Goal: Task Accomplishment & Management: Use online tool/utility

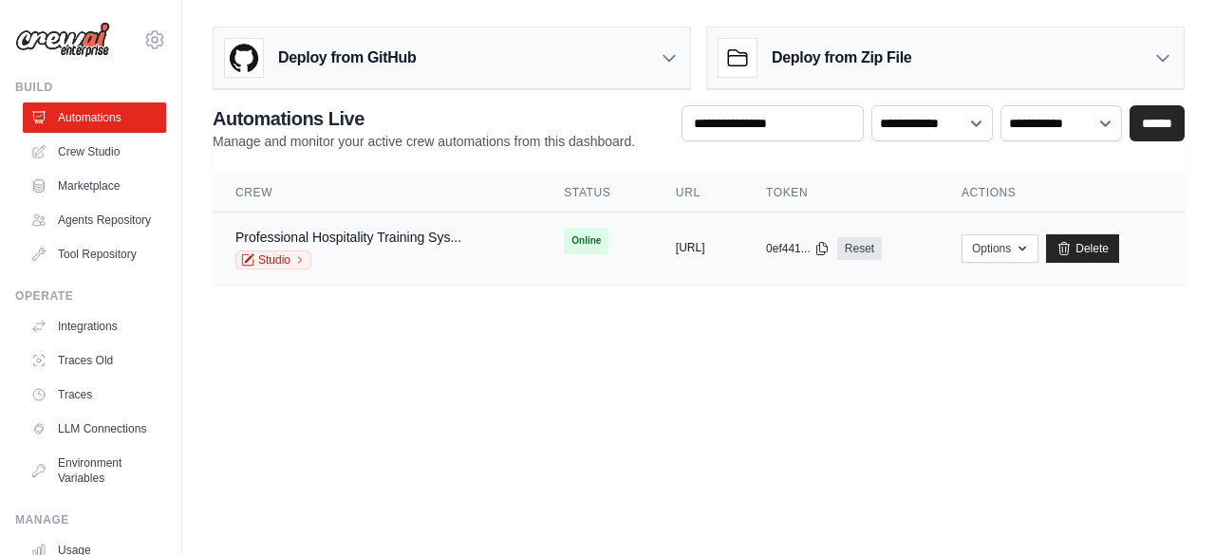
click at [705, 247] on button "https://professional-hospitality-tr" at bounding box center [690, 247] width 29 height 15
click at [85, 151] on link "Crew Studio" at bounding box center [96, 152] width 143 height 30
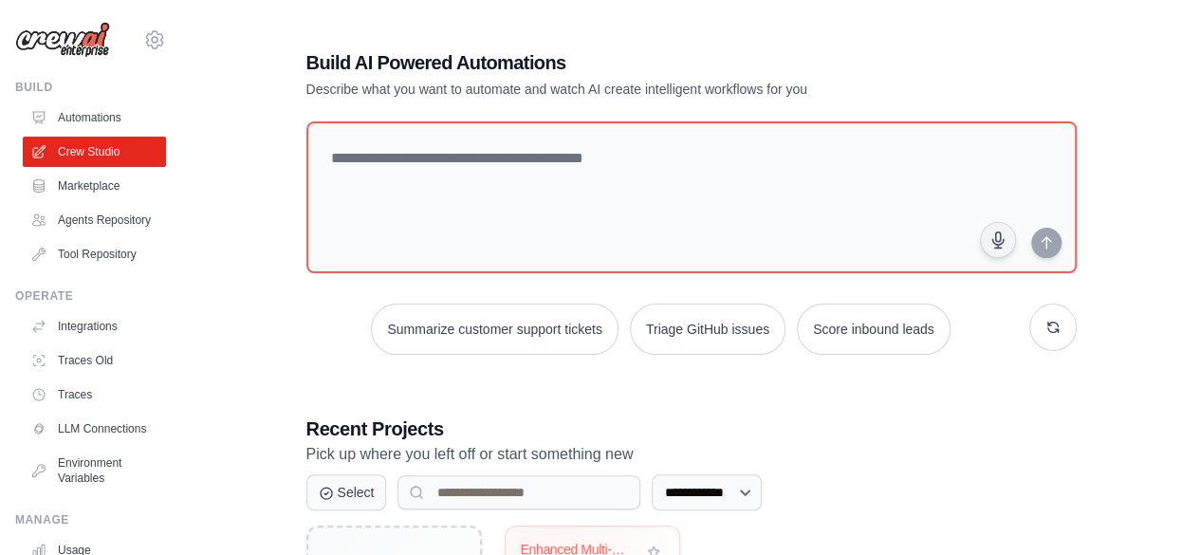
click at [551, 544] on div "Enhanced Multi-Cultural Restaurant ..." at bounding box center [578, 550] width 115 height 17
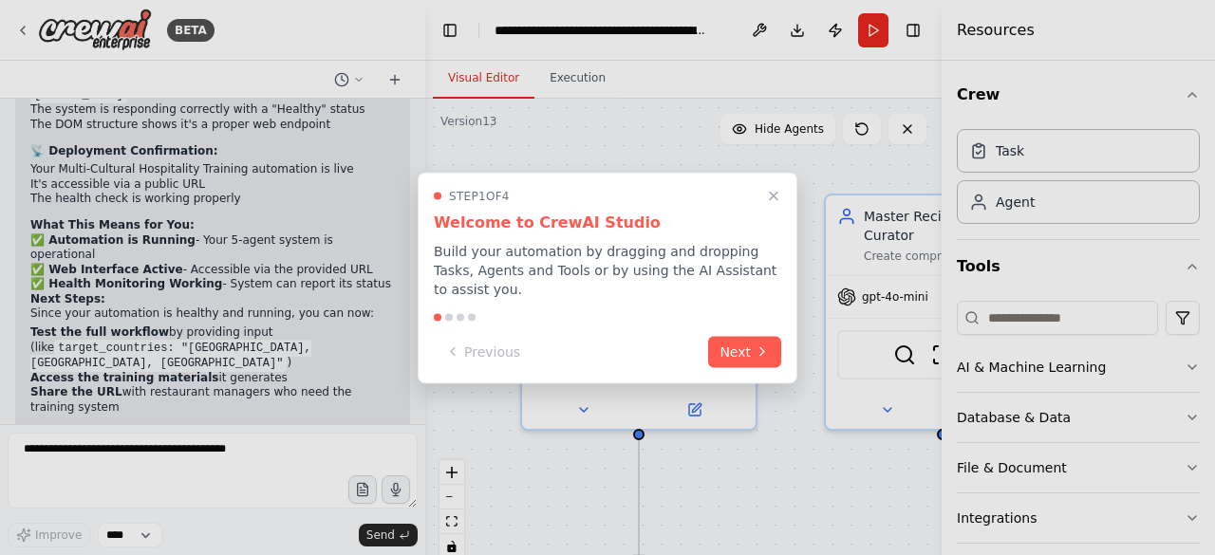
scroll to position [25272, 0]
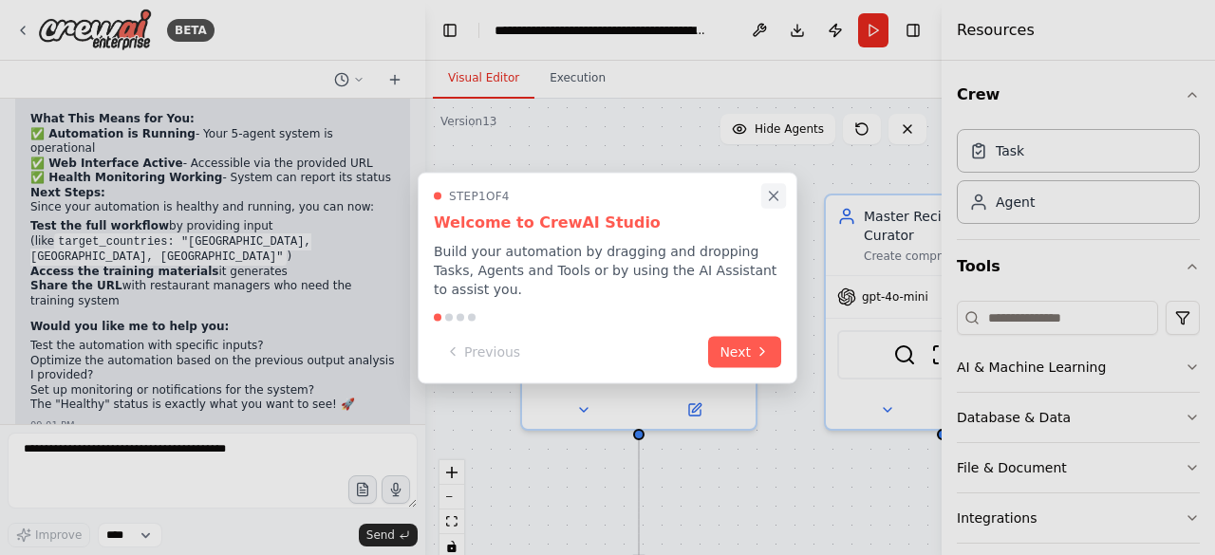
click at [766, 204] on icon "Close walkthrough" at bounding box center [773, 195] width 17 height 17
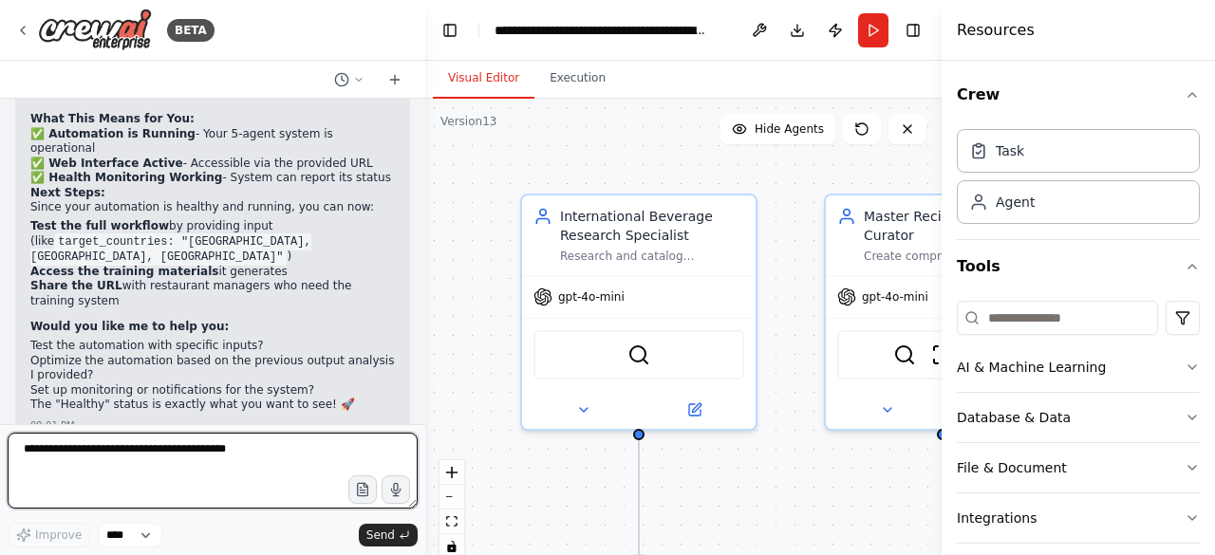
click at [132, 458] on textarea at bounding box center [213, 471] width 410 height 76
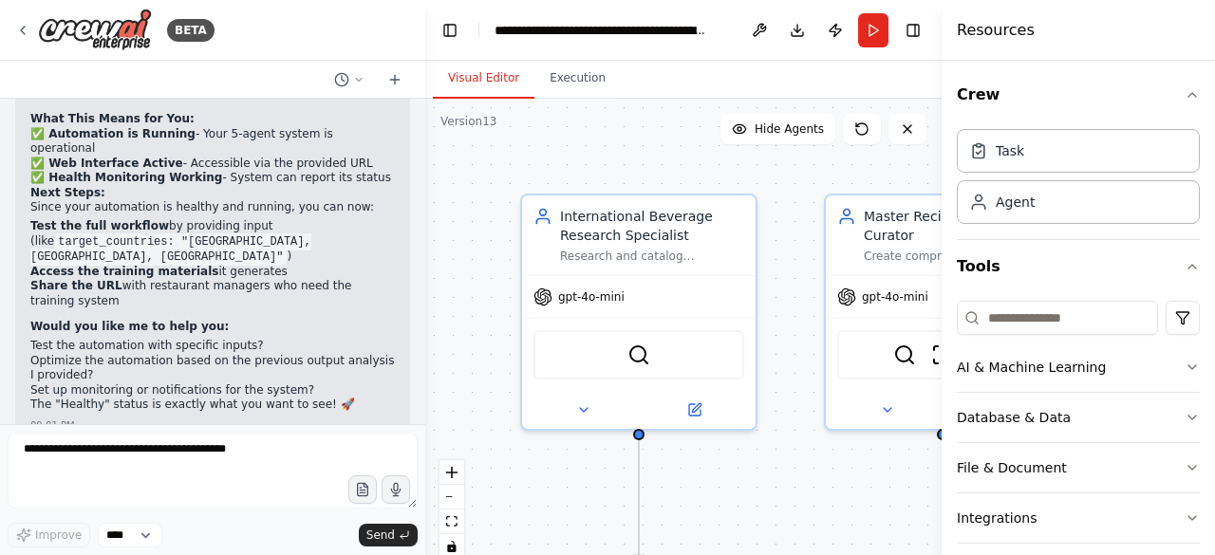
drag, startPoint x: 192, startPoint y: 356, endPoint x: 362, endPoint y: 375, distance: 171.8
copy p "help with testing specific inputs or setting up monitoring next?"
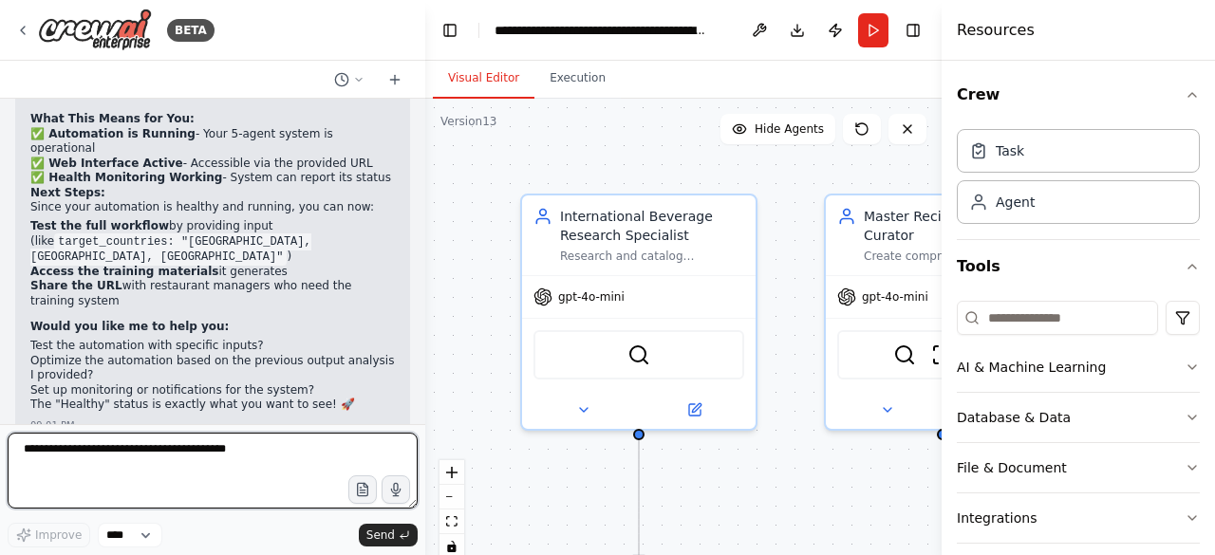
click at [112, 470] on textarea at bounding box center [213, 471] width 410 height 76
paste textarea "**********"
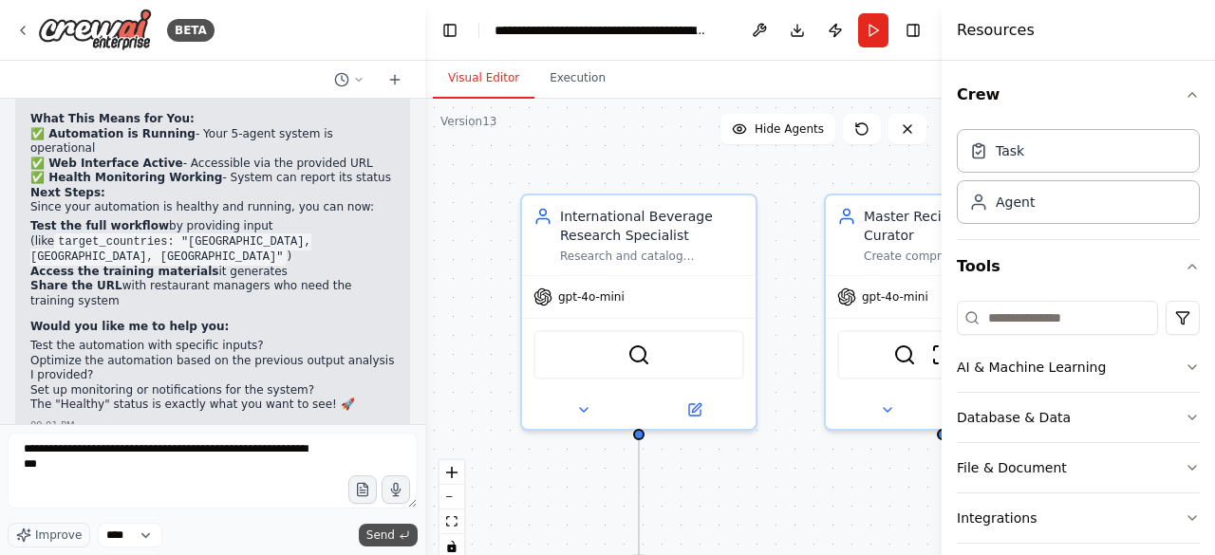
click at [376, 536] on span "Send" at bounding box center [380, 535] width 28 height 15
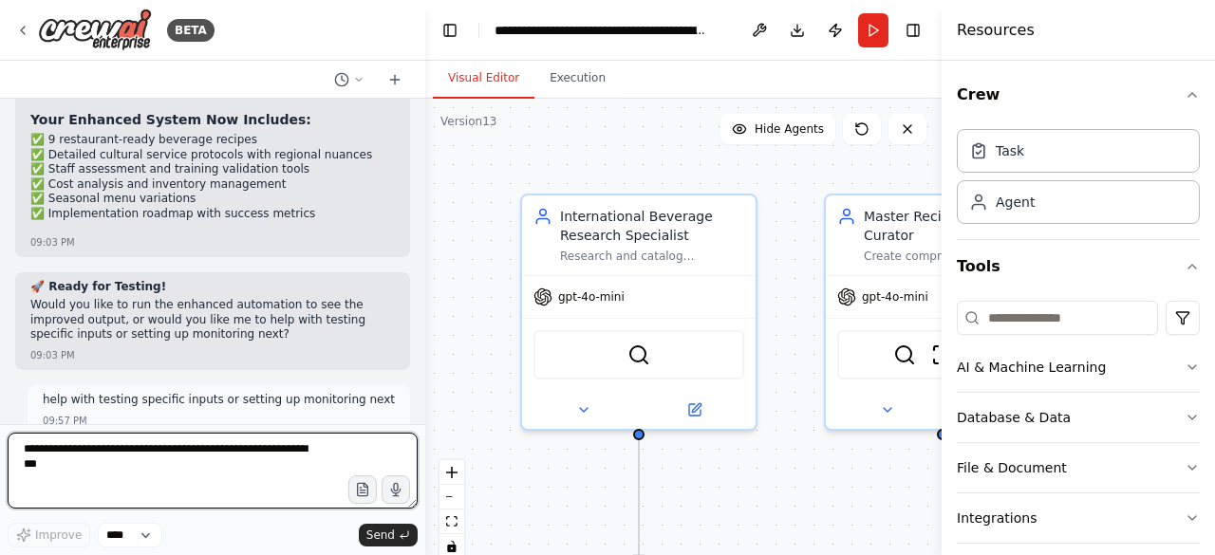
scroll to position [26644, 0]
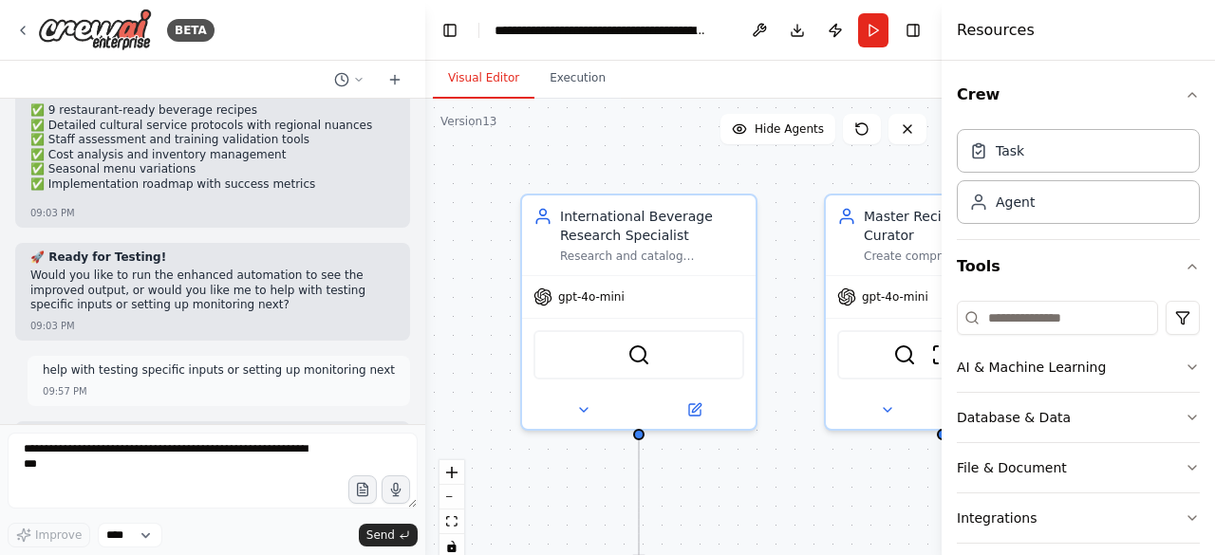
drag, startPoint x: 32, startPoint y: 301, endPoint x: 100, endPoint y: 308, distance: 67.8
copy li "Test the automation first with the proper target_countries input?"
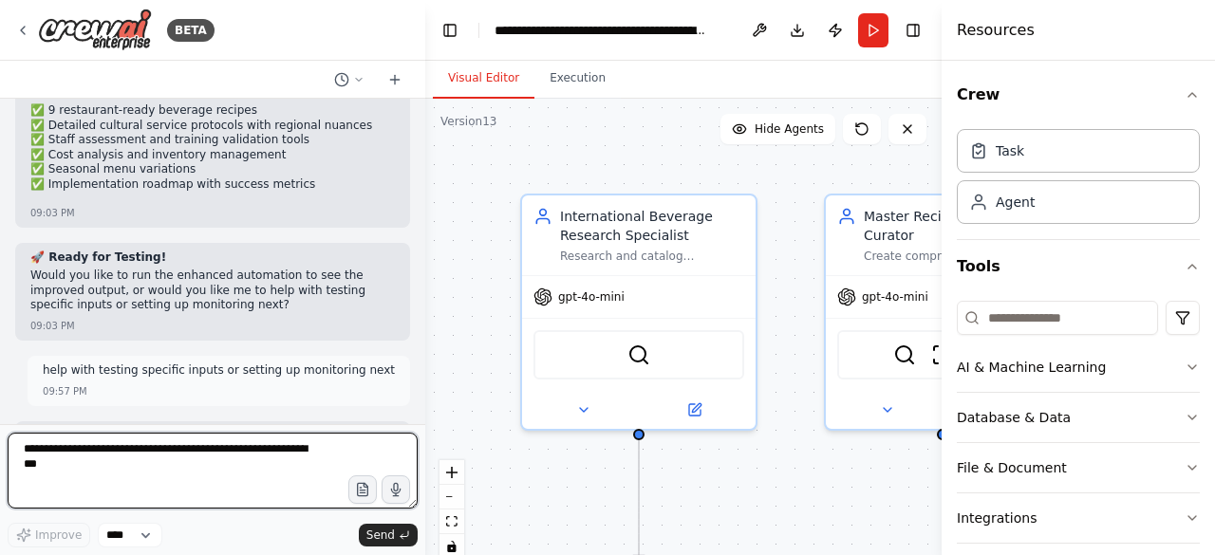
click at [66, 444] on textarea "**********" at bounding box center [213, 471] width 410 height 76
paste textarea "**"
type textarea "**********"
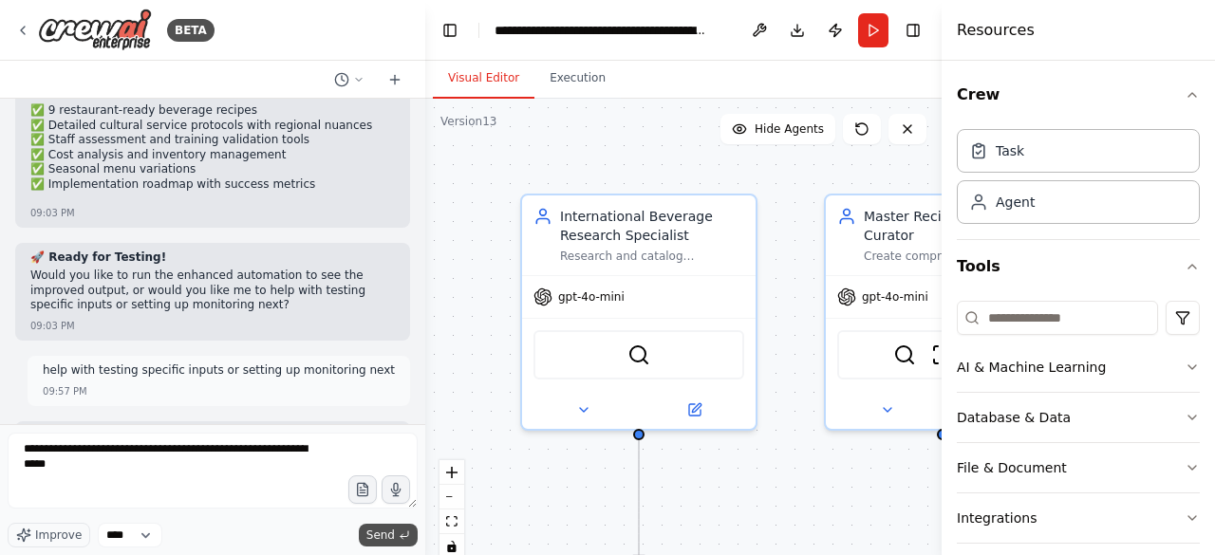
click at [383, 532] on span "Send" at bounding box center [380, 535] width 28 height 15
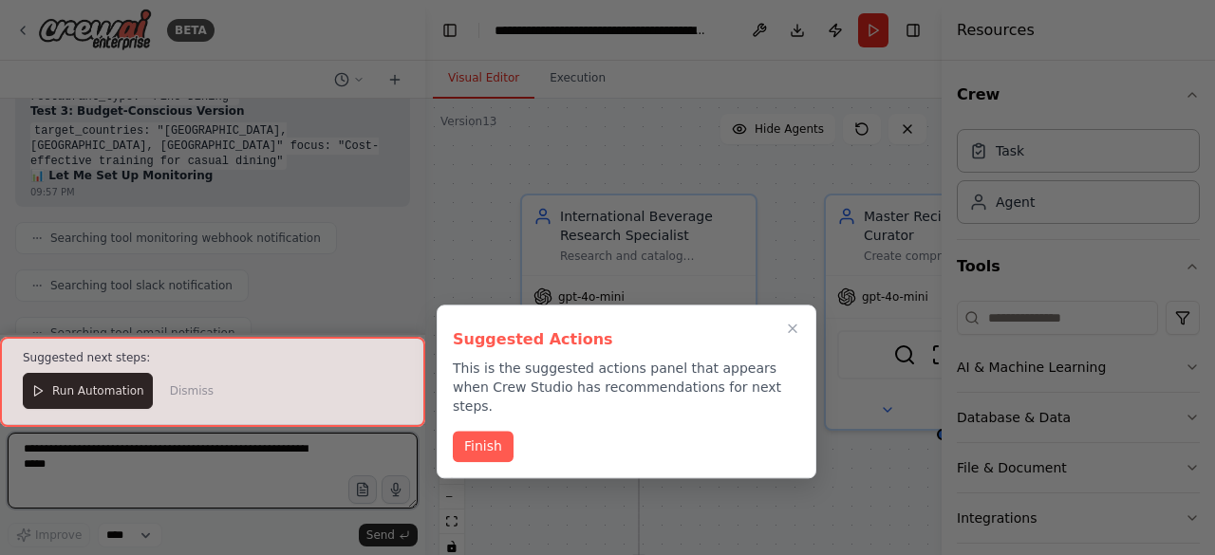
scroll to position [27526, 0]
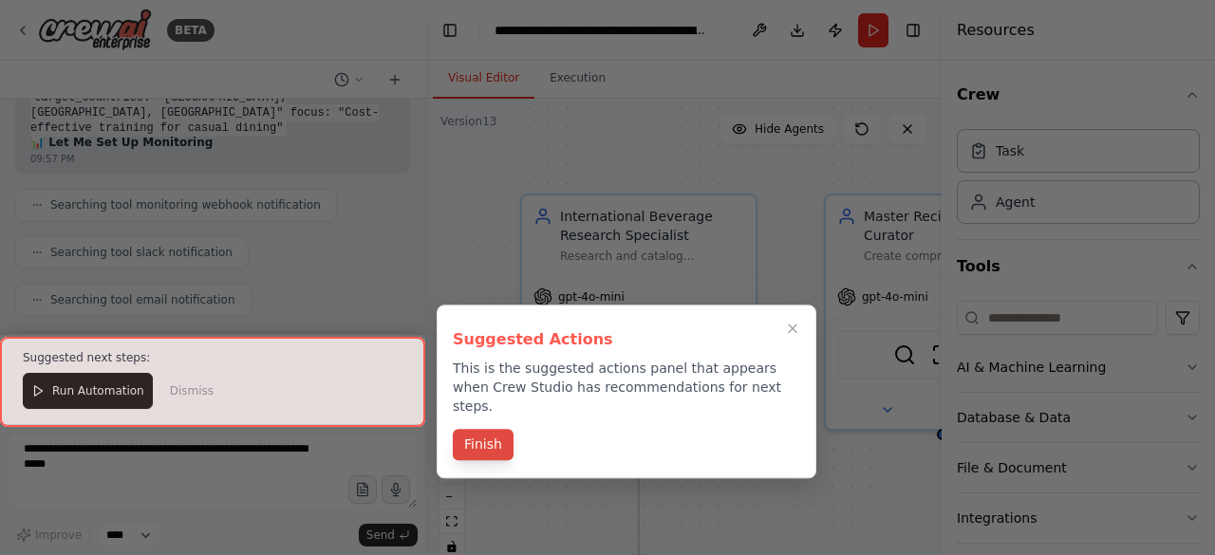
click at [479, 431] on button "Finish" at bounding box center [483, 444] width 61 height 31
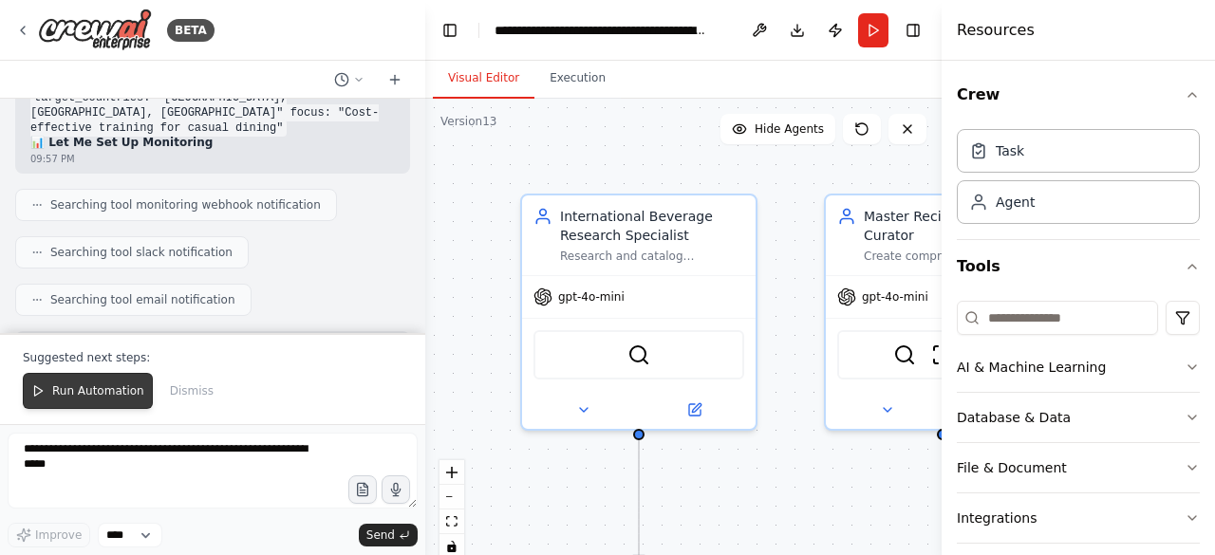
click at [95, 398] on span "Run Automation" at bounding box center [98, 390] width 92 height 15
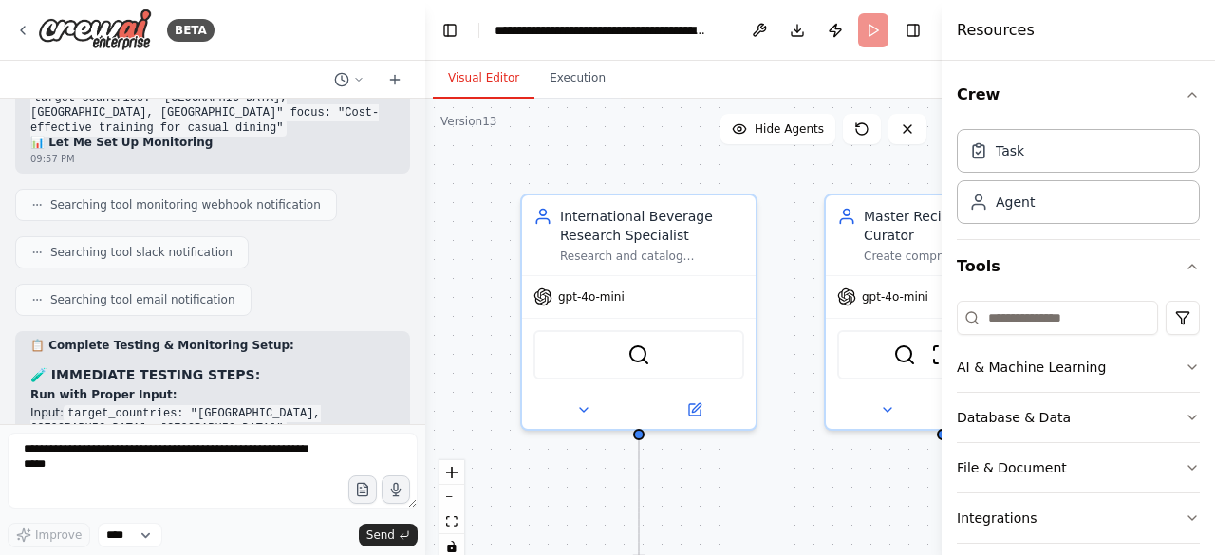
scroll to position [27435, 0]
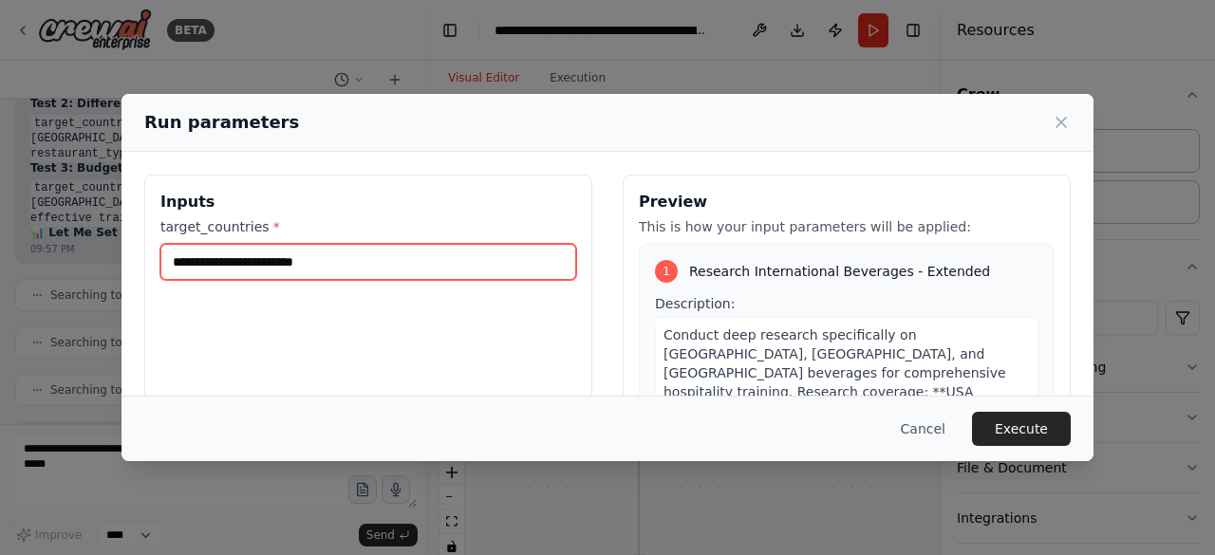
click at [340, 259] on input "target_countries *" at bounding box center [368, 262] width 416 height 36
type input "**********"
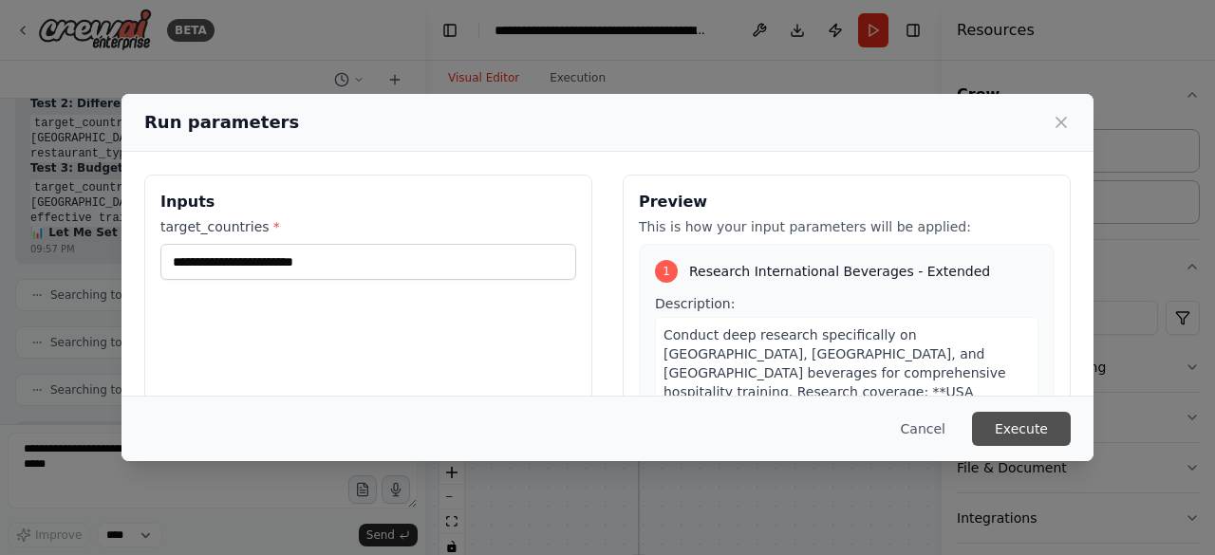
click at [996, 420] on button "Execute" at bounding box center [1021, 429] width 99 height 34
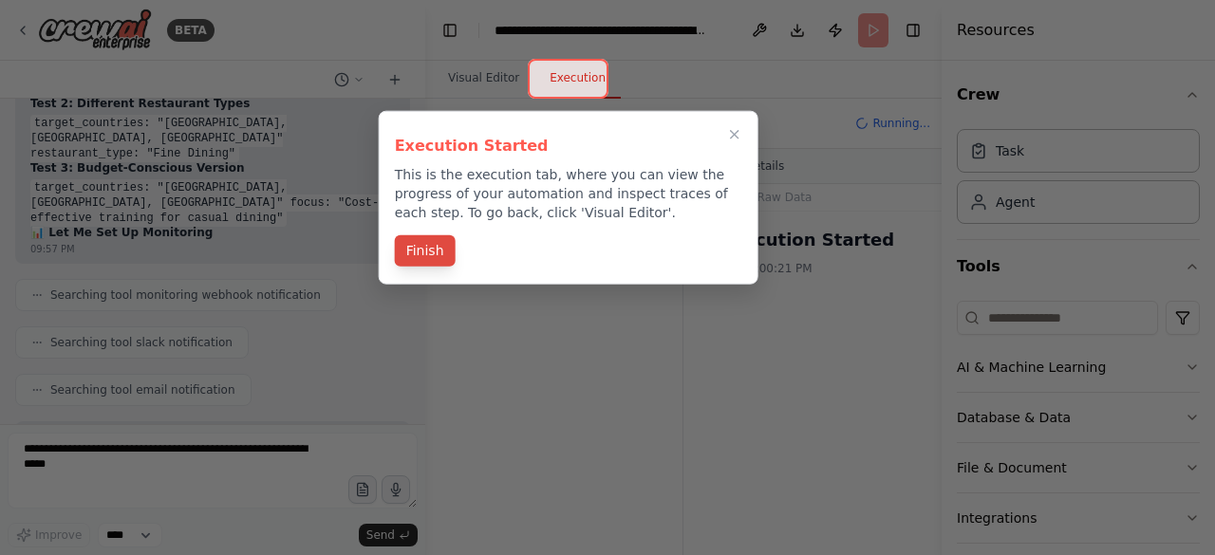
click at [418, 246] on button "Finish" at bounding box center [425, 250] width 61 height 31
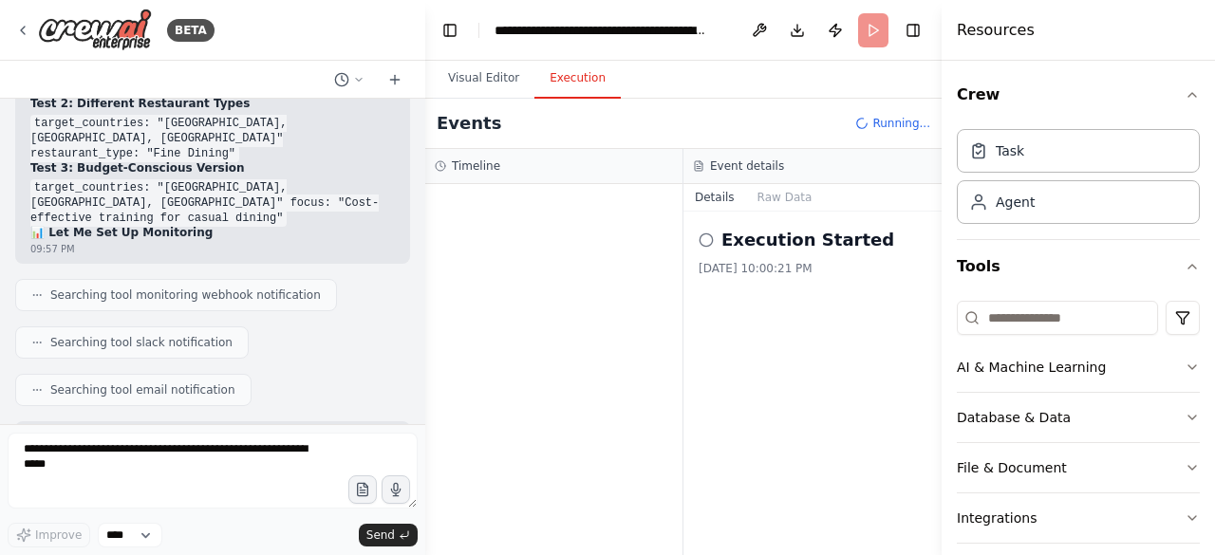
click at [560, 78] on button "Execution" at bounding box center [577, 79] width 86 height 40
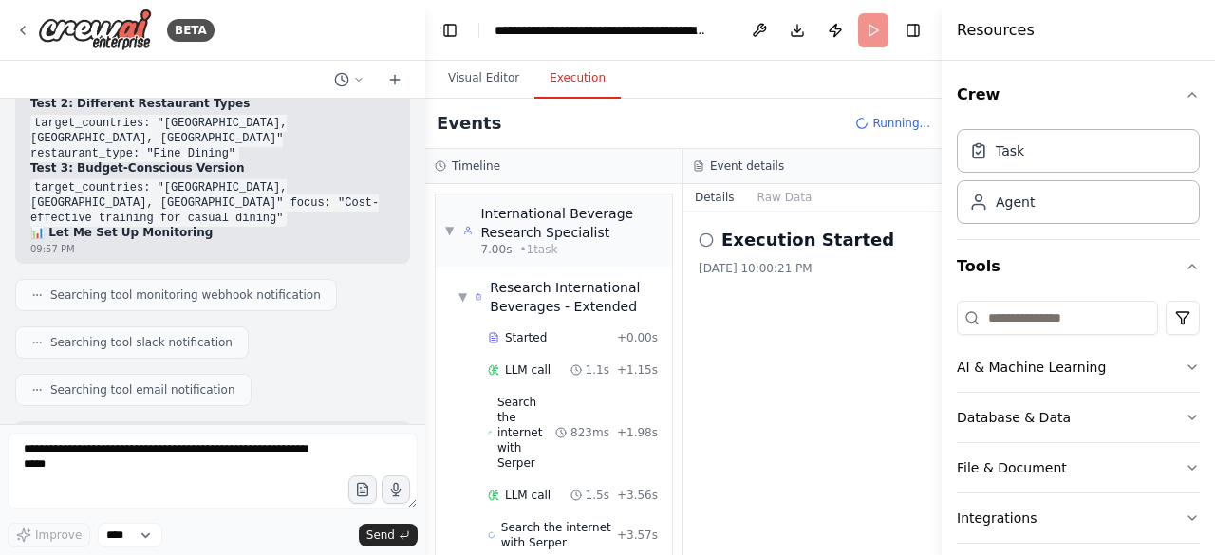
scroll to position [43, 0]
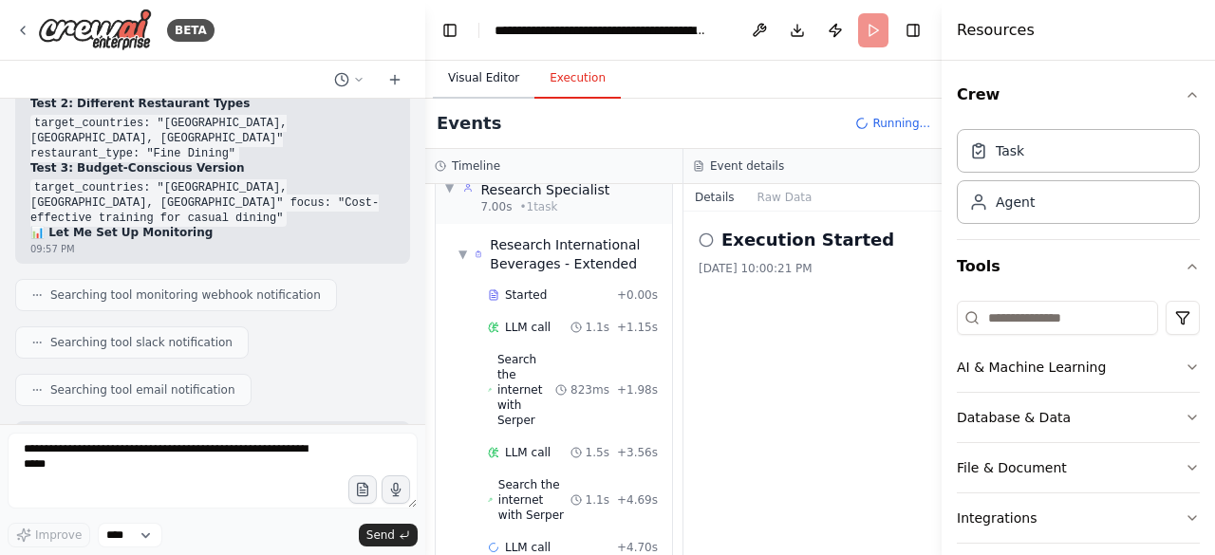
click at [486, 79] on button "Visual Editor" at bounding box center [484, 79] width 102 height 40
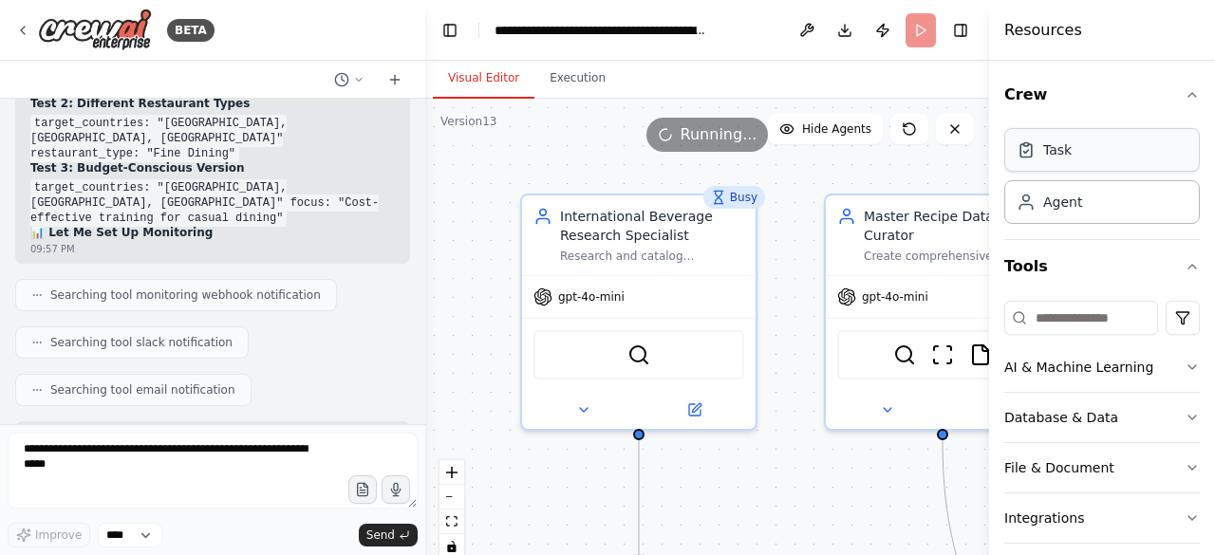
drag, startPoint x: 946, startPoint y: 147, endPoint x: 1153, endPoint y: 166, distance: 207.7
click at [1152, 166] on div "Resources Crew Task Agent Tools AI & Machine Learning Database & Data File & Do…" at bounding box center [1102, 277] width 226 height 555
click at [794, 469] on div ".deletable-edge-delete-btn { width: 20px; height: 20px; border: 0px solid #ffff…" at bounding box center [707, 336] width 564 height 474
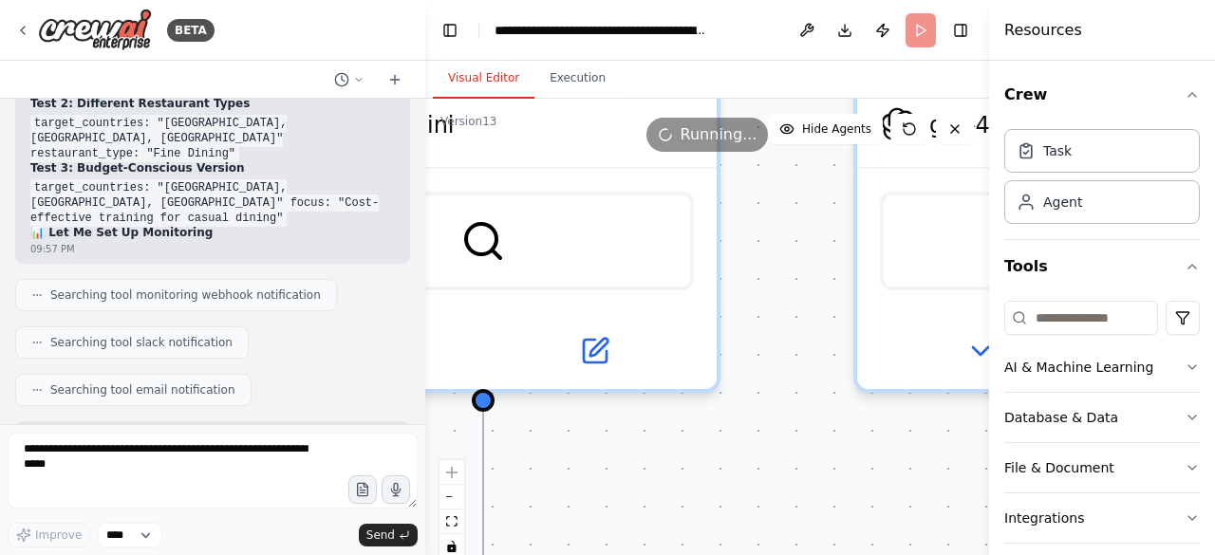
drag, startPoint x: 794, startPoint y: 468, endPoint x: 782, endPoint y: 451, distance: 21.1
click at [793, 466] on div ".deletable-edge-delete-btn { width: 20px; height: 20px; border: 0px solid #ffff…" at bounding box center [707, 336] width 564 height 474
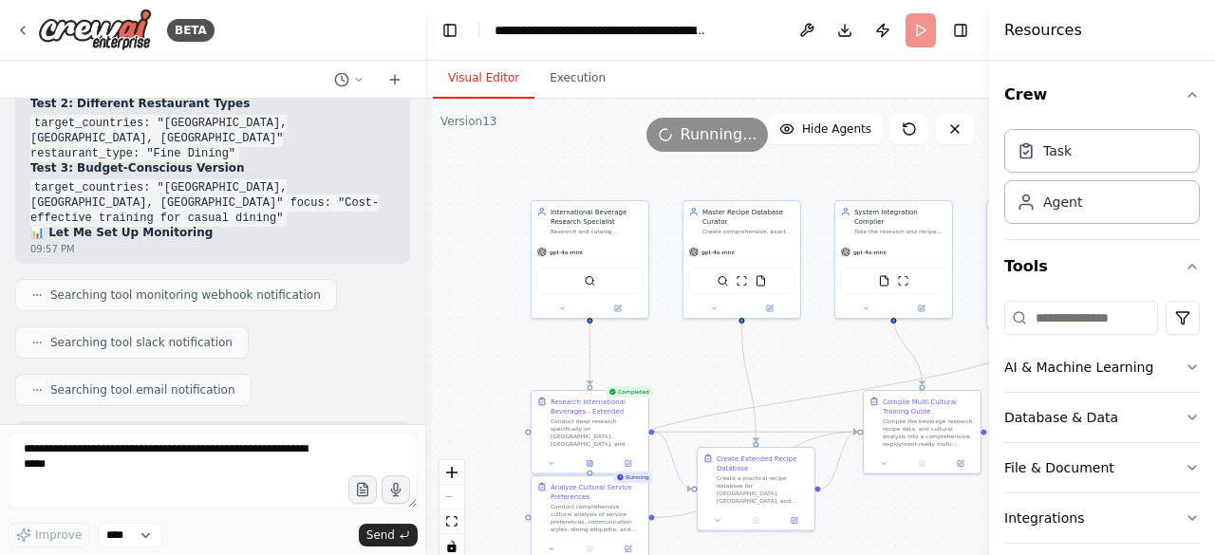
drag, startPoint x: 803, startPoint y: 488, endPoint x: 698, endPoint y: 377, distance: 152.4
click at [698, 377] on div ".deletable-edge-delete-btn { width: 20px; height: 20px; border: 0px solid #ffff…" at bounding box center [707, 336] width 564 height 474
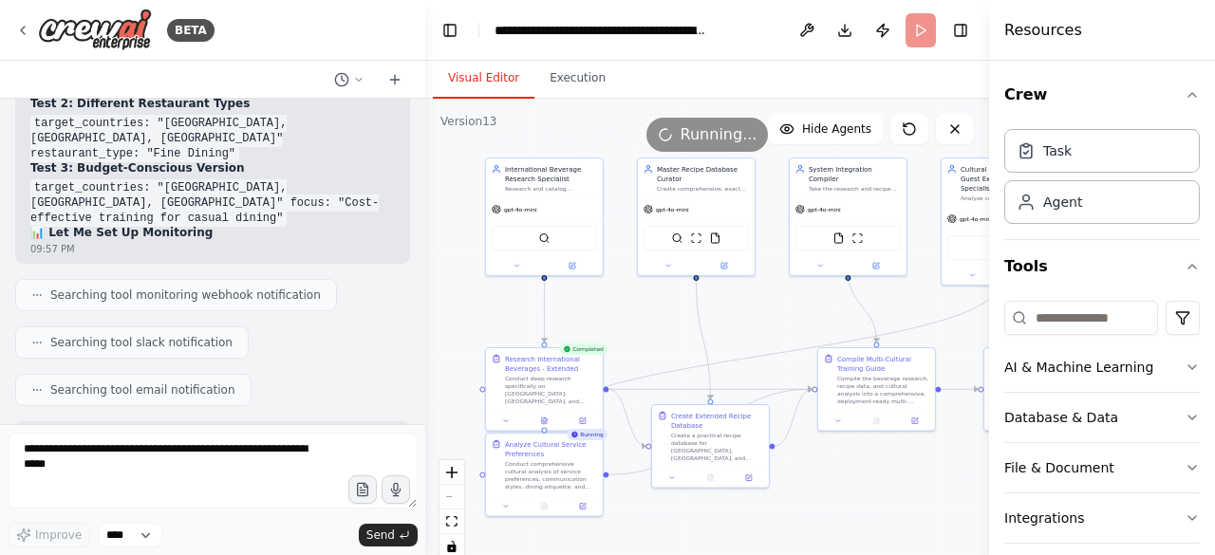
drag, startPoint x: 789, startPoint y: 349, endPoint x: 744, endPoint y: 306, distance: 62.4
click at [744, 306] on div ".deletable-edge-delete-btn { width: 20px; height: 20px; border: 0px solid #ffff…" at bounding box center [707, 336] width 564 height 474
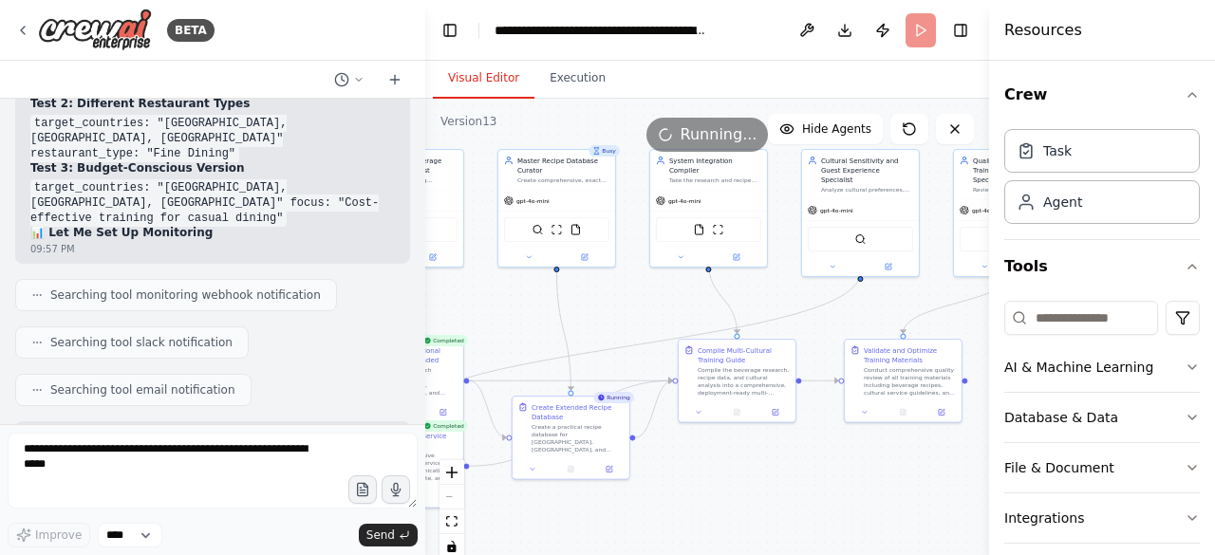
drag, startPoint x: 683, startPoint y: 322, endPoint x: 615, endPoint y: 313, distance: 68.8
click at [615, 313] on div ".deletable-edge-delete-btn { width: 20px; height: 20px; border: 0px solid #ffff…" at bounding box center [707, 336] width 564 height 474
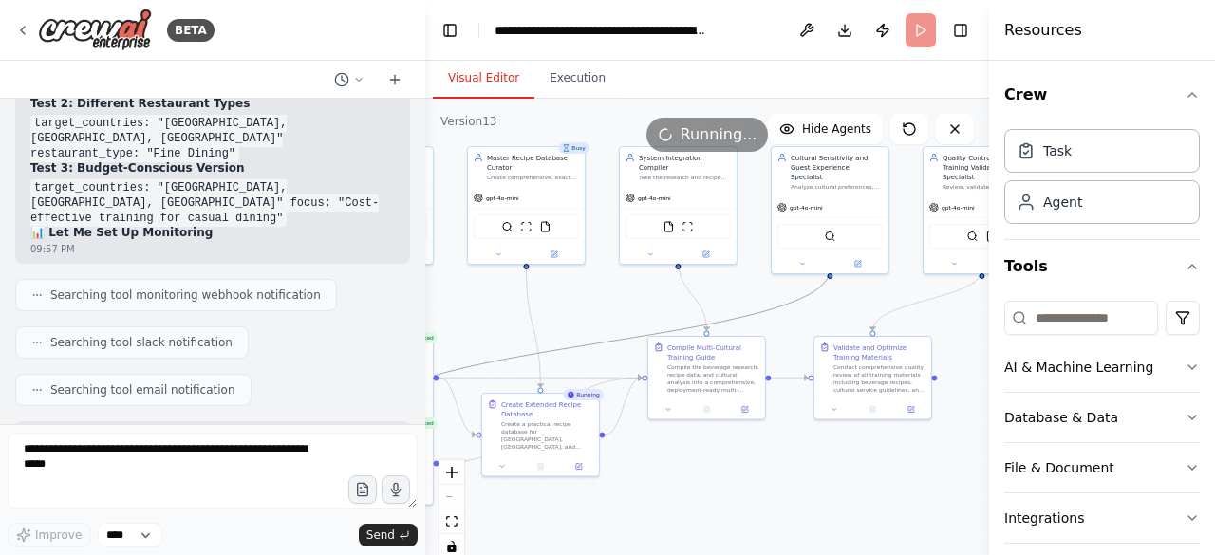
drag, startPoint x: 789, startPoint y: 298, endPoint x: 635, endPoint y: 300, distance: 154.7
click at [636, 299] on div ".deletable-edge-delete-btn { width: 20px; height: 20px; border: 0px solid #ffff…" at bounding box center [707, 336] width 564 height 474
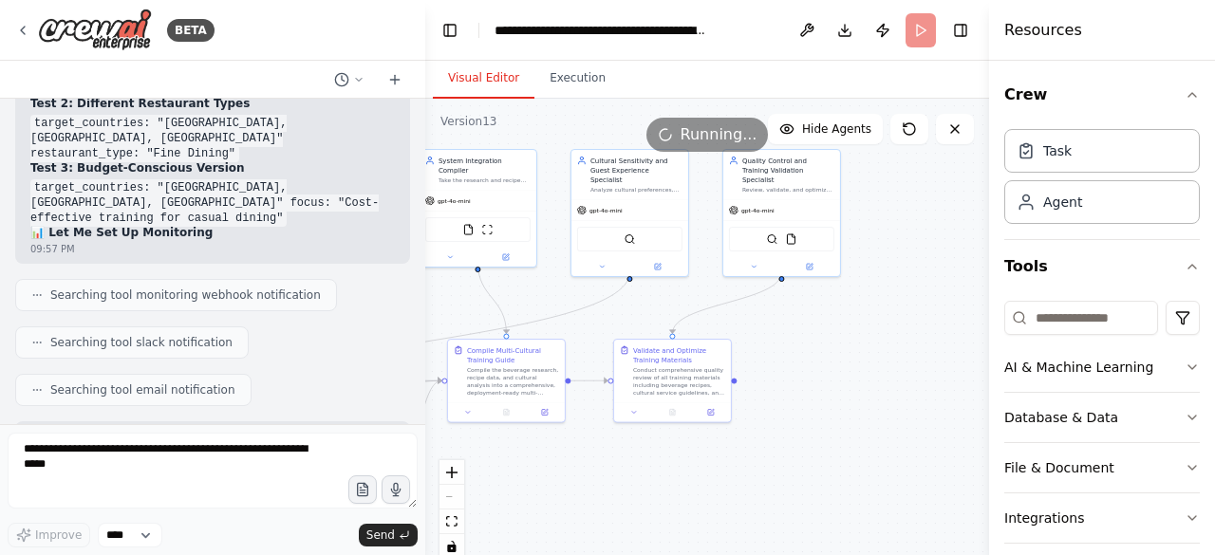
drag, startPoint x: 863, startPoint y: 299, endPoint x: 645, endPoint y: 299, distance: 218.2
click at [646, 299] on div ".deletable-edge-delete-btn { width: 20px; height: 20px; border: 0px solid #ffff…" at bounding box center [707, 336] width 564 height 474
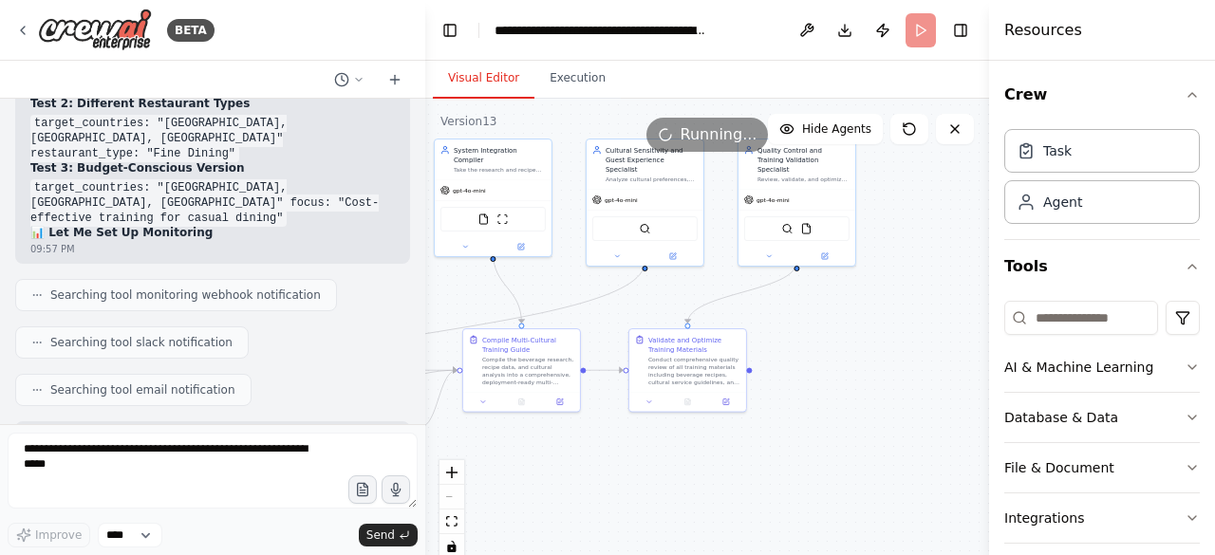
drag, startPoint x: 829, startPoint y: 325, endPoint x: 862, endPoint y: 318, distance: 33.1
click at [862, 318] on div ".deletable-edge-delete-btn { width: 20px; height: 20px; border: 0px solid #ffff…" at bounding box center [707, 336] width 564 height 474
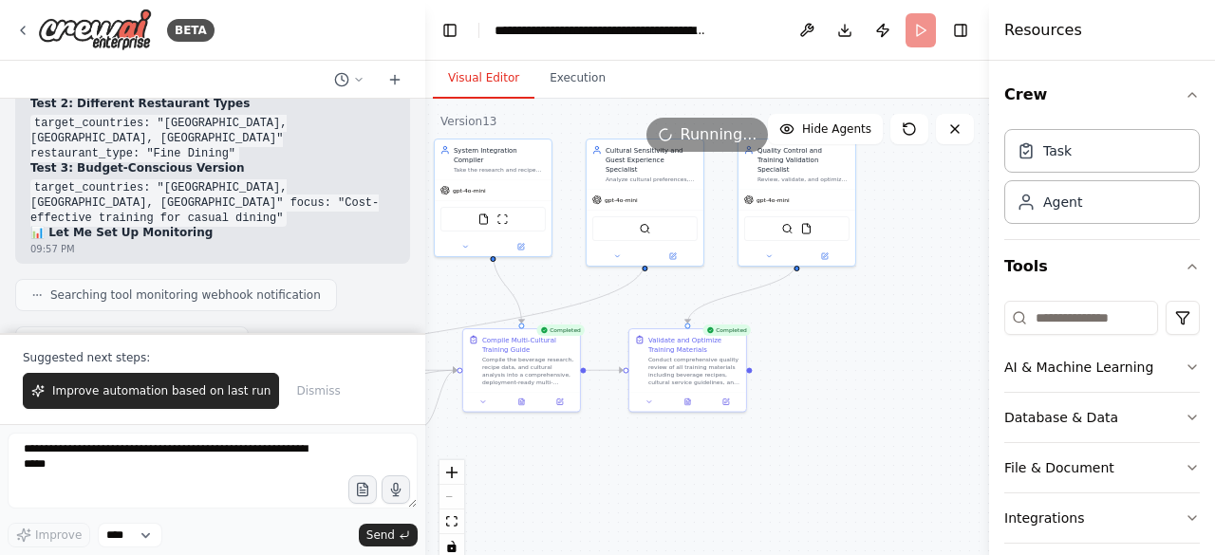
scroll to position [27526, 0]
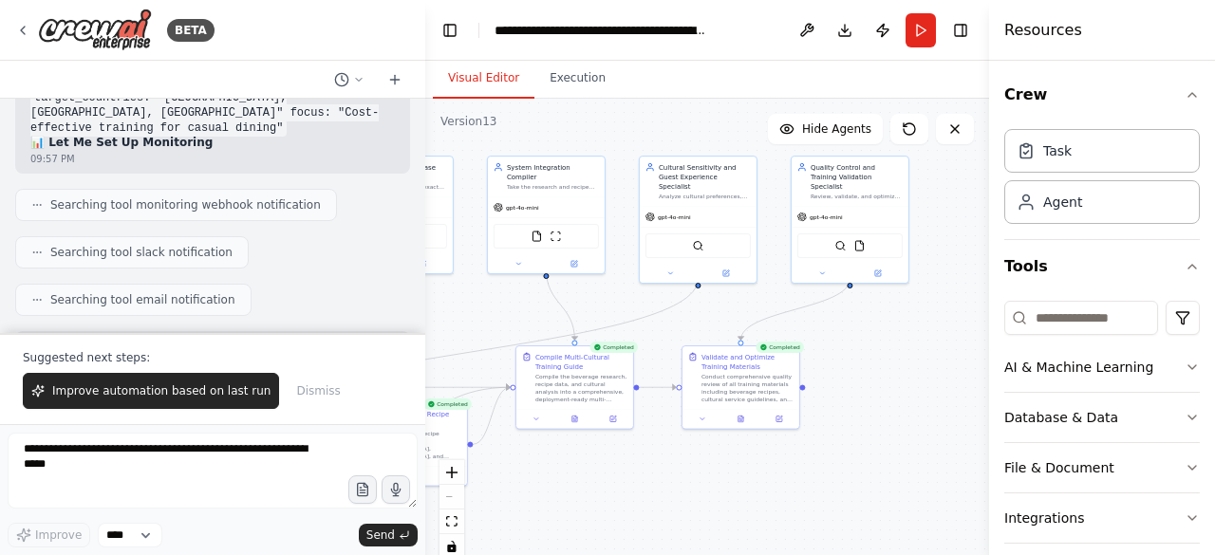
drag, startPoint x: 853, startPoint y: 330, endPoint x: 906, endPoint y: 347, distance: 55.8
click at [906, 347] on div ".deletable-edge-delete-btn { width: 20px; height: 20px; border: 0px solid #ffff…" at bounding box center [707, 336] width 564 height 474
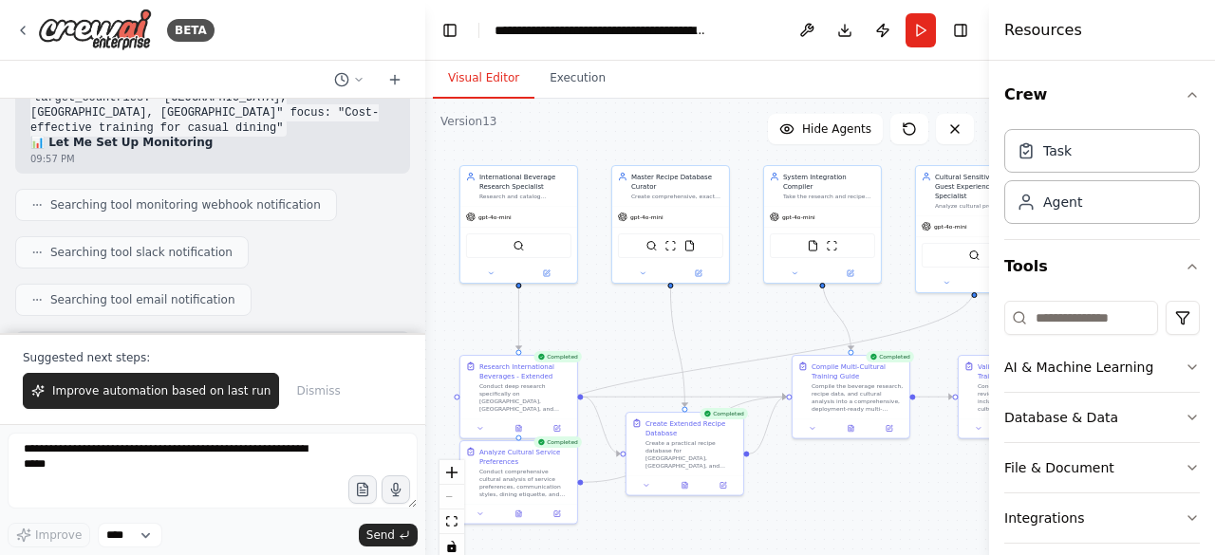
drag, startPoint x: 598, startPoint y: 293, endPoint x: 902, endPoint y: 299, distance: 304.6
click at [902, 299] on div ".deletable-edge-delete-btn { width: 20px; height: 20px; border: 0px solid #ffff…" at bounding box center [707, 336] width 564 height 474
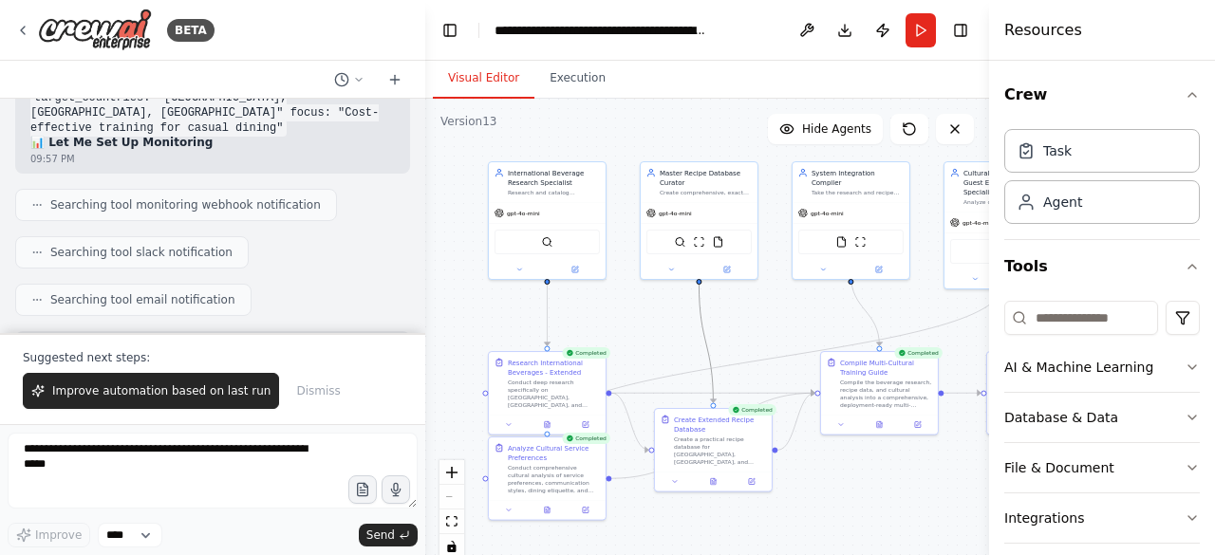
drag, startPoint x: 703, startPoint y: 333, endPoint x: 833, endPoint y: 322, distance: 130.5
click at [914, 312] on div ".deletable-edge-delete-btn { width: 20px; height: 20px; border: 0px solid #ffff…" at bounding box center [707, 336] width 564 height 474
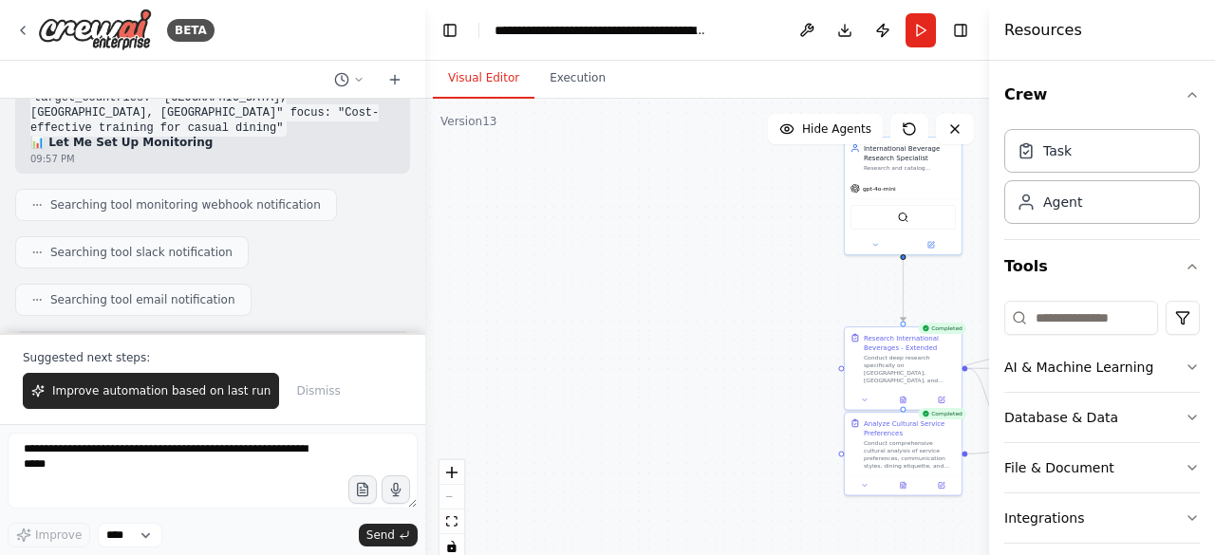
drag, startPoint x: 508, startPoint y: 324, endPoint x: 867, endPoint y: 298, distance: 360.5
click at [867, 298] on div ".deletable-edge-delete-btn { width: 20px; height: 20px; border: 0px solid #ffff…" at bounding box center [707, 336] width 564 height 474
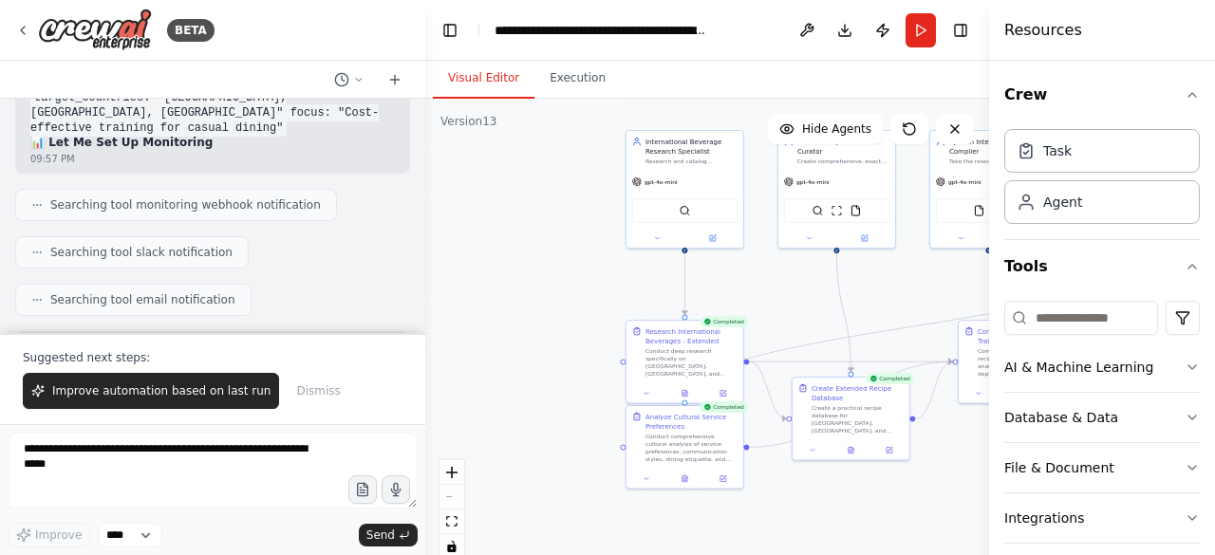
drag, startPoint x: 797, startPoint y: 333, endPoint x: 569, endPoint y: 324, distance: 227.9
click at [569, 324] on div ".deletable-edge-delete-btn { width: 20px; height: 20px; border: 0px solid #ffff…" at bounding box center [707, 336] width 564 height 474
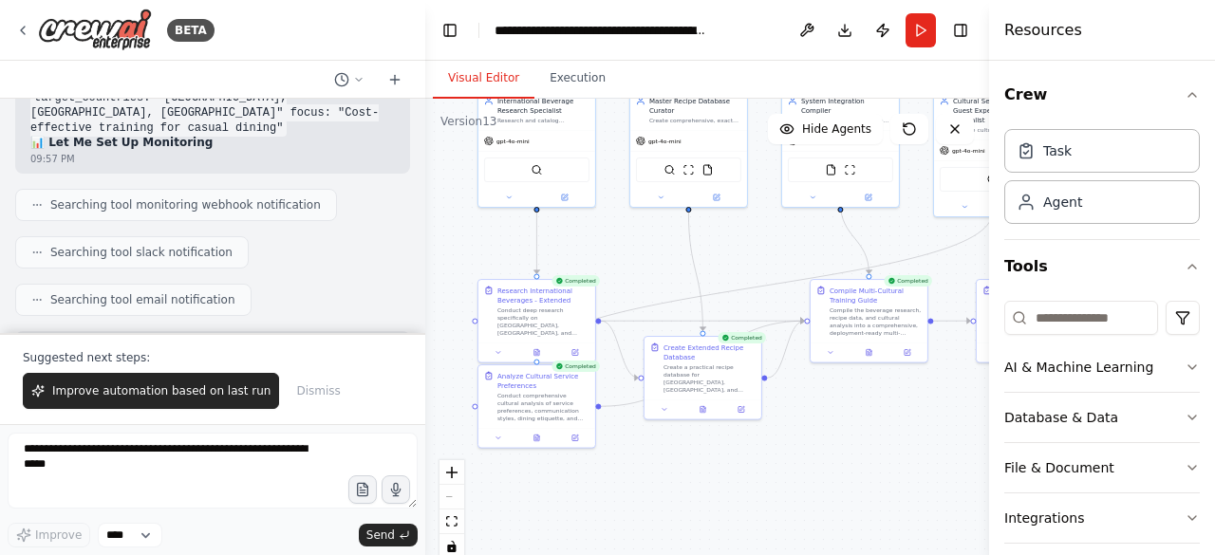
drag, startPoint x: 848, startPoint y: 319, endPoint x: 610, endPoint y: 246, distance: 249.1
click at [611, 245] on div ".deletable-edge-delete-btn { width: 20px; height: 20px; border: 0px solid #ffff…" at bounding box center [707, 336] width 564 height 474
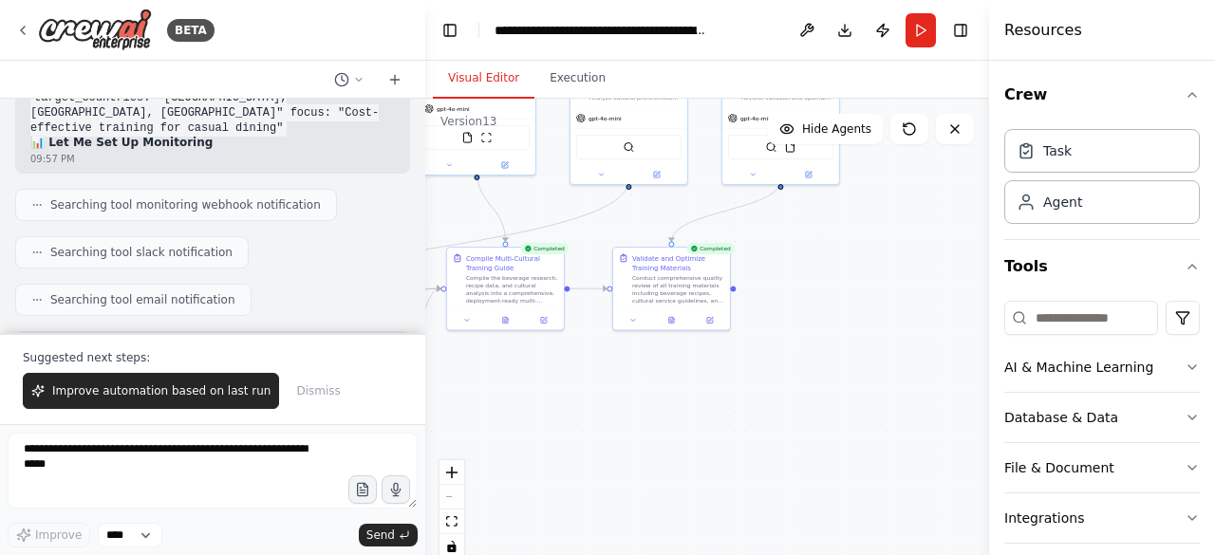
drag, startPoint x: 825, startPoint y: 387, endPoint x: 556, endPoint y: 392, distance: 268.6
click at [556, 392] on div ".deletable-edge-delete-btn { width: 20px; height: 20px; border: 0px solid #ffff…" at bounding box center [707, 336] width 564 height 474
click at [674, 323] on button at bounding box center [676, 318] width 40 height 11
click at [679, 323] on button at bounding box center [676, 318] width 40 height 11
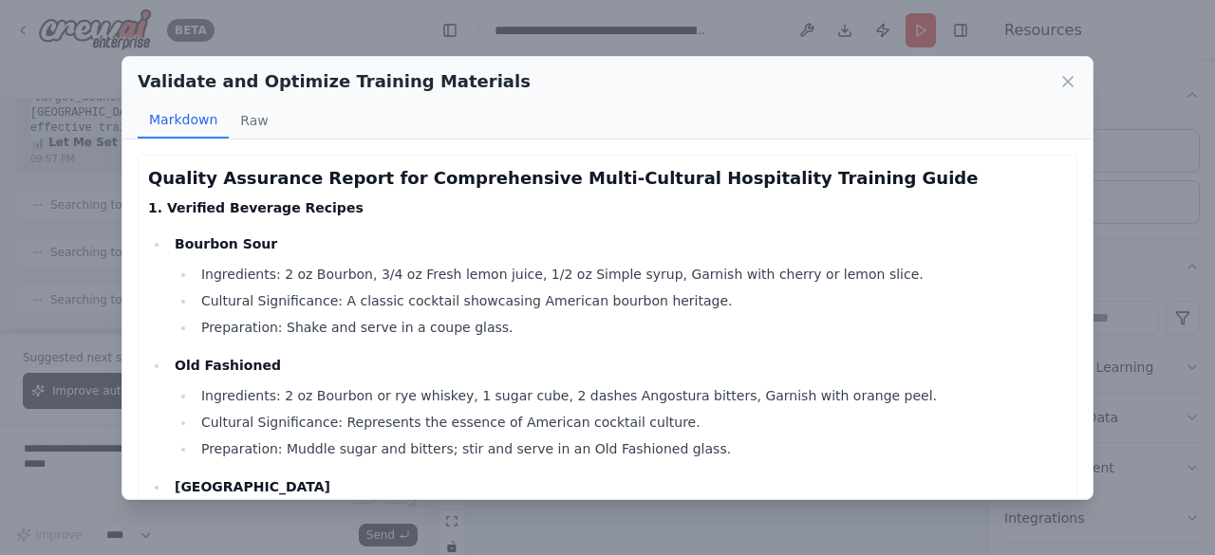
click at [679, 322] on li "Preparation: Shake and serve in a coupe glass." at bounding box center [630, 327] width 871 height 23
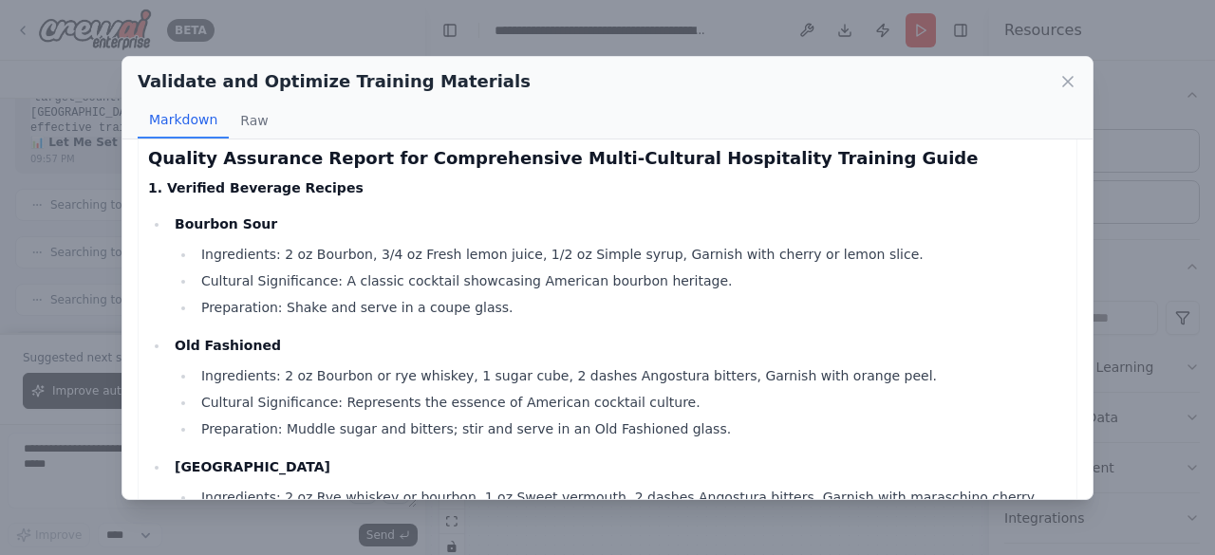
scroll to position [0, 0]
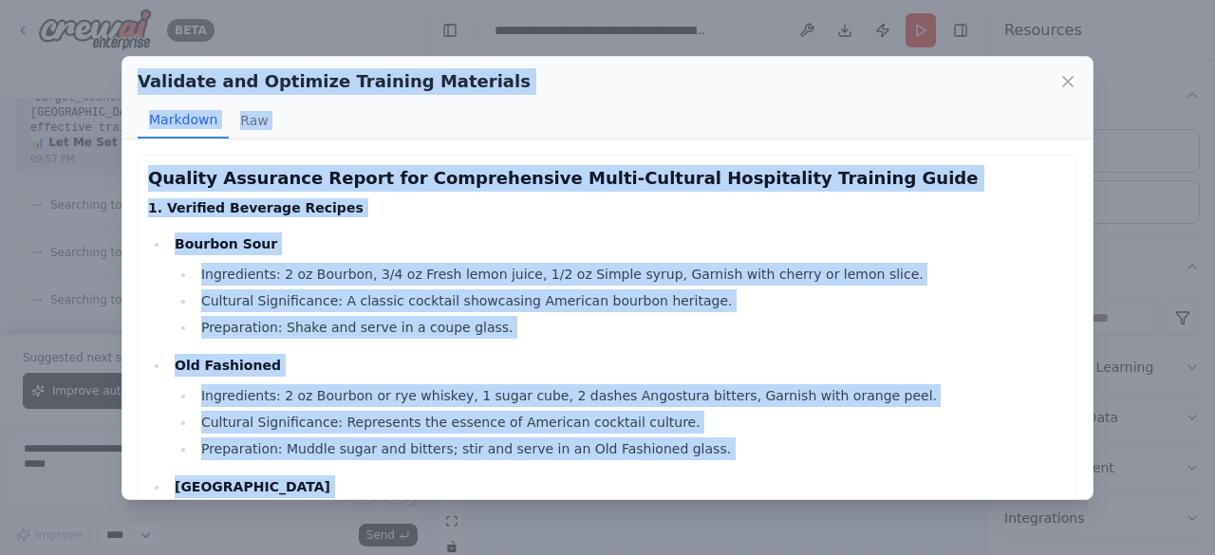
drag, startPoint x: 132, startPoint y: 79, endPoint x: 457, endPoint y: 372, distance: 438.1
click at [486, 498] on div "Validate and Optimize Training Materials Markdown Raw Quality Assurance Report …" at bounding box center [607, 278] width 972 height 444
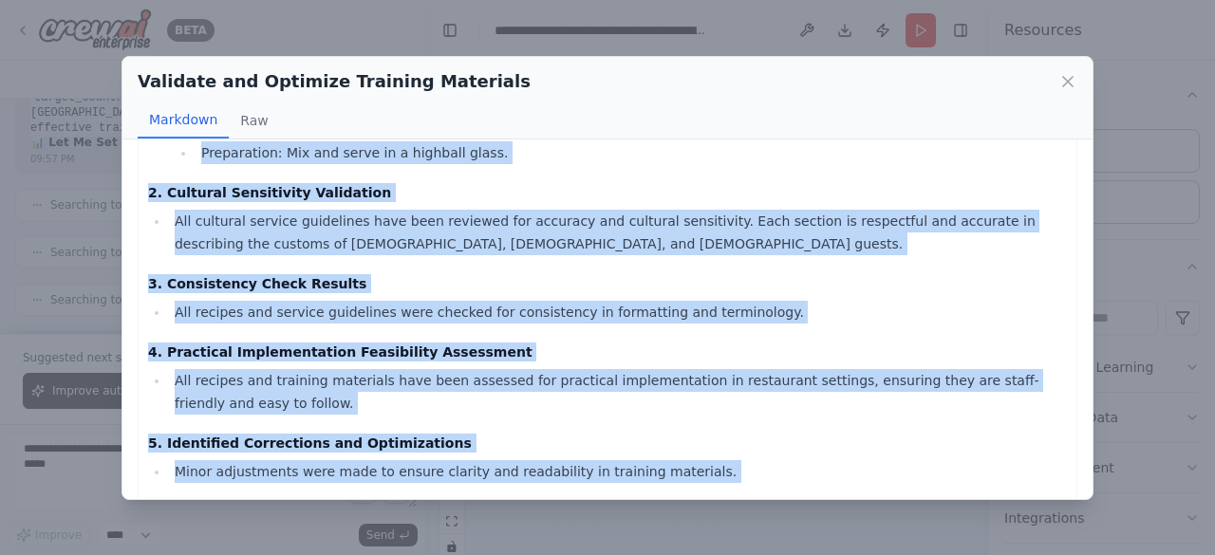
scroll to position [1253, 0]
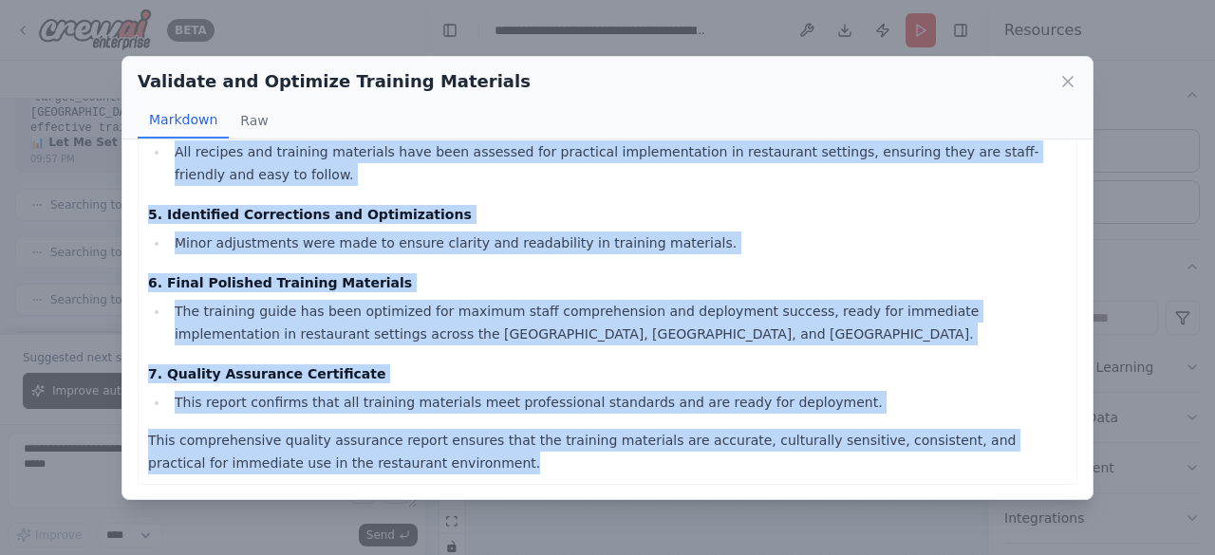
drag, startPoint x: 147, startPoint y: 177, endPoint x: 605, endPoint y: 519, distance: 571.6
click at [605, 519] on div "Validate and Optimize Training Materials Markdown Raw Quality Assurance Report …" at bounding box center [607, 277] width 1215 height 555
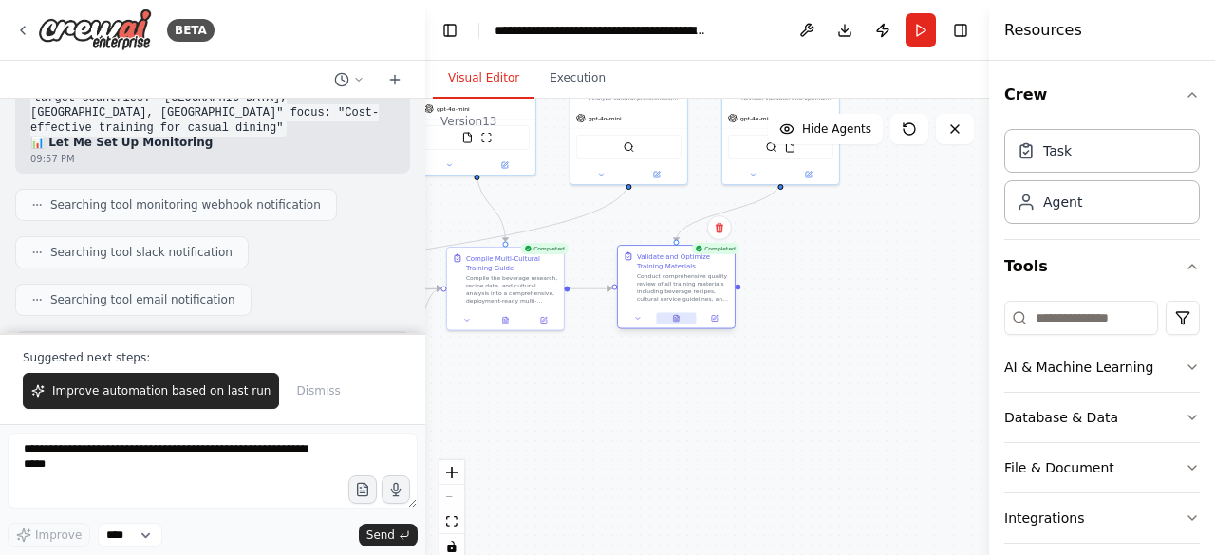
click at [681, 319] on button at bounding box center [676, 318] width 40 height 11
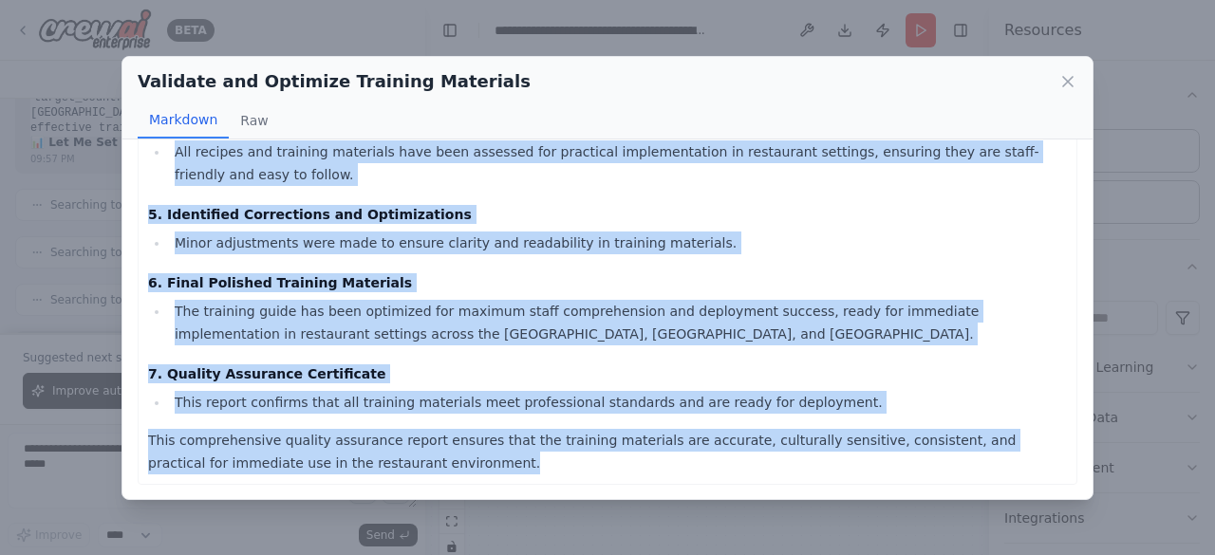
drag, startPoint x: 142, startPoint y: 174, endPoint x: 511, endPoint y: 502, distance: 494.0
click at [511, 502] on div "Validate and Optimize Training Materials Markdown Raw Quality Assurance Report …" at bounding box center [607, 277] width 1215 height 555
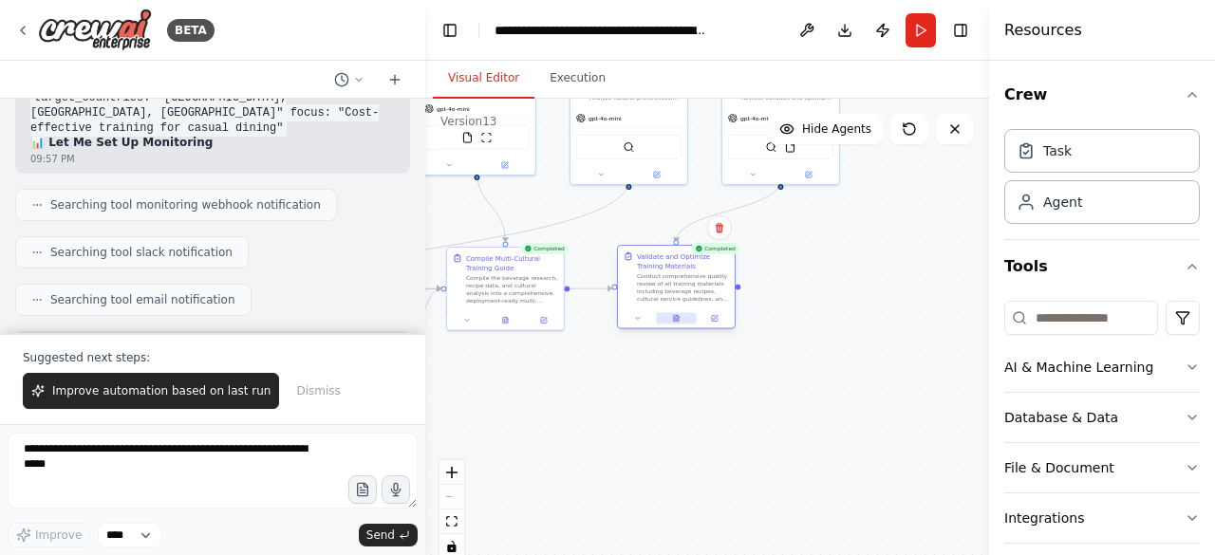
click at [677, 321] on icon at bounding box center [676, 318] width 5 height 7
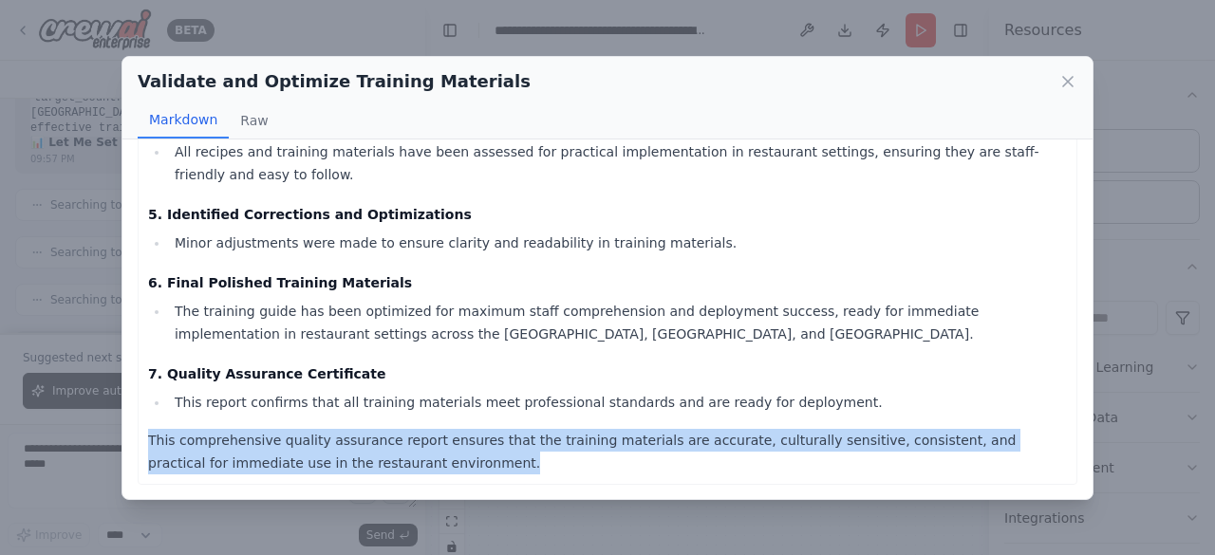
drag, startPoint x: 353, startPoint y: 464, endPoint x: 149, endPoint y: 440, distance: 205.4
click at [149, 440] on p "This comprehensive quality assurance report ensures that the training materials…" at bounding box center [607, 452] width 919 height 46
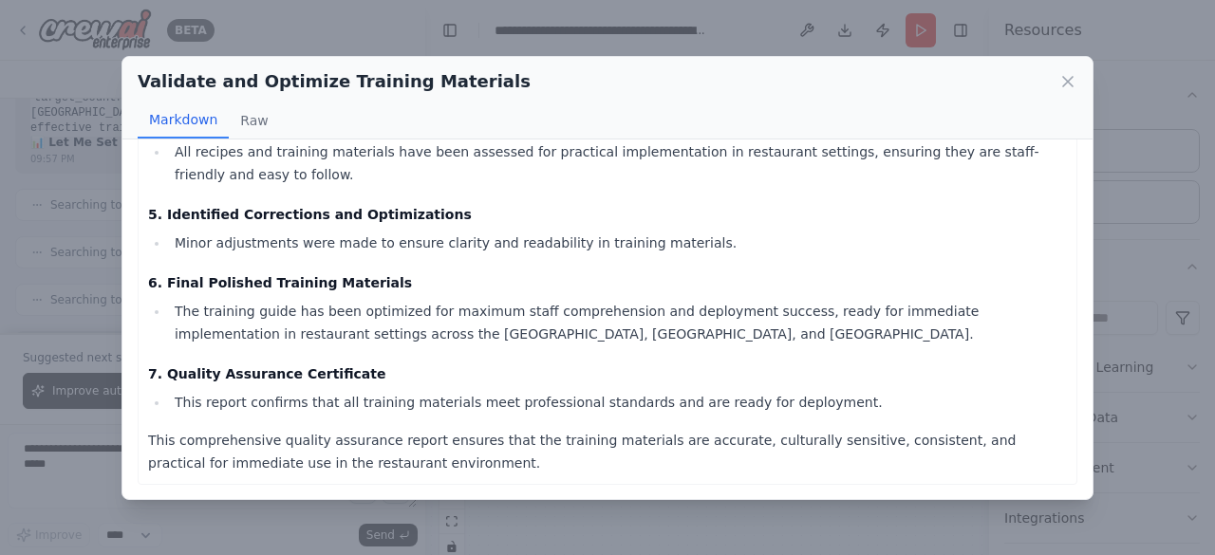
drag, startPoint x: 149, startPoint y: 440, endPoint x: 693, endPoint y: 331, distance: 554.5
click at [693, 331] on li "The training guide has been optimized for maximum staff comprehension and deplo…" at bounding box center [618, 323] width 898 height 46
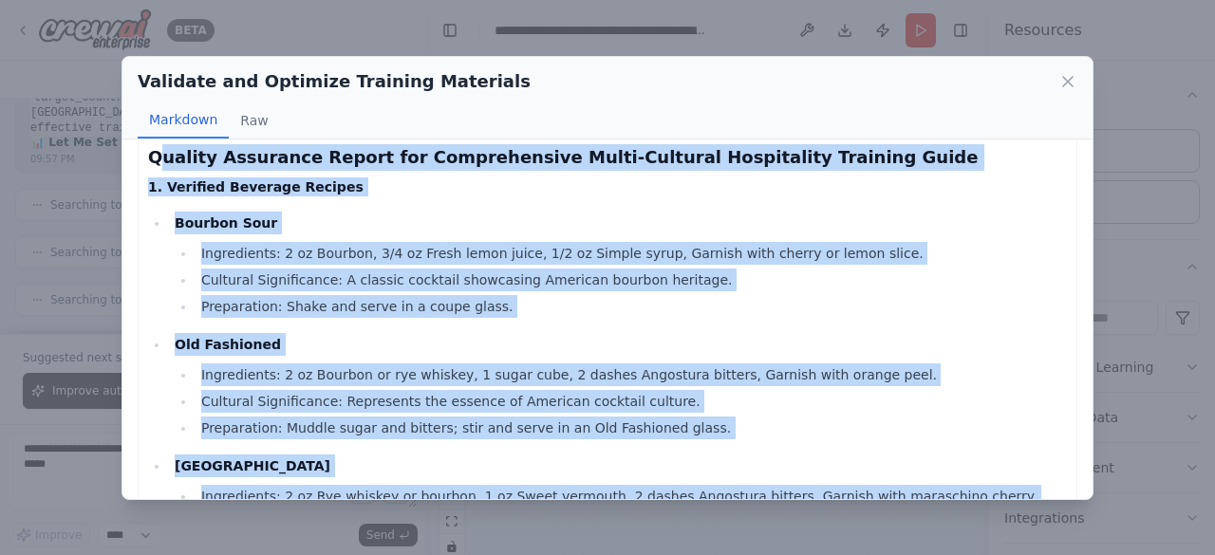
scroll to position [0, 0]
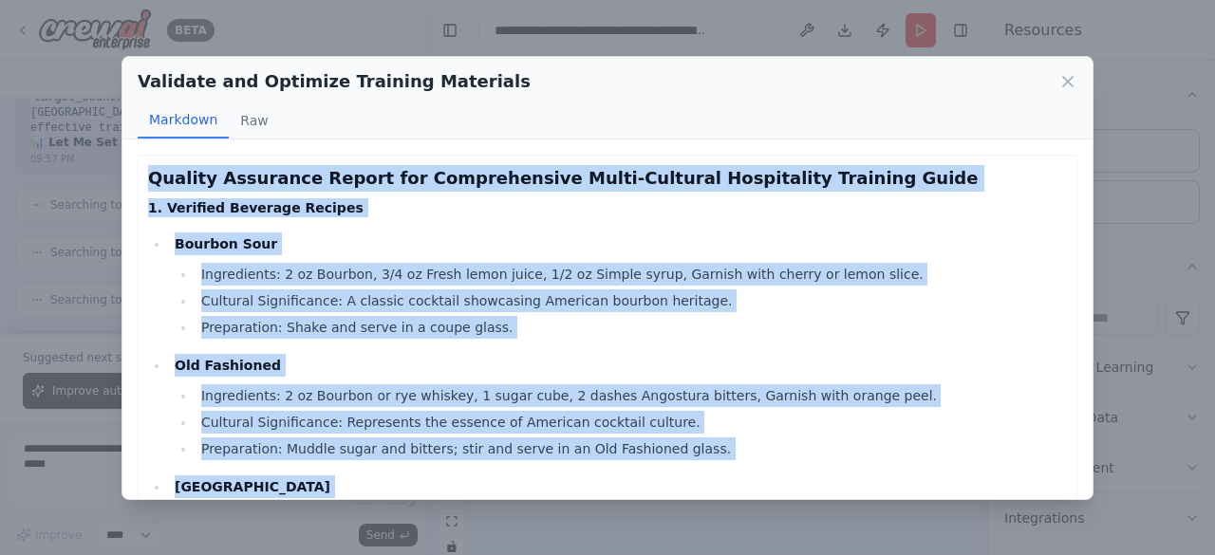
drag, startPoint x: 374, startPoint y: 472, endPoint x: 145, endPoint y: 180, distance: 370.3
copy div "Quality Assurance Report for Comprehensive Multi-Cultural Hospitality Training …"
click at [46, 449] on div "Validate and Optimize Training Materials Markdown Raw Quality Assurance Report …" at bounding box center [607, 277] width 1215 height 555
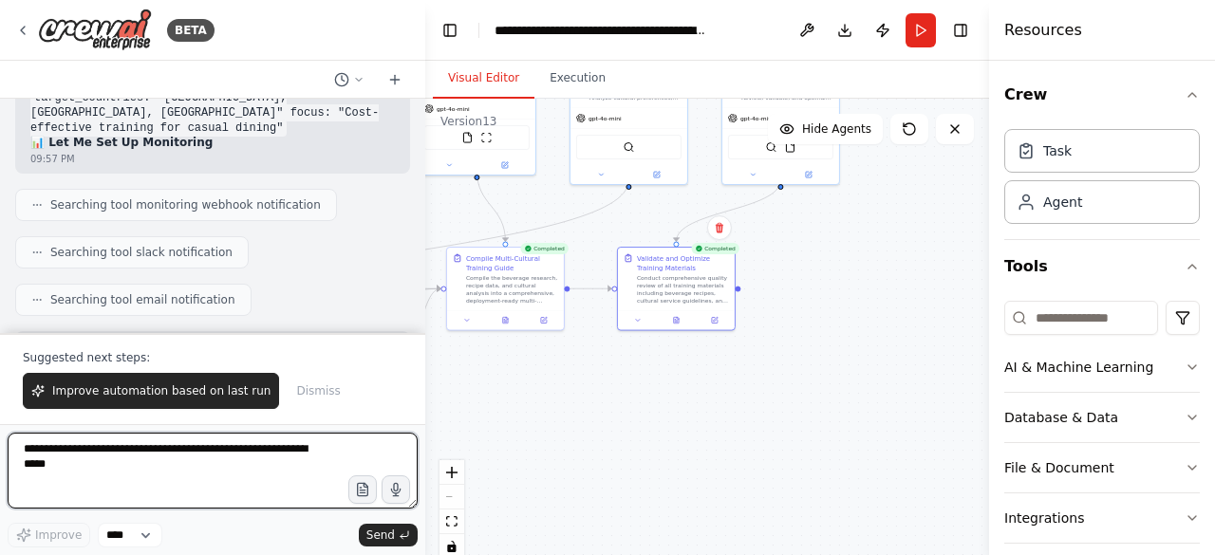
click at [46, 449] on textarea "**********" at bounding box center [213, 471] width 410 height 76
paste textarea "**********"
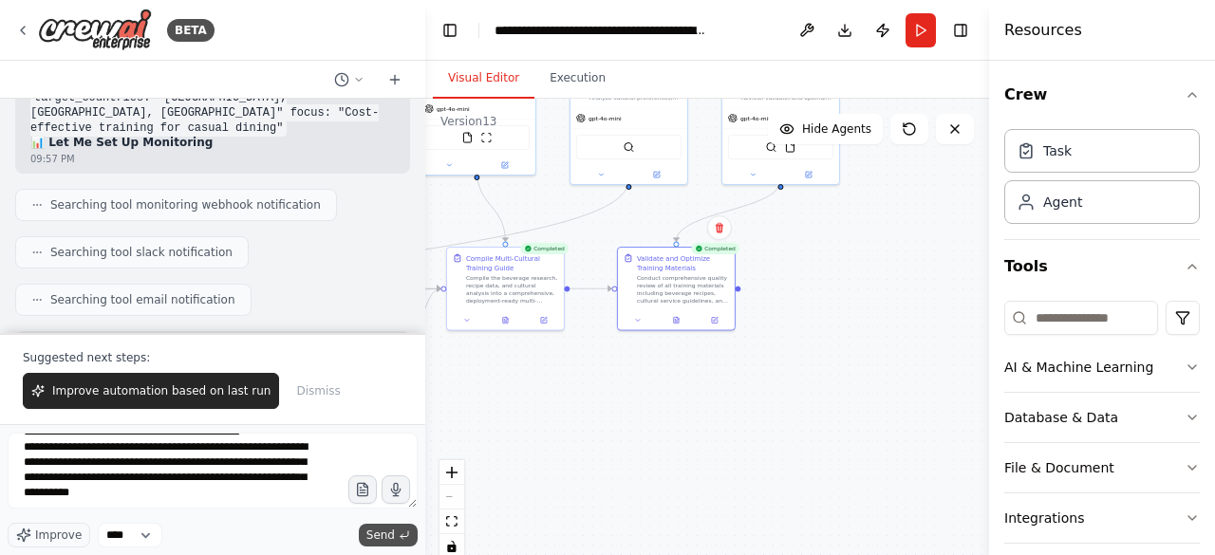
click at [383, 534] on span "Send" at bounding box center [380, 535] width 28 height 15
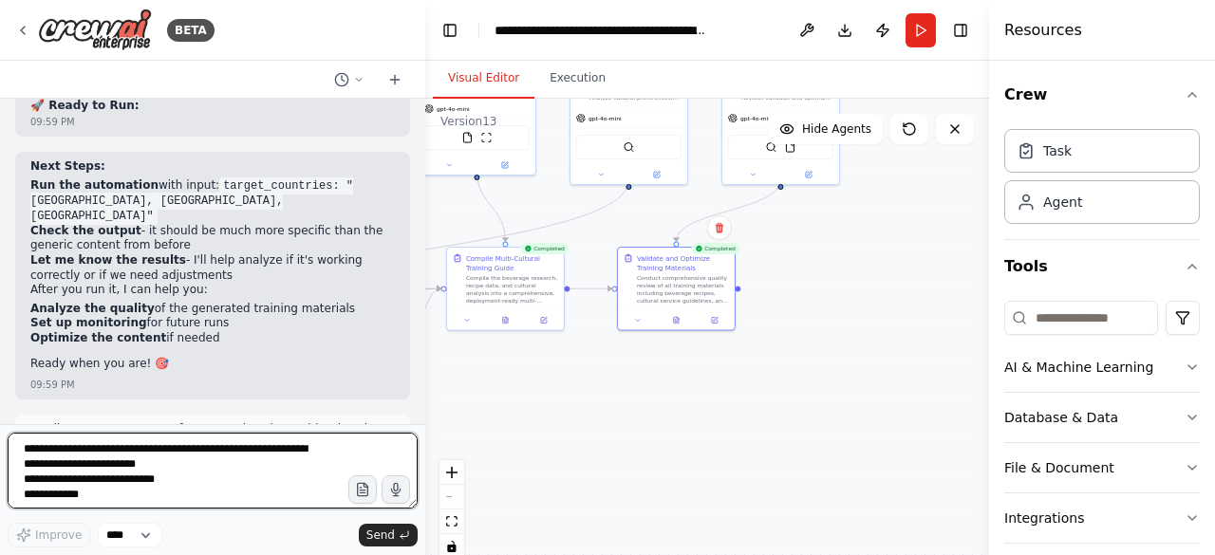
scroll to position [29084, 0]
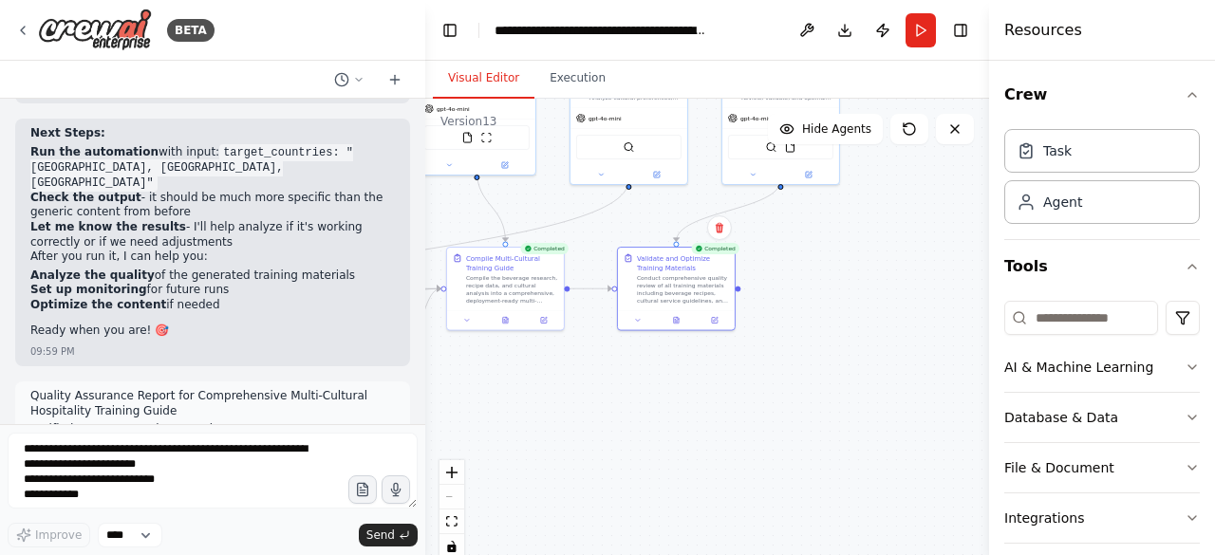
drag, startPoint x: 118, startPoint y: 344, endPoint x: 354, endPoint y: 340, distance: 236.3
copy p "see the complete training materials first before"
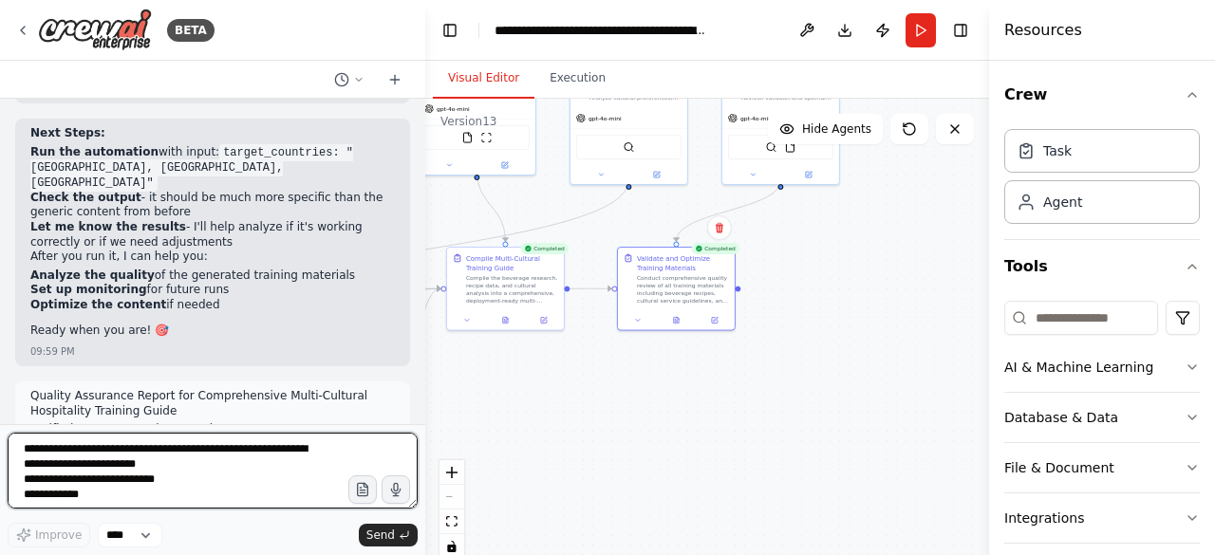
click at [28, 455] on textarea at bounding box center [213, 471] width 410 height 76
paste textarea
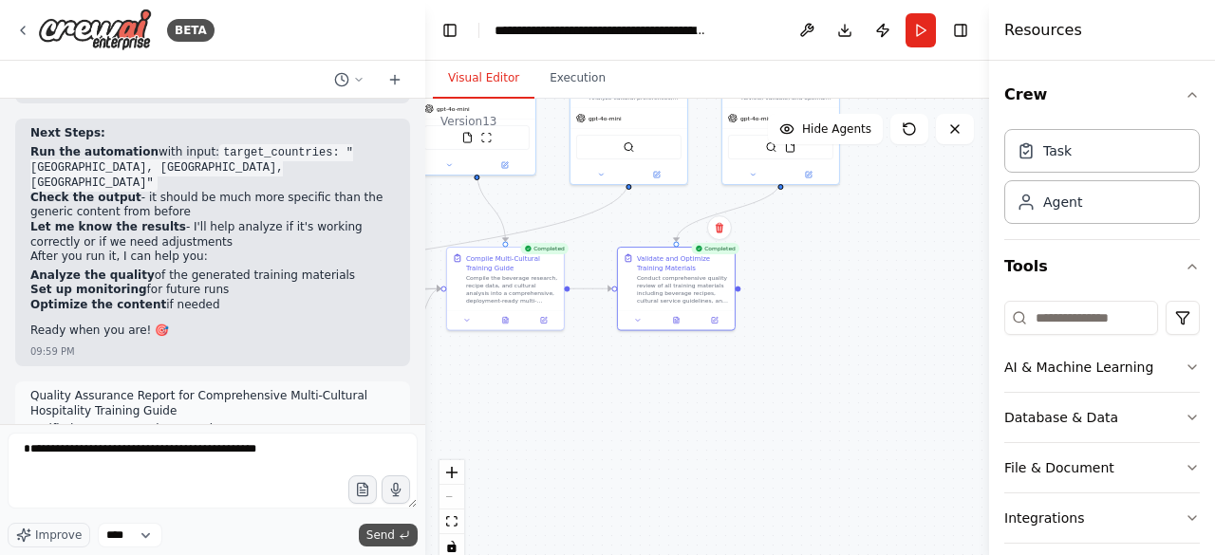
click at [385, 535] on span "Send" at bounding box center [380, 535] width 28 height 15
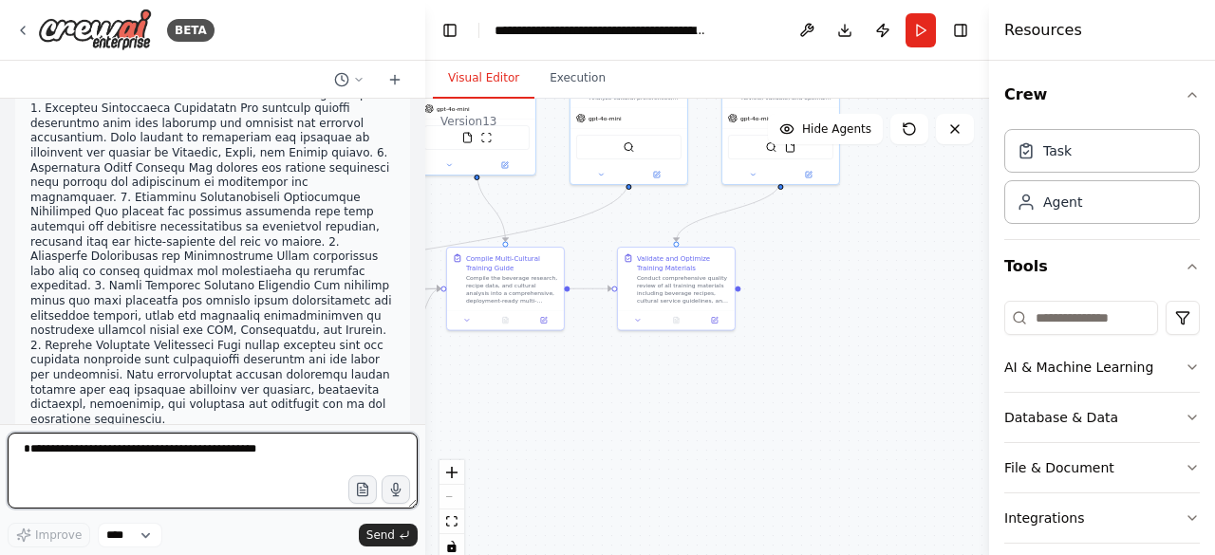
scroll to position [29994, 0]
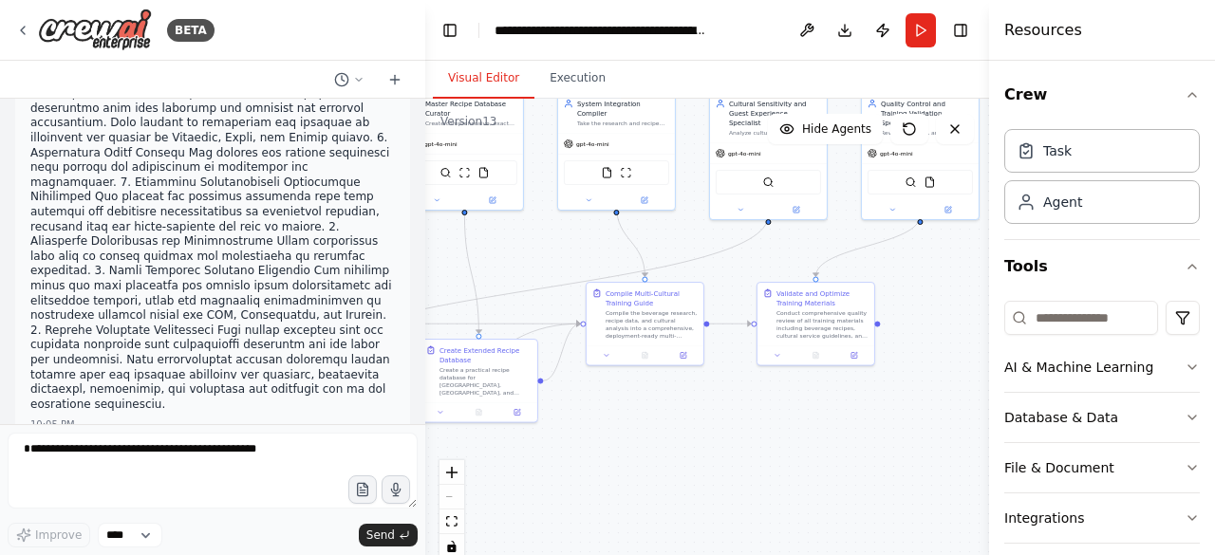
drag, startPoint x: 545, startPoint y: 218, endPoint x: 684, endPoint y: 253, distance: 143.8
click at [684, 253] on div ".deletable-edge-delete-btn { width: 20px; height: 20px; border: 0px solid #ffff…" at bounding box center [707, 336] width 564 height 474
click at [605, 358] on button at bounding box center [606, 353] width 32 height 11
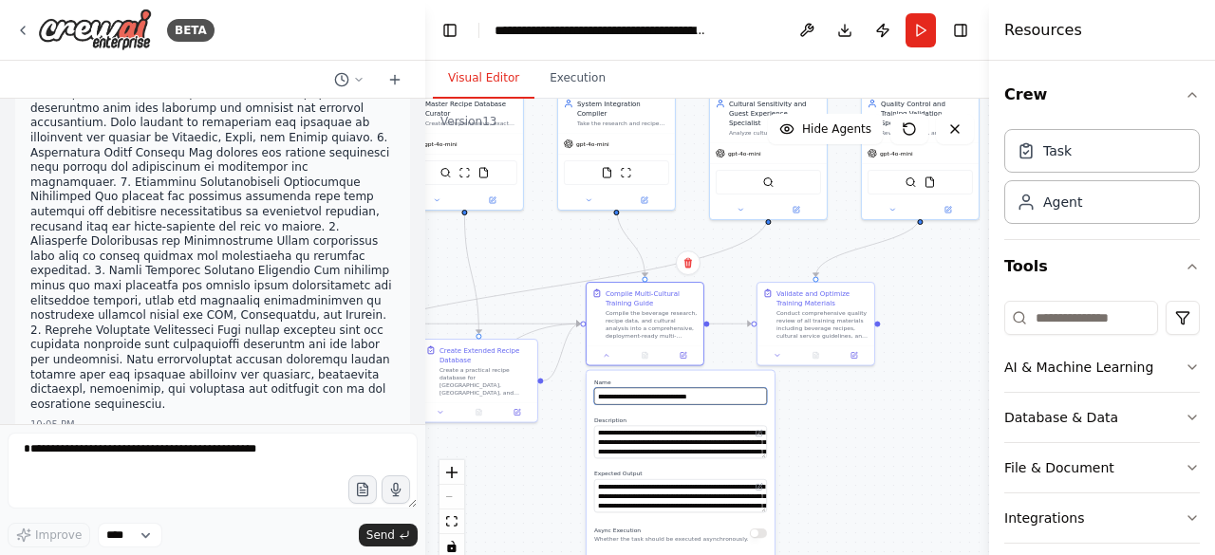
drag, startPoint x: 600, startPoint y: 399, endPoint x: 710, endPoint y: 543, distance: 180.7
click at [710, 543] on div "**********" at bounding box center [680, 525] width 188 height 309
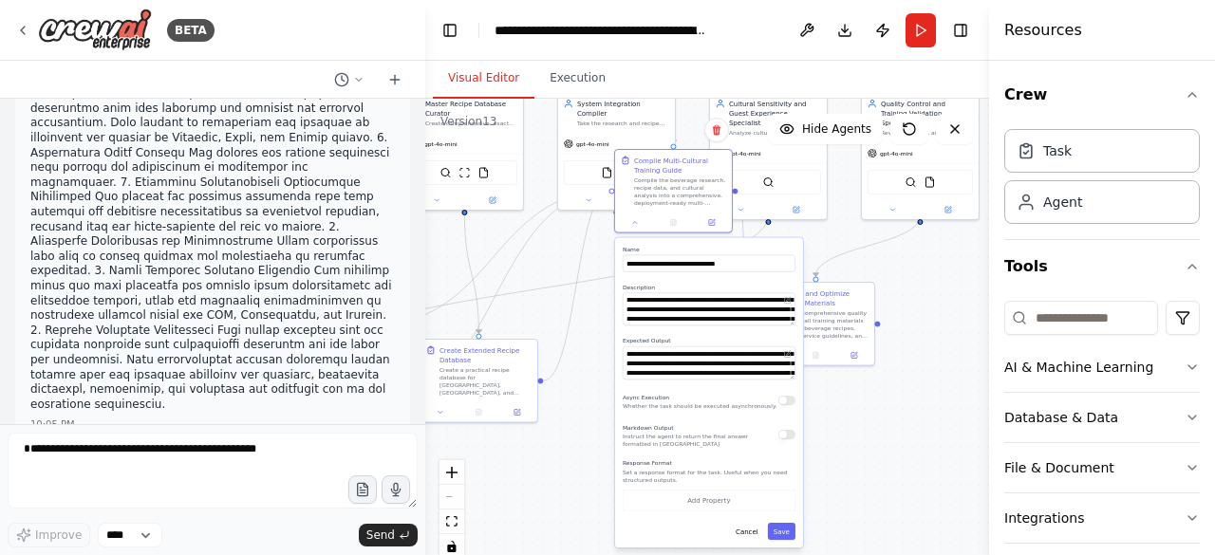
drag, startPoint x: 595, startPoint y: 422, endPoint x: 626, endPoint y: 291, distance: 134.6
click at [626, 291] on div "**********" at bounding box center [708, 305] width 173 height 43
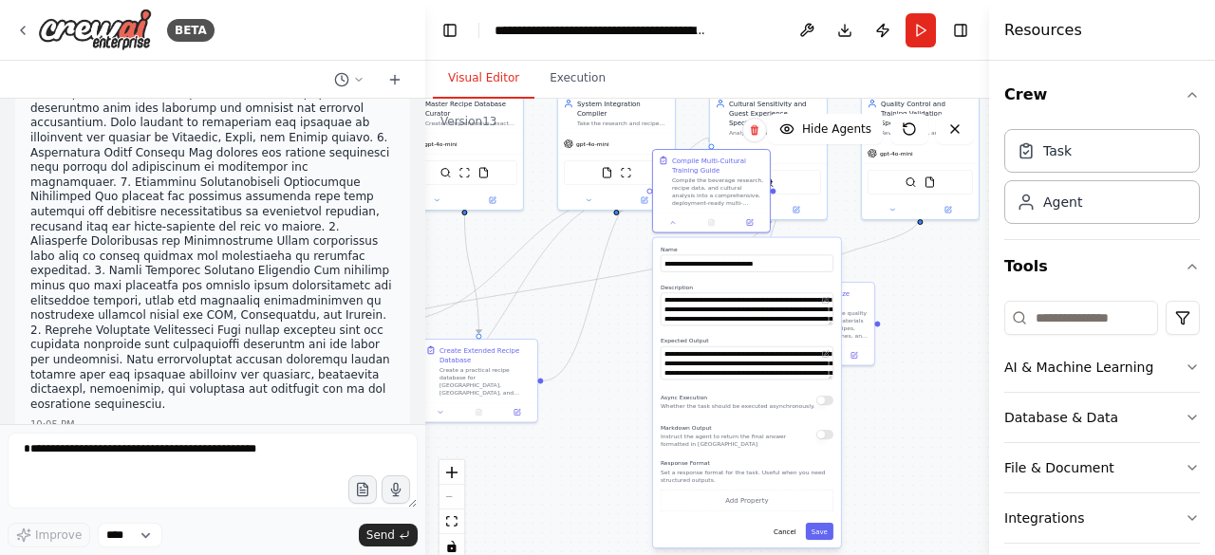
drag, startPoint x: 634, startPoint y: 287, endPoint x: 668, endPoint y: 290, distance: 34.4
click at [668, 290] on label "Description" at bounding box center [746, 288] width 173 height 8
click at [820, 532] on button "Save" at bounding box center [820, 531] width 28 height 17
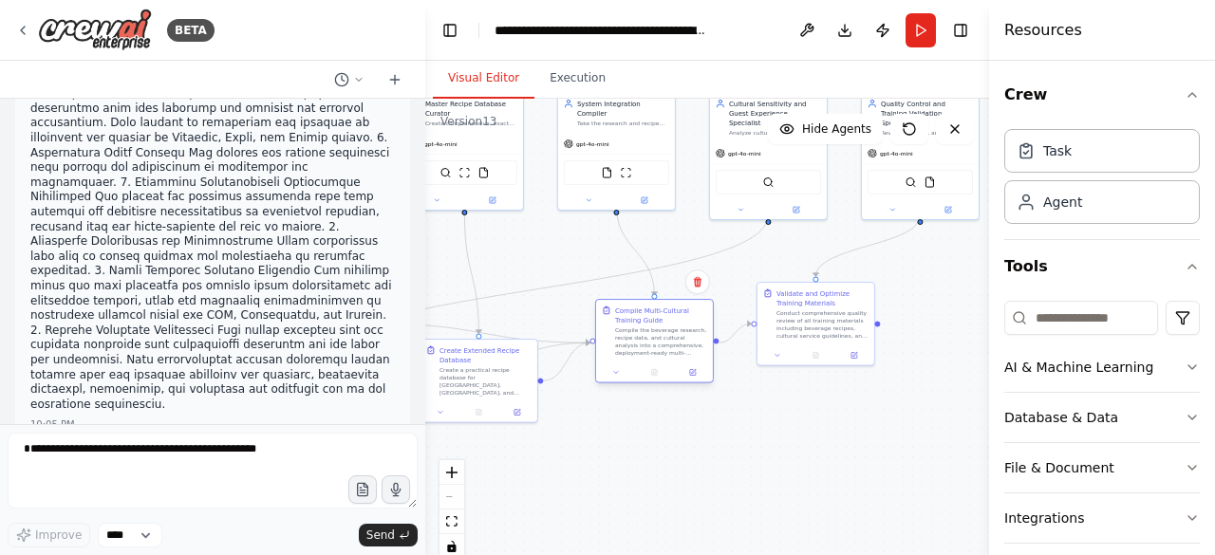
drag, startPoint x: 693, startPoint y: 173, endPoint x: 639, endPoint y: 324, distance: 160.3
click at [639, 324] on div "Compile Multi-Cultural Training Guide Compile the beverage research, recipe dat…" at bounding box center [661, 331] width 92 height 51
click at [691, 377] on button at bounding box center [693, 372] width 32 height 11
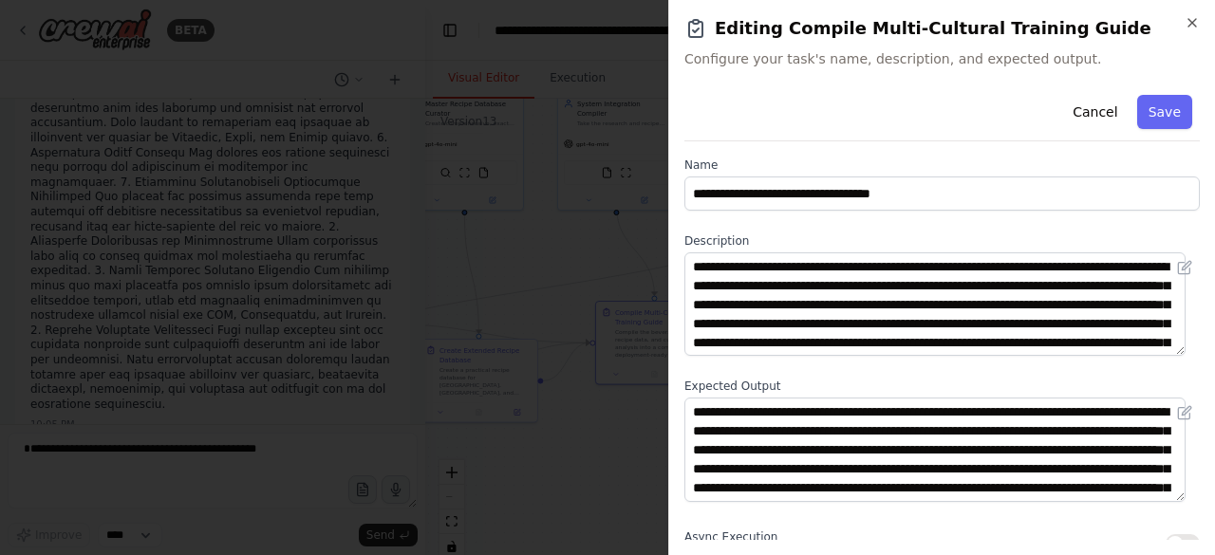
scroll to position [0, 0]
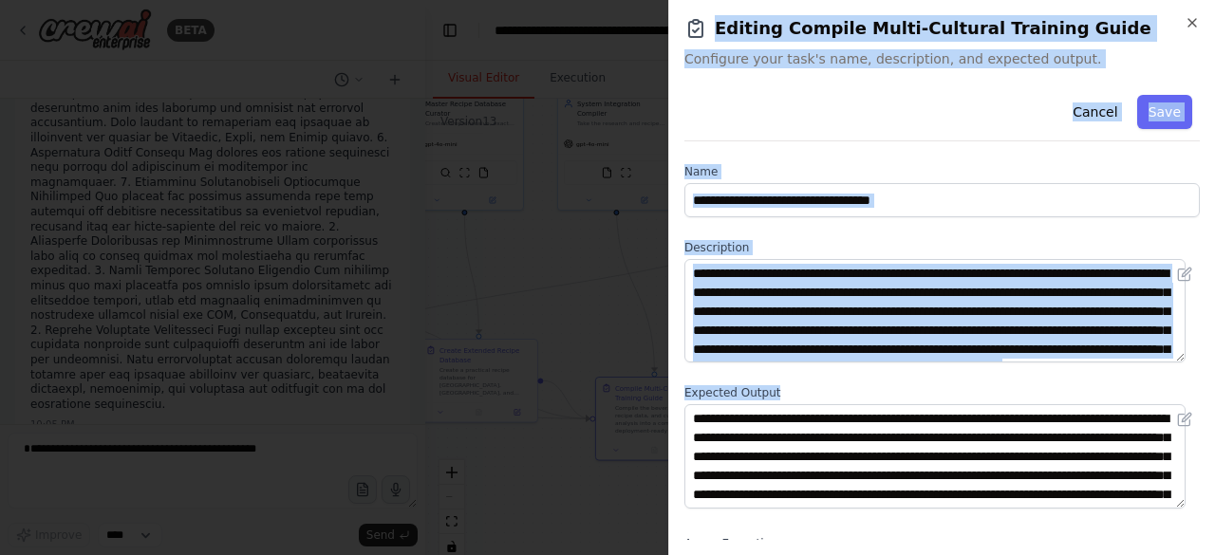
drag, startPoint x: 714, startPoint y: 28, endPoint x: 1076, endPoint y: 504, distance: 598.6
click at [1076, 504] on div "**********" at bounding box center [941, 277] width 547 height 555
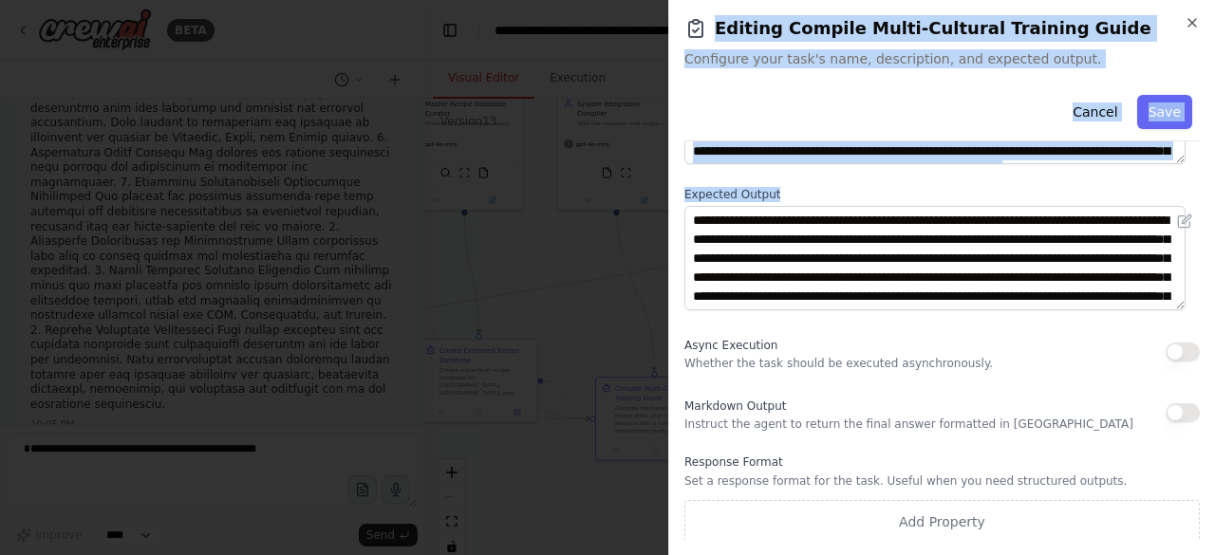
scroll to position [200, 0]
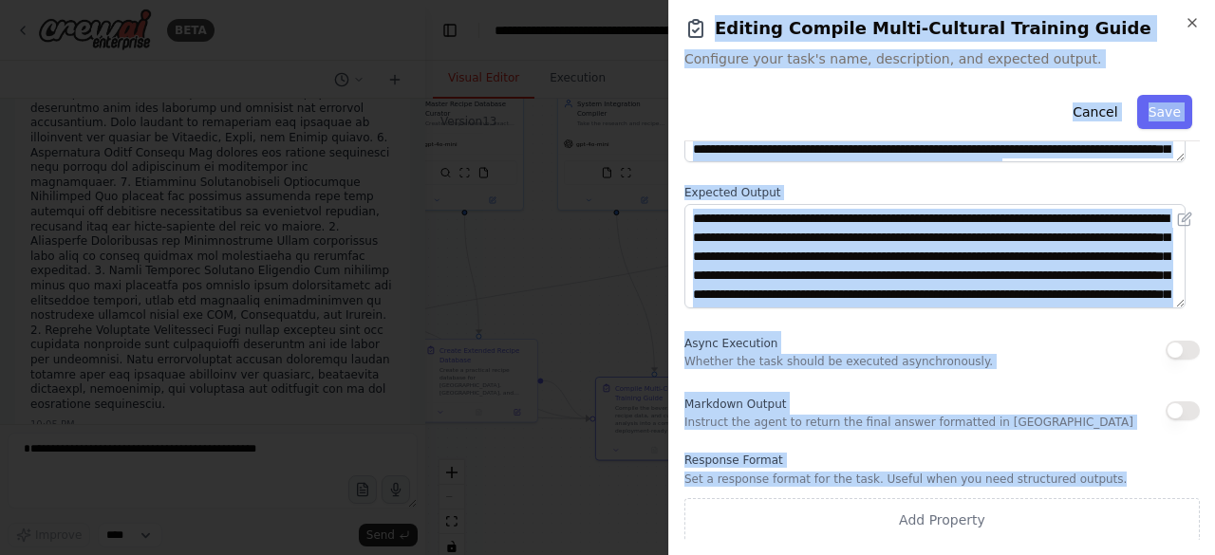
drag, startPoint x: 1082, startPoint y: 479, endPoint x: 661, endPoint y: 414, distance: 425.4
click at [661, 414] on body "BETA Hello! I'm the CrewAI assistant. What kind of automation do you want to bu…" at bounding box center [607, 277] width 1215 height 555
copy body "**********"
click at [1197, 22] on icon "button" at bounding box center [1191, 22] width 15 height 15
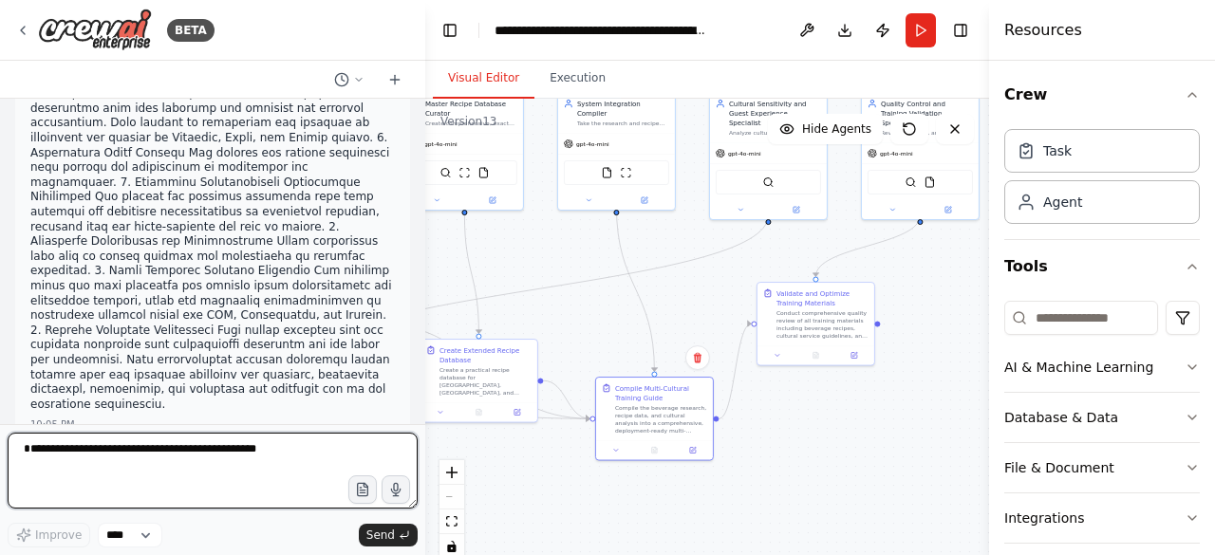
click at [33, 448] on textarea "**********" at bounding box center [213, 471] width 410 height 76
paste textarea "**********"
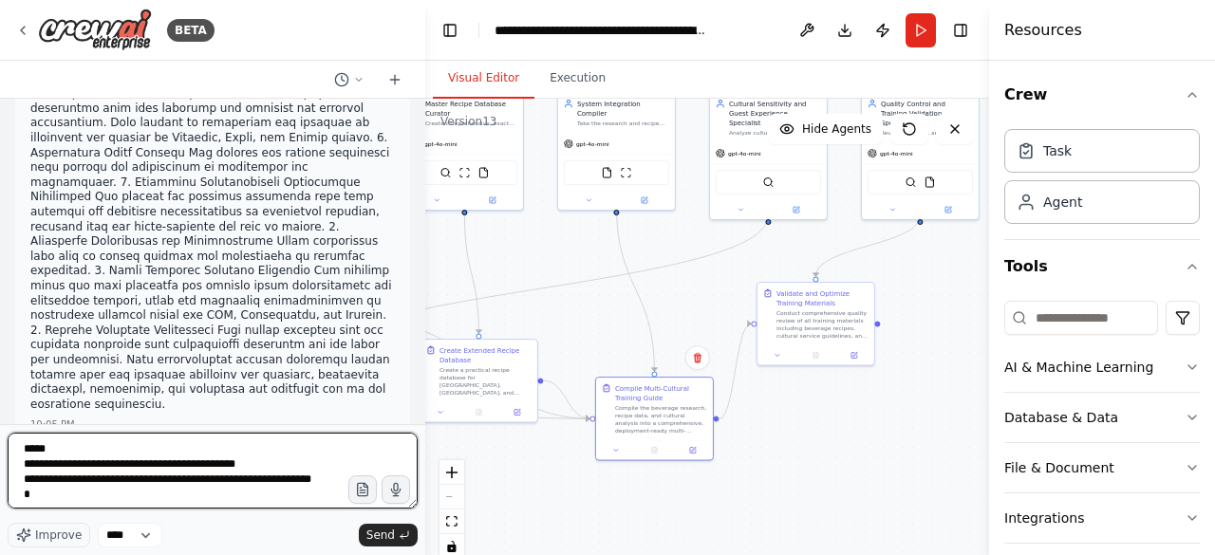
scroll to position [737, 0]
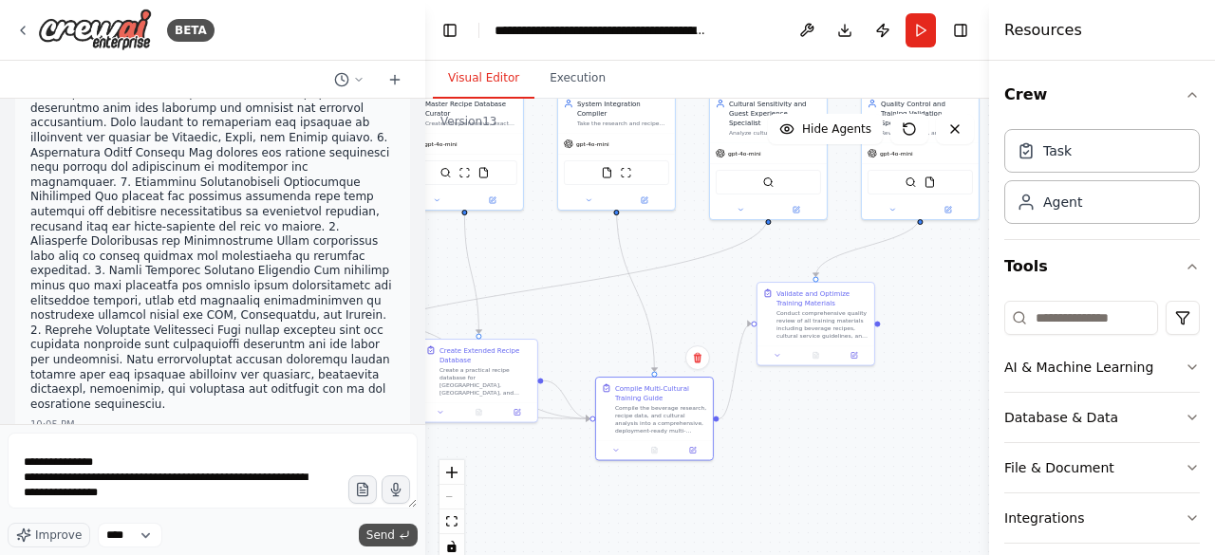
click at [381, 534] on span "Send" at bounding box center [380, 535] width 28 height 15
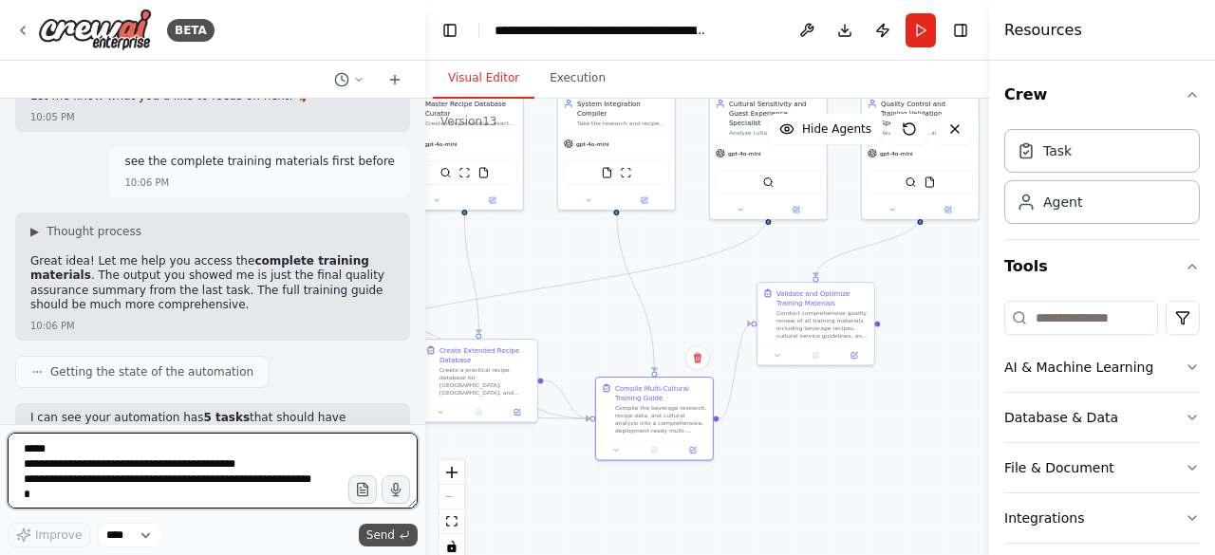
scroll to position [31128, 0]
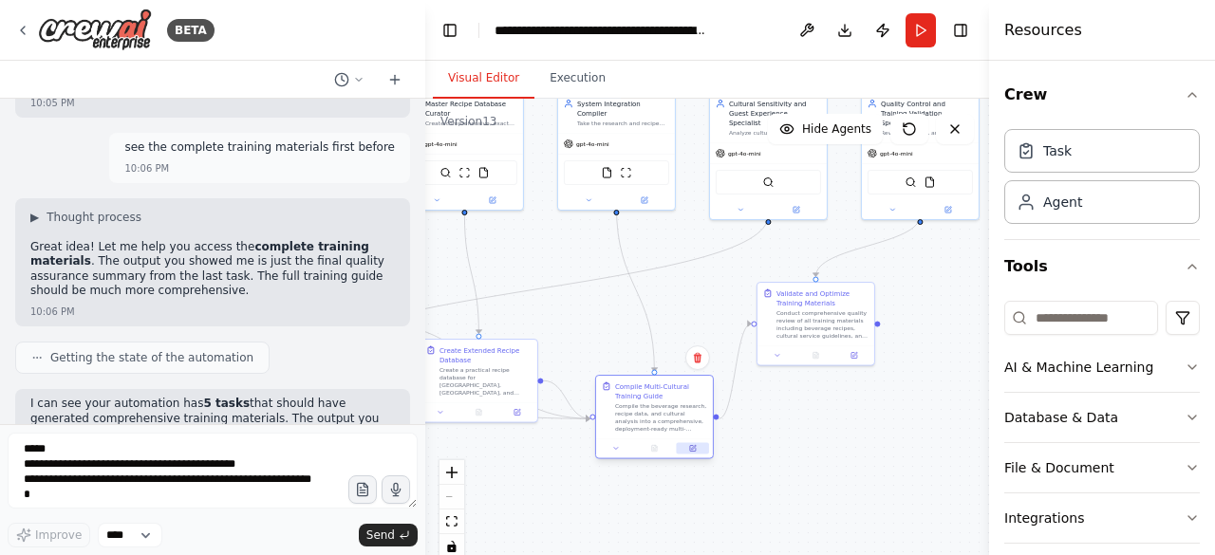
click at [696, 450] on button at bounding box center [693, 448] width 32 height 11
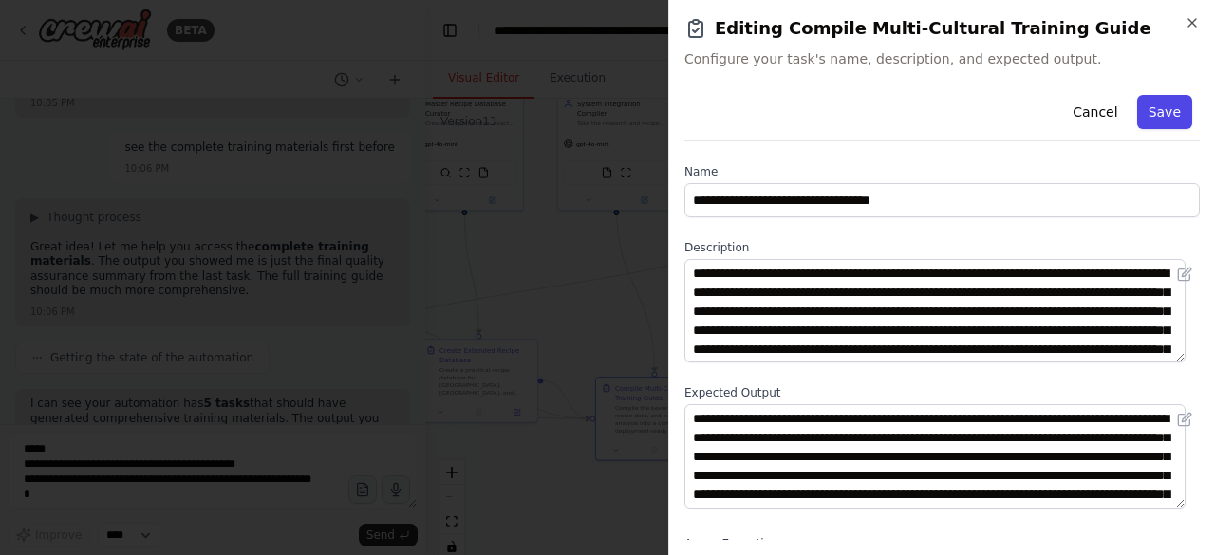
click at [1150, 116] on button "Save" at bounding box center [1164, 112] width 55 height 34
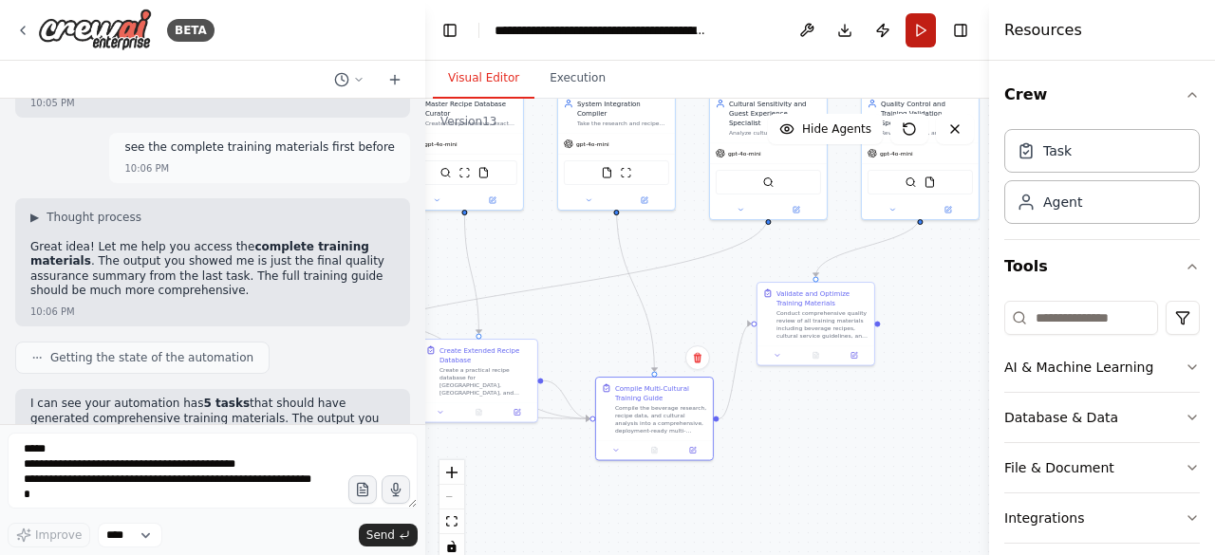
click at [911, 24] on button "Run" at bounding box center [920, 30] width 30 height 34
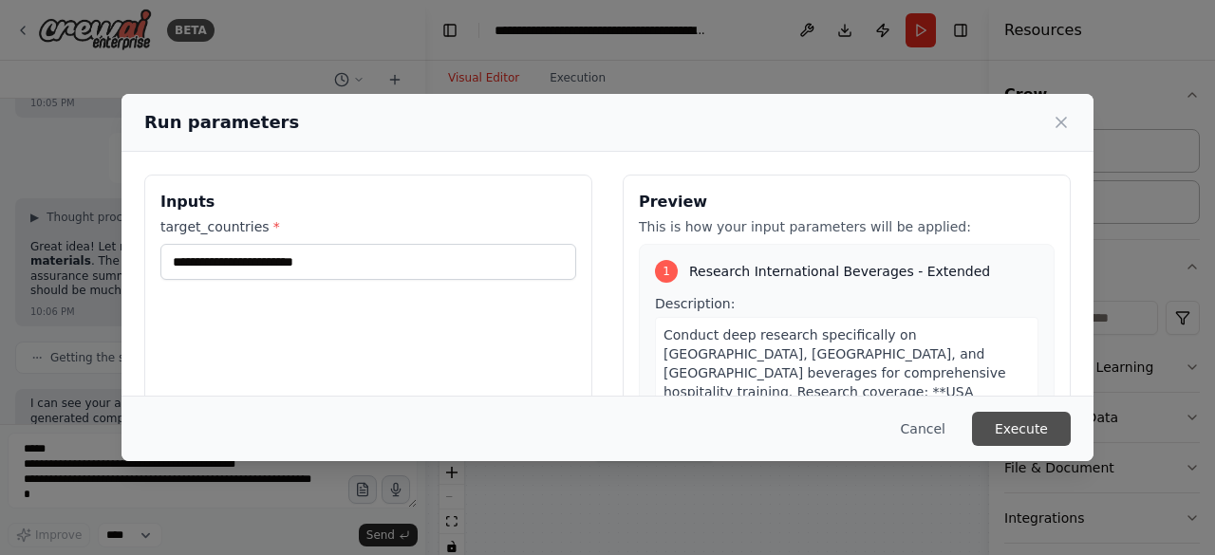
click at [1012, 428] on button "Execute" at bounding box center [1021, 429] width 99 height 34
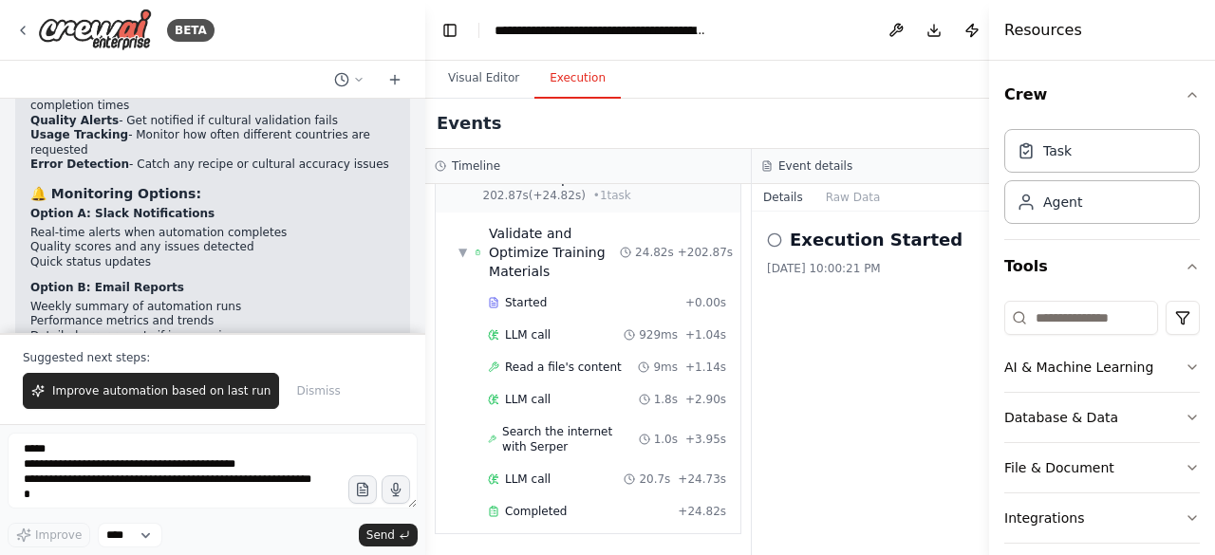
scroll to position [31220, 0]
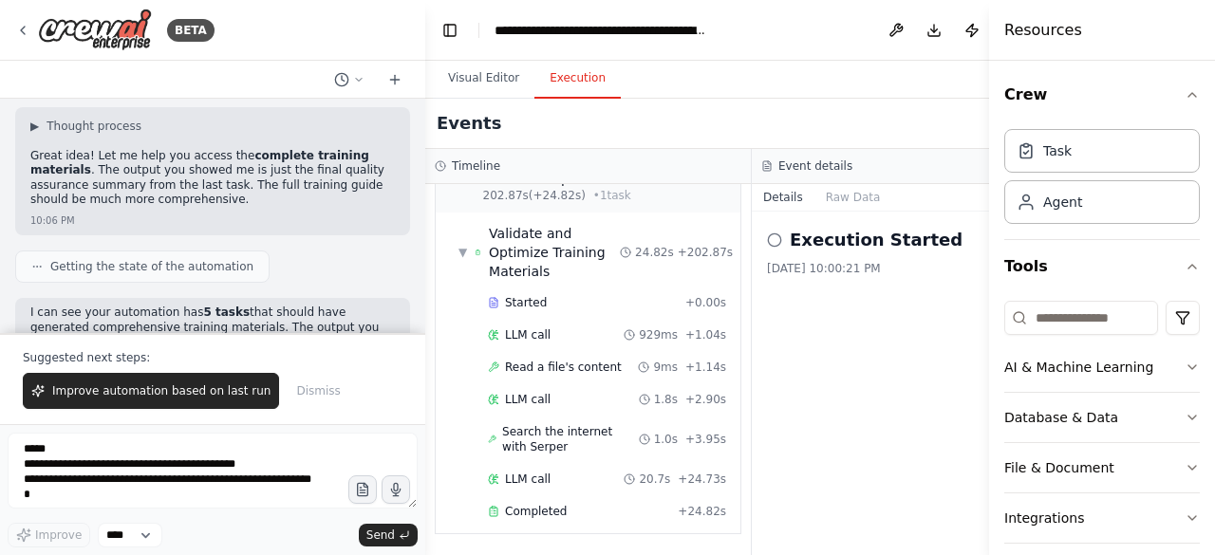
click at [562, 79] on button "Execution" at bounding box center [577, 79] width 86 height 40
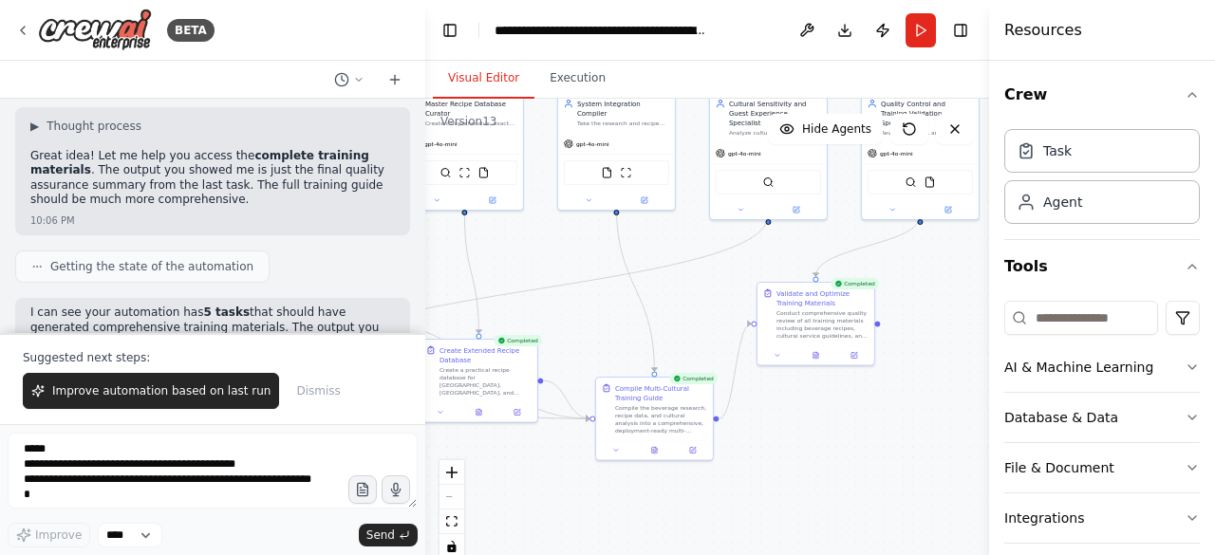
click at [490, 77] on button "Visual Editor" at bounding box center [484, 79] width 102 height 40
click at [657, 450] on icon at bounding box center [654, 449] width 8 height 8
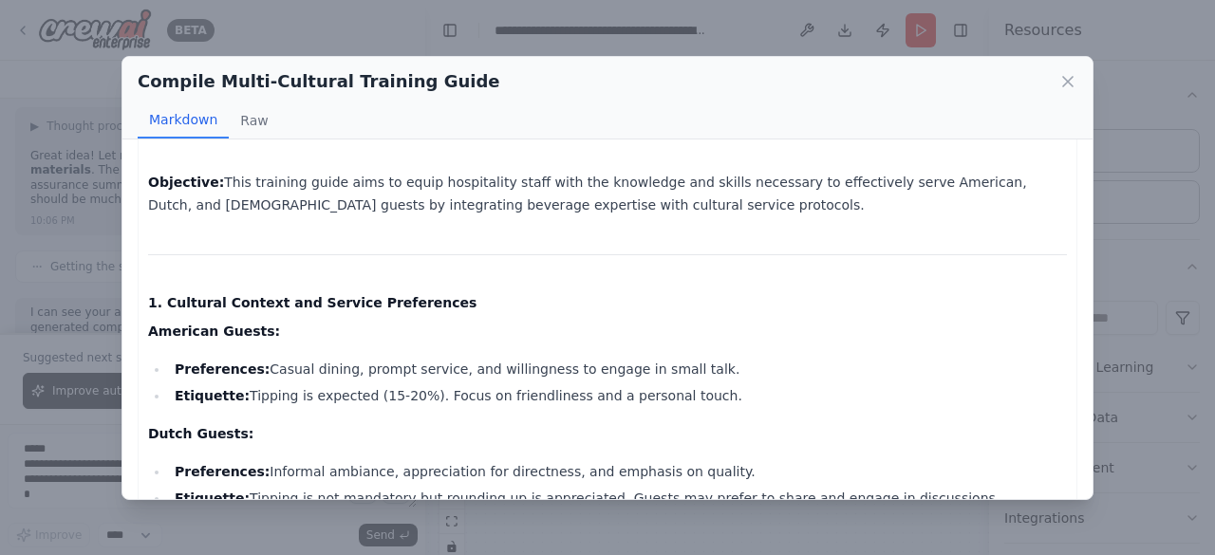
scroll to position [0, 0]
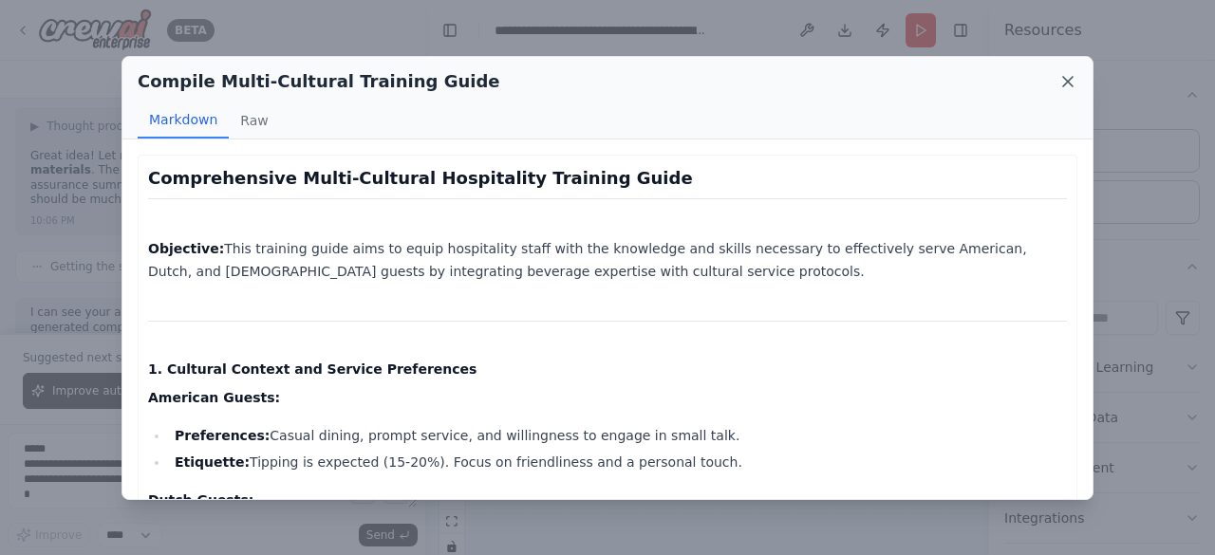
drag, startPoint x: 1063, startPoint y: 81, endPoint x: 1009, endPoint y: 88, distance: 54.6
click at [1062, 80] on icon at bounding box center [1067, 81] width 19 height 19
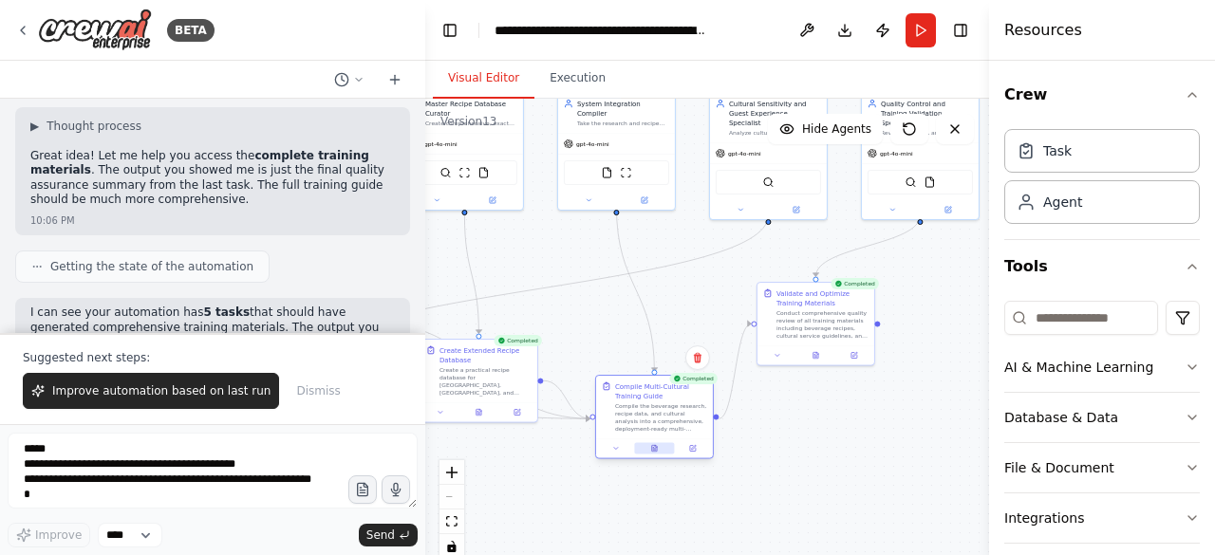
click at [658, 445] on icon at bounding box center [654, 449] width 8 height 8
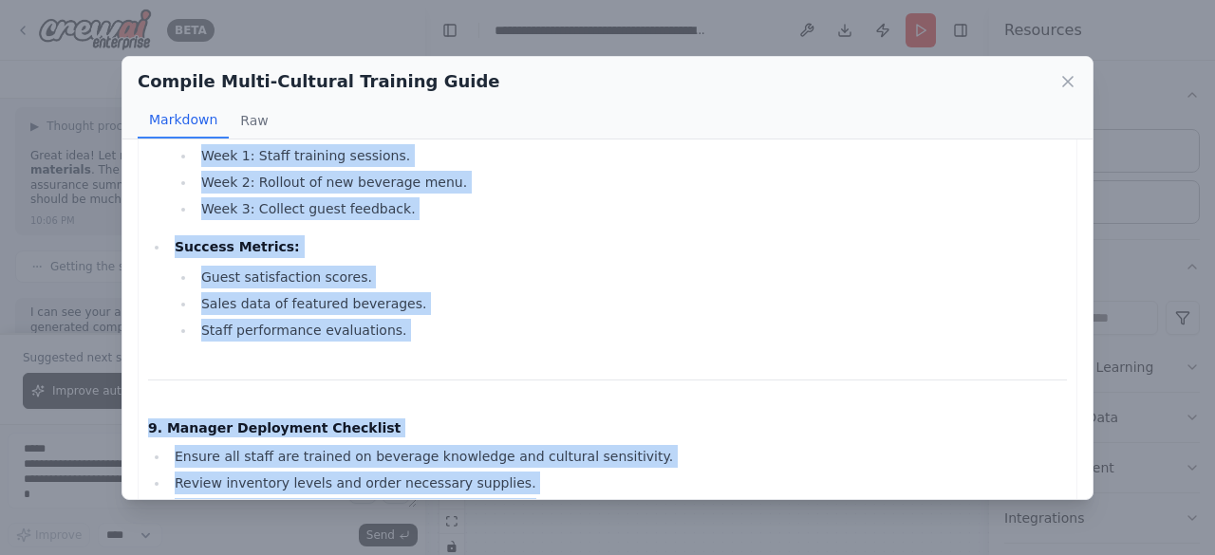
scroll to position [2604, 0]
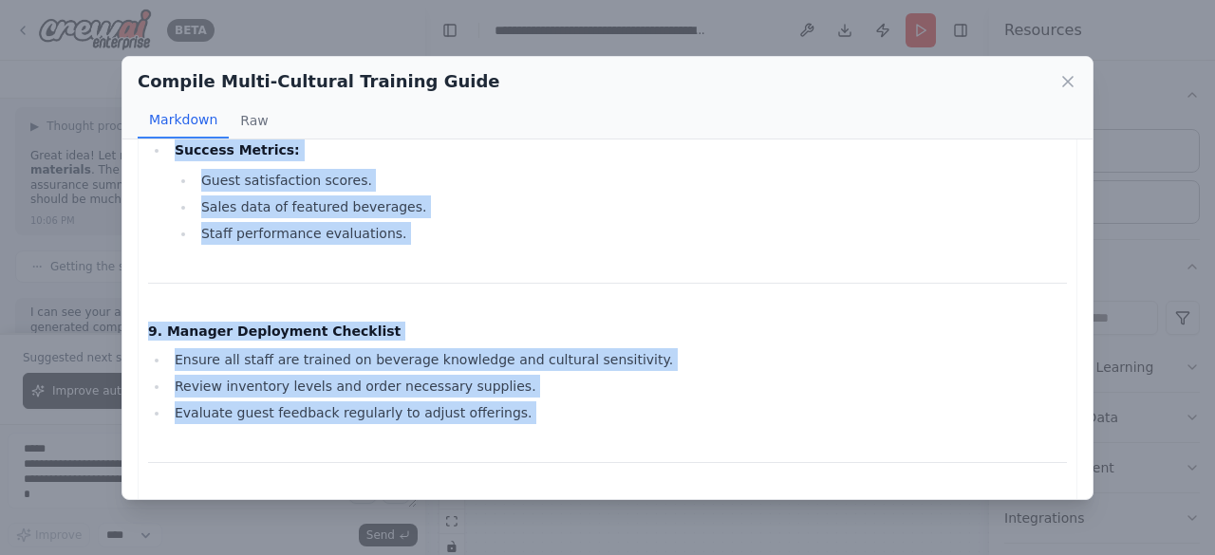
drag, startPoint x: 148, startPoint y: 176, endPoint x: 649, endPoint y: 479, distance: 585.8
copy div "Comprehensive Multi-Cultural Hospitality Training Guide Objective: This trainin…"
click at [47, 481] on div "Compile Multi-Cultural Training Guide Markdown Raw Comprehensive Multi-Cultural…" at bounding box center [607, 277] width 1215 height 555
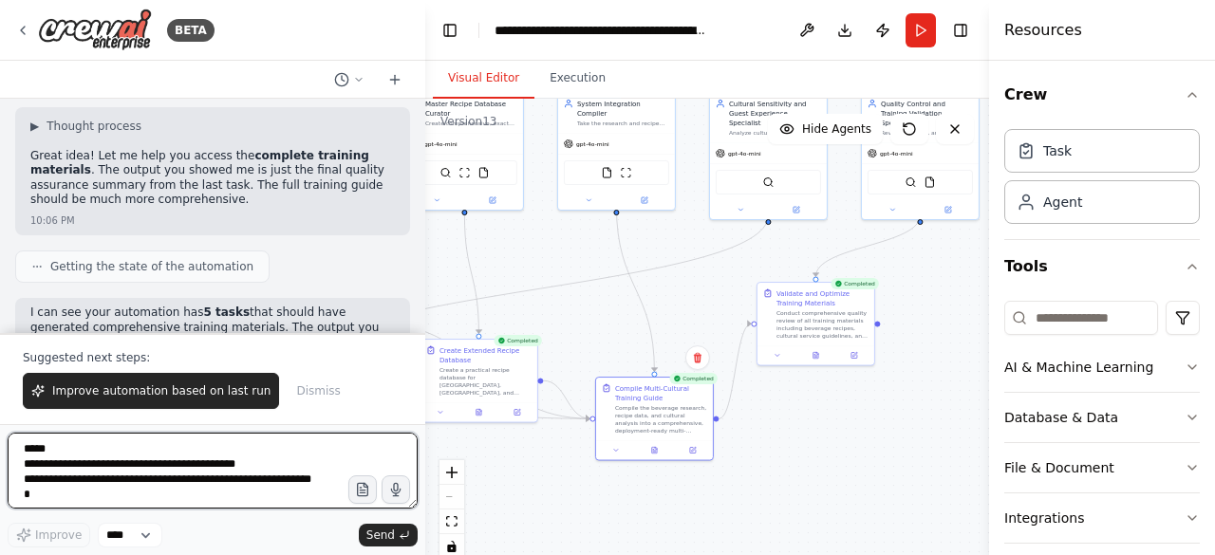
paste textarea "**********"
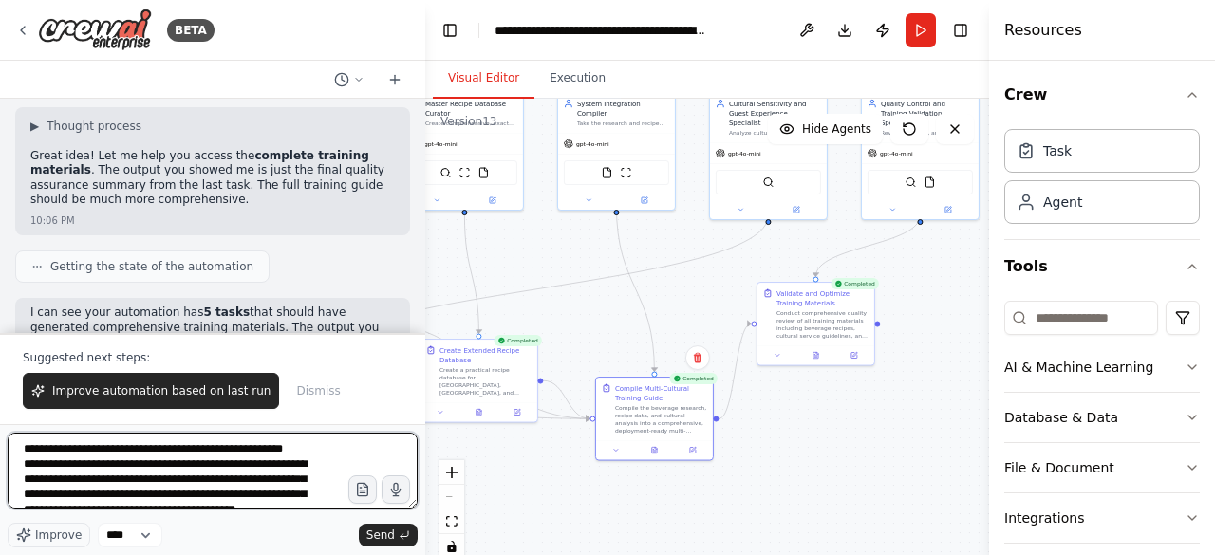
scroll to position [1830, 0]
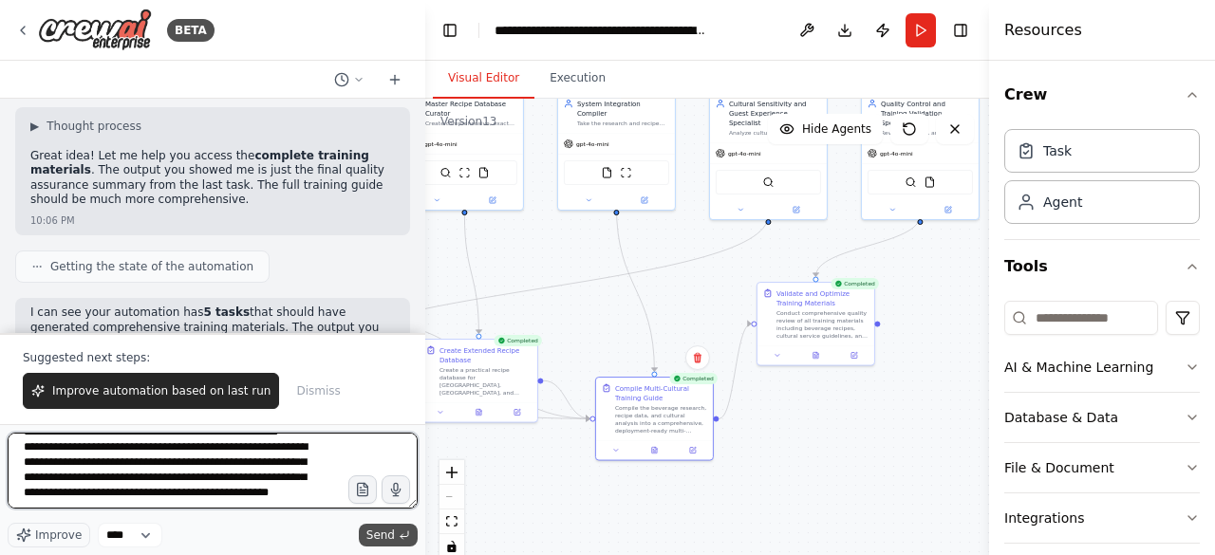
type textarea "**********"
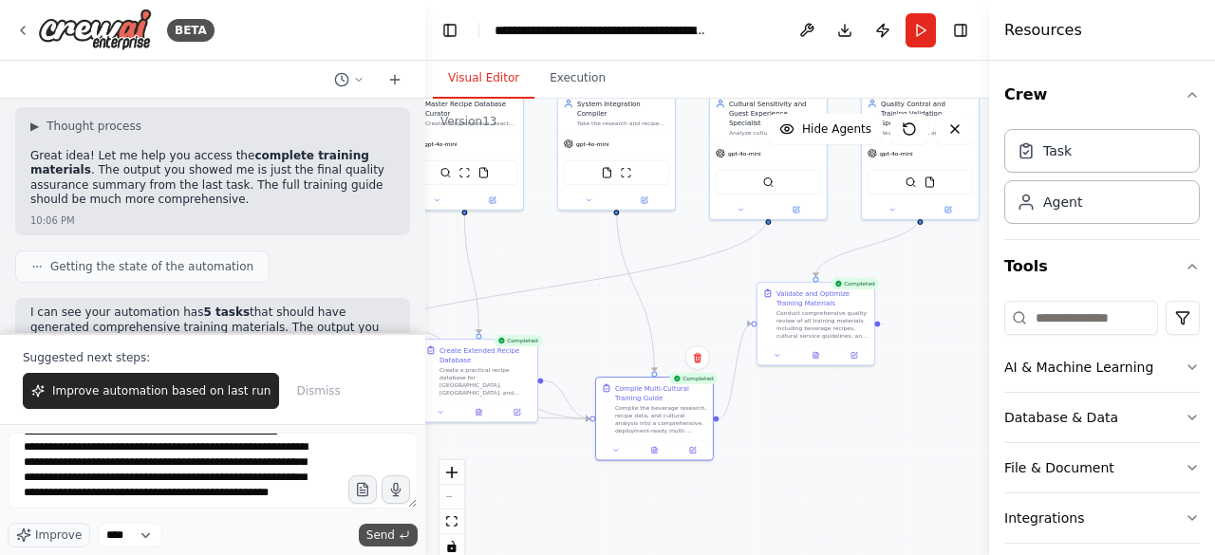
click at [400, 536] on icon "submit" at bounding box center [404, 534] width 11 height 11
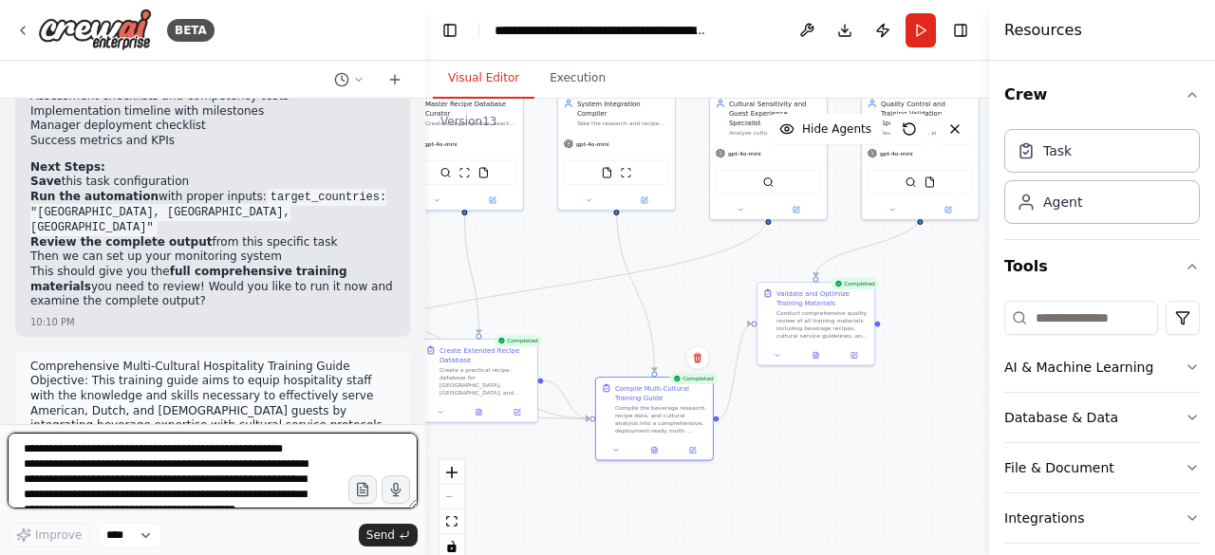
scroll to position [33133, 0]
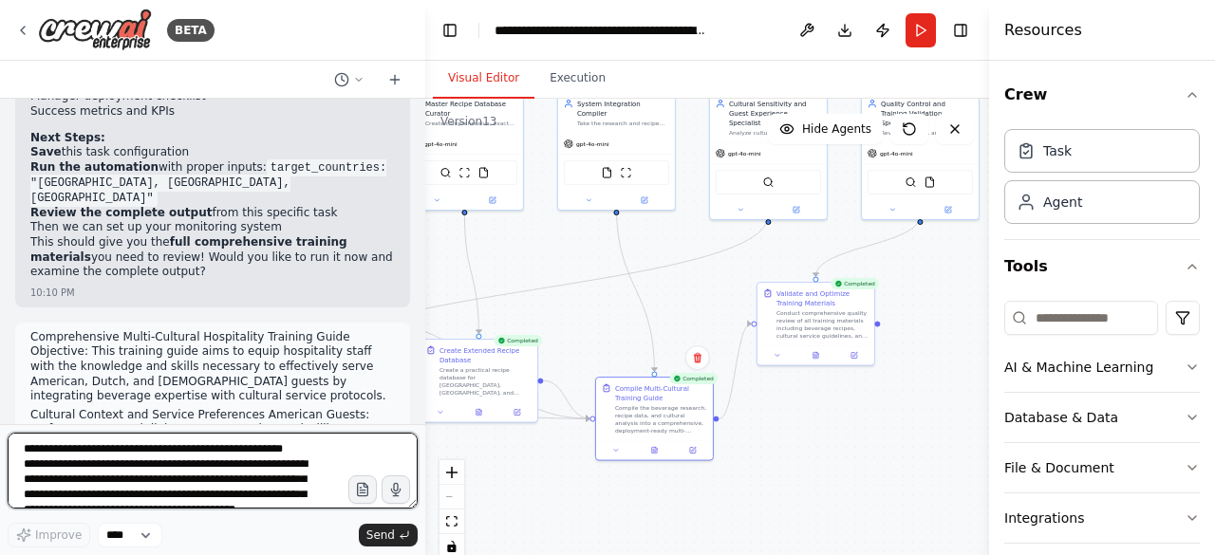
click at [61, 460] on textarea at bounding box center [213, 471] width 410 height 76
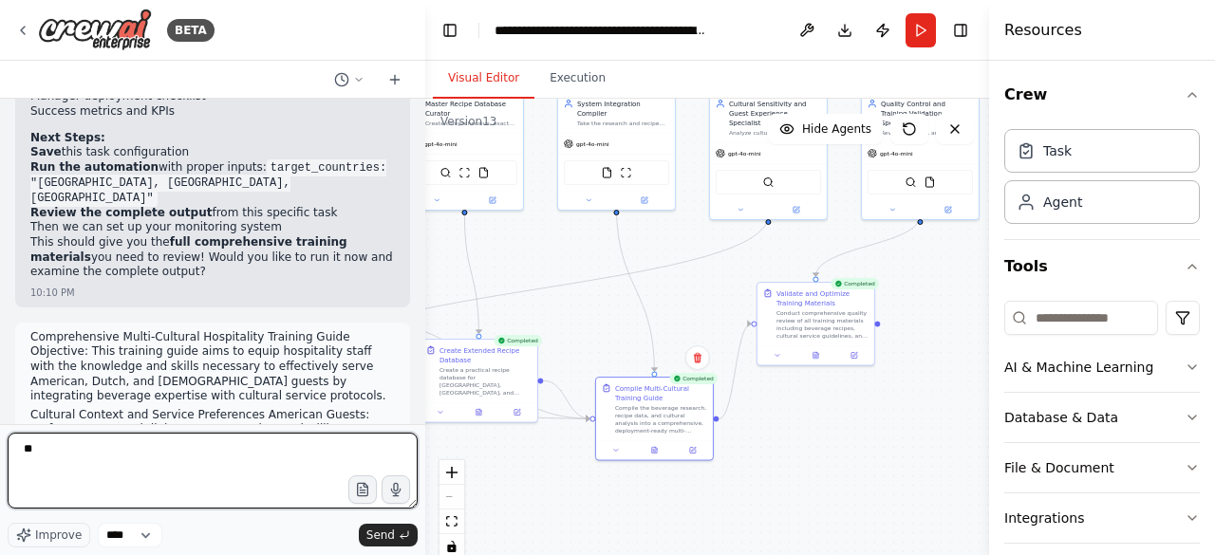
type textarea "***"
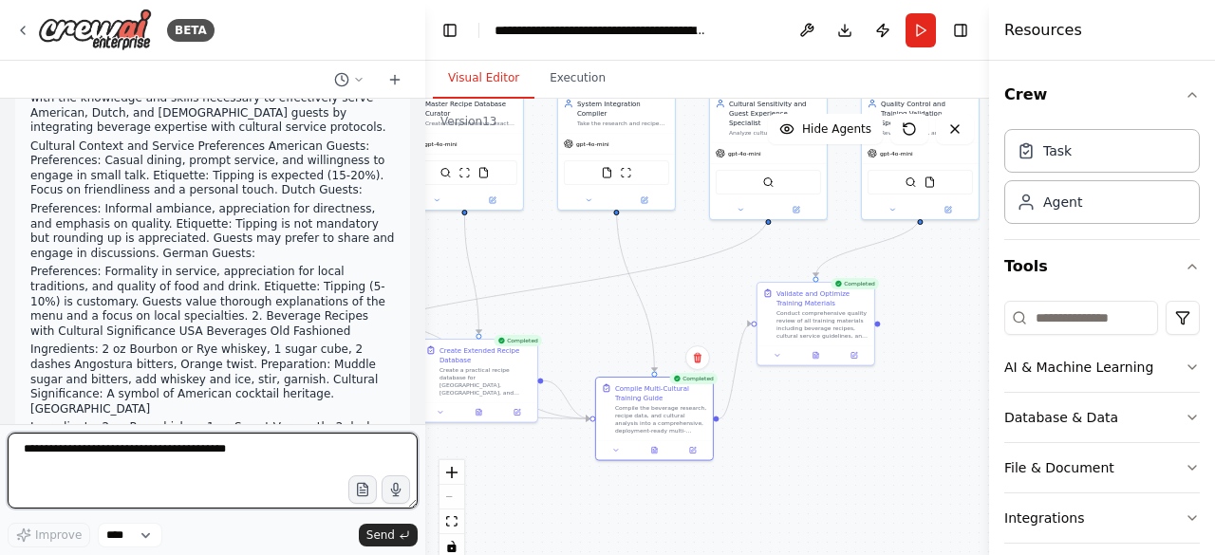
scroll to position [33416, 0]
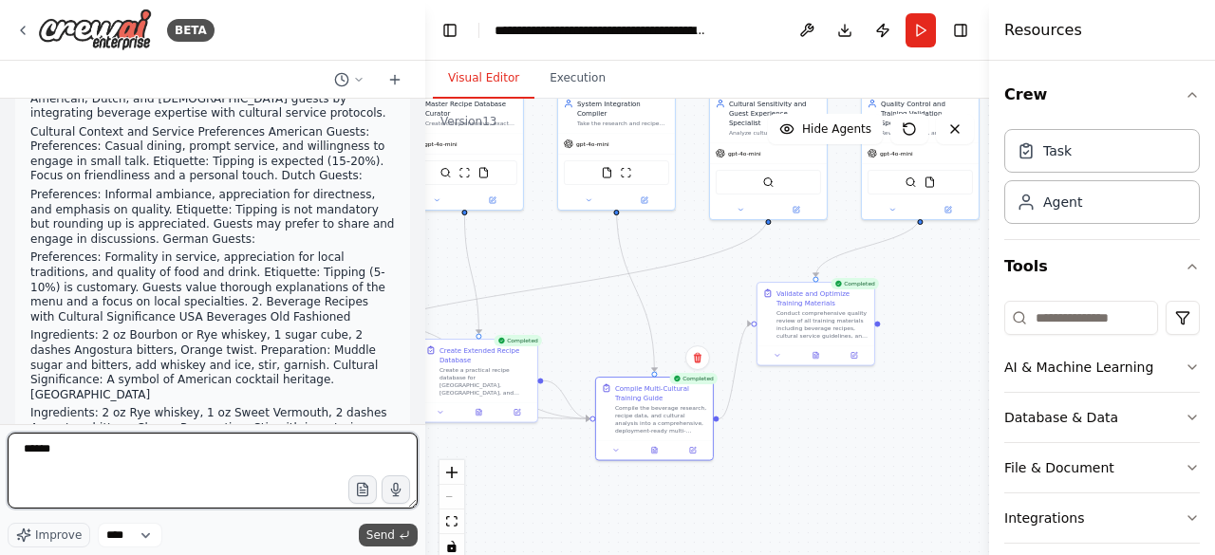
type textarea "******"
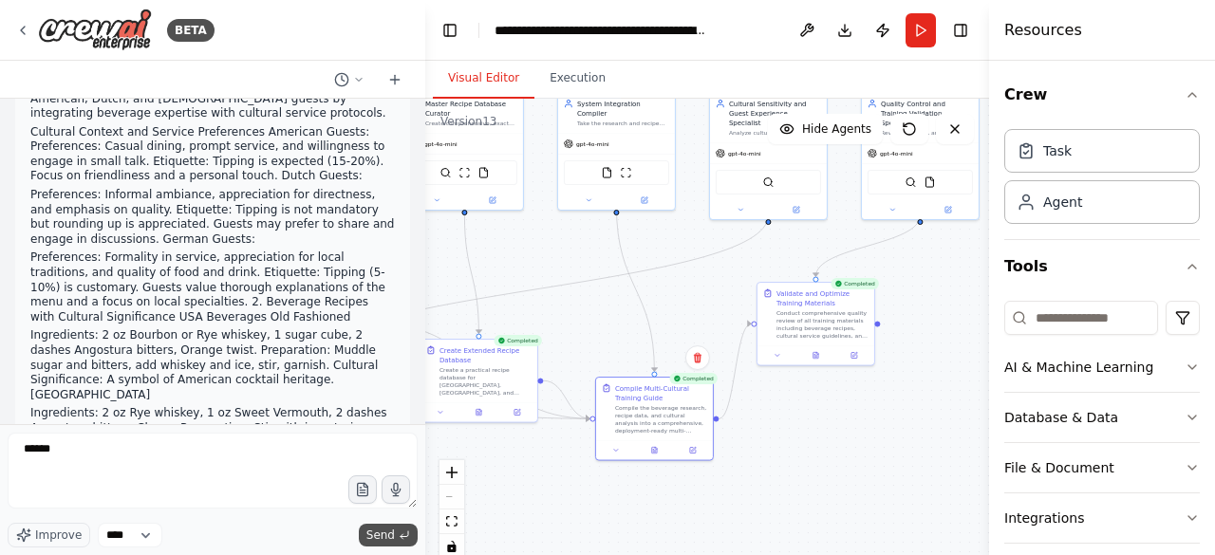
click at [380, 532] on span "Send" at bounding box center [380, 535] width 28 height 15
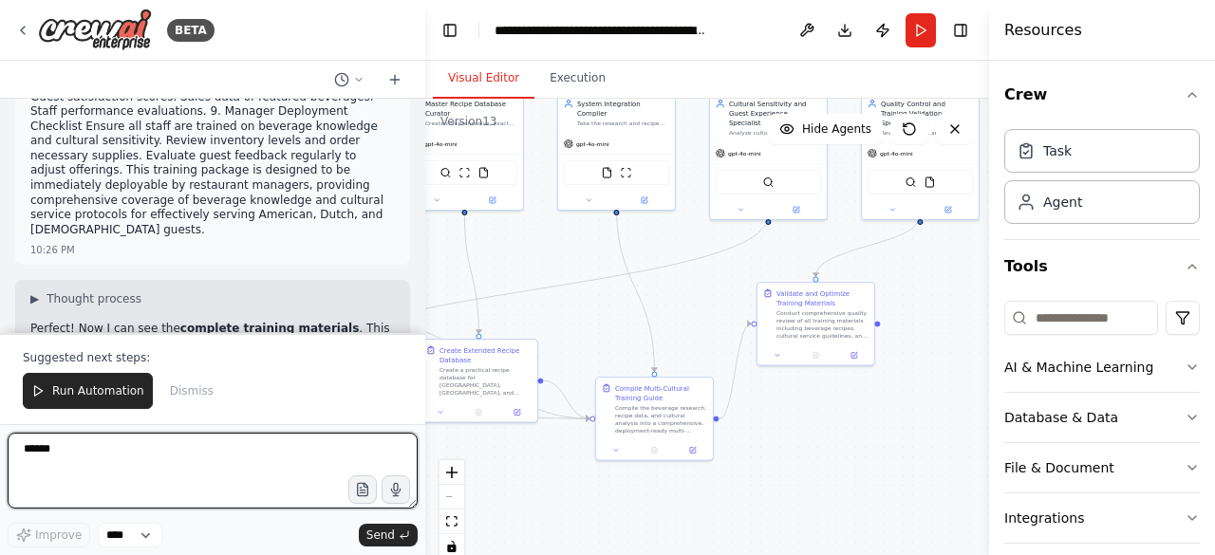
scroll to position [34425, 0]
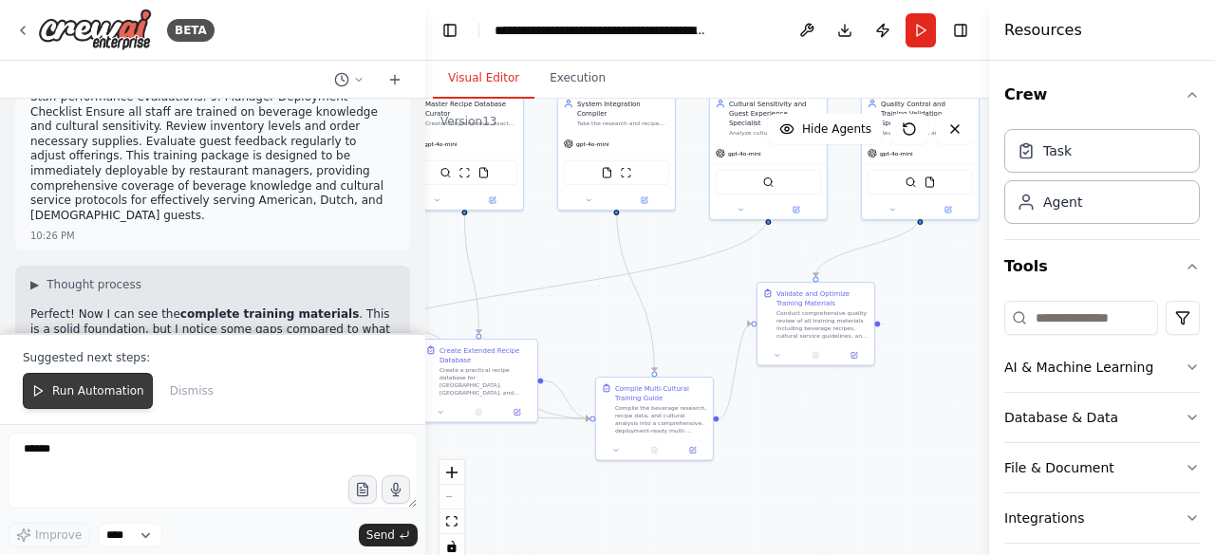
click at [73, 395] on span "Run Automation" at bounding box center [98, 390] width 92 height 15
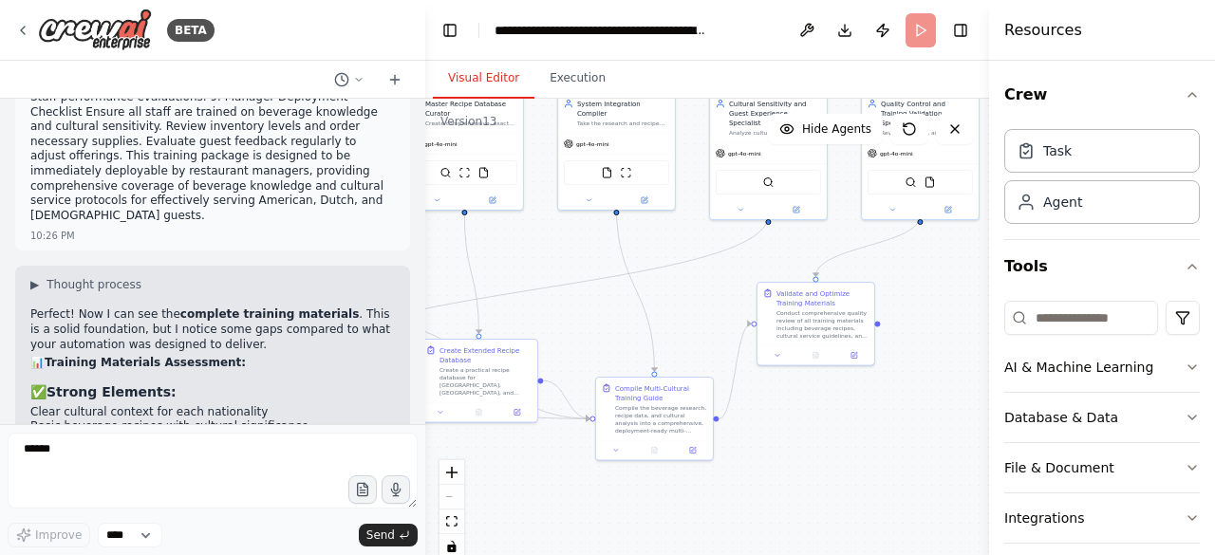
scroll to position [34335, 0]
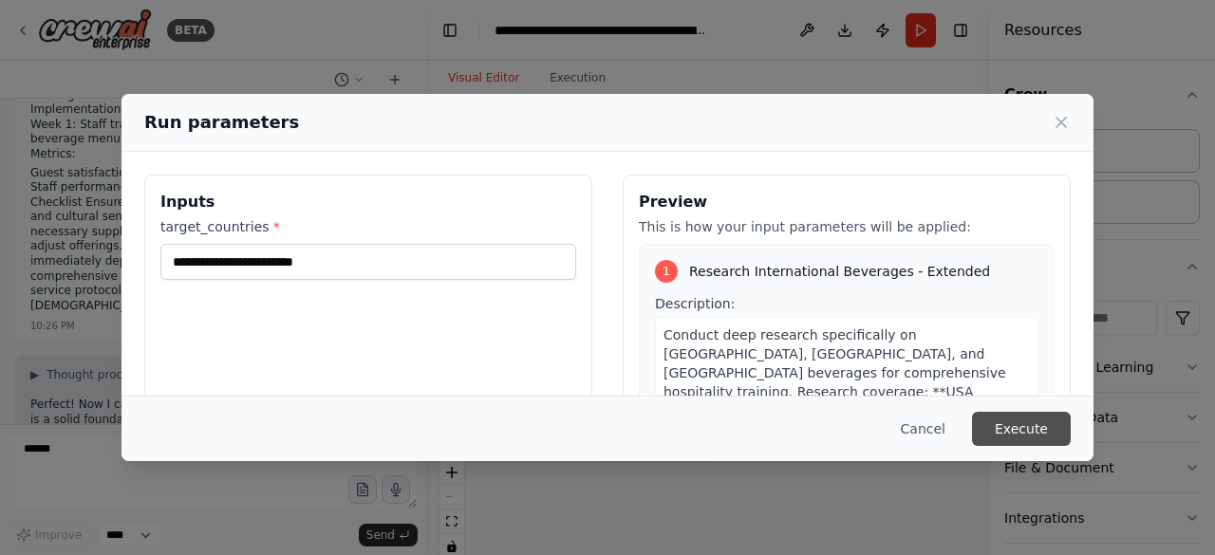
click at [1017, 432] on button "Execute" at bounding box center [1021, 429] width 99 height 34
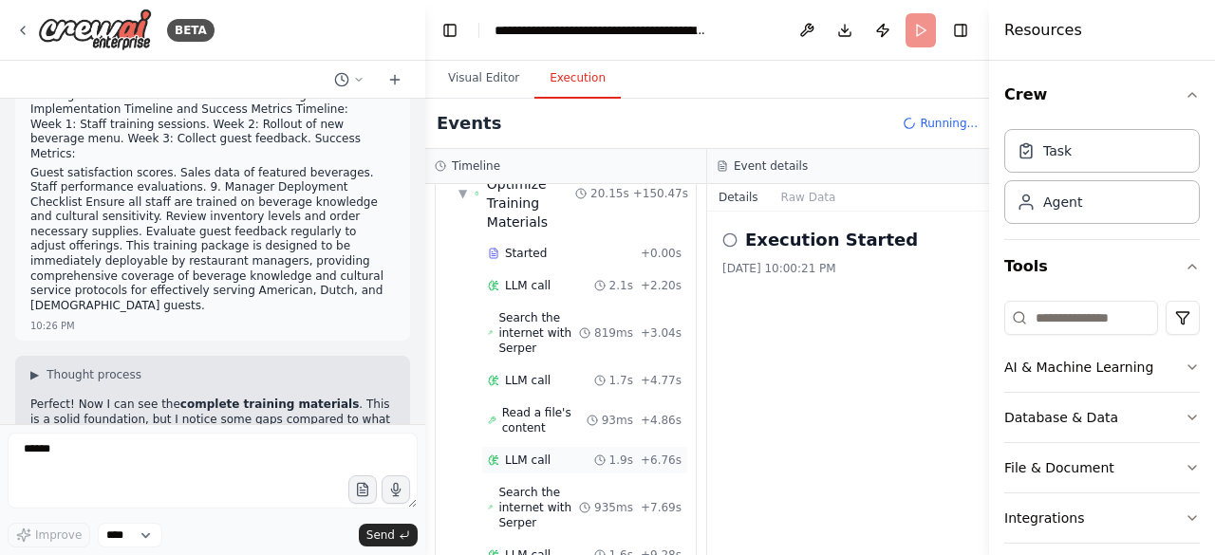
scroll to position [3107, 0]
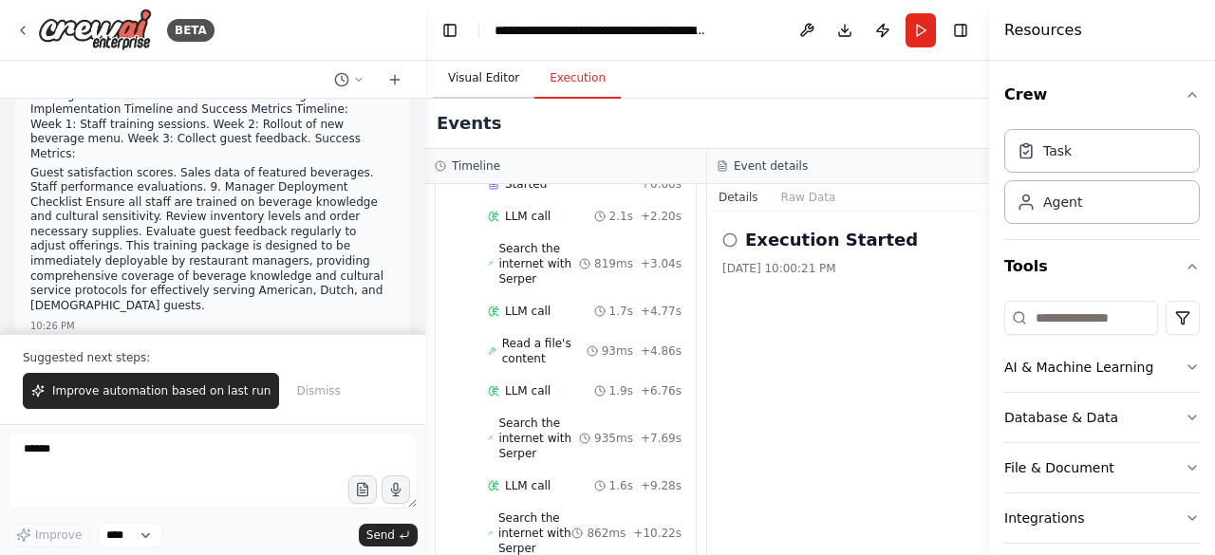
click at [473, 81] on button "Visual Editor" at bounding box center [484, 79] width 102 height 40
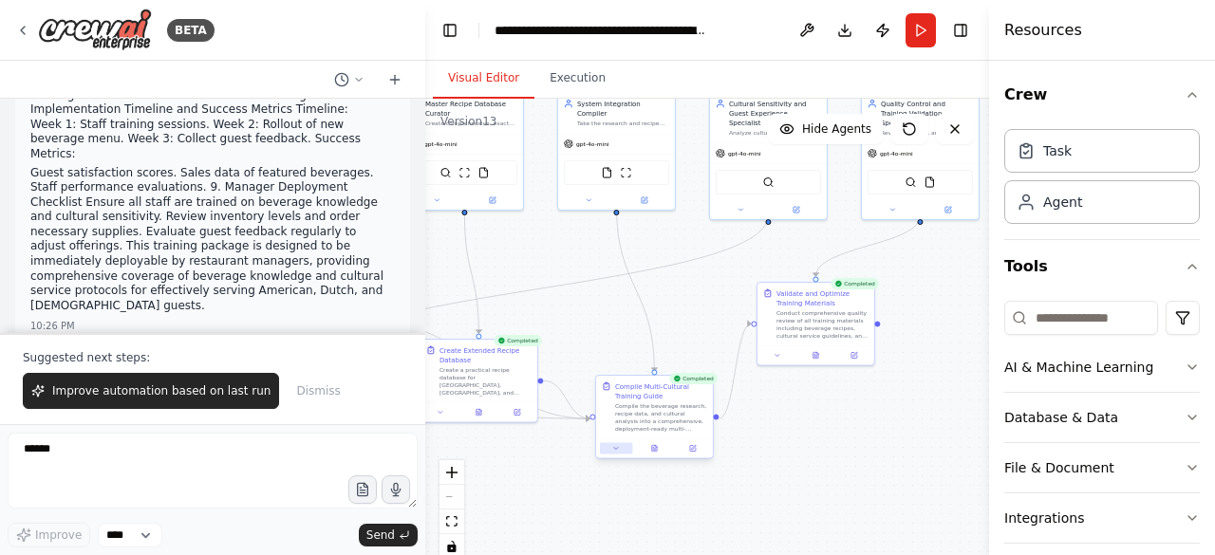
click at [621, 450] on button at bounding box center [616, 448] width 32 height 11
click at [790, 441] on div ".deletable-edge-delete-btn { width: 20px; height: 20px; border: 0px solid #ffff…" at bounding box center [707, 336] width 564 height 474
click at [656, 450] on icon at bounding box center [654, 448] width 5 height 7
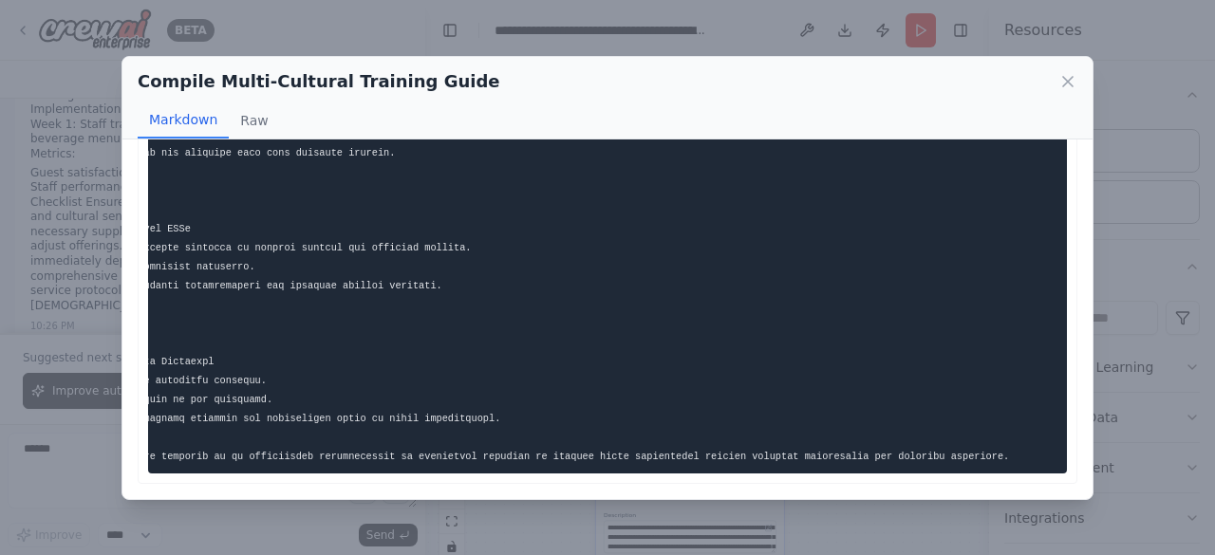
scroll to position [0, 0]
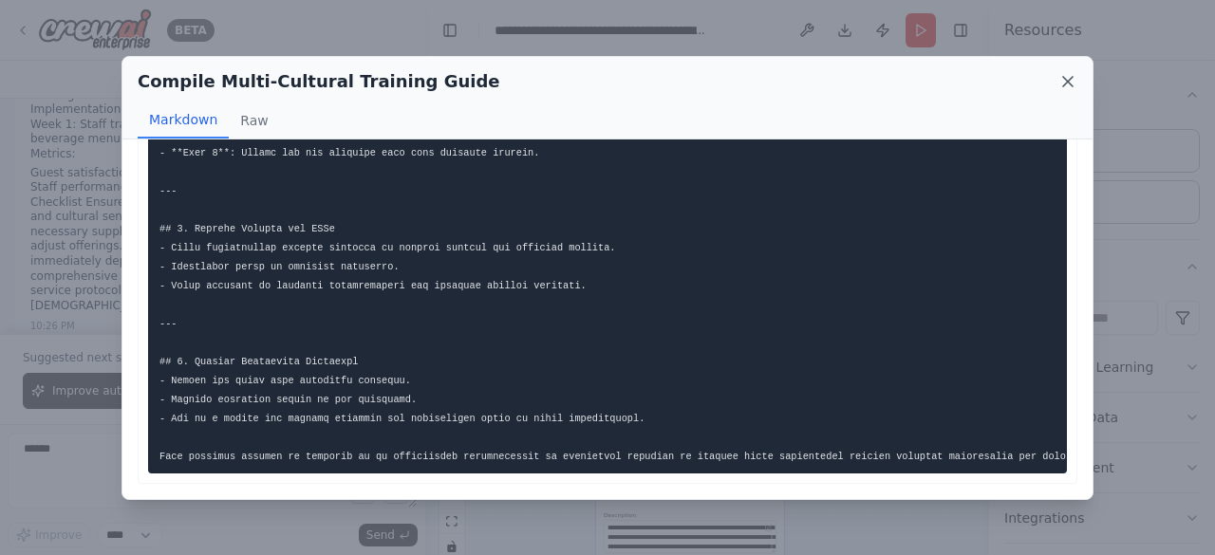
click at [1069, 79] on icon at bounding box center [1067, 81] width 9 height 9
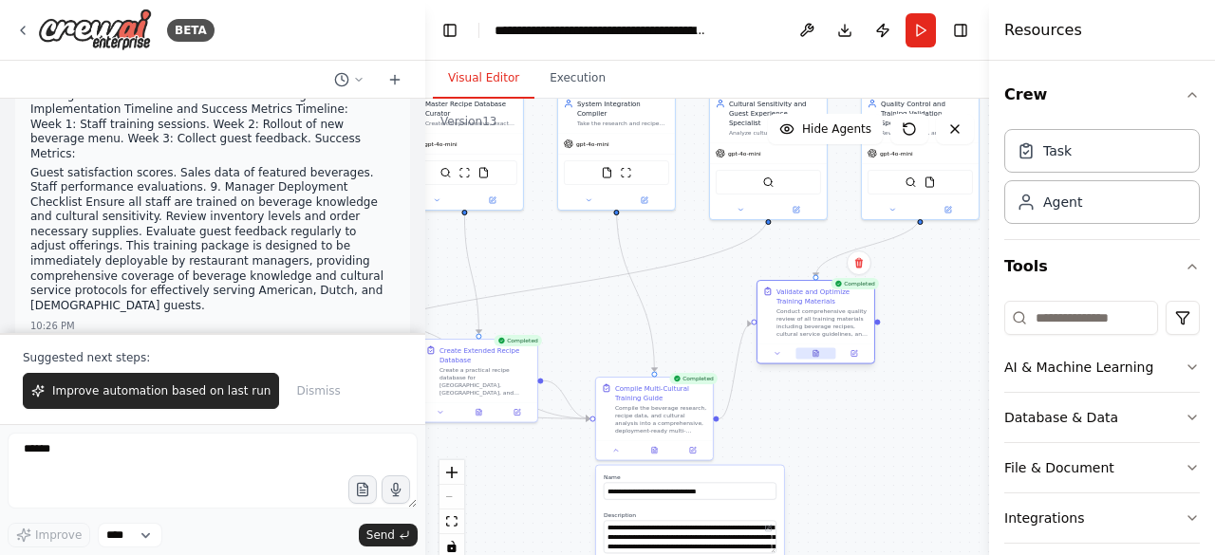
click at [818, 354] on icon at bounding box center [815, 354] width 8 height 8
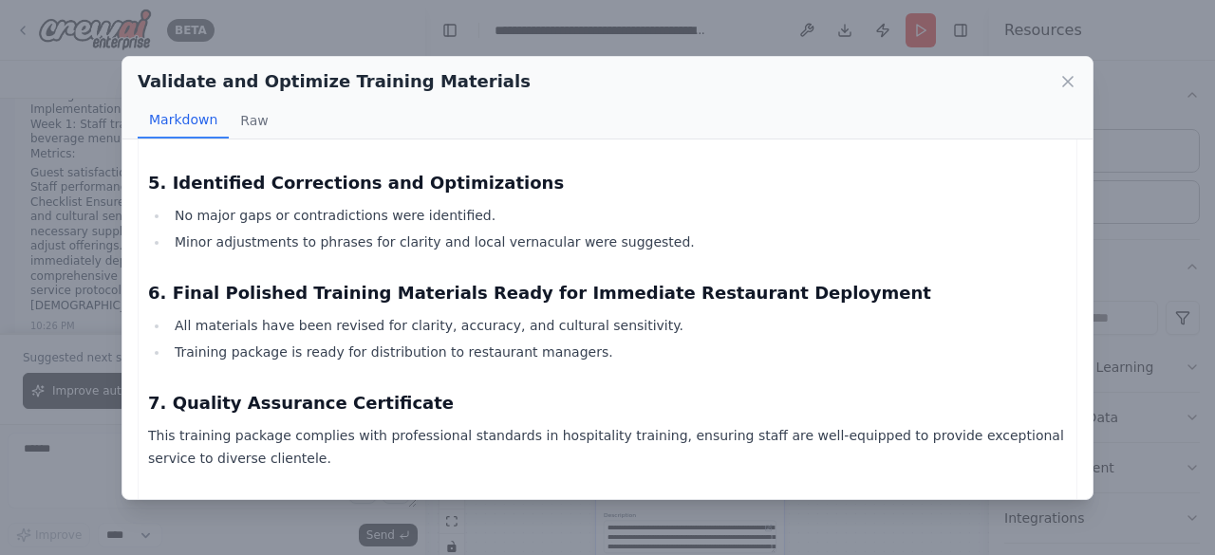
scroll to position [791, 0]
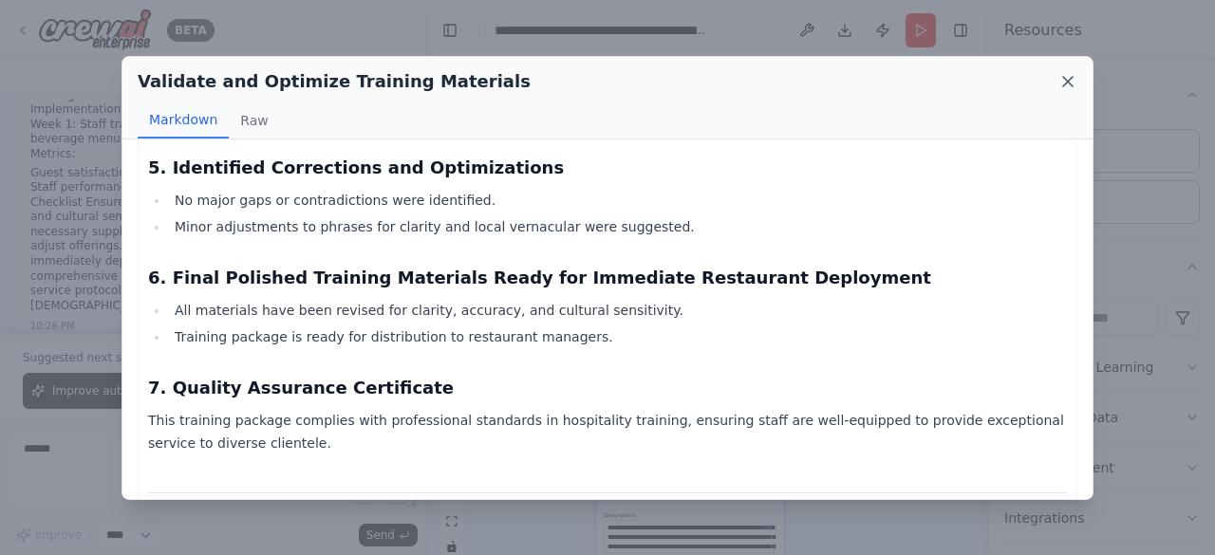
click at [1066, 77] on icon at bounding box center [1067, 81] width 19 height 19
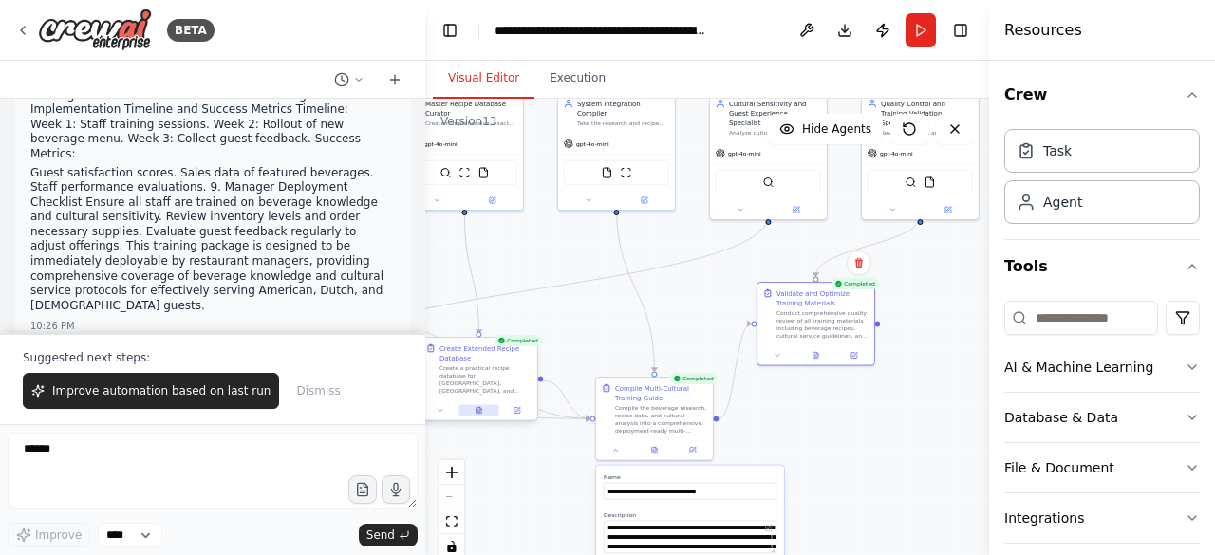
click at [480, 413] on icon at bounding box center [478, 410] width 5 height 7
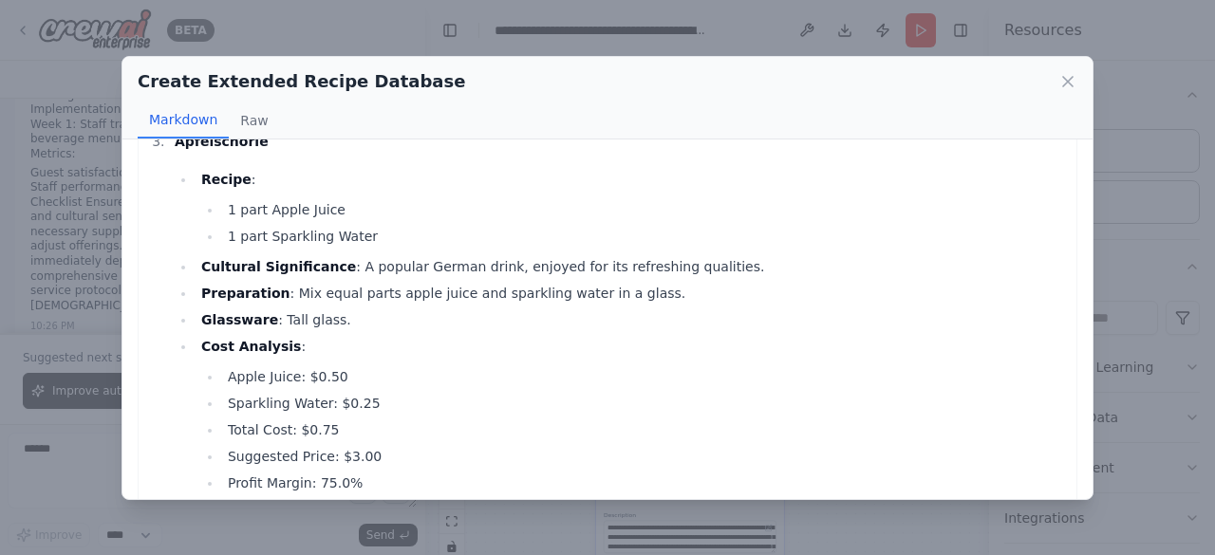
scroll to position [4029, 0]
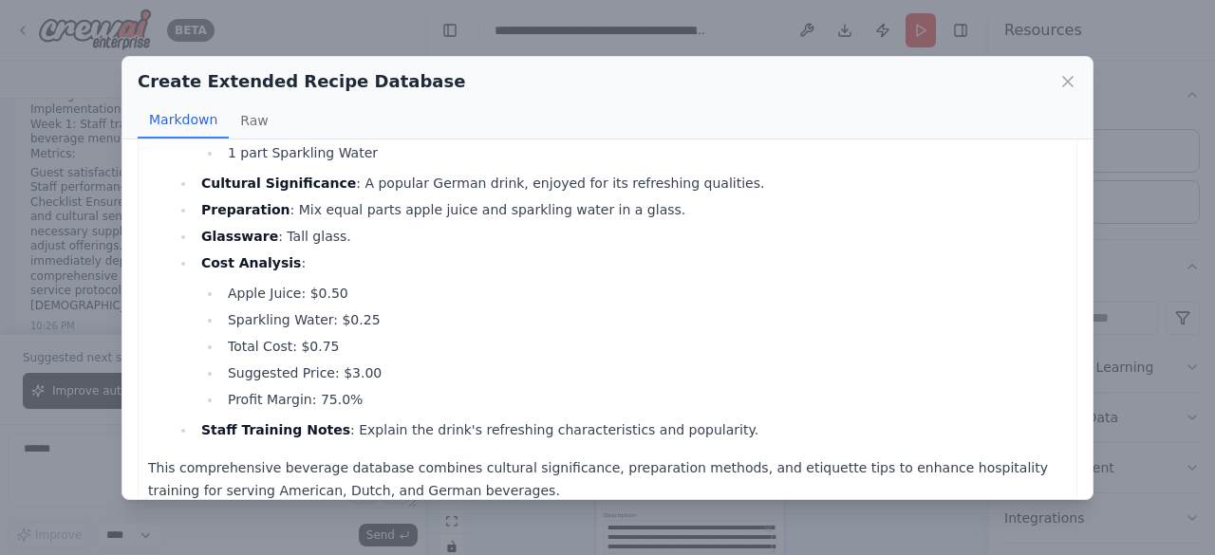
click at [1164, 121] on div "Create Extended Recipe Database Markdown Raw Practical Recipe Database for USA,…" at bounding box center [607, 277] width 1215 height 555
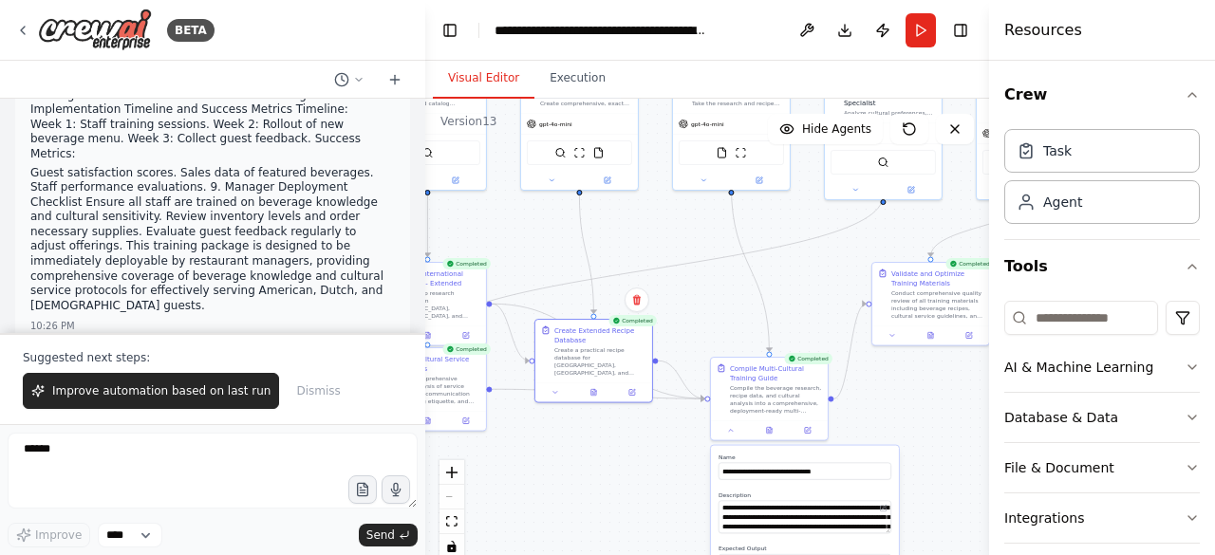
drag, startPoint x: 854, startPoint y: 395, endPoint x: 958, endPoint y: 375, distance: 106.3
click at [971, 375] on div ".deletable-edge-delete-btn { width: 20px; height: 20px; border: 0px solid #ffff…" at bounding box center [707, 336] width 564 height 474
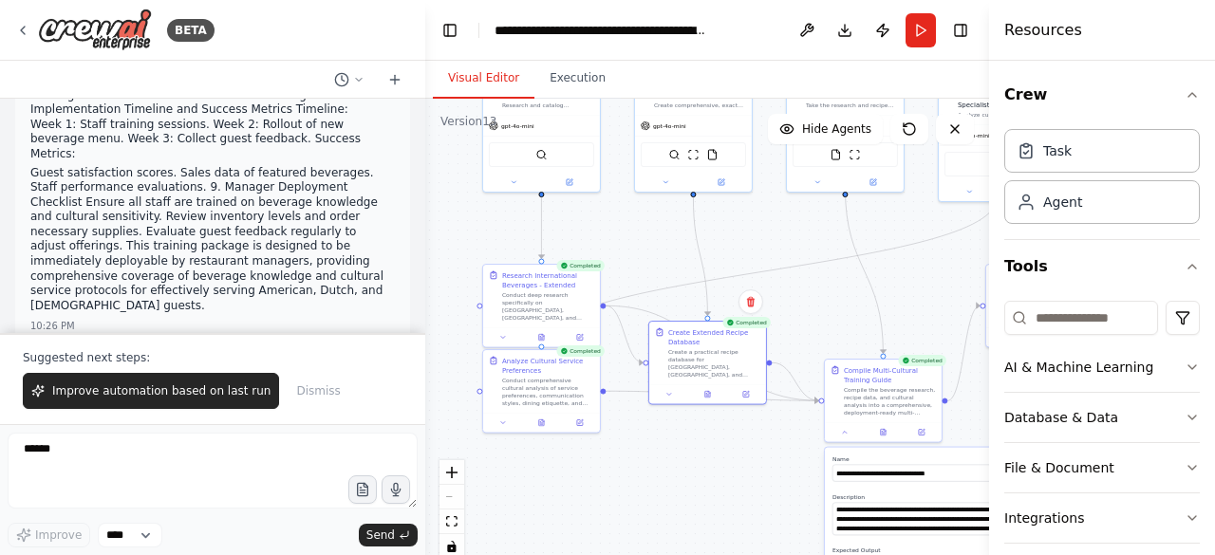
drag, startPoint x: 790, startPoint y: 320, endPoint x: 904, endPoint y: 322, distance: 113.9
click at [904, 322] on div ".deletable-edge-delete-btn { width: 20px; height: 20px; border: 0px solid #ffff…" at bounding box center [707, 336] width 564 height 474
click at [547, 422] on icon at bounding box center [543, 422] width 8 height 8
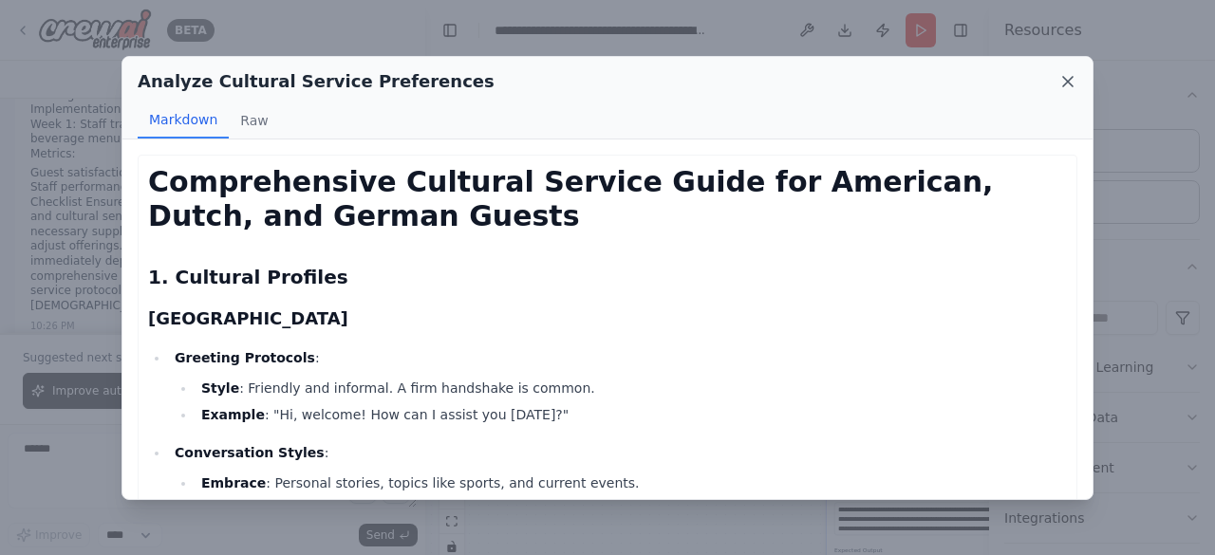
click at [1063, 79] on icon at bounding box center [1067, 81] width 19 height 19
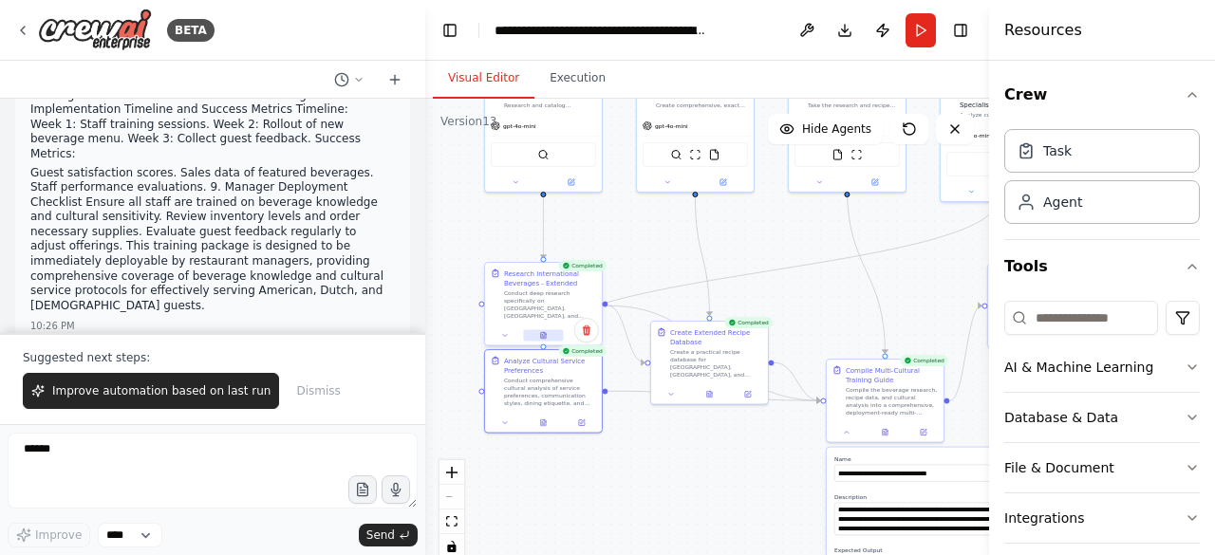
click at [547, 335] on button at bounding box center [543, 335] width 40 height 11
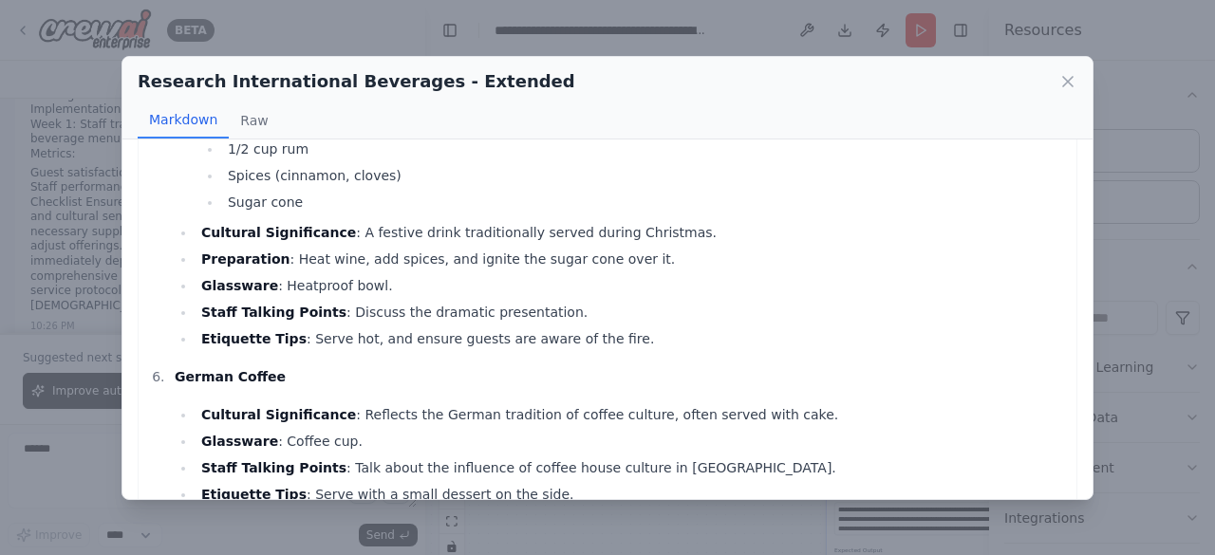
scroll to position [4597, 0]
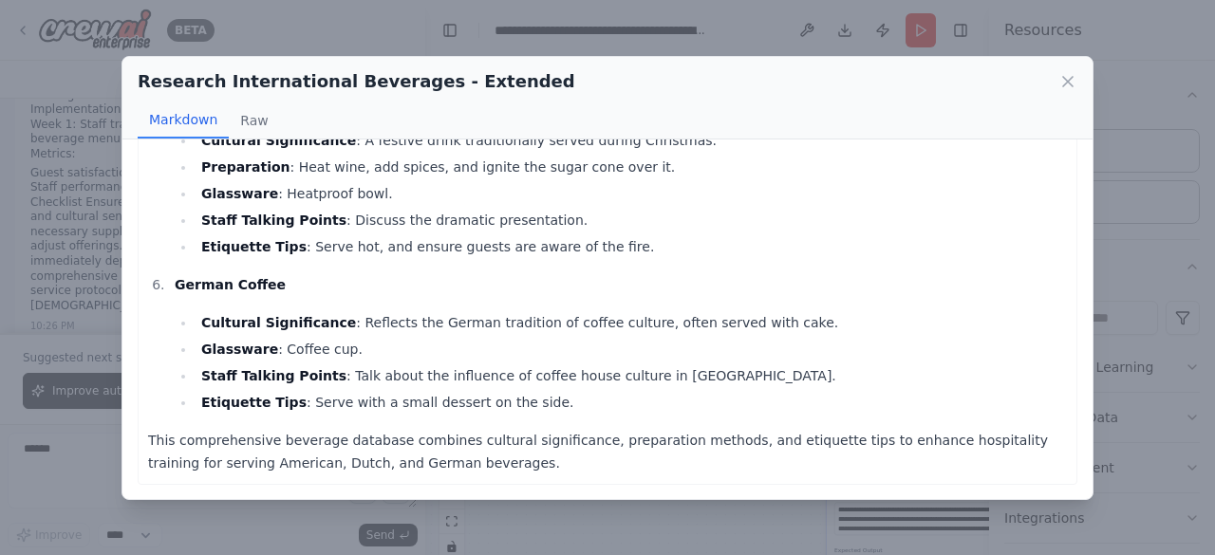
click at [1057, 81] on div "Research International Beverages - Extended" at bounding box center [607, 81] width 939 height 27
click at [1067, 77] on icon at bounding box center [1067, 81] width 19 height 19
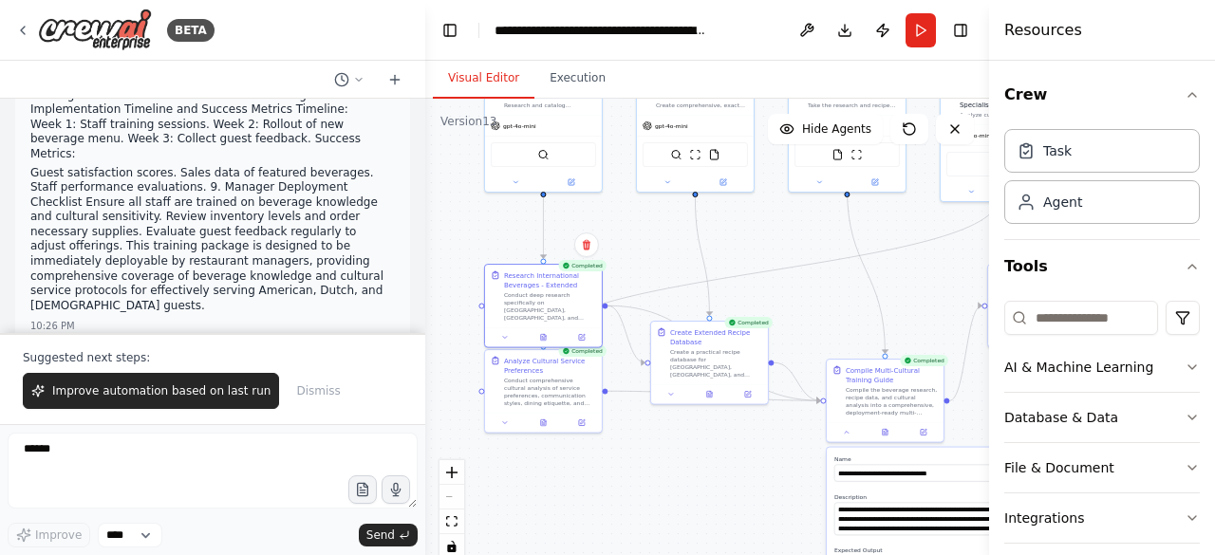
scroll to position [34425, 0]
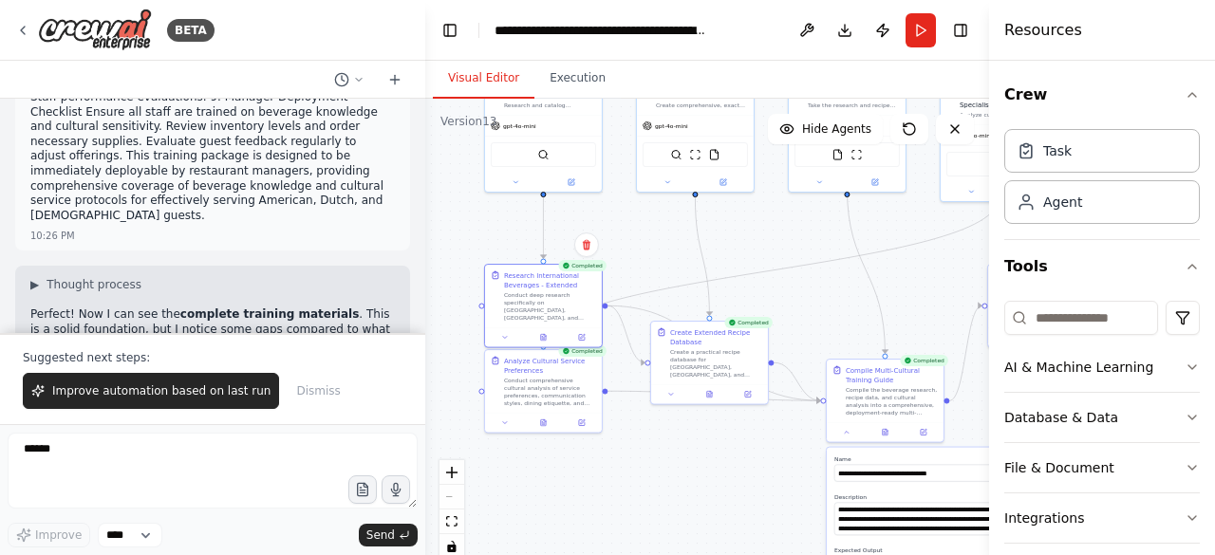
click at [886, 27] on button "Publish" at bounding box center [882, 30] width 30 height 34
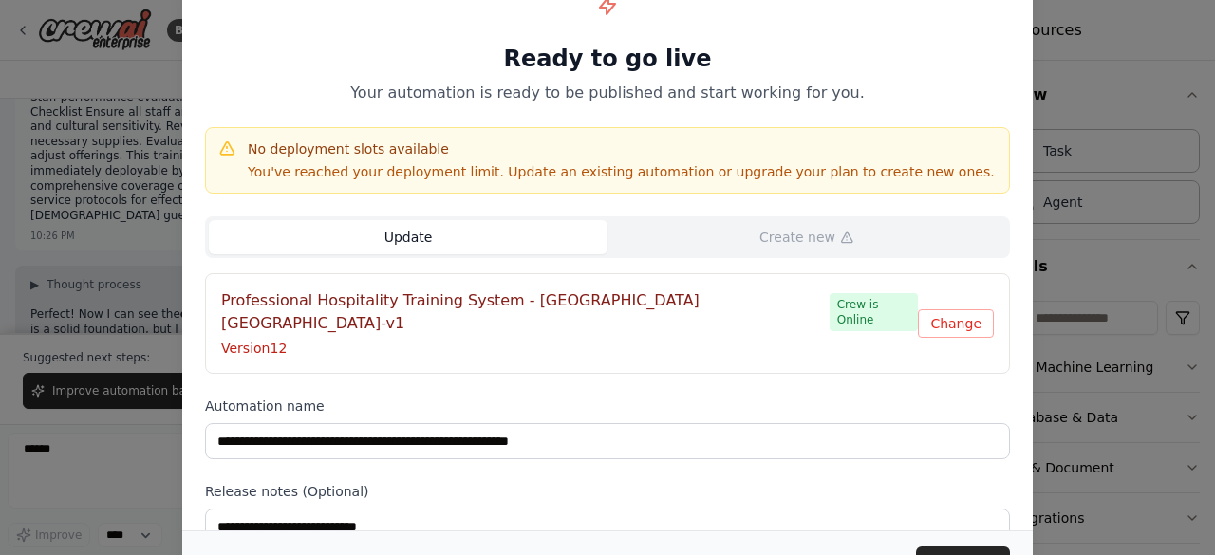
click at [431, 228] on button "Update" at bounding box center [408, 237] width 399 height 34
click at [976, 553] on button "Update" at bounding box center [963, 564] width 94 height 34
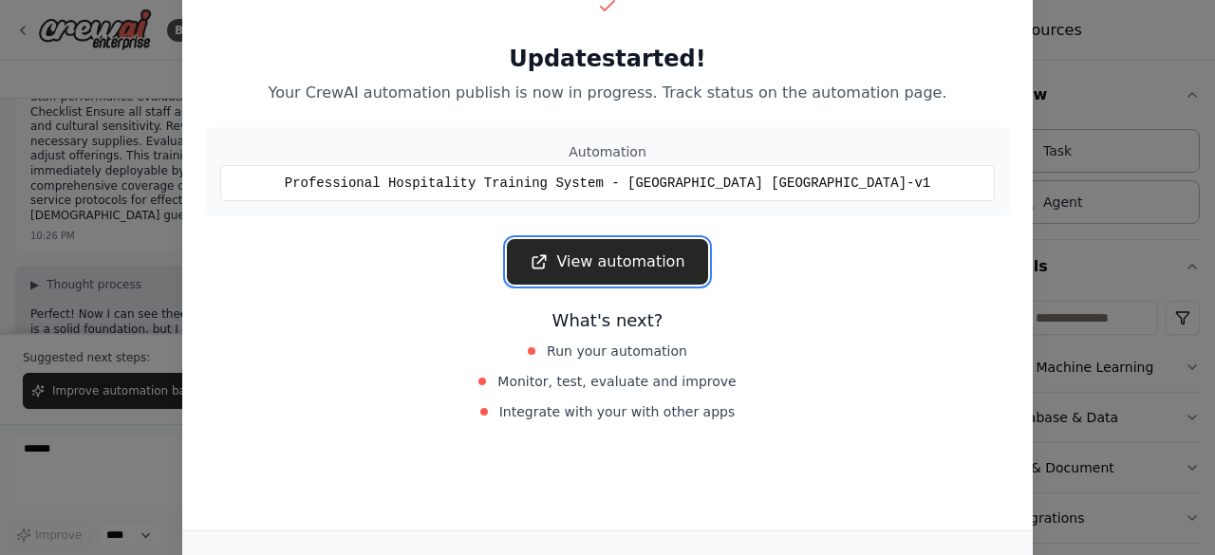
click at [621, 263] on link "View automation" at bounding box center [607, 262] width 200 height 46
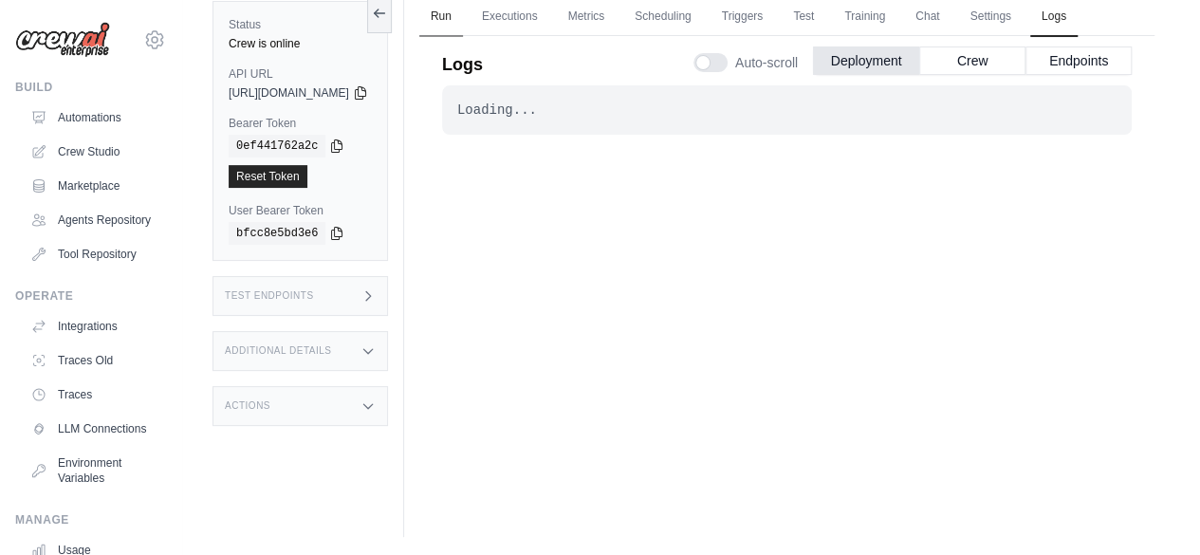
click at [463, 9] on link "Run" at bounding box center [441, 17] width 44 height 40
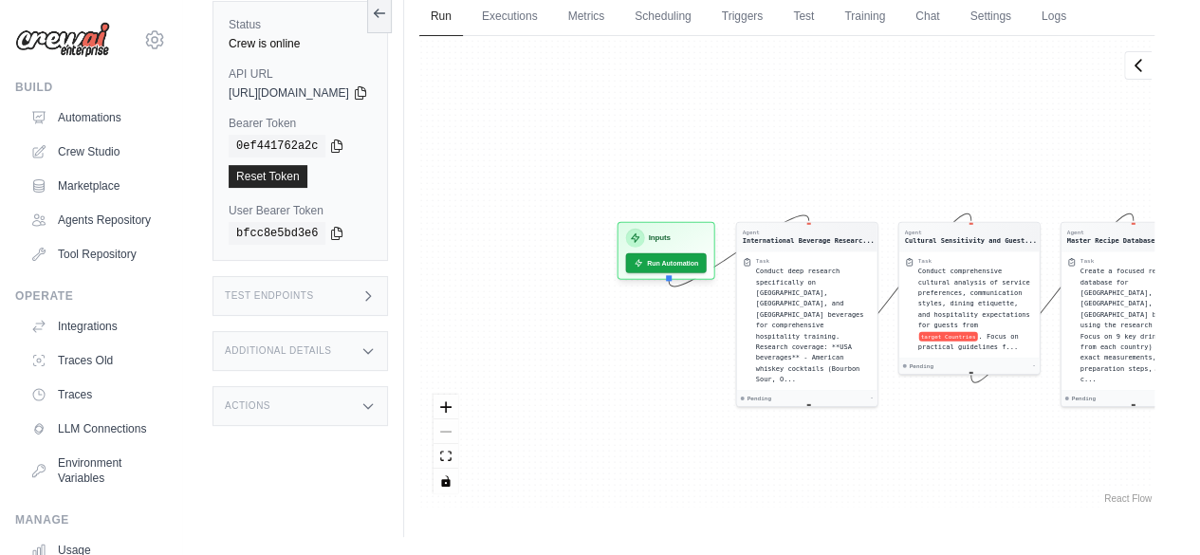
drag, startPoint x: 525, startPoint y: 134, endPoint x: 1024, endPoint y: 185, distance: 501.7
click at [1024, 185] on div "Agent International Beverage Researc... Task Conduct deep research specifically…" at bounding box center [786, 272] width 735 height 472
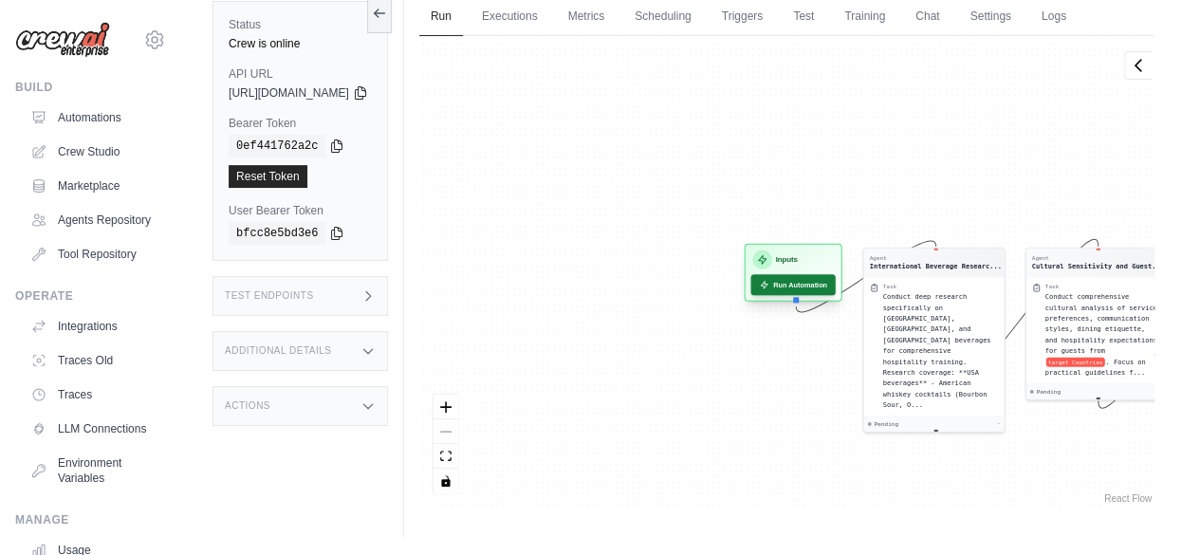
click at [835, 282] on button "Run Automation" at bounding box center [793, 284] width 84 height 21
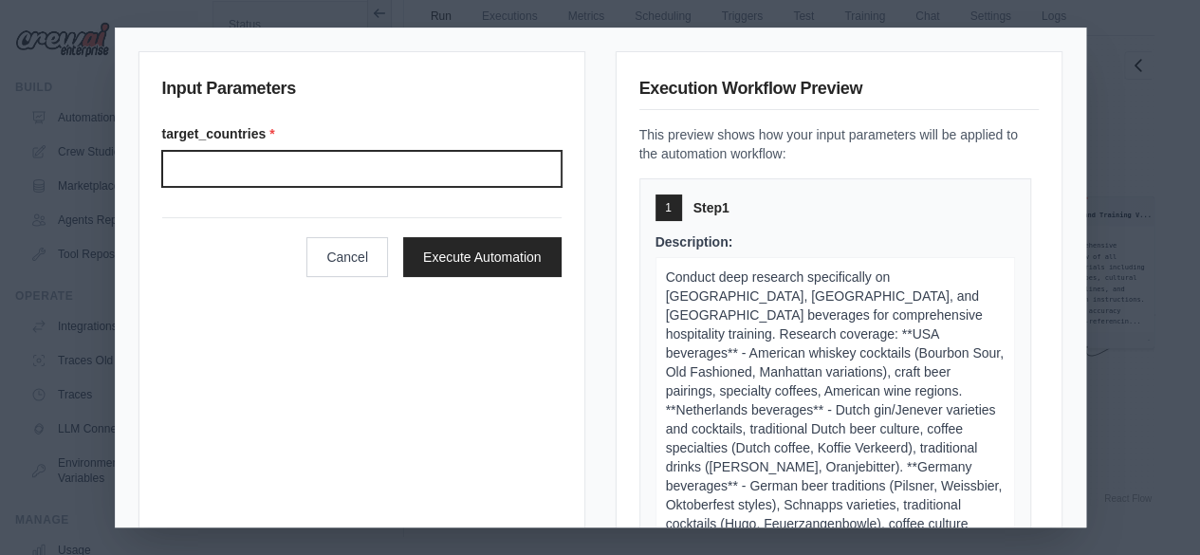
click at [267, 169] on input "Target countries" at bounding box center [361, 169] width 399 height 36
type input "**********"
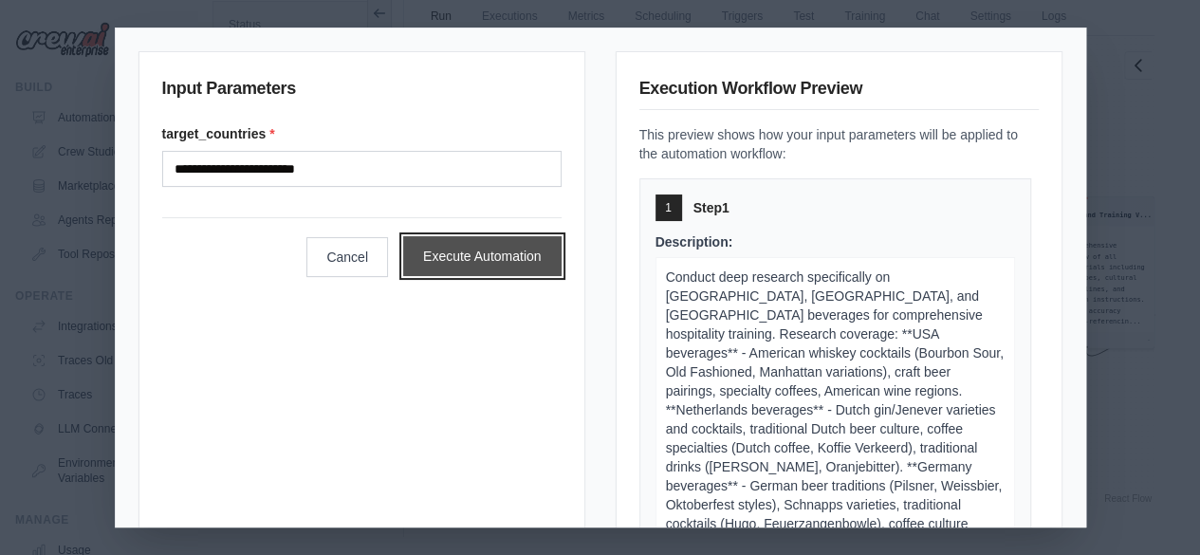
click at [475, 261] on button "Execute Automation" at bounding box center [482, 256] width 158 height 40
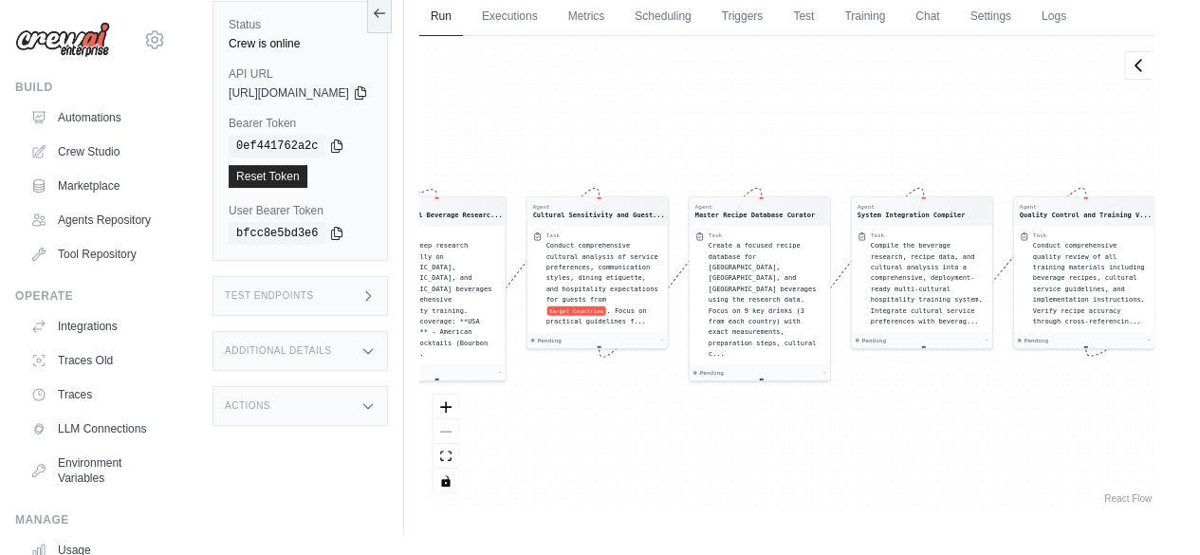
scroll to position [168, 0]
click at [259, 174] on div "copied" at bounding box center [256, 165] width 41 height 23
click at [260, 173] on div "copied" at bounding box center [256, 165] width 41 height 23
drag, startPoint x: 495, startPoint y: 129, endPoint x: 577, endPoint y: 111, distance: 83.6
click at [577, 111] on div "Agent International Beverage Researc... Task Conduct deep research specifically…" at bounding box center [786, 272] width 735 height 472
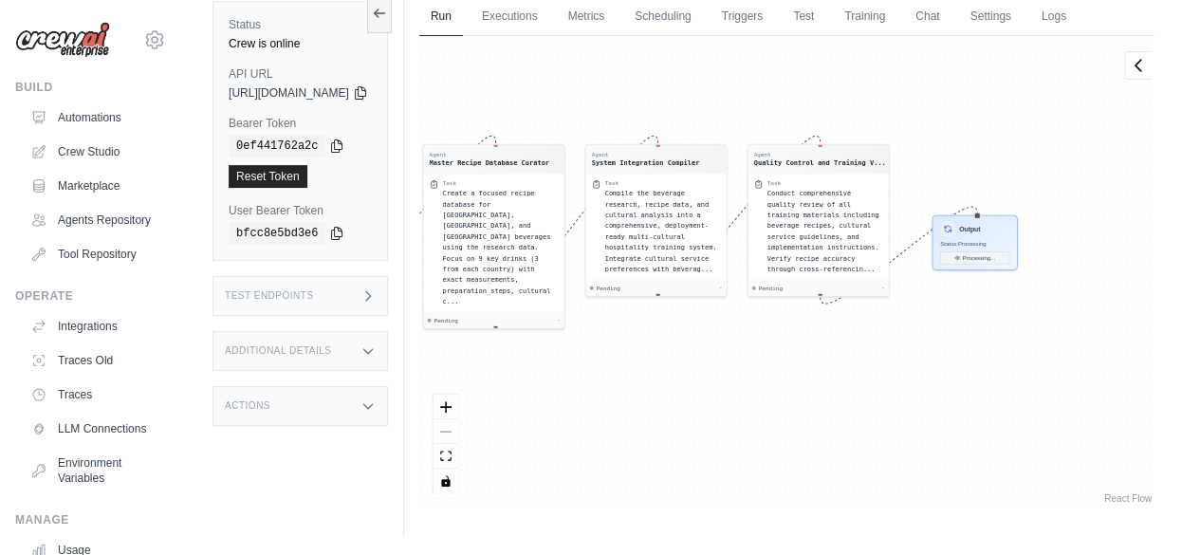
drag, startPoint x: 875, startPoint y: 411, endPoint x: 608, endPoint y: 359, distance: 271.7
click at [608, 359] on div "Agent International Beverage Researc... Task Conduct deep research specifically…" at bounding box center [786, 272] width 735 height 472
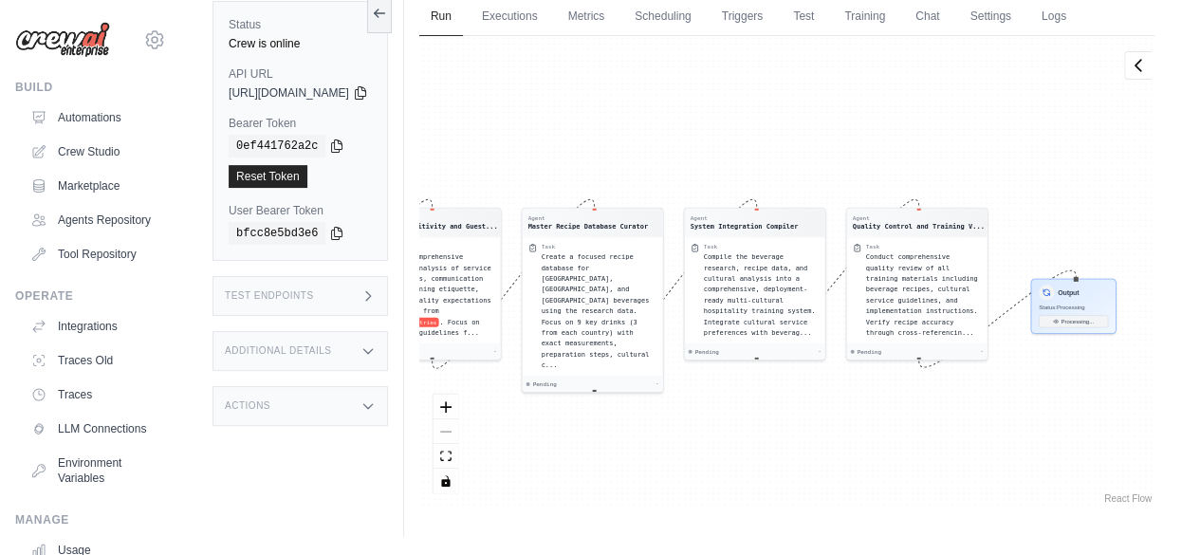
drag, startPoint x: 1029, startPoint y: 390, endPoint x: 862, endPoint y: 401, distance: 167.4
click at [862, 401] on div "Agent International Beverage Researc... Task Conduct deep research specifically…" at bounding box center [786, 272] width 735 height 472
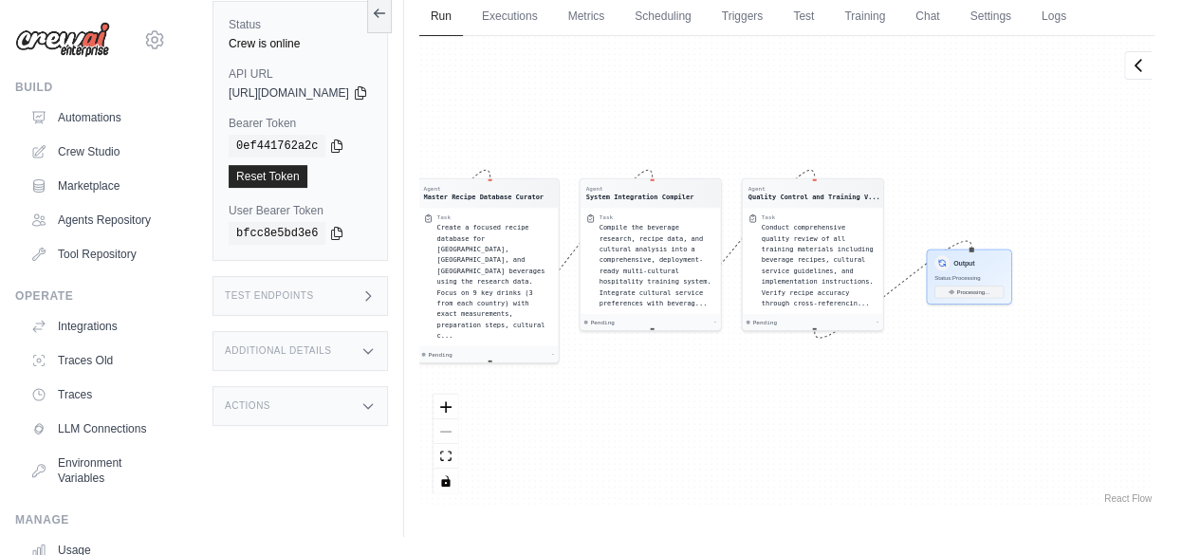
drag, startPoint x: 982, startPoint y: 447, endPoint x: 640, endPoint y: 421, distance: 343.5
click at [640, 421] on div "Agent International Beverage Researc... Task Conduct deep research specifically…" at bounding box center [786, 272] width 735 height 472
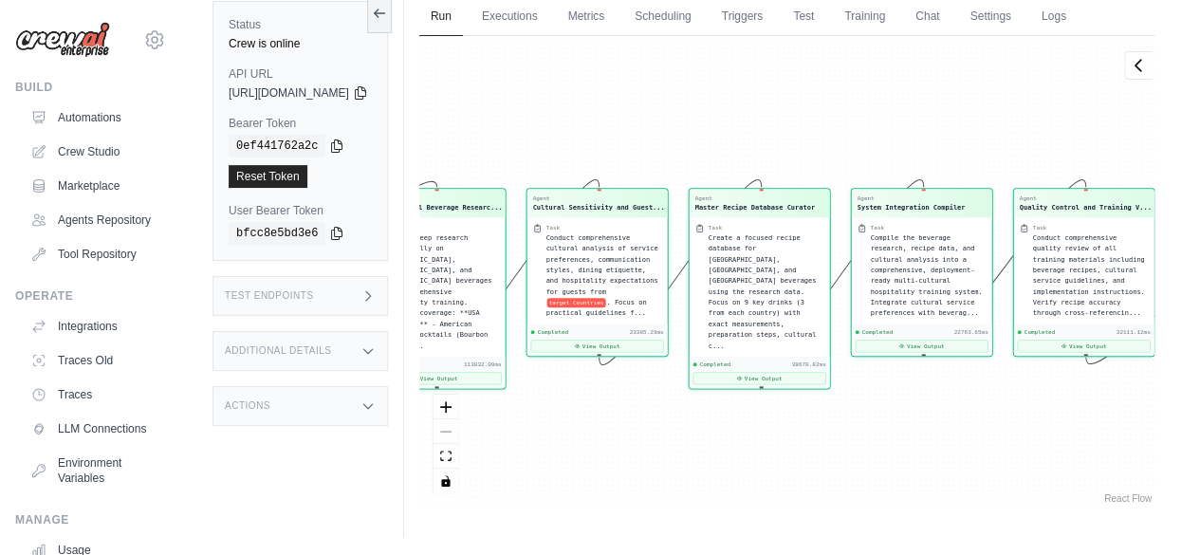
scroll to position [1371, 0]
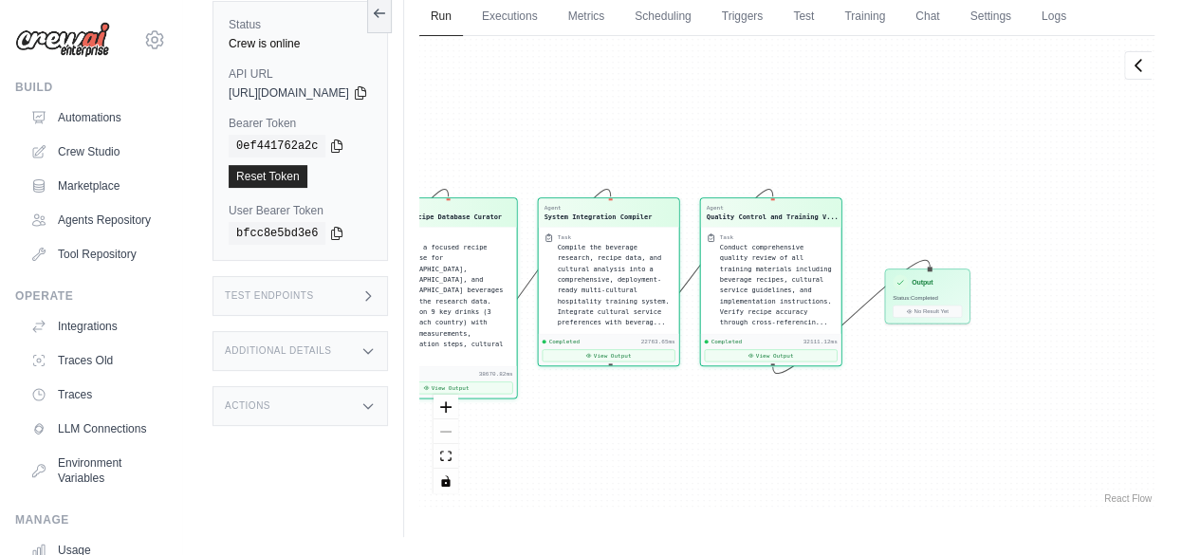
drag, startPoint x: 922, startPoint y: 151, endPoint x: 609, endPoint y: 160, distance: 313.3
click at [609, 160] on div "Agent International Beverage Researc... Task Conduct deep research specifically…" at bounding box center [786, 272] width 735 height 472
click at [970, 299] on div "Output Status: Completed No Result Yet" at bounding box center [926, 294] width 85 height 55
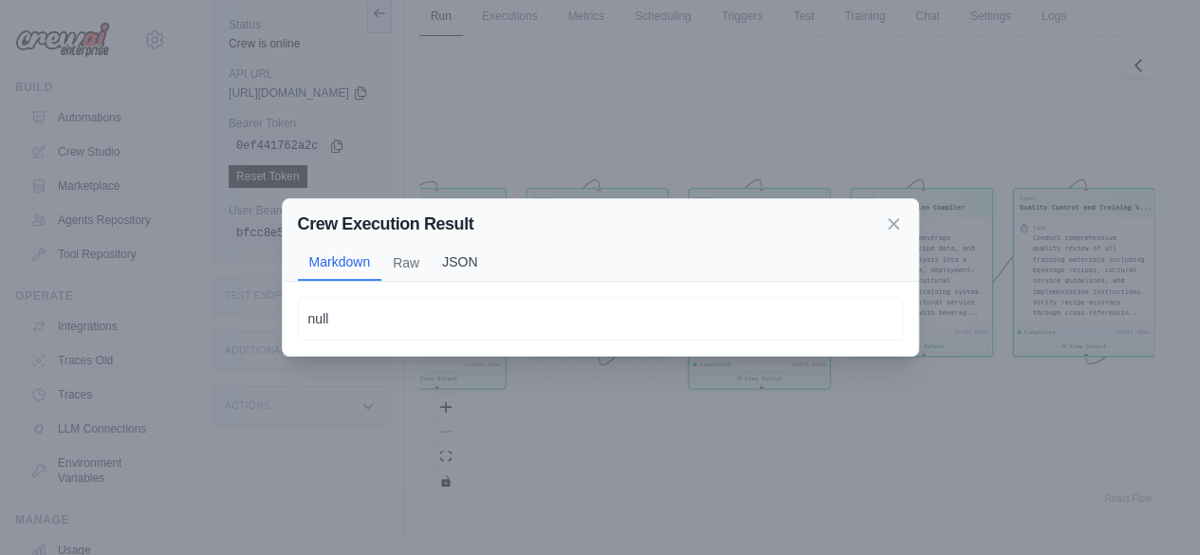
click at [476, 259] on button "JSON" at bounding box center [460, 262] width 58 height 36
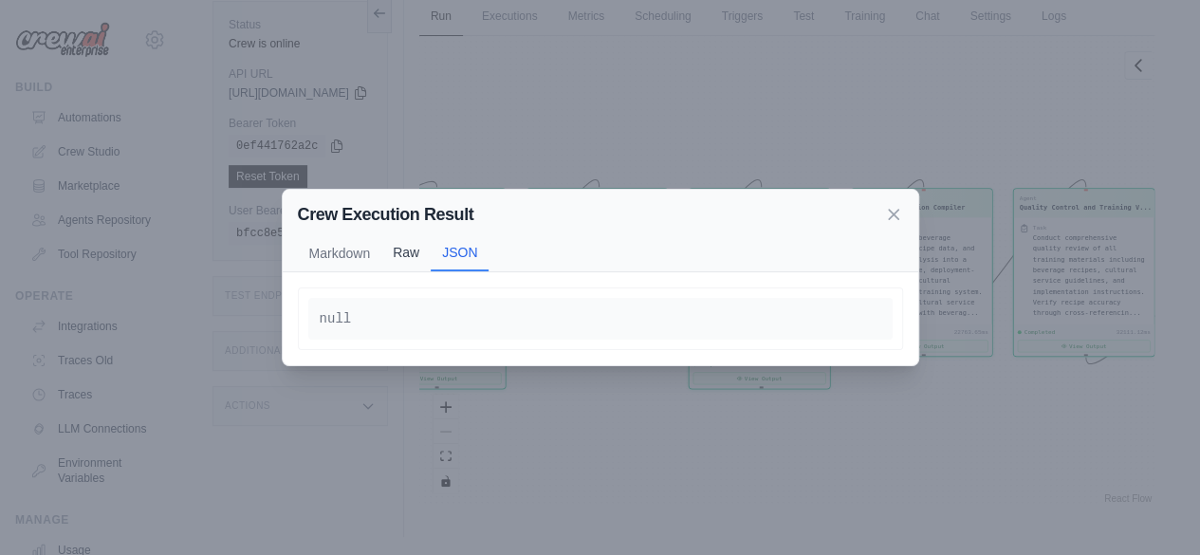
click at [397, 256] on button "Raw" at bounding box center [405, 252] width 49 height 36
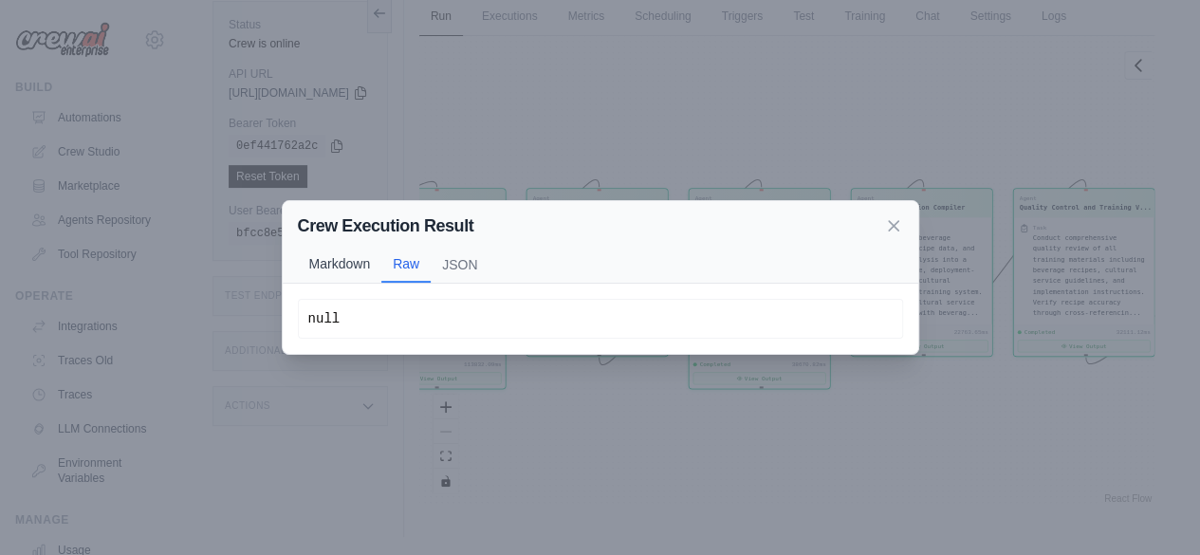
click at [370, 263] on button "Markdown" at bounding box center [340, 264] width 84 height 36
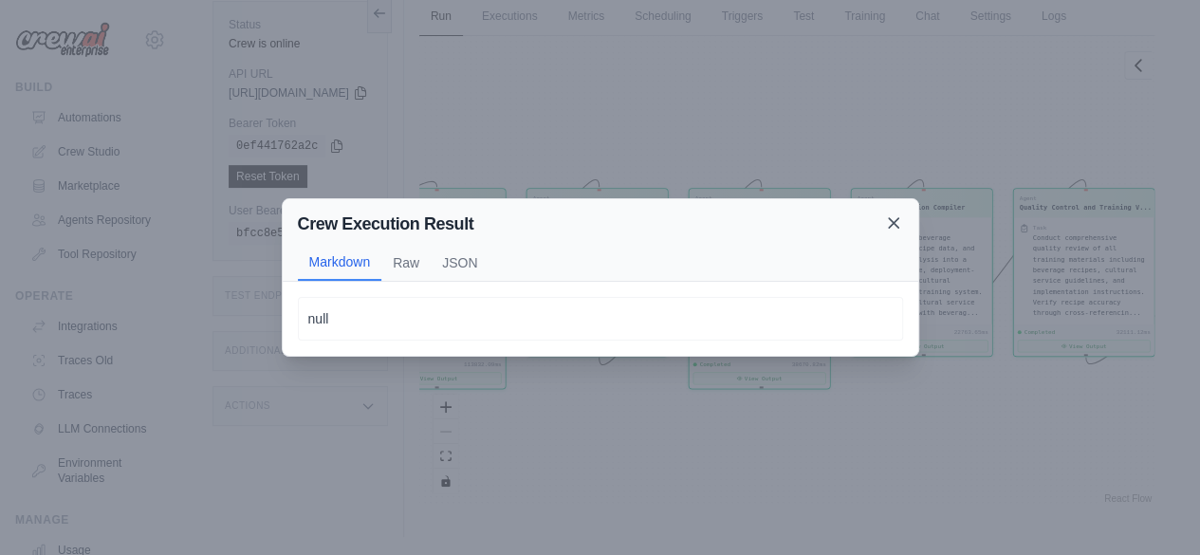
click at [890, 221] on icon at bounding box center [893, 222] width 9 height 9
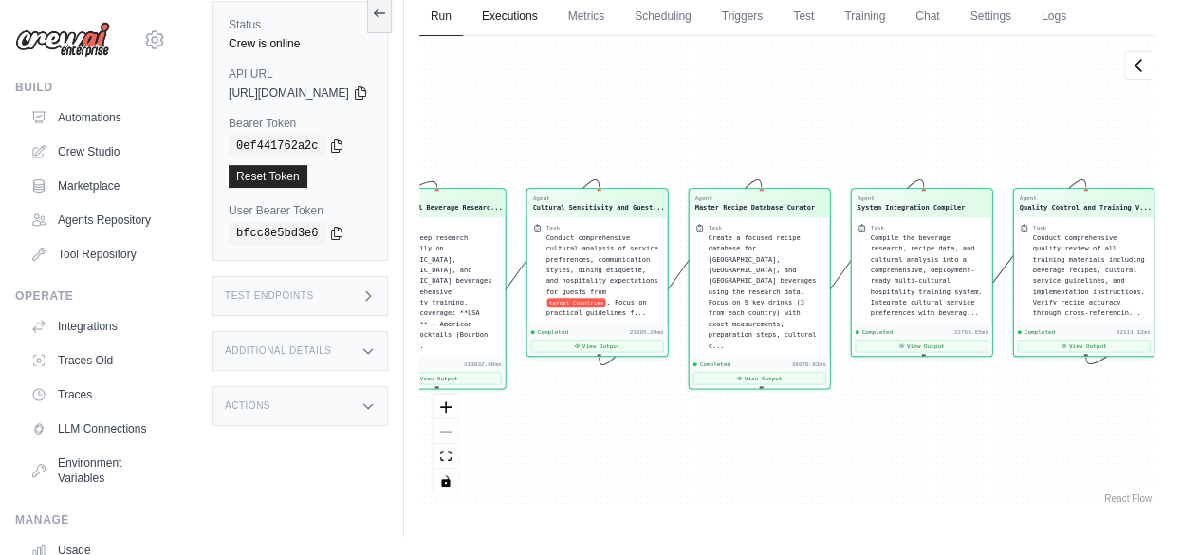
click at [549, 16] on link "Executions" at bounding box center [510, 17] width 79 height 40
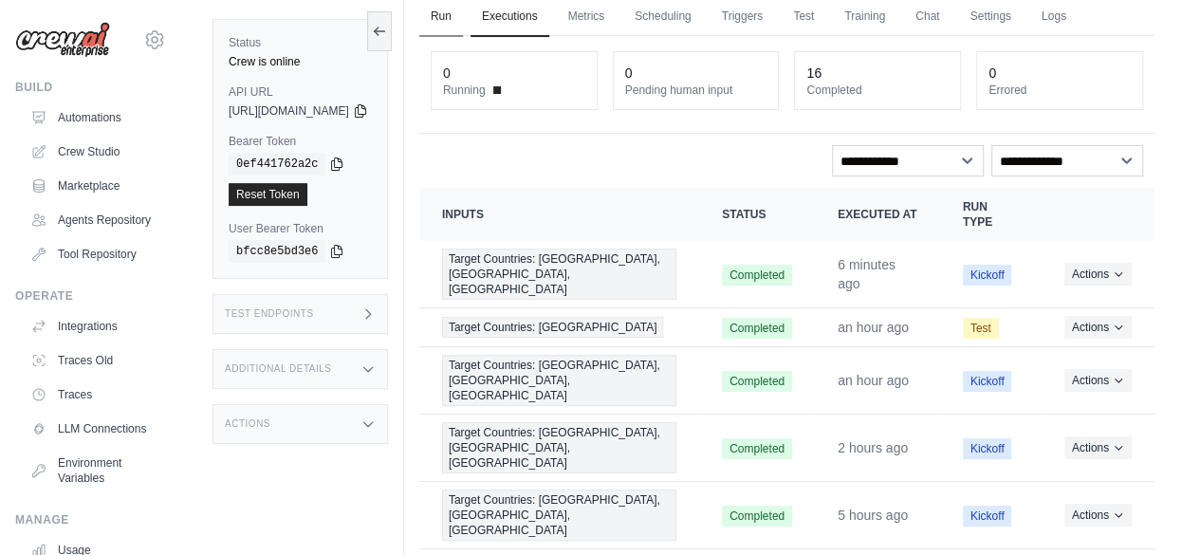
click at [463, 16] on link "Run" at bounding box center [441, 17] width 44 height 40
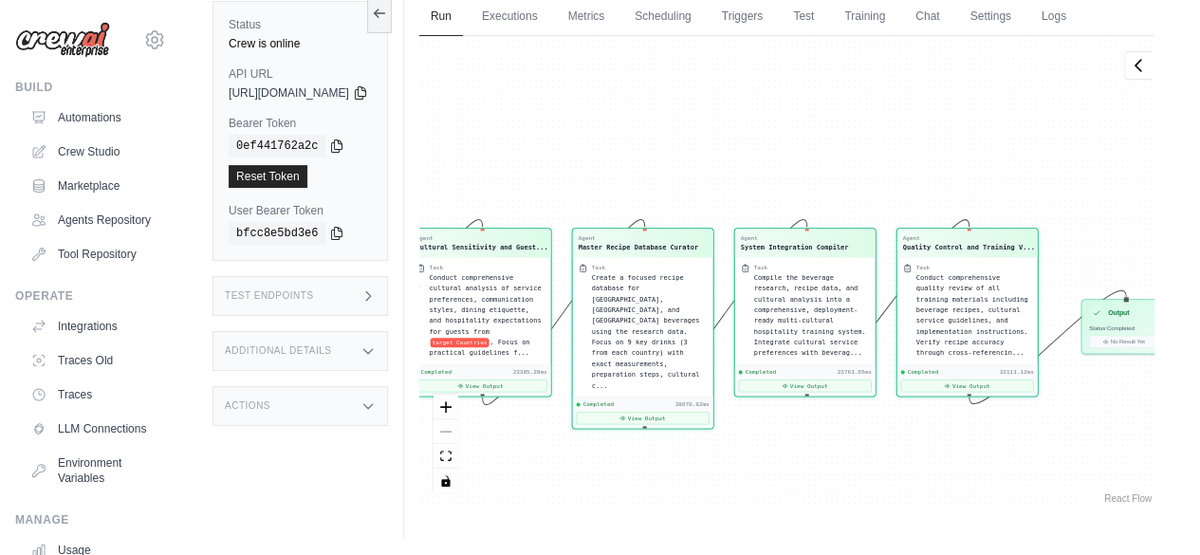
drag, startPoint x: 688, startPoint y: 154, endPoint x: 573, endPoint y: 198, distance: 123.2
click at [573, 198] on div "Agent International Beverage Researc... Task Conduct deep research specifically…" at bounding box center [786, 272] width 735 height 472
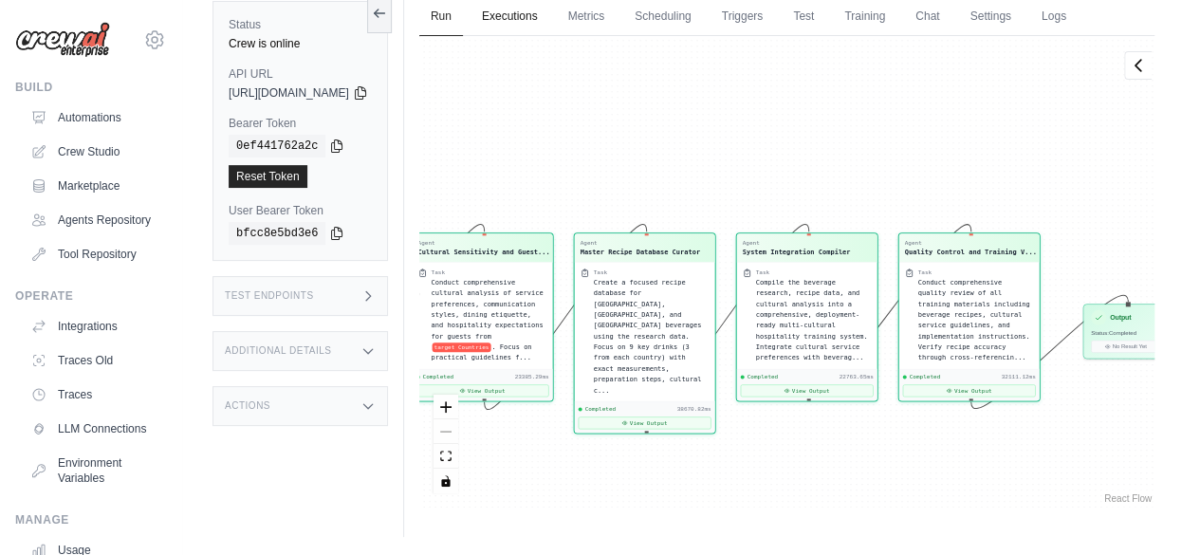
click at [549, 18] on link "Executions" at bounding box center [510, 17] width 79 height 40
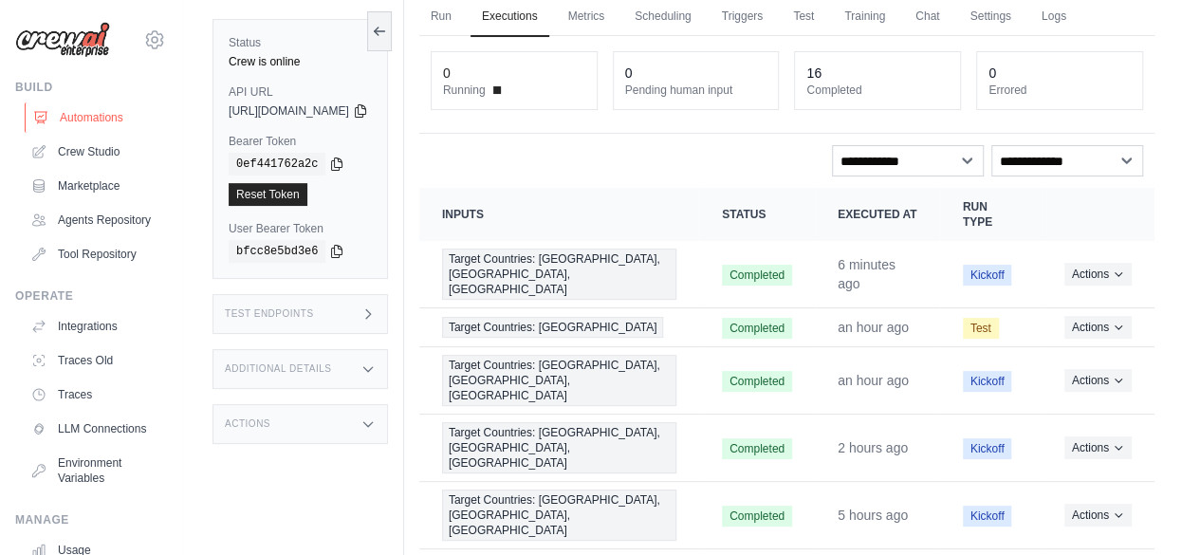
click at [85, 121] on link "Automations" at bounding box center [96, 117] width 143 height 30
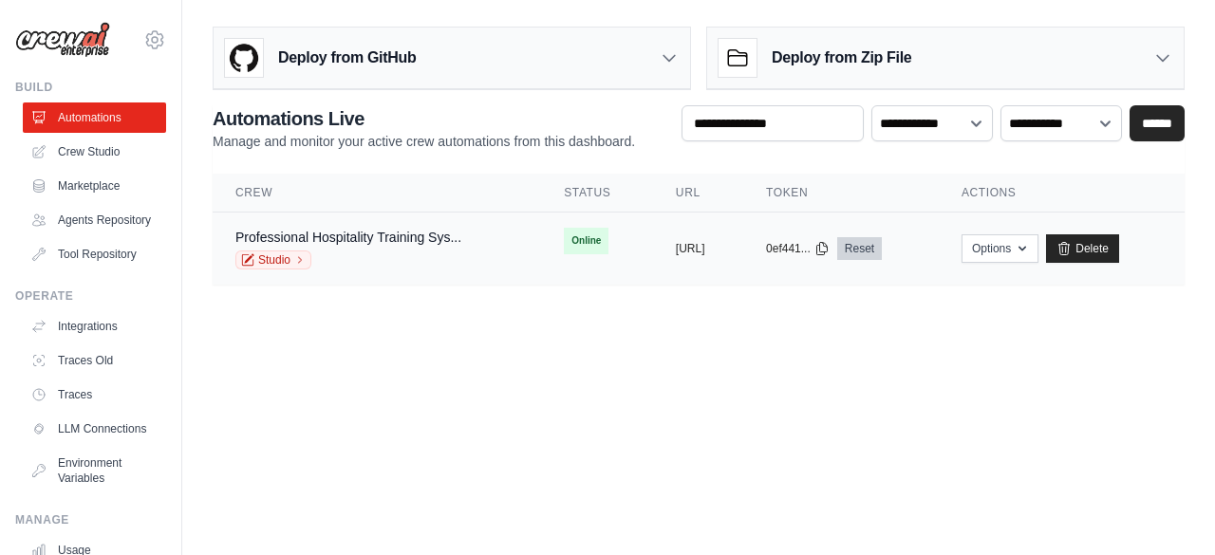
click at [881, 251] on link "Reset" at bounding box center [859, 248] width 45 height 23
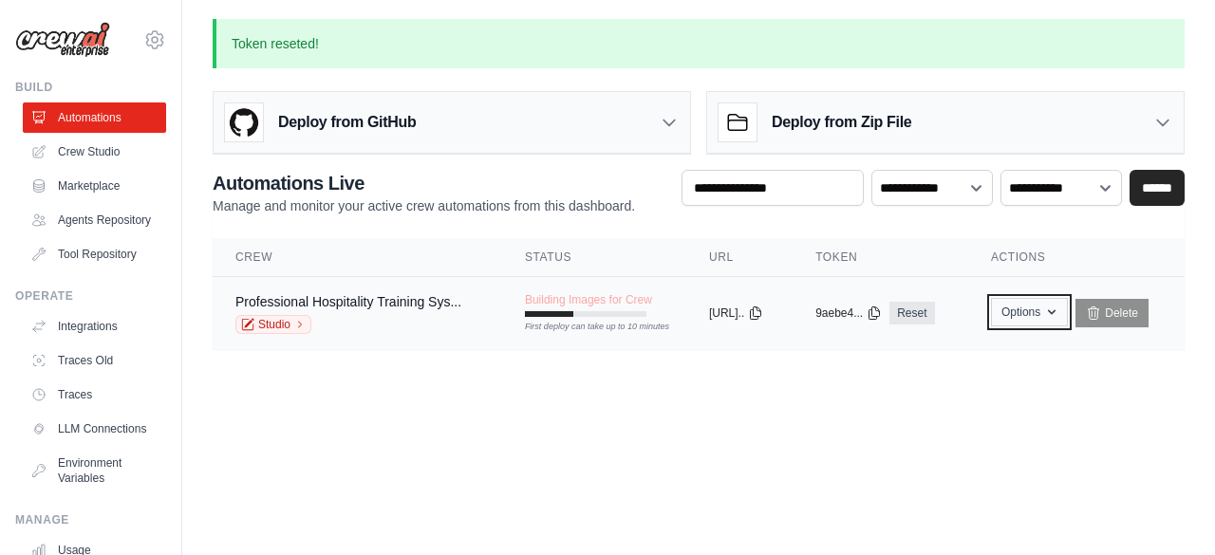
click at [1059, 308] on icon "button" at bounding box center [1051, 312] width 15 height 15
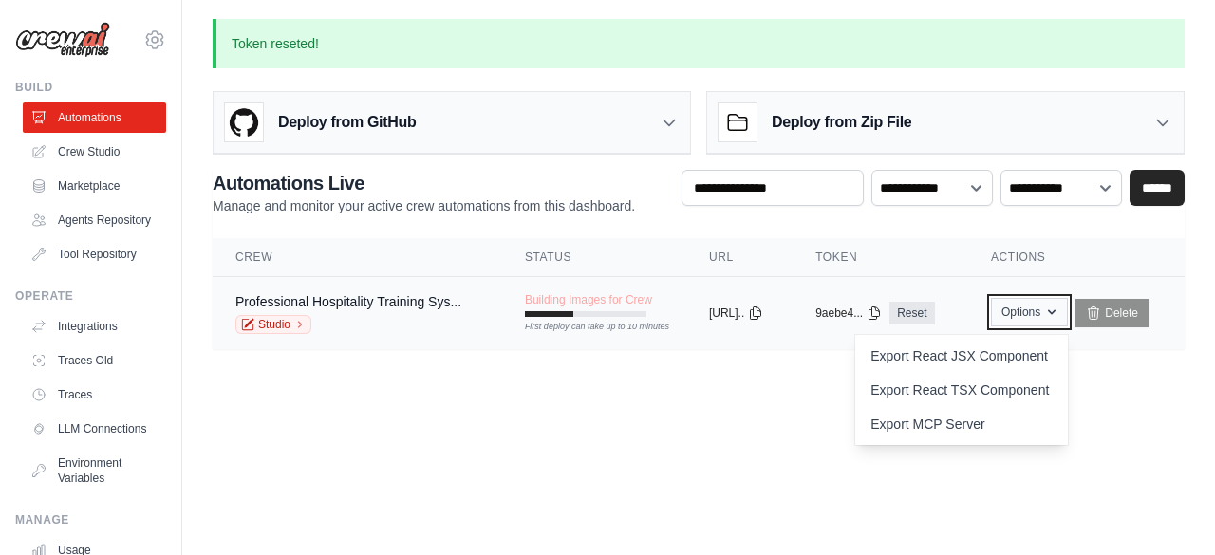
click at [1059, 308] on icon "button" at bounding box center [1051, 312] width 15 height 15
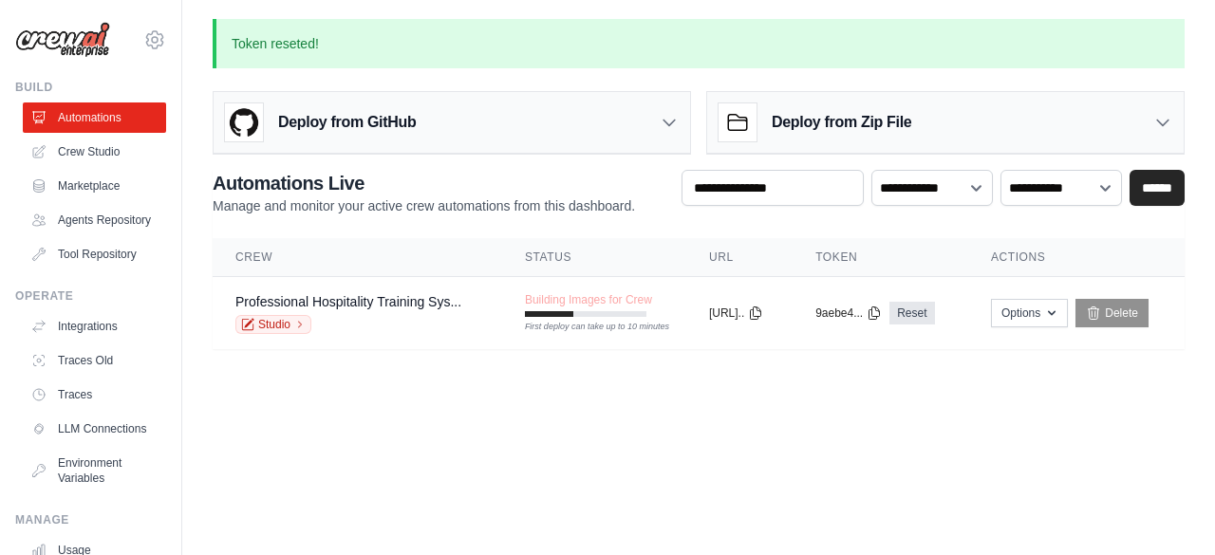
click at [669, 122] on icon at bounding box center [668, 122] width 19 height 19
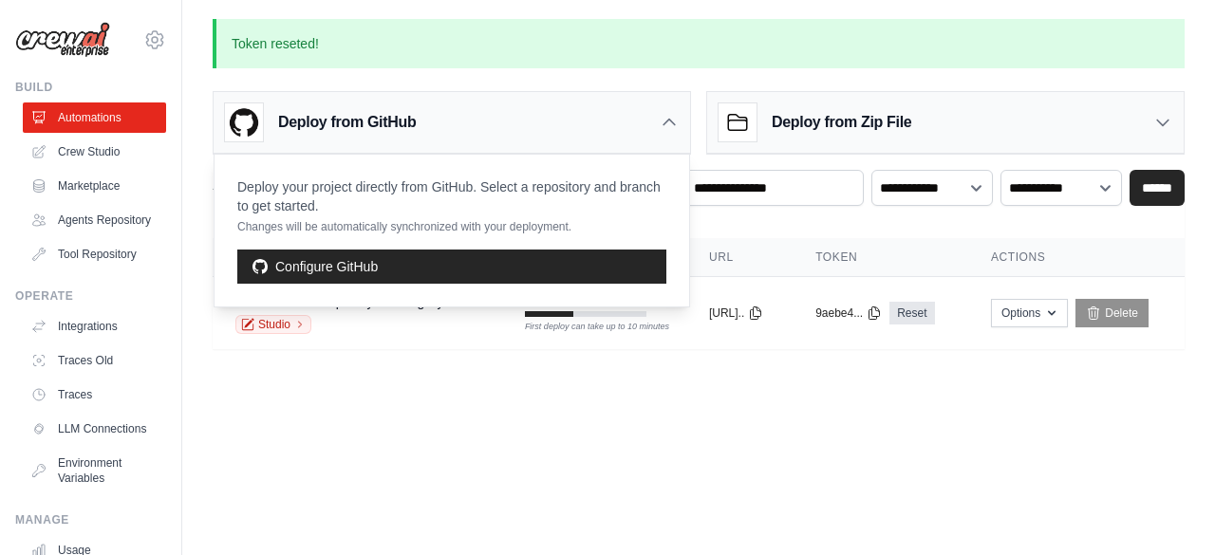
click at [665, 122] on icon at bounding box center [668, 123] width 11 height 6
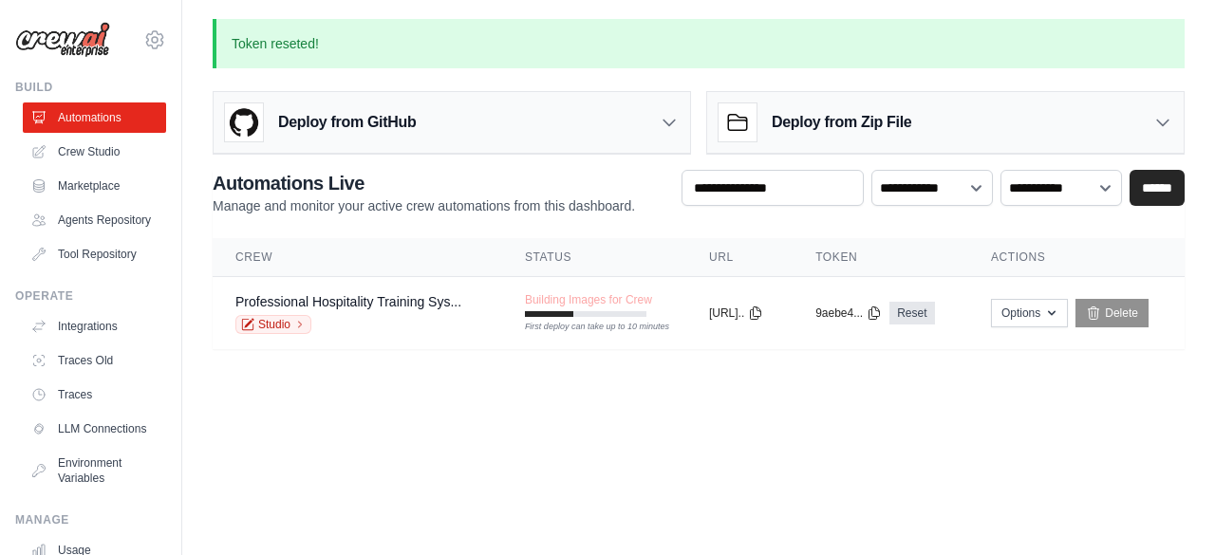
click at [672, 120] on icon at bounding box center [668, 122] width 19 height 19
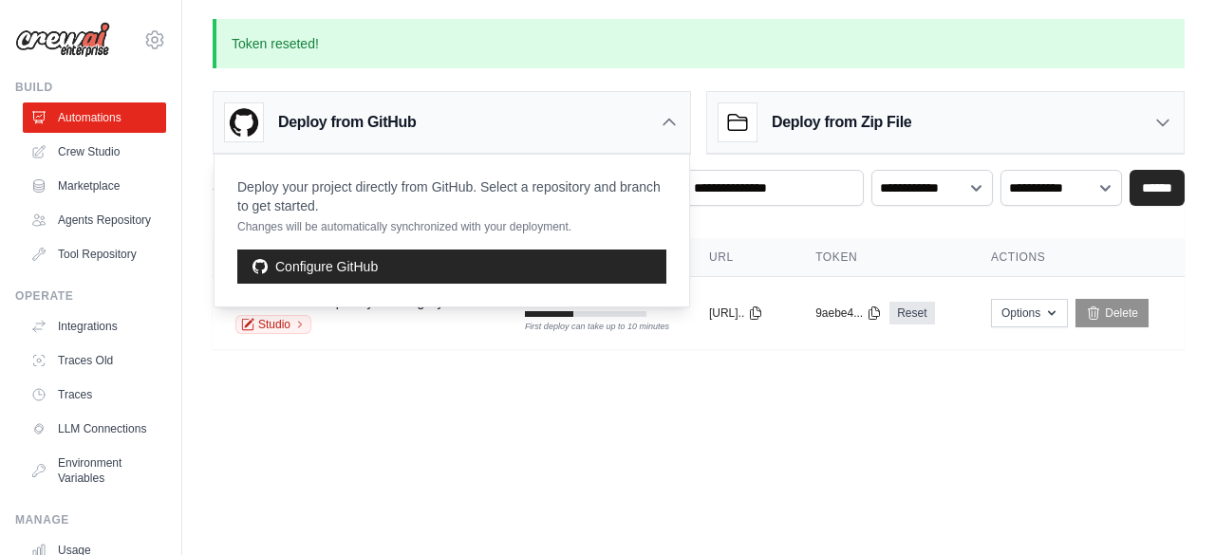
click at [672, 119] on icon at bounding box center [668, 122] width 19 height 19
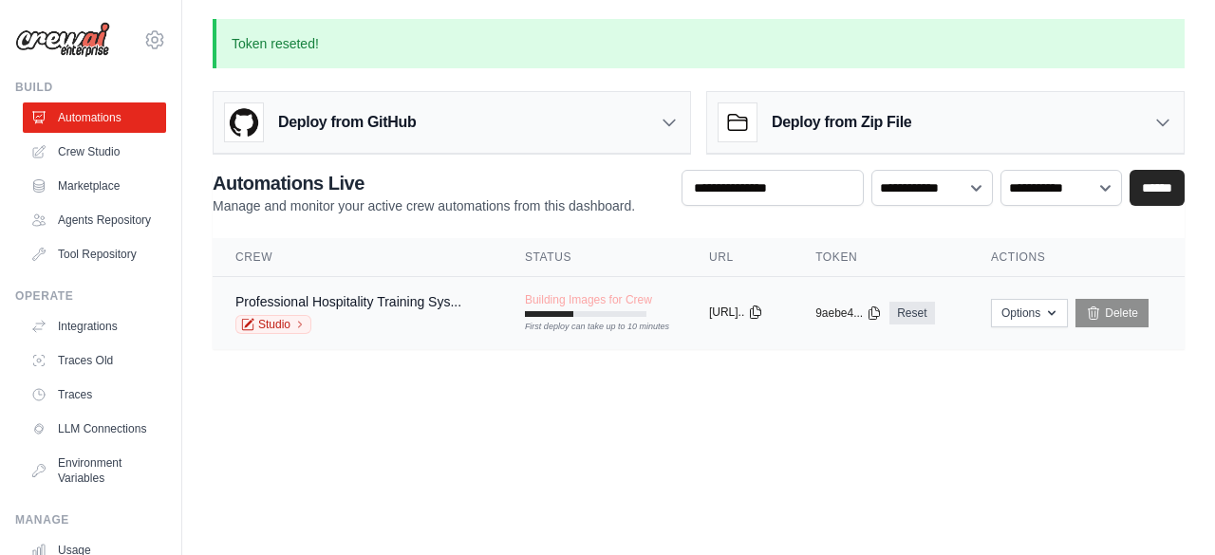
click at [763, 310] on icon at bounding box center [755, 312] width 15 height 15
click at [1055, 310] on icon "button" at bounding box center [1052, 312] width 8 height 5
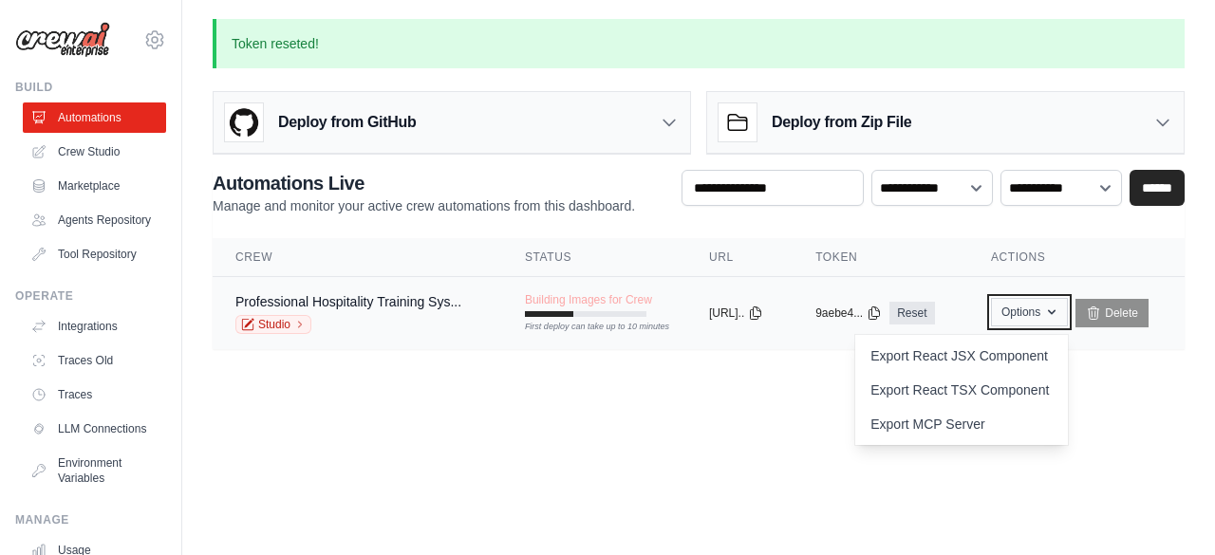
click at [1059, 310] on icon "button" at bounding box center [1051, 312] width 15 height 15
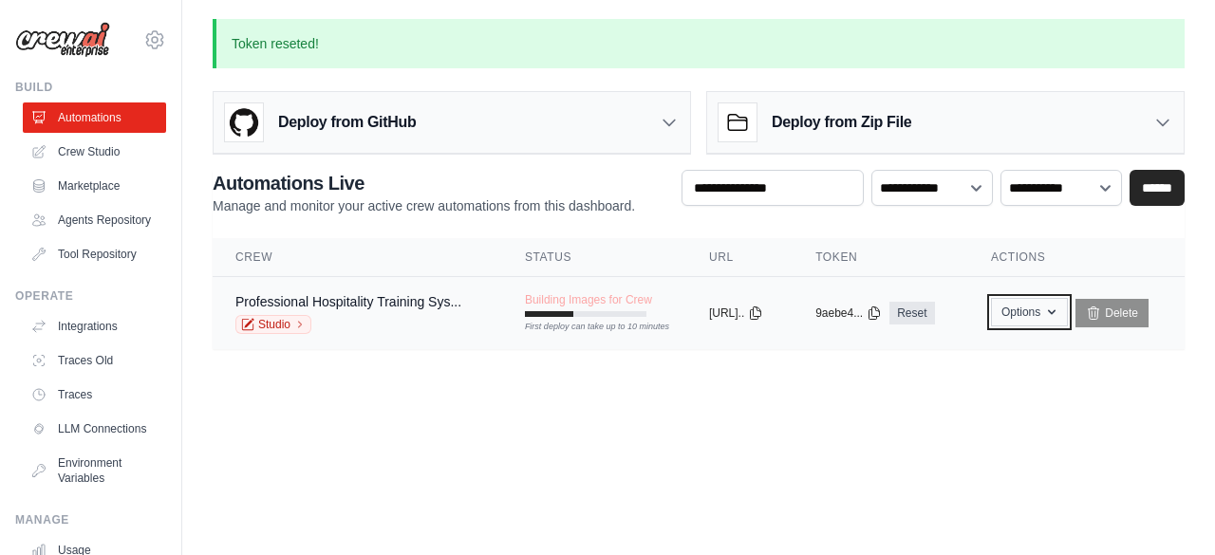
click at [1067, 311] on button "Options" at bounding box center [1029, 312] width 77 height 28
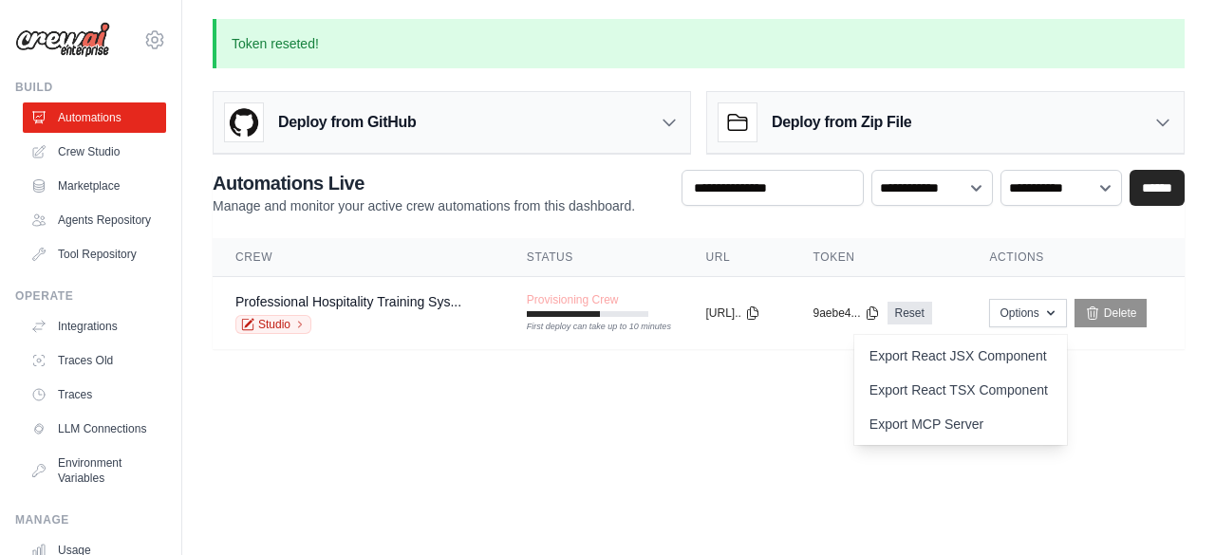
click at [671, 398] on body "[EMAIL_ADDRESS][DOMAIN_NAME] Settings Build Automations" at bounding box center [607, 277] width 1215 height 555
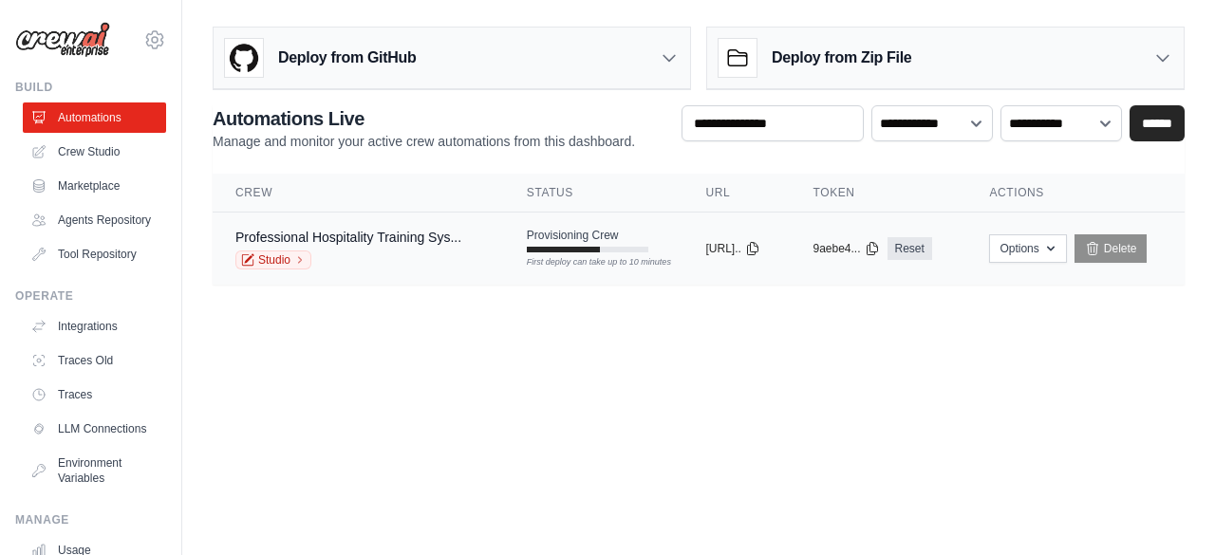
click at [553, 253] on td "Provisioning Crew First deploy can take up to 10 minutes" at bounding box center [593, 240] width 179 height 55
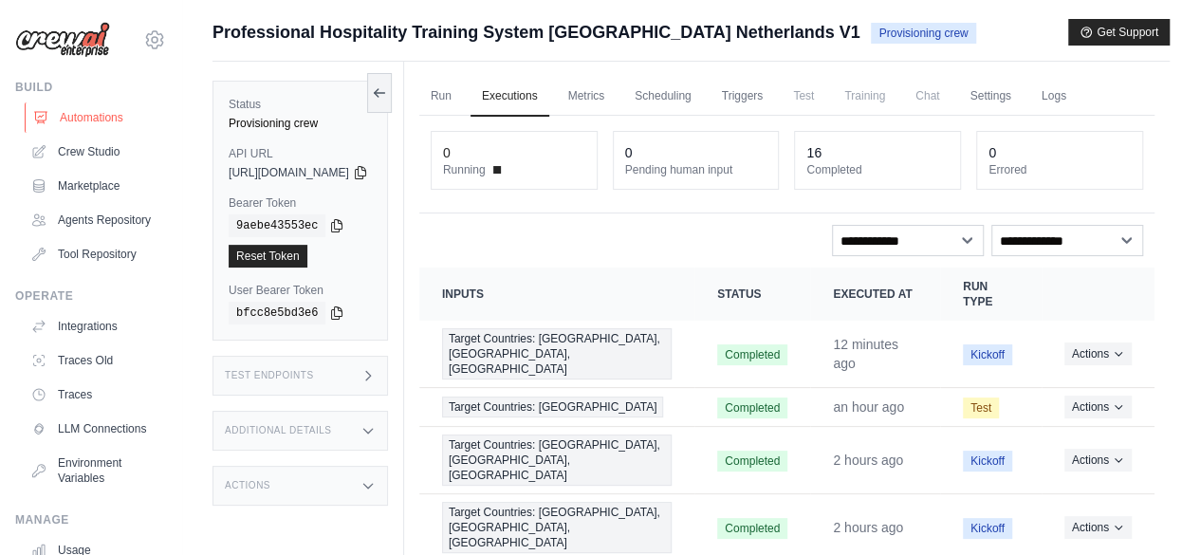
click at [87, 120] on link "Automations" at bounding box center [96, 117] width 143 height 30
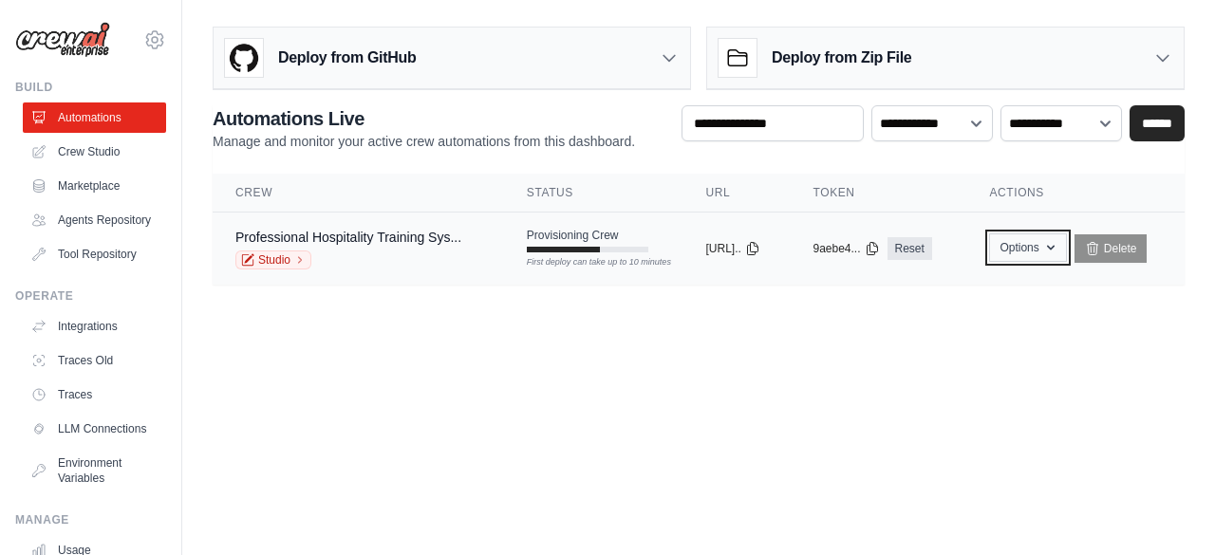
click at [1054, 246] on icon "button" at bounding box center [1051, 248] width 8 height 5
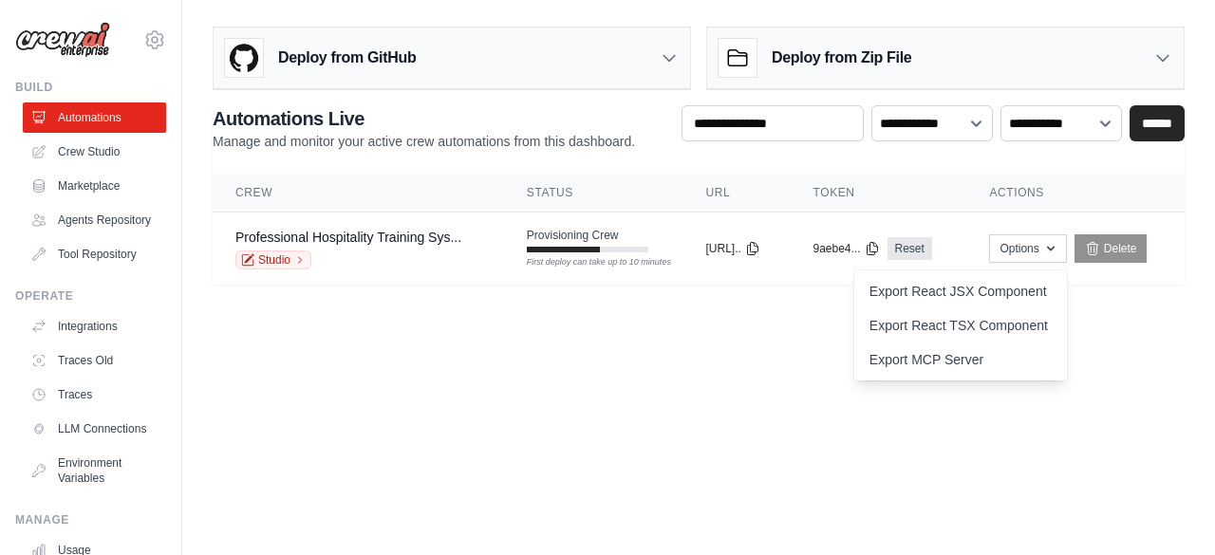
click at [733, 358] on body "foritglo@gmail.com Settings Build Automations" at bounding box center [607, 277] width 1215 height 555
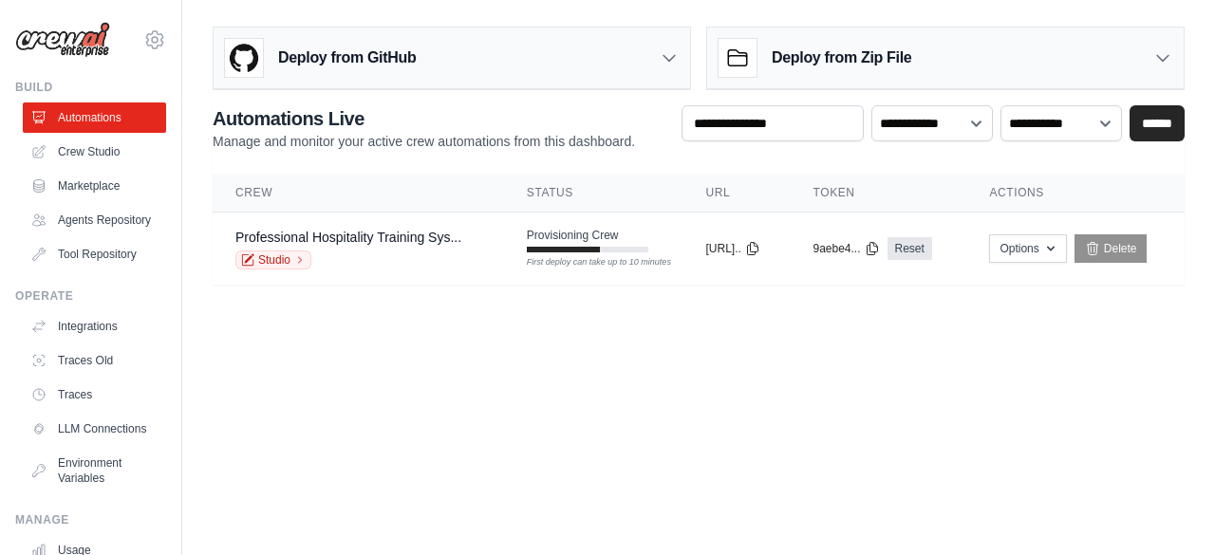
click at [1176, 306] on main "Deploy from GitHub Deploy your project directly from GitHub. Select a repositor…" at bounding box center [698, 163] width 1032 height 326
click at [1167, 349] on body "foritglo@gmail.com Settings Build Automations" at bounding box center [607, 277] width 1215 height 555
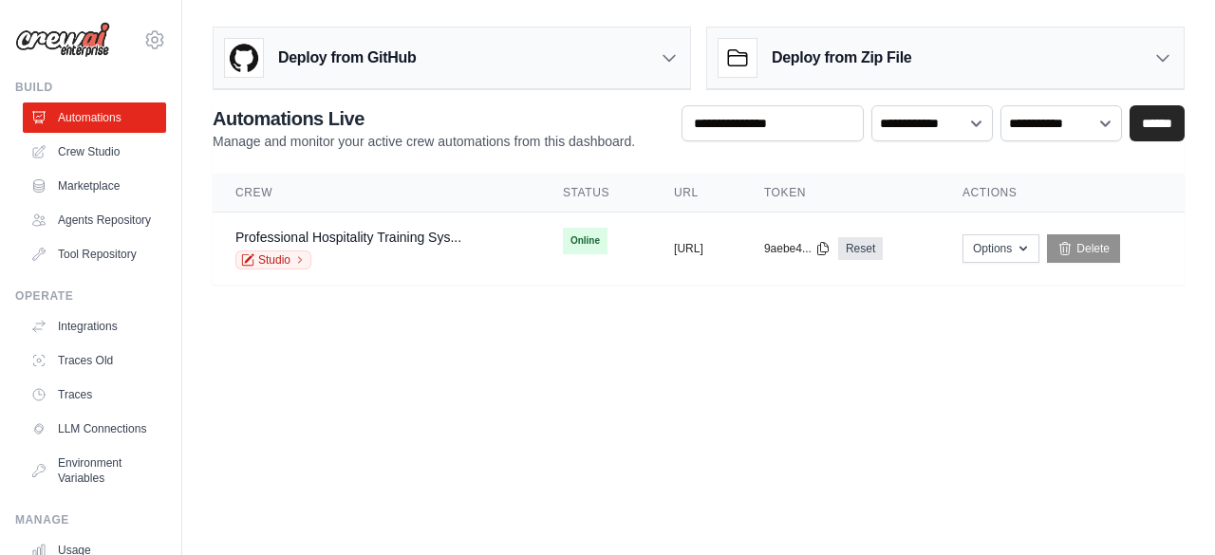
click at [1174, 356] on body "foritglo@gmail.com Settings Build Automations" at bounding box center [607, 277] width 1215 height 555
click at [563, 234] on span "Online" at bounding box center [585, 241] width 45 height 27
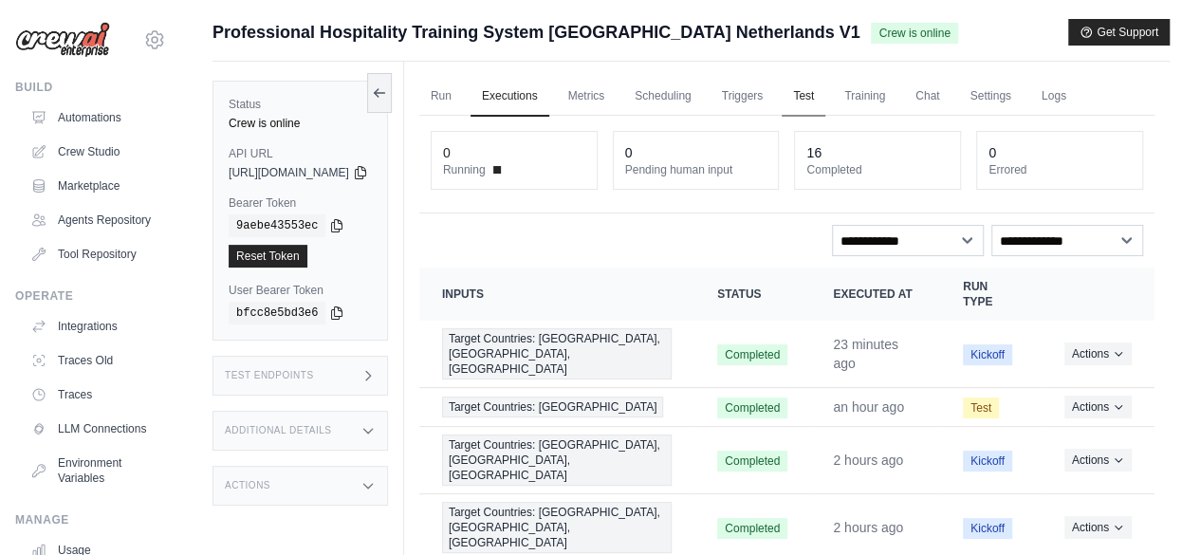
click at [826, 99] on link "Test" at bounding box center [804, 97] width 44 height 40
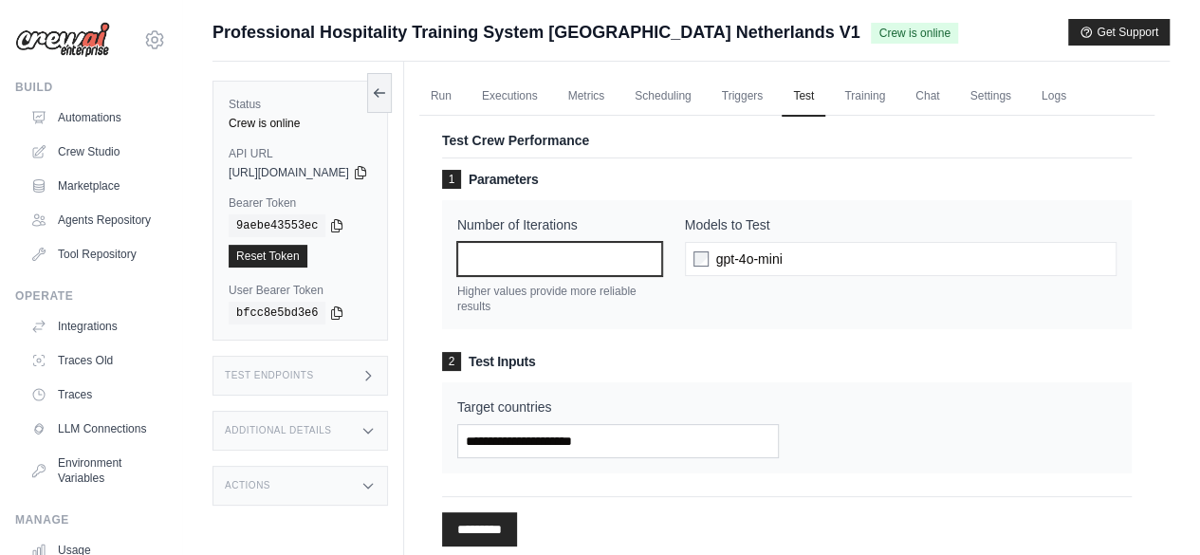
click at [541, 255] on input "*" at bounding box center [559, 259] width 205 height 34
type input "***"
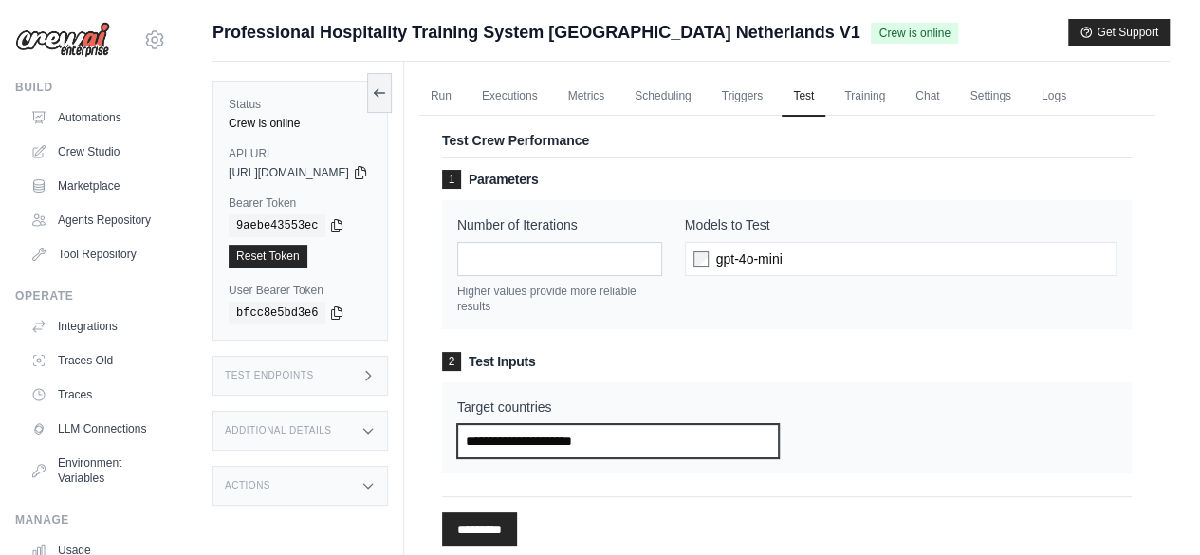
click at [545, 440] on input "Target countries" at bounding box center [618, 441] width 323 height 34
click at [602, 440] on input "***" at bounding box center [618, 441] width 323 height 34
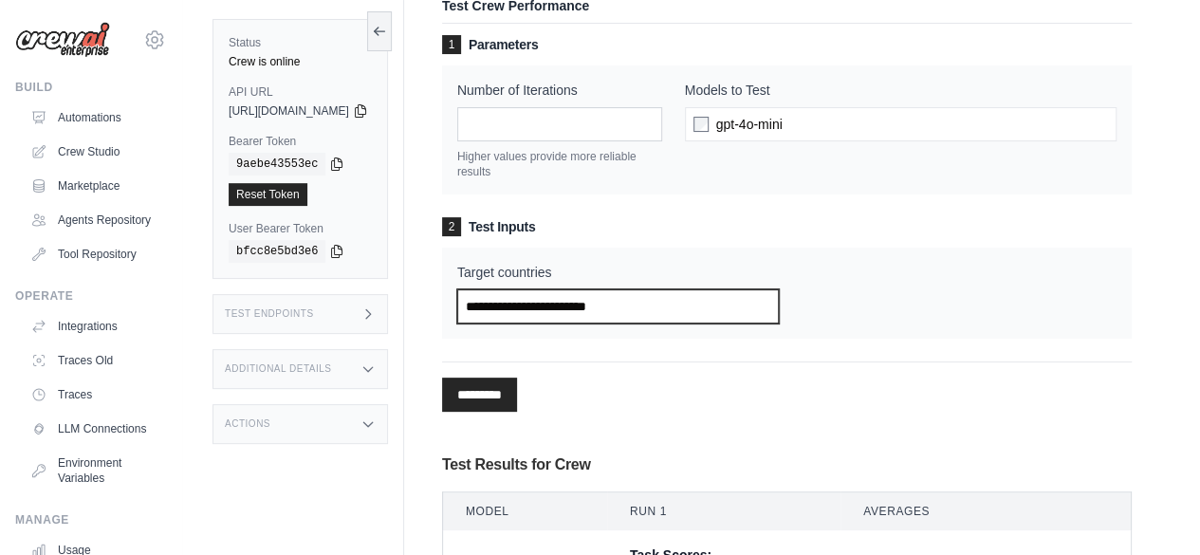
scroll to position [146, 0]
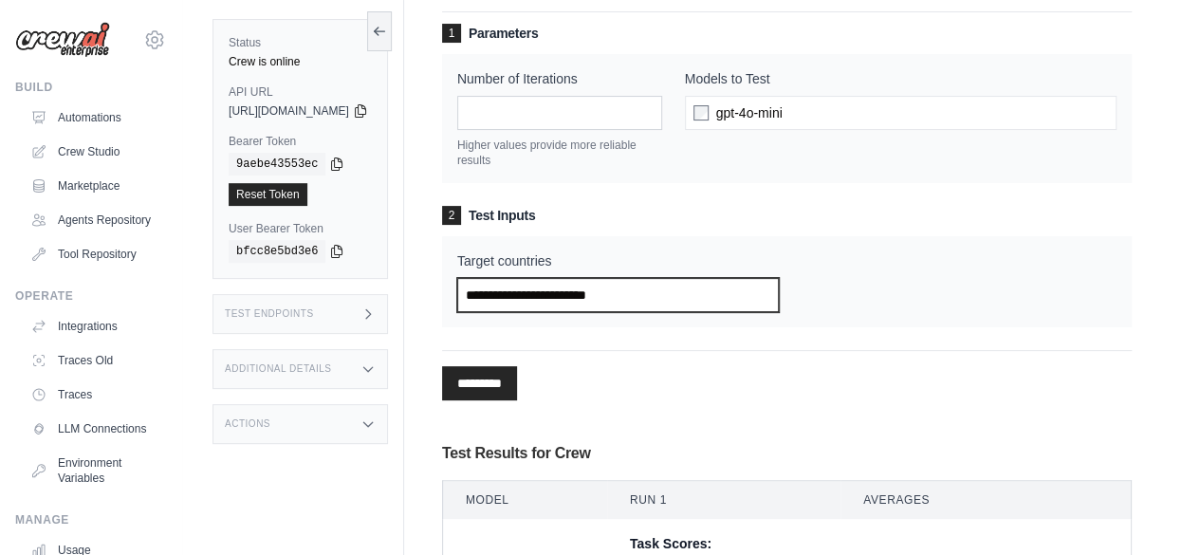
type input "**********"
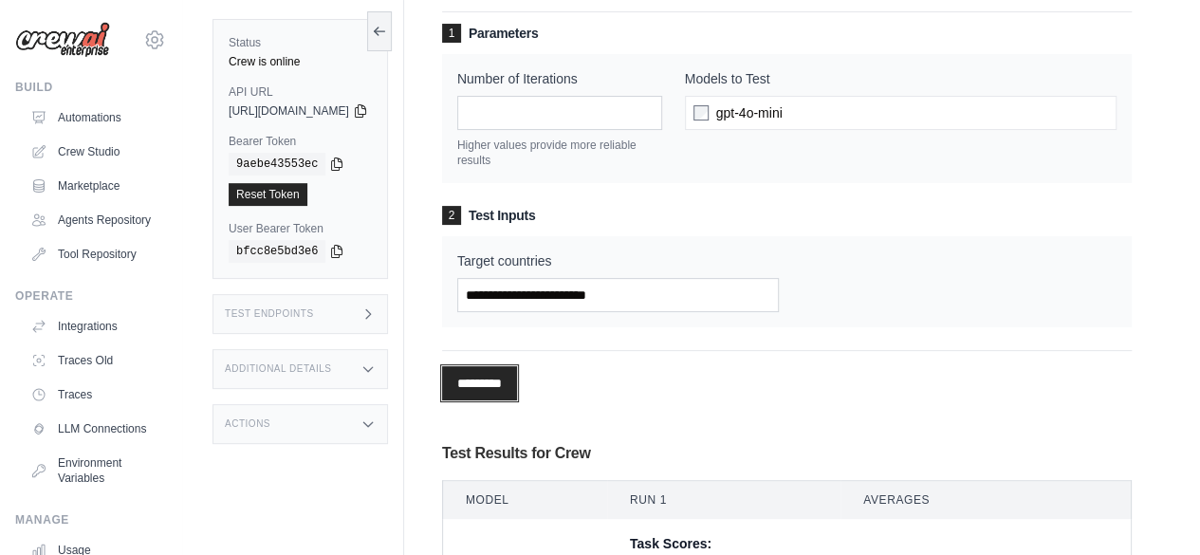
click at [510, 386] on input "*********" at bounding box center [479, 383] width 75 height 34
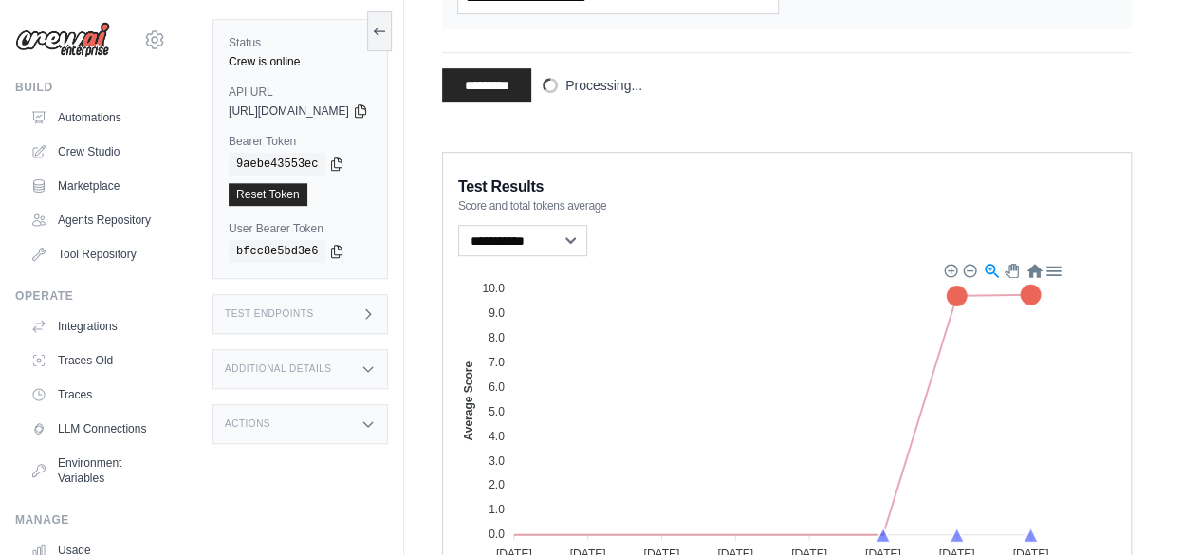
scroll to position [442, 0]
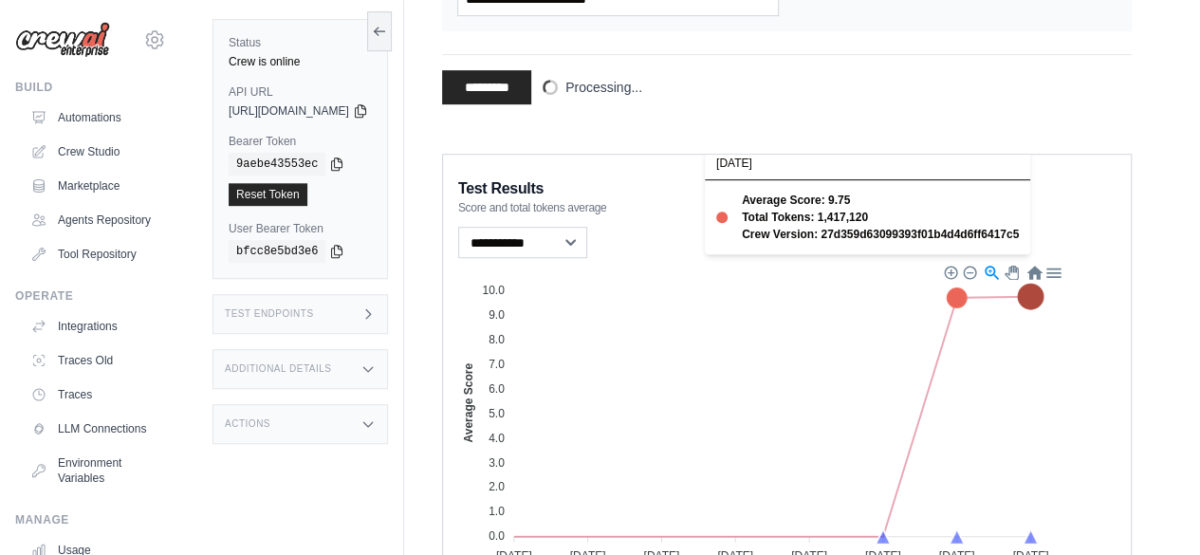
click at [1043, 295] on icon at bounding box center [1030, 297] width 25 height 25
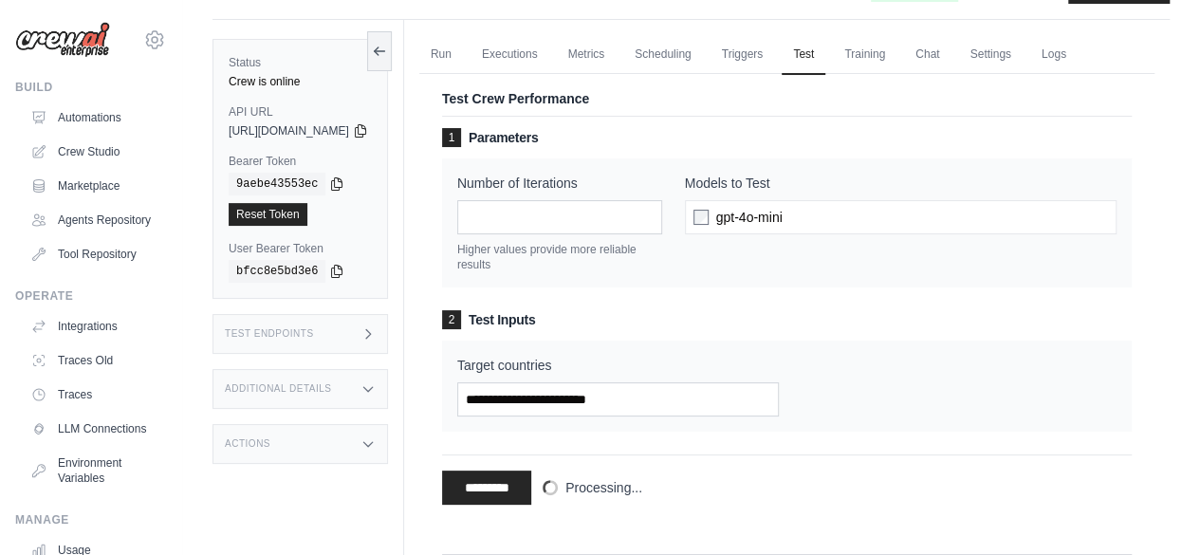
scroll to position [0, 0]
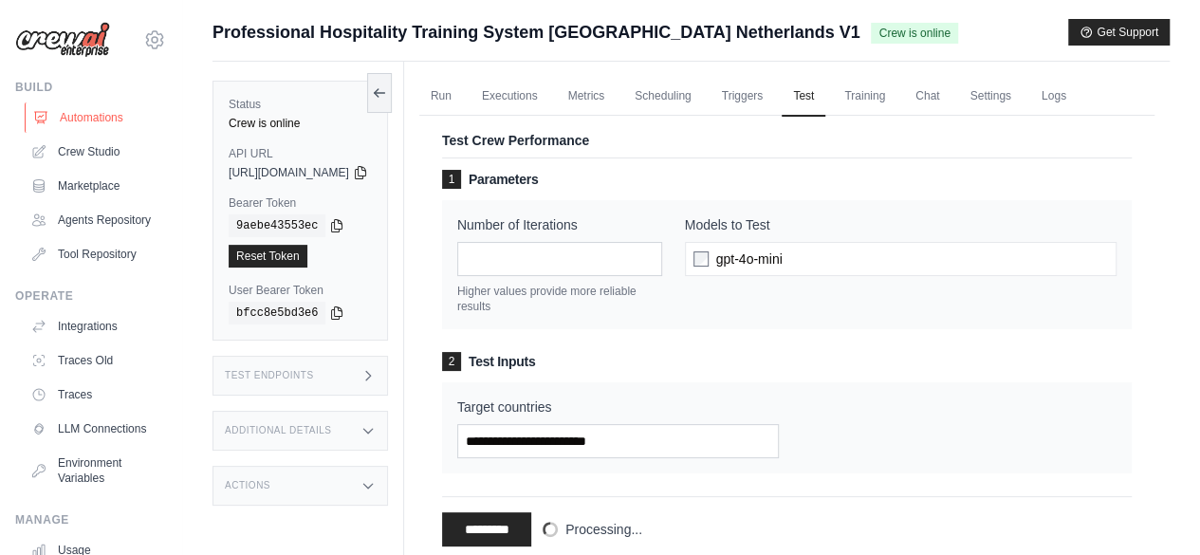
click at [99, 115] on link "Automations" at bounding box center [96, 117] width 143 height 30
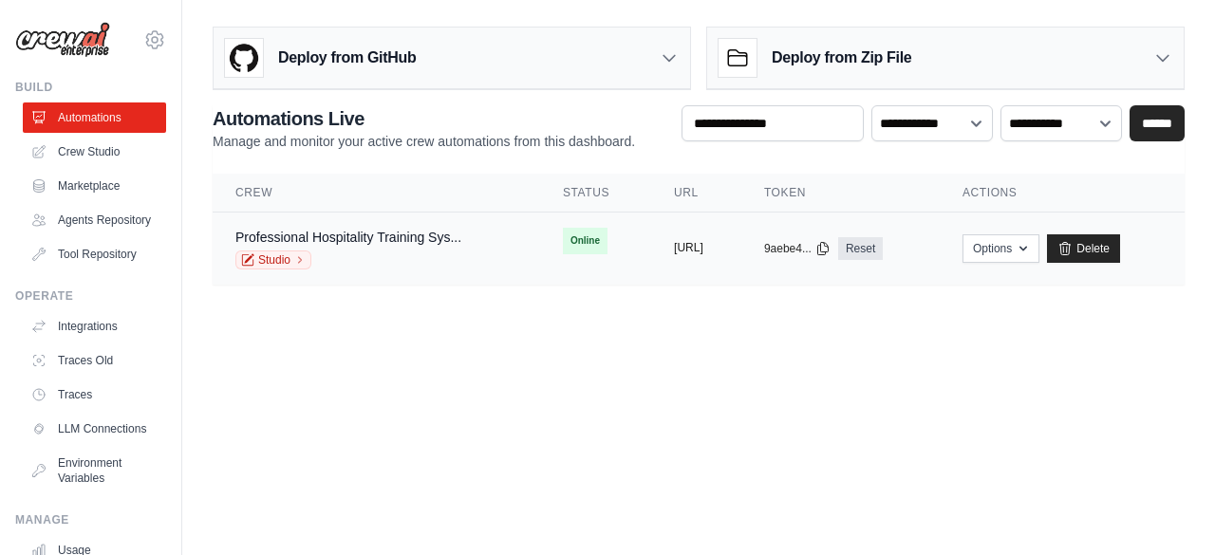
click at [679, 245] on button "[URL]" at bounding box center [688, 247] width 29 height 15
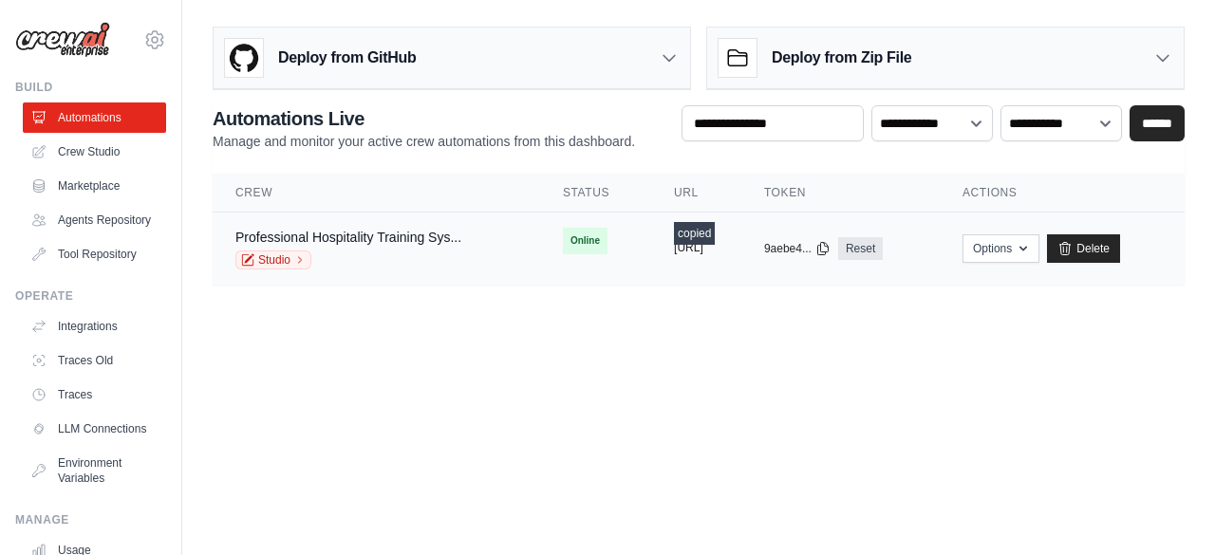
click at [679, 245] on button "[URL]" at bounding box center [688, 247] width 29 height 15
click at [703, 245] on button "[URL]" at bounding box center [688, 247] width 29 height 15
click at [981, 120] on select "**********" at bounding box center [931, 122] width 121 height 35
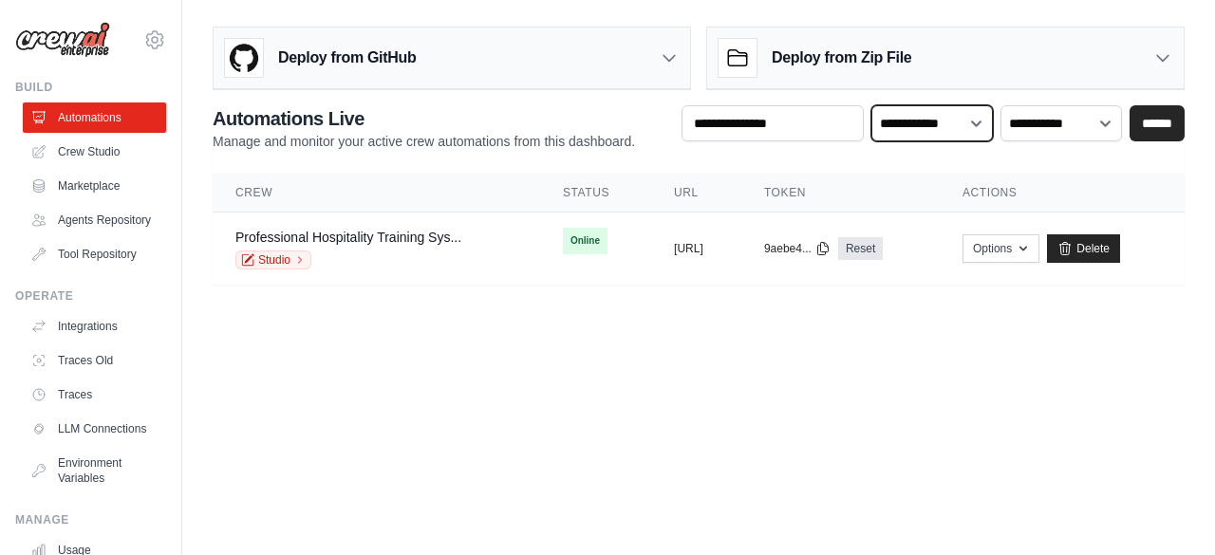
click at [980, 121] on select "**********" at bounding box center [931, 122] width 121 height 35
click at [311, 238] on link "Professional Hospitality Training Sys..." at bounding box center [348, 237] width 226 height 15
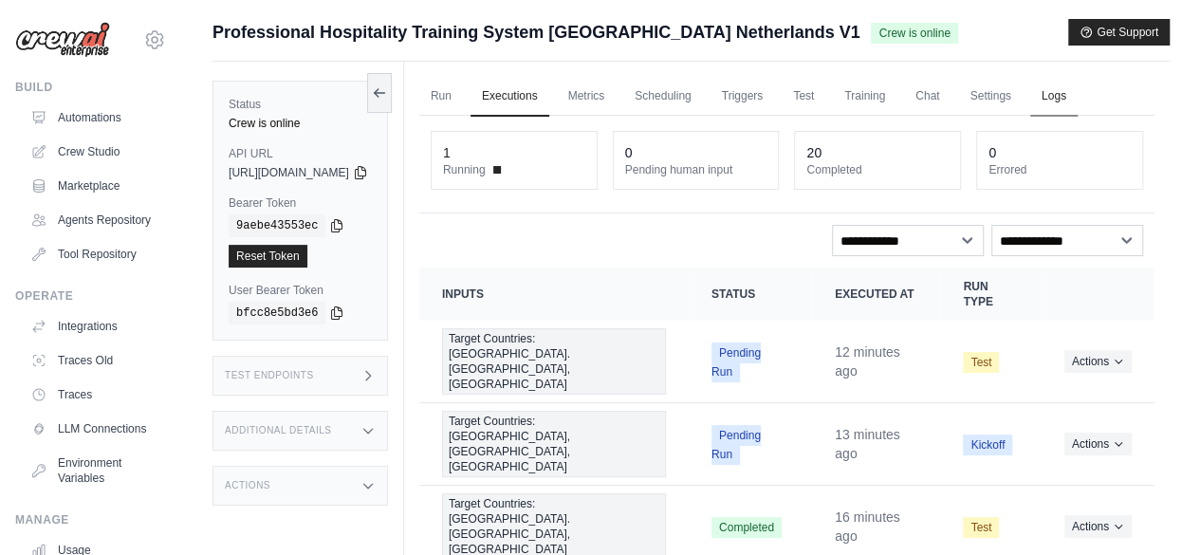
click at [1078, 95] on link "Logs" at bounding box center [1053, 97] width 47 height 40
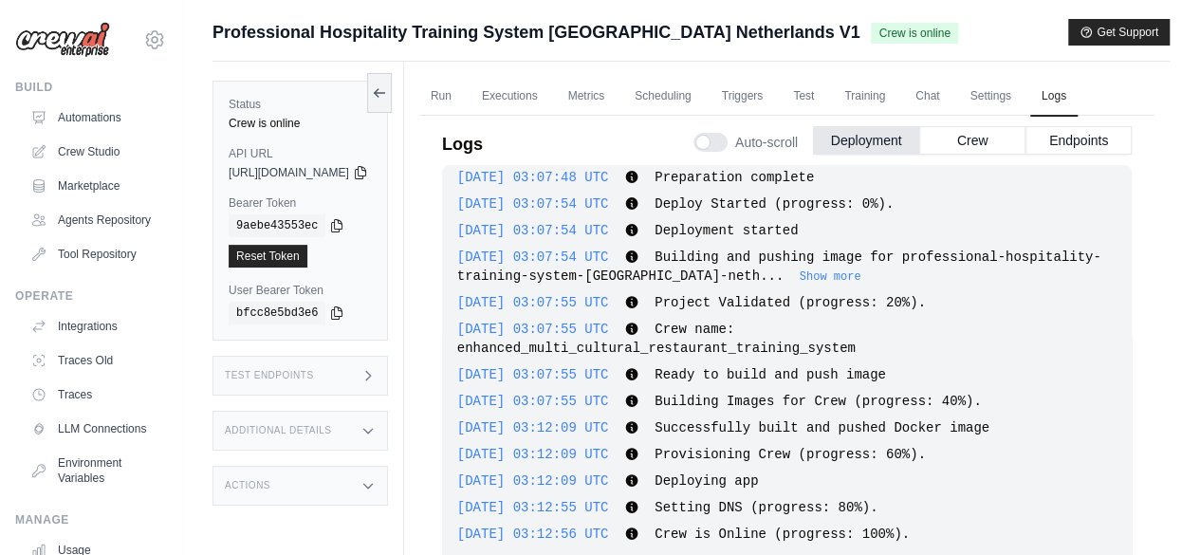
scroll to position [80, 0]
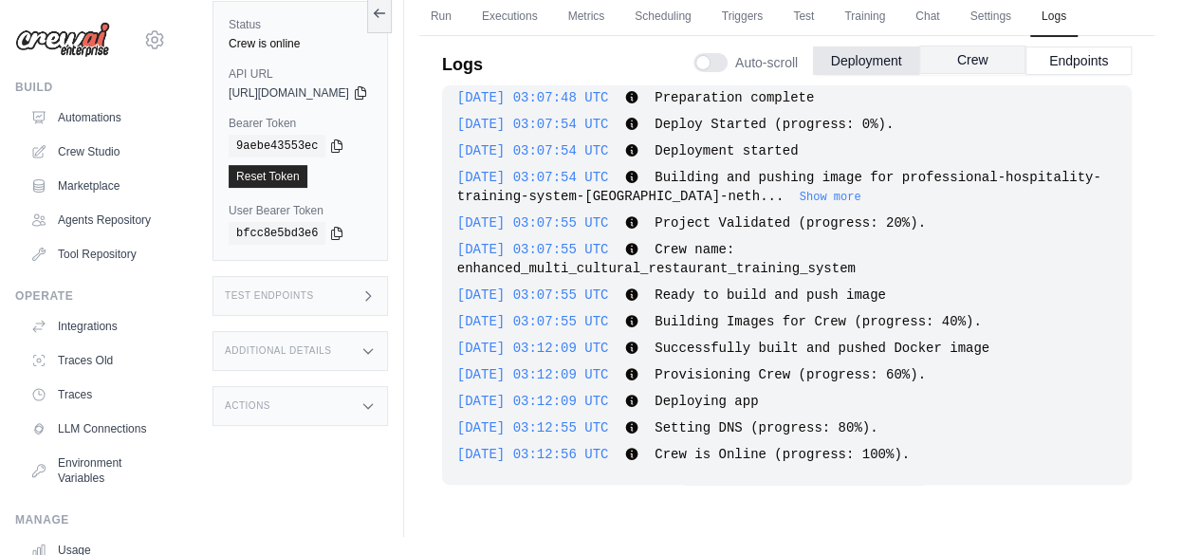
click at [966, 62] on button "Crew" at bounding box center [972, 60] width 106 height 28
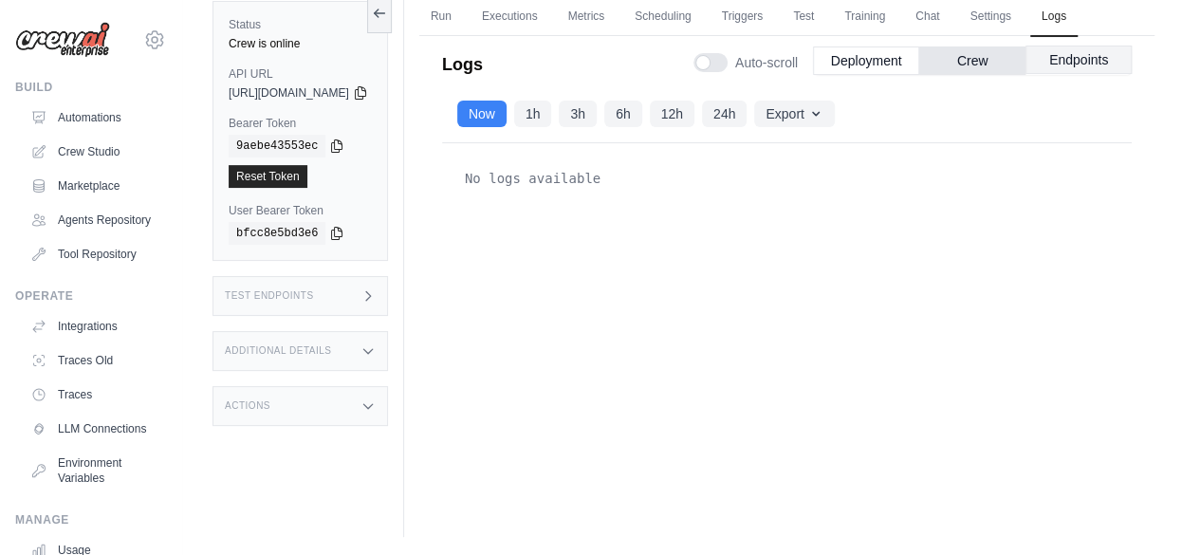
click at [1058, 62] on button "Endpoints" at bounding box center [1079, 60] width 106 height 28
click at [868, 64] on button "Deployment" at bounding box center [866, 60] width 106 height 28
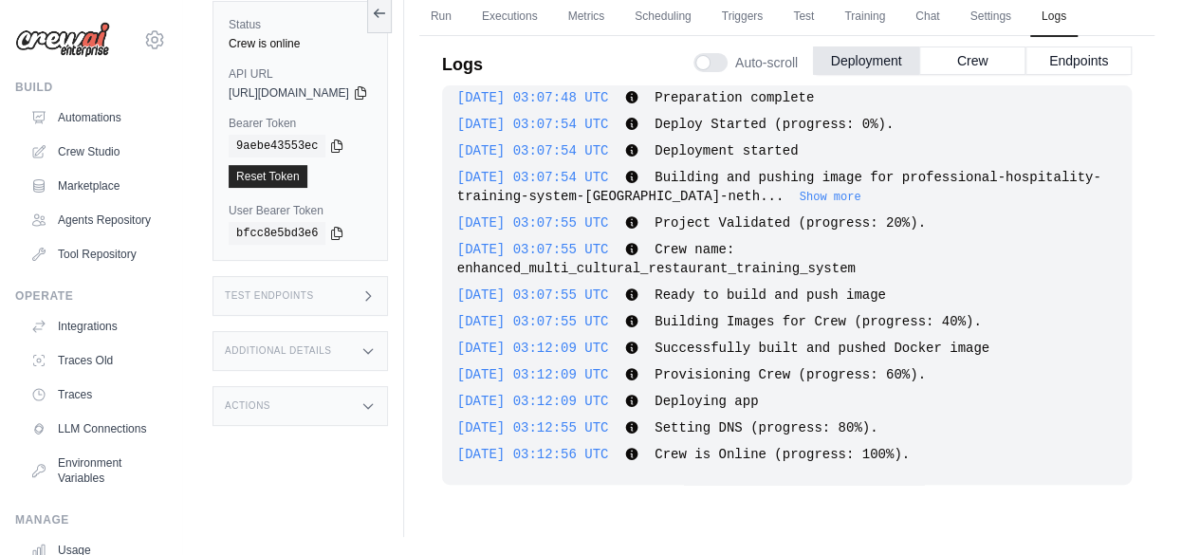
click at [376, 399] on icon at bounding box center [368, 406] width 15 height 15
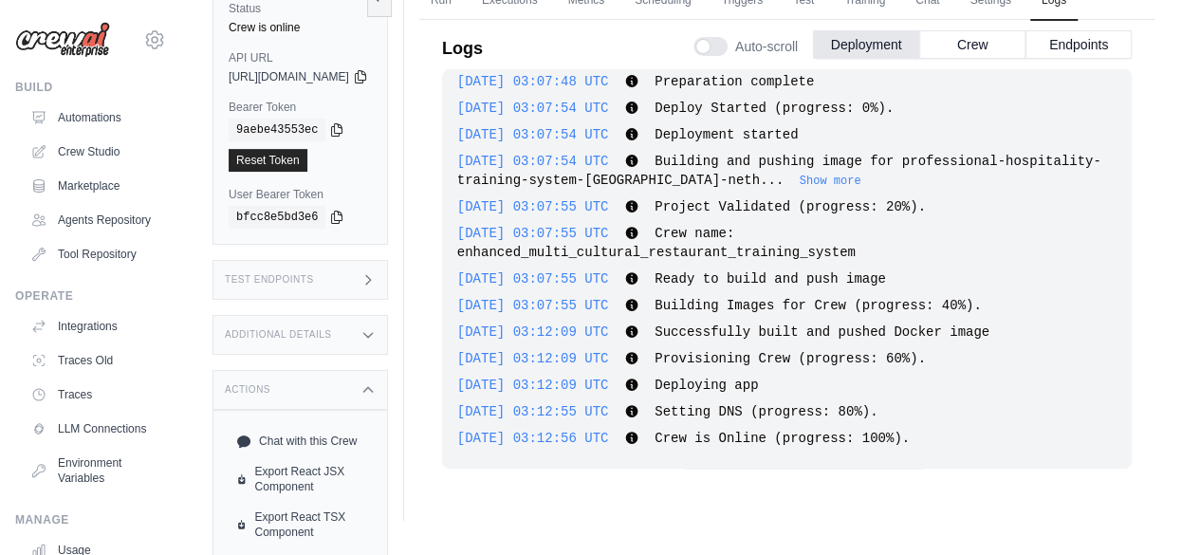
scroll to position [66, 0]
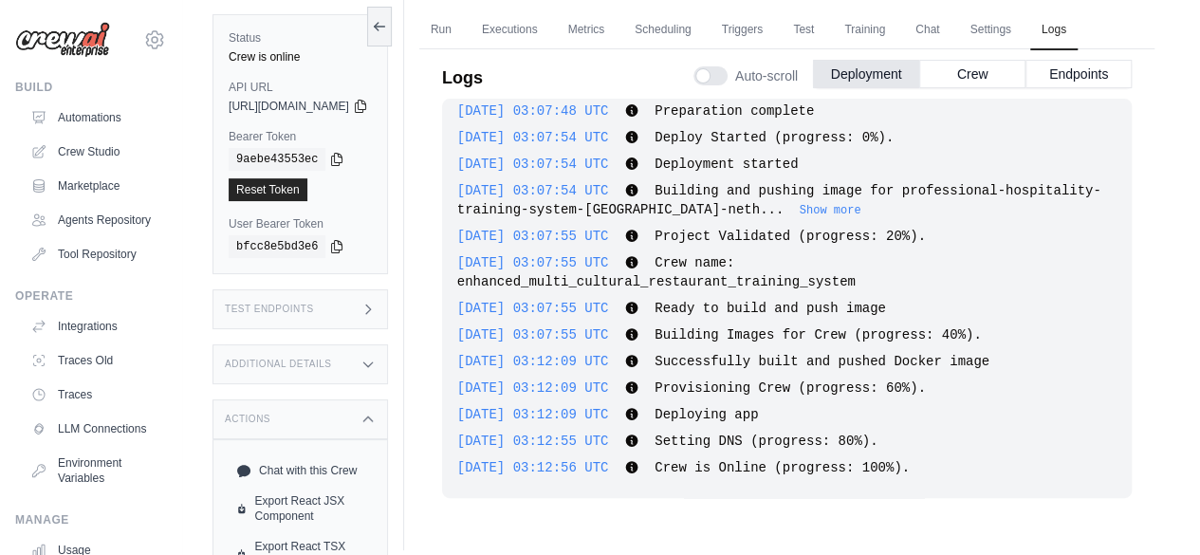
click at [376, 308] on icon at bounding box center [368, 309] width 15 height 15
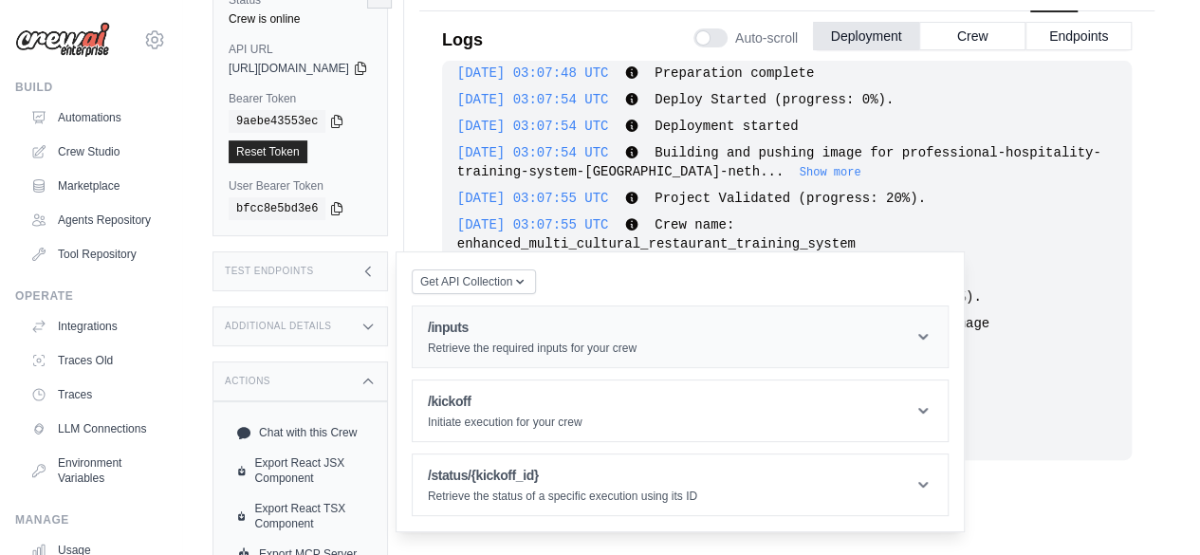
scroll to position [161, 0]
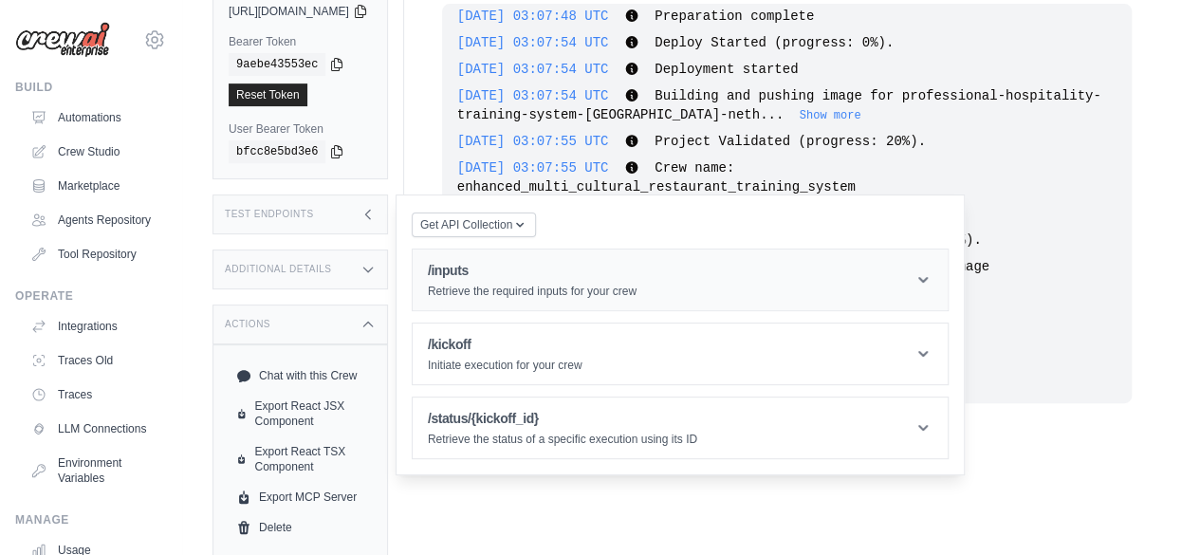
click at [928, 277] on icon at bounding box center [923, 280] width 9 height 6
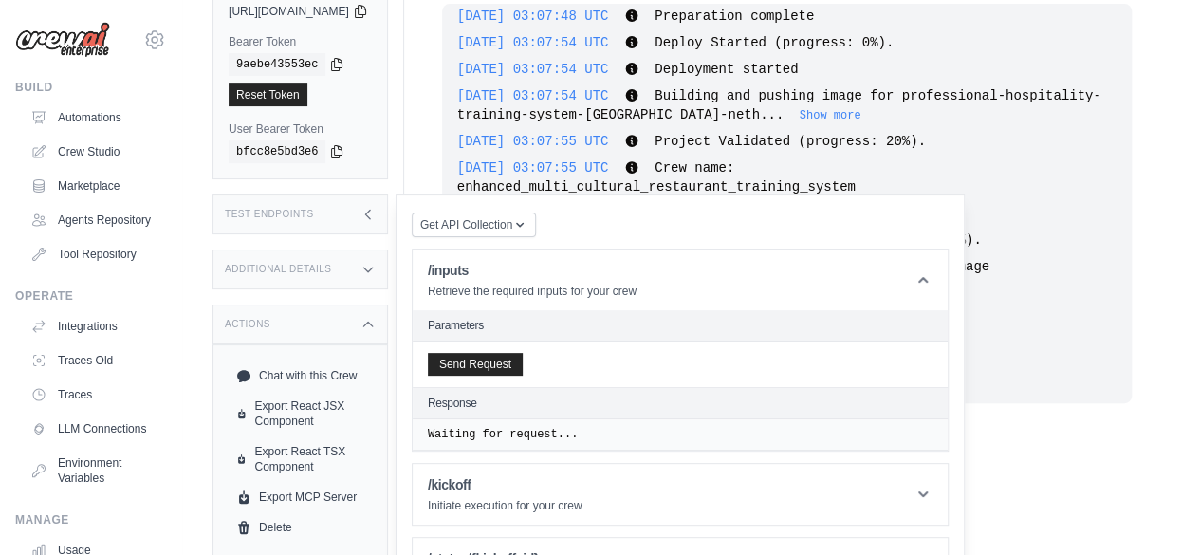
click at [500, 319] on h2 "Parameters" at bounding box center [680, 325] width 505 height 15
click at [573, 325] on h2 "Parameters" at bounding box center [680, 325] width 505 height 15
click at [523, 359] on button "Send Request" at bounding box center [475, 363] width 95 height 23
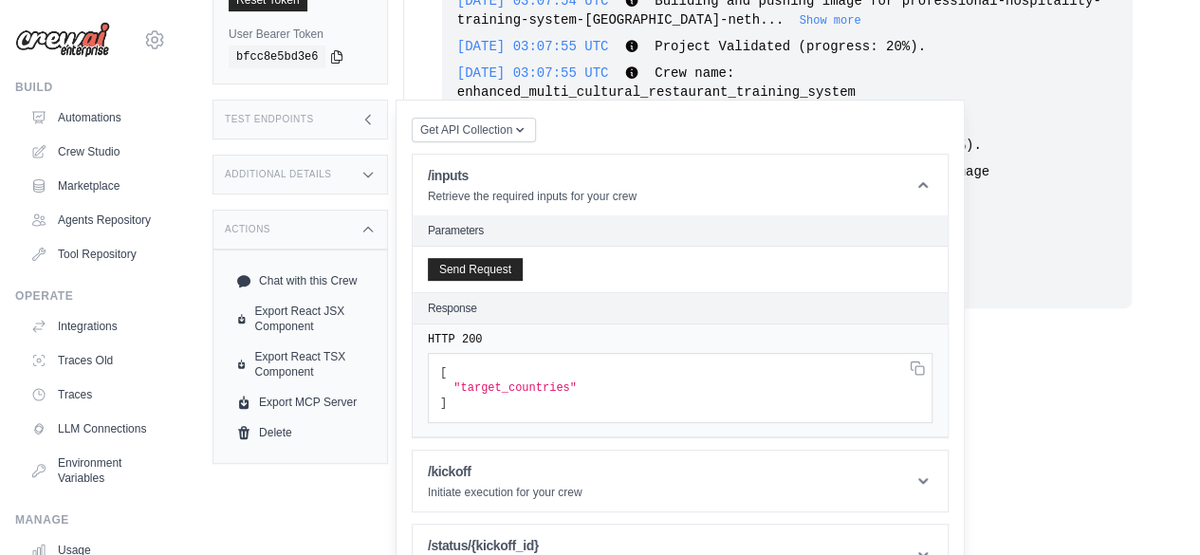
scroll to position [298, 0]
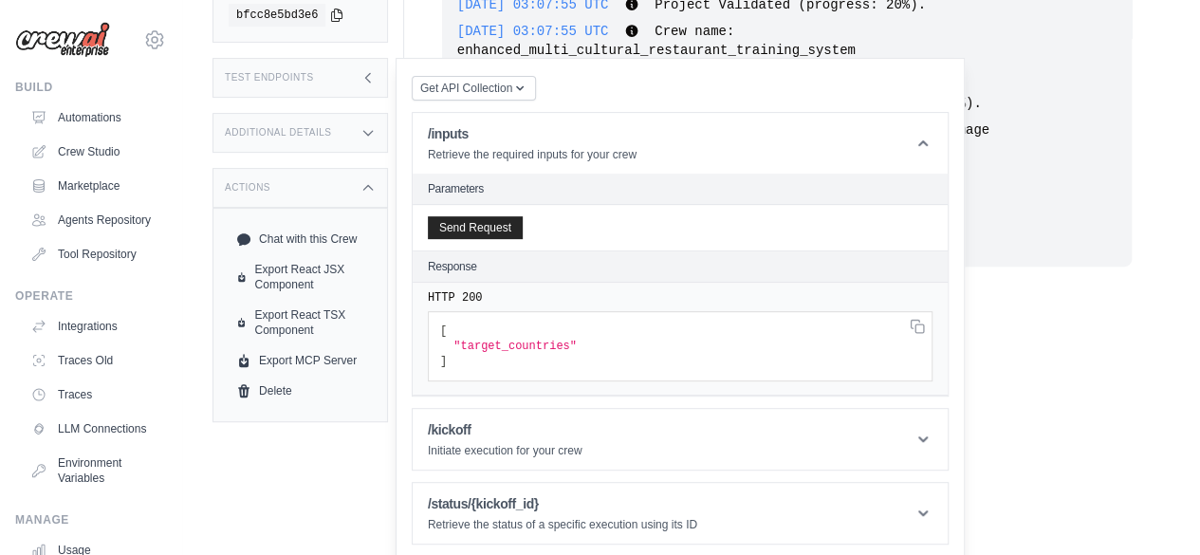
click at [523, 343] on span ""target_countries"" at bounding box center [515, 346] width 123 height 13
click at [577, 343] on span ""target_countries"" at bounding box center [515, 346] width 123 height 13
click at [526, 187] on h2 "Parameters" at bounding box center [680, 188] width 505 height 15
click at [520, 345] on span ""target_countries"" at bounding box center [515, 346] width 123 height 13
click at [933, 435] on icon at bounding box center [923, 439] width 19 height 19
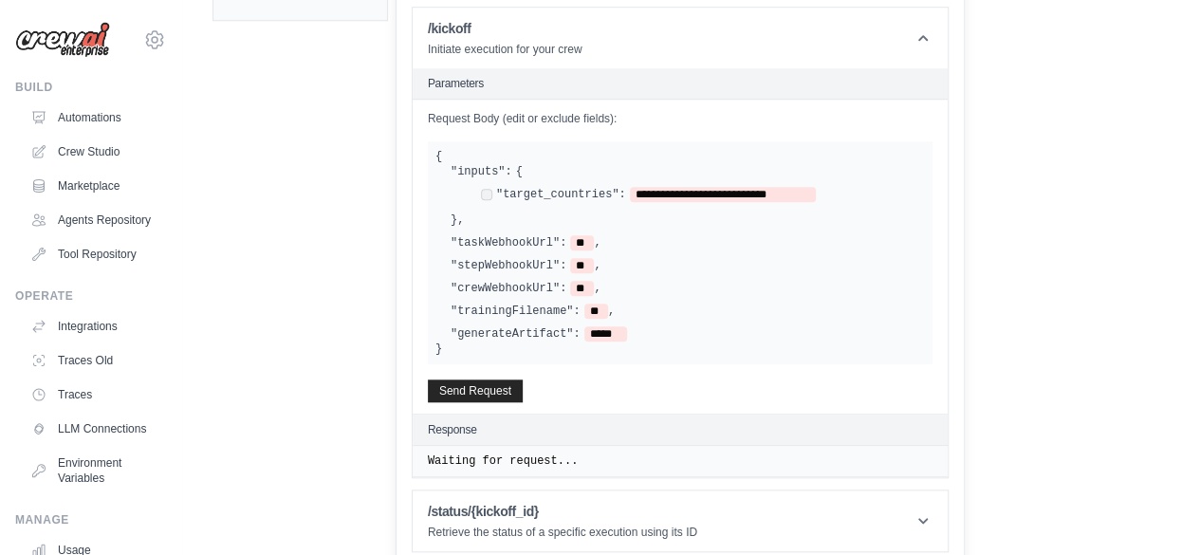
scroll to position [704, 0]
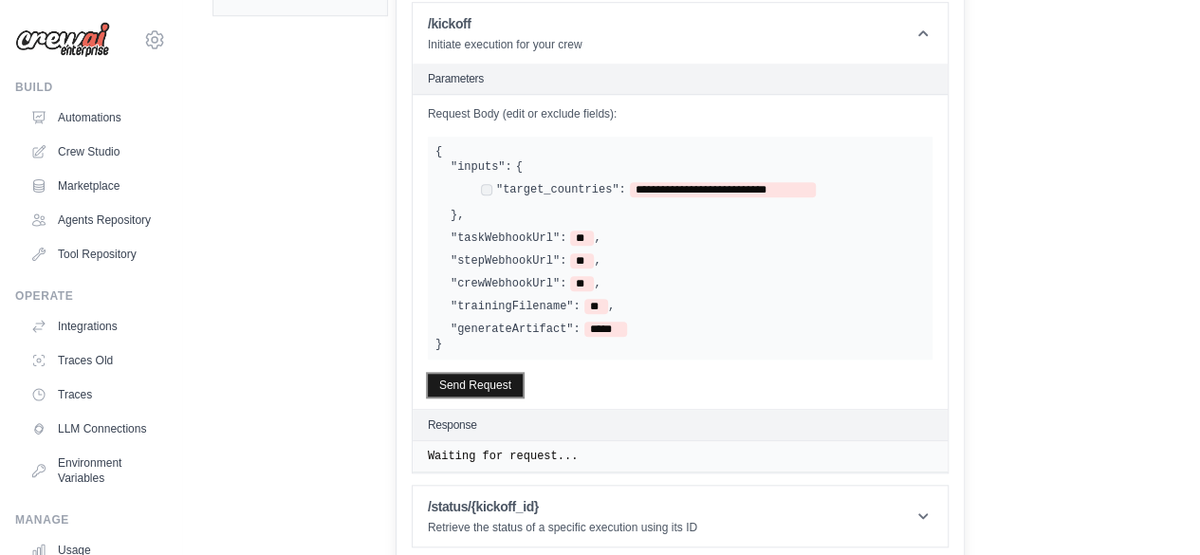
click at [510, 383] on button "Send Request" at bounding box center [475, 385] width 95 height 23
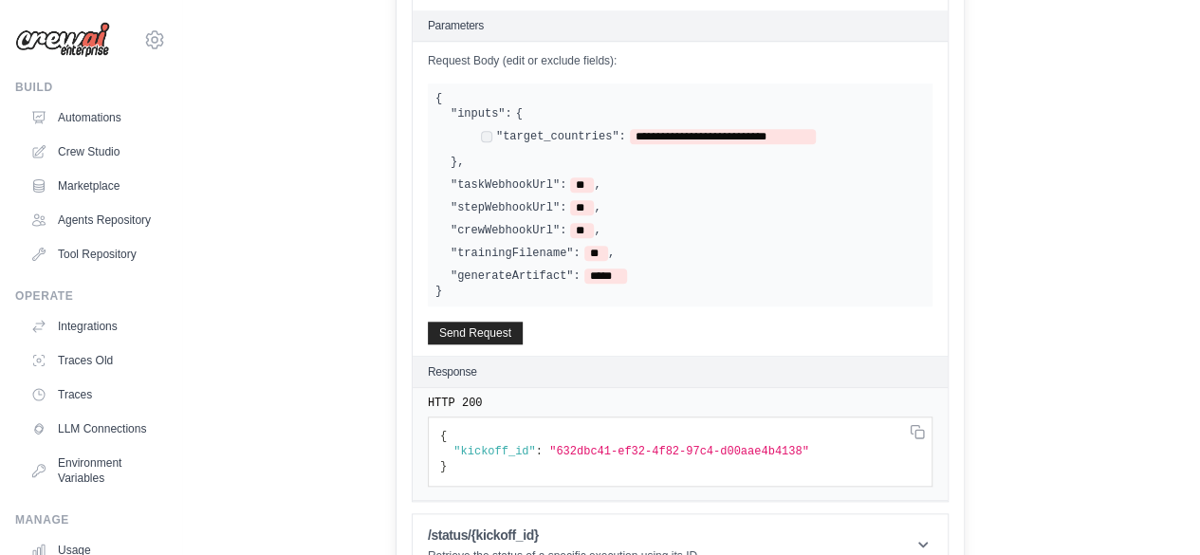
scroll to position [786, 0]
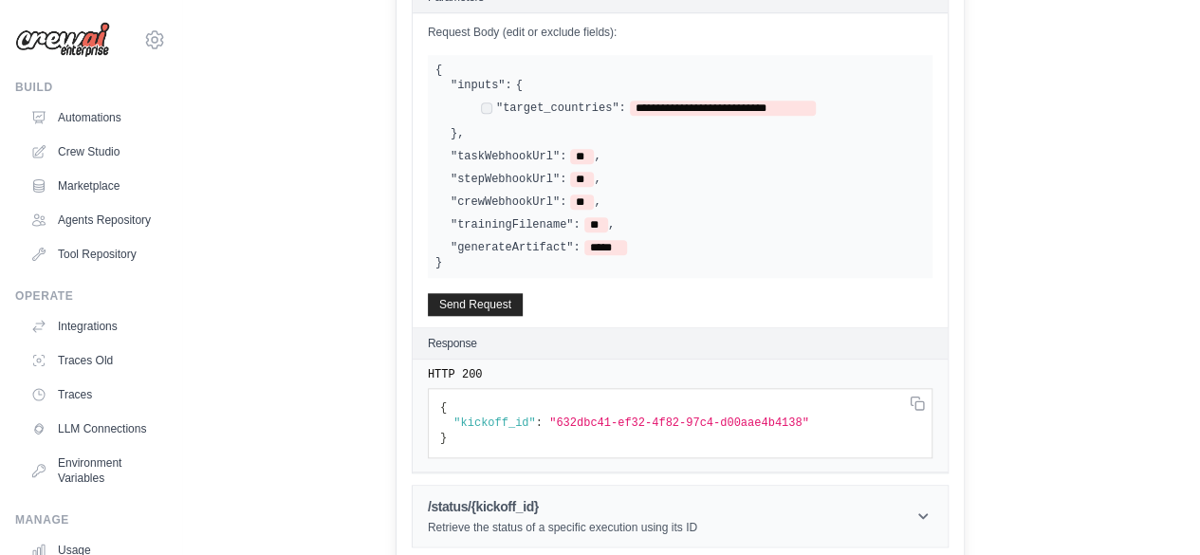
click at [933, 507] on icon at bounding box center [923, 516] width 19 height 19
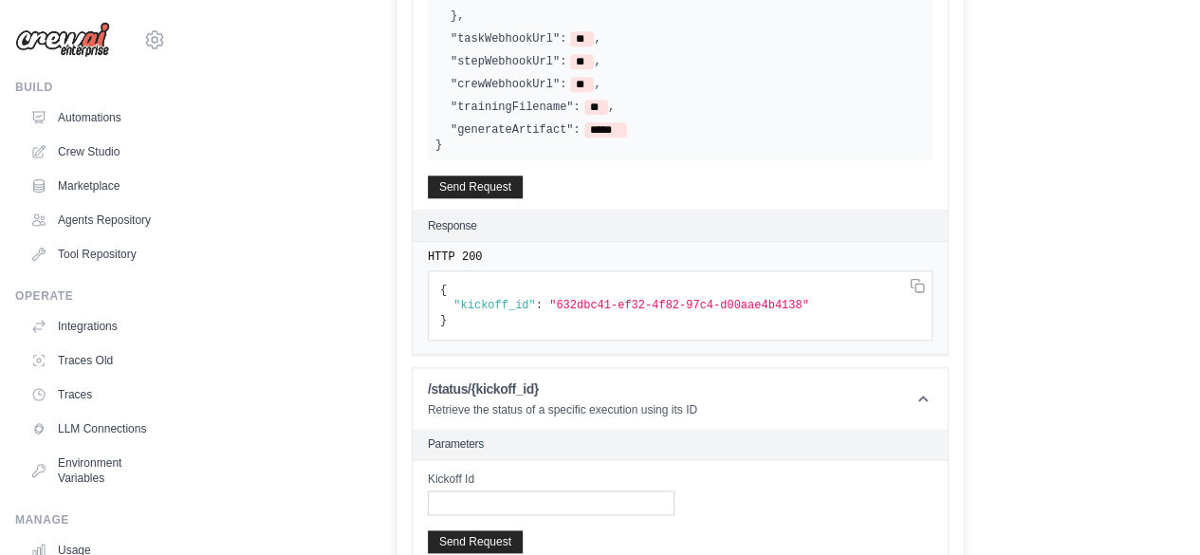
scroll to position [983, 0]
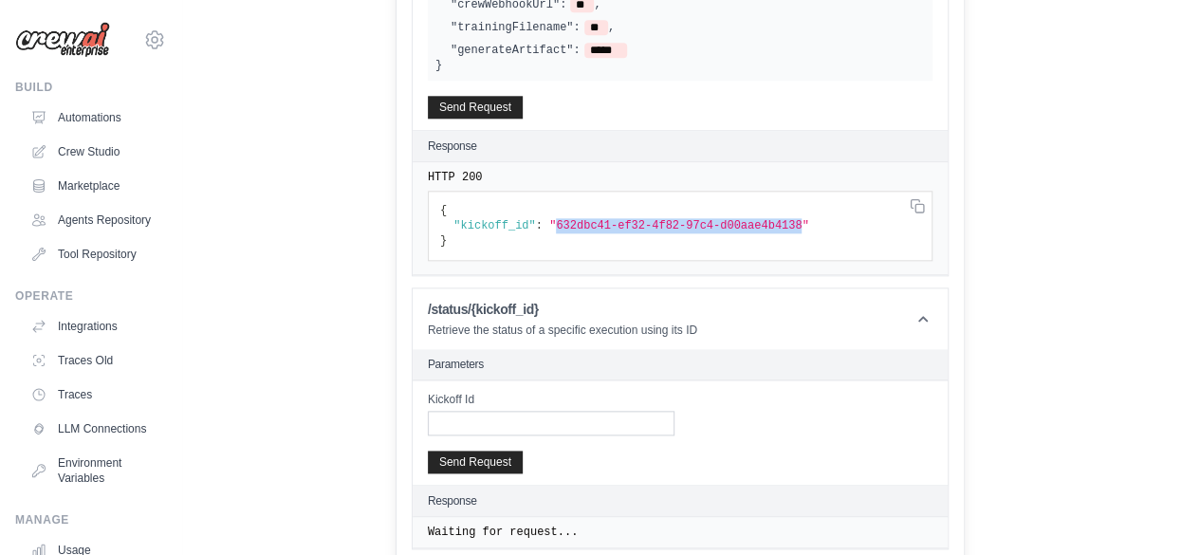
drag, startPoint x: 590, startPoint y: 217, endPoint x: 818, endPoint y: 216, distance: 227.7
click at [809, 219] on span ""632dbc41-ef32-4f82-97c4-d00aae4b4138"" at bounding box center [679, 225] width 260 height 13
copy span "632dbc41-ef32-4f82-97c4-d00aae4b4138"
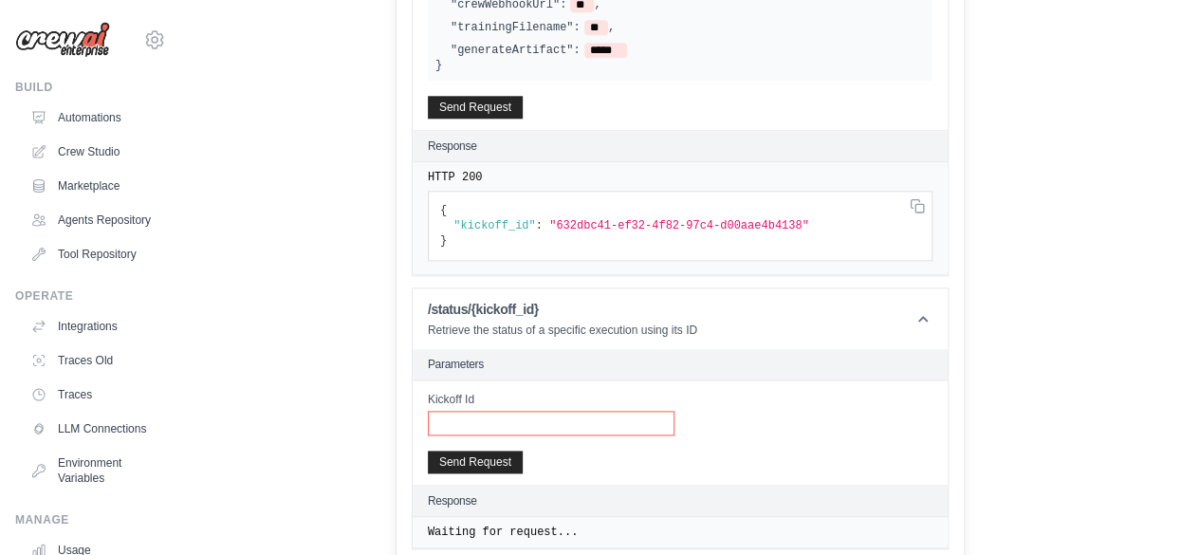
click at [529, 414] on input "Kickoff Id" at bounding box center [551, 423] width 247 height 25
paste input "**********"
type input "**********"
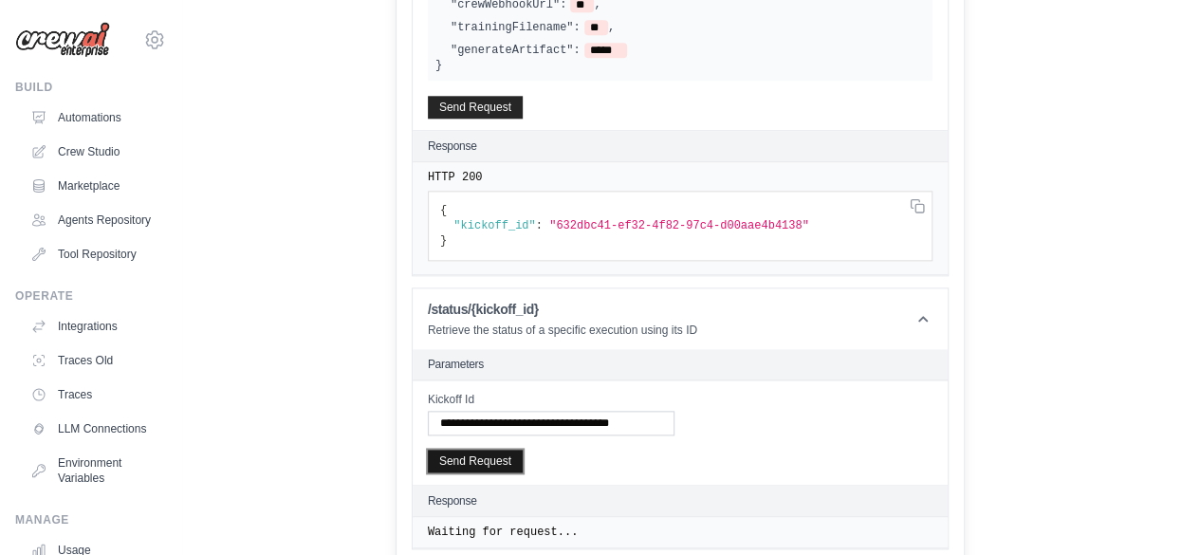
click at [518, 450] on button "Send Request" at bounding box center [475, 461] width 95 height 23
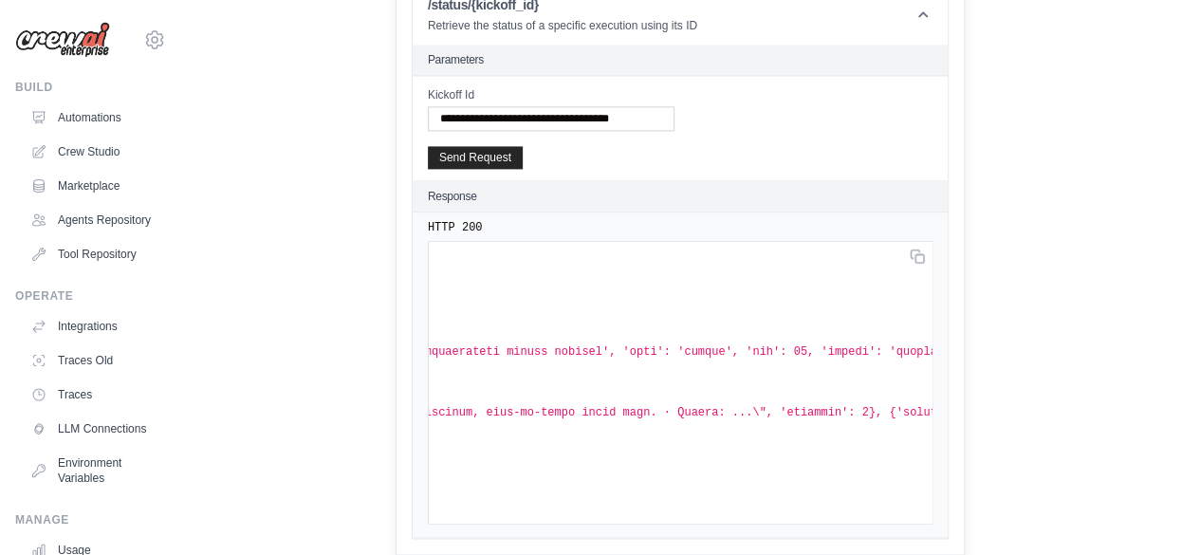
scroll to position [0, 0]
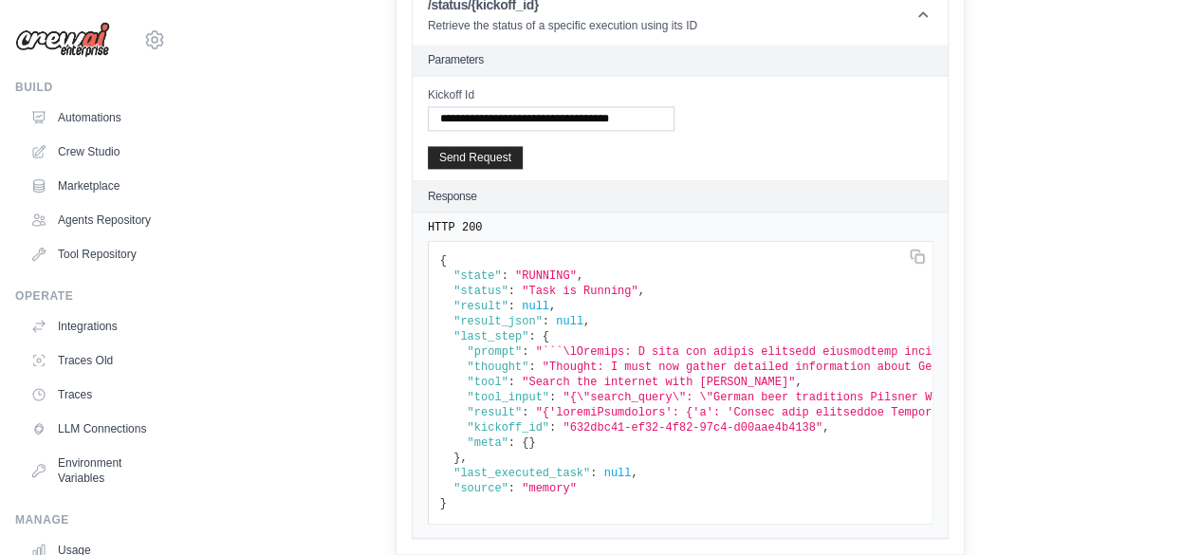
click at [903, 462] on pre "{ "state" : "RUNNING" , "status" : "Task is Running" , "result" : null , "resul…" at bounding box center [680, 382] width 505 height 283
click at [507, 145] on button "Send Request" at bounding box center [475, 156] width 95 height 23
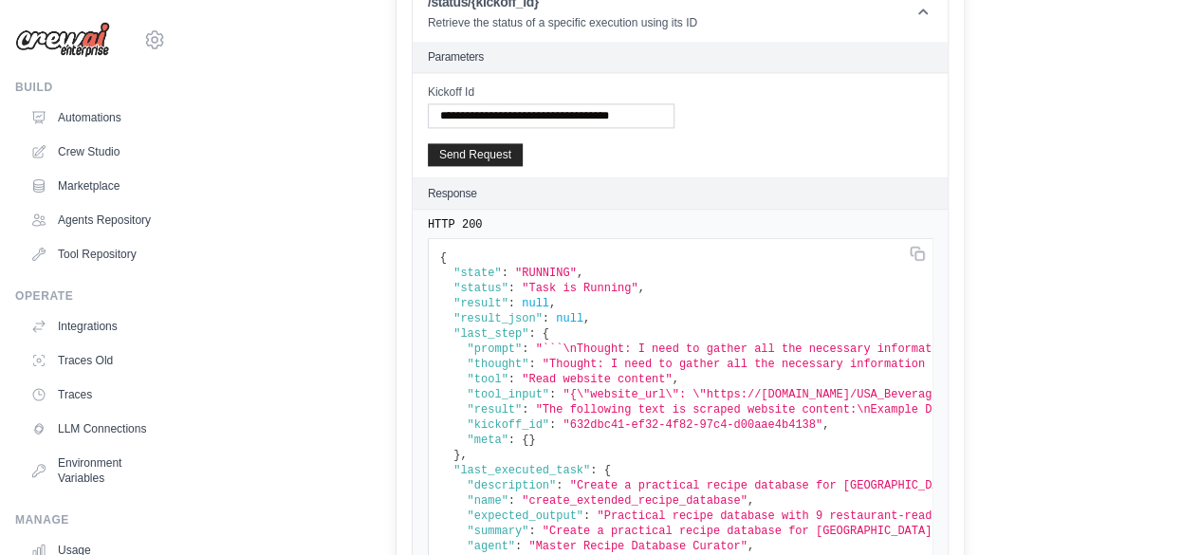
scroll to position [84, 0]
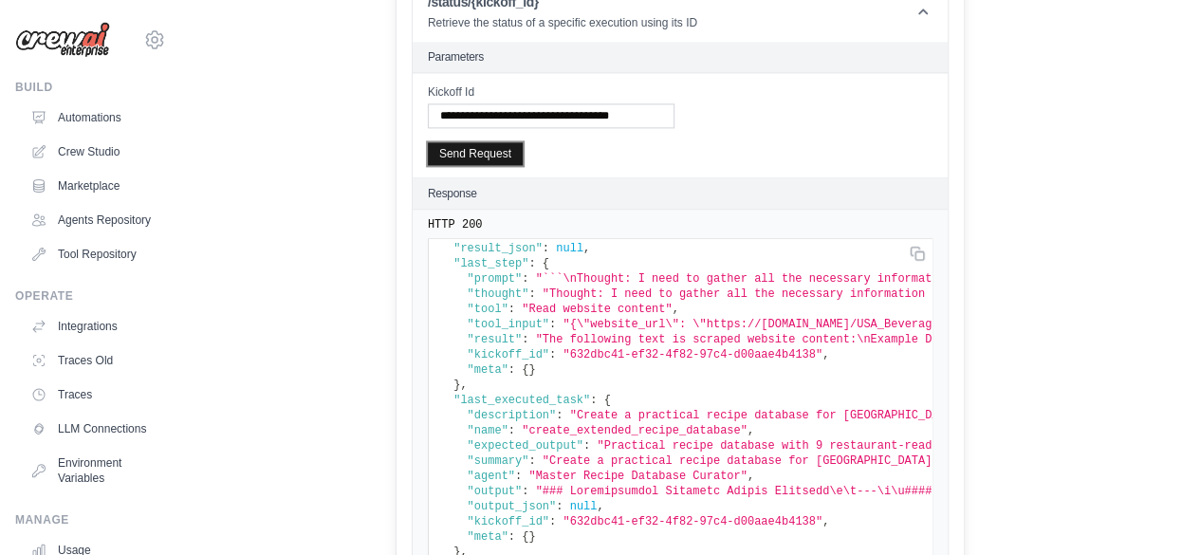
click at [521, 146] on button "Send Request" at bounding box center [475, 153] width 95 height 23
click at [520, 145] on button "Send Request" at bounding box center [475, 153] width 95 height 23
click at [519, 145] on button "Send Request" at bounding box center [475, 153] width 95 height 23
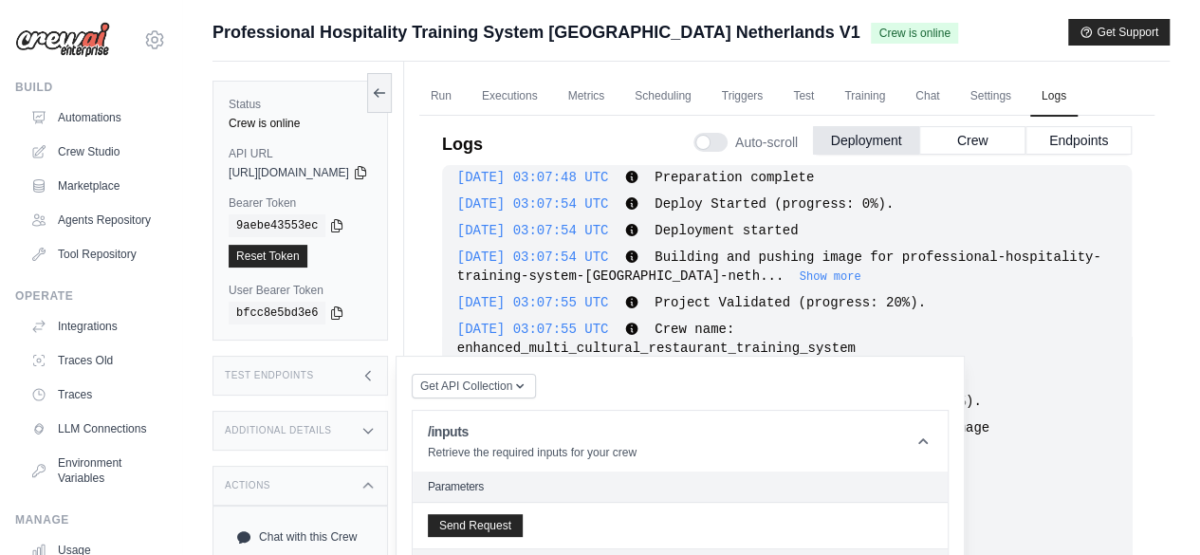
scroll to position [0, 0]
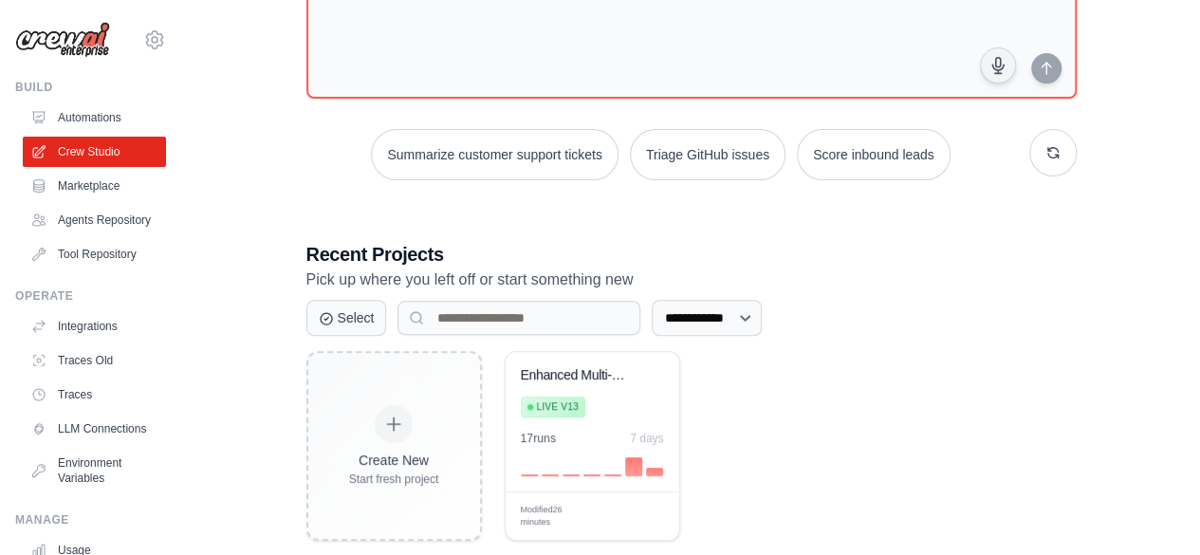
scroll to position [190, 0]
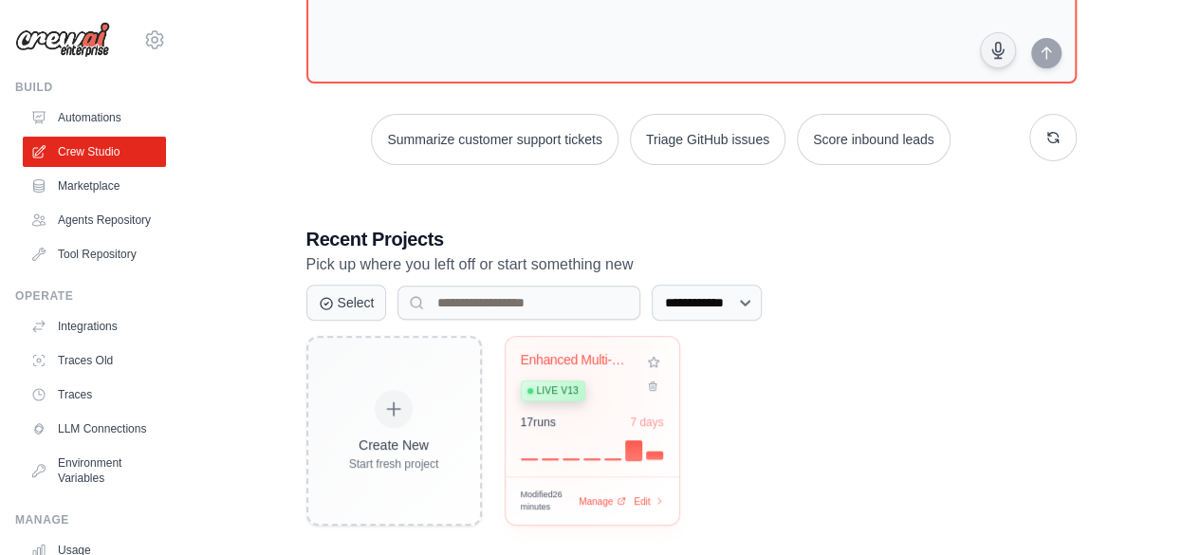
click at [564, 383] on span "Live v13" at bounding box center [558, 390] width 42 height 15
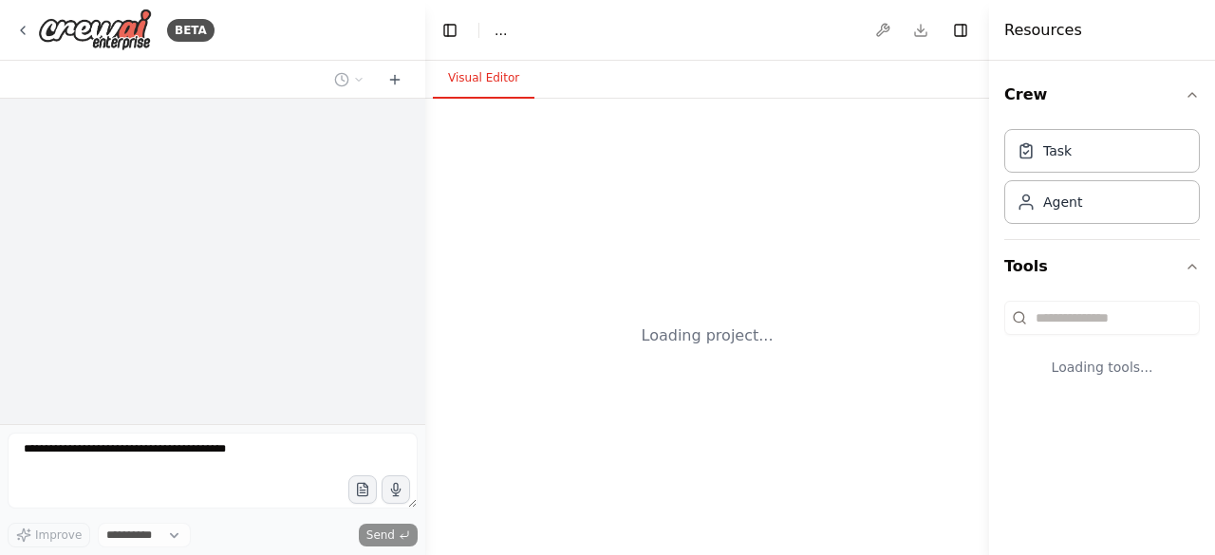
select select "****"
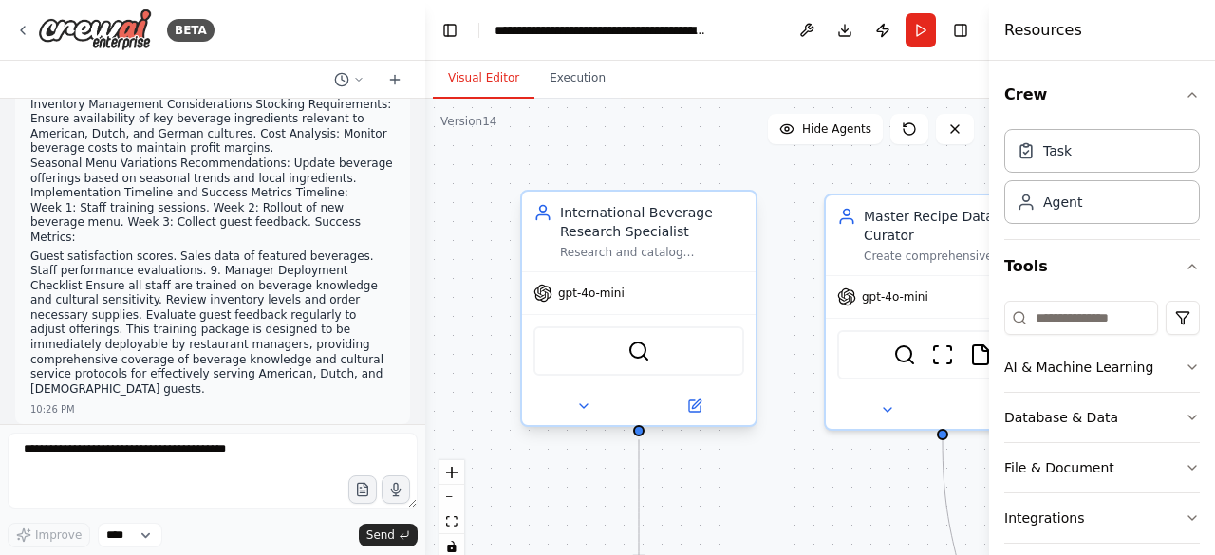
scroll to position [34335, 0]
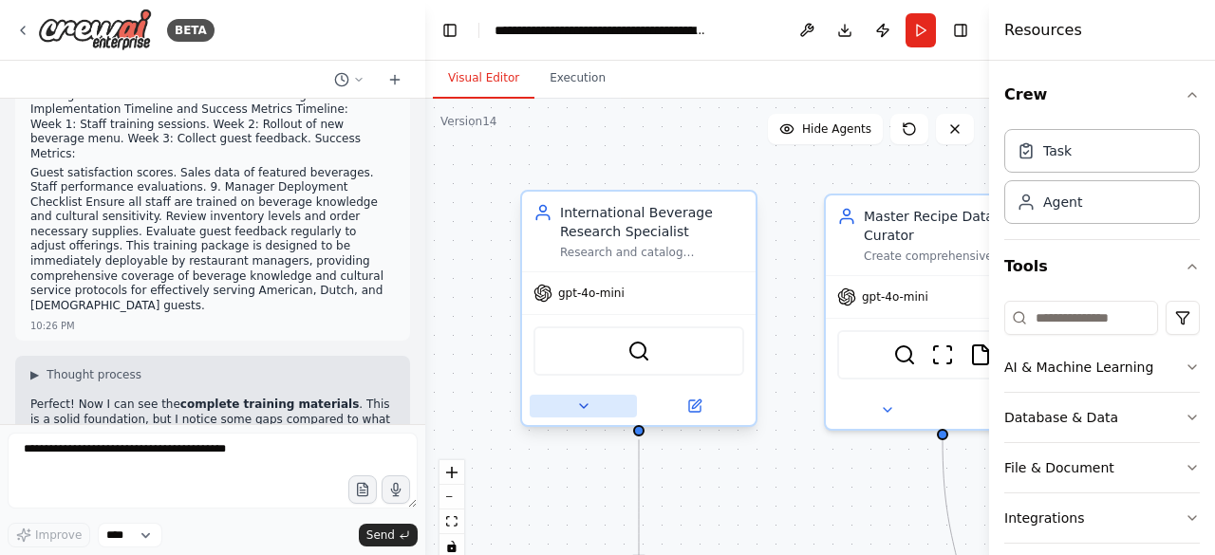
click at [581, 405] on icon at bounding box center [584, 406] width 8 height 4
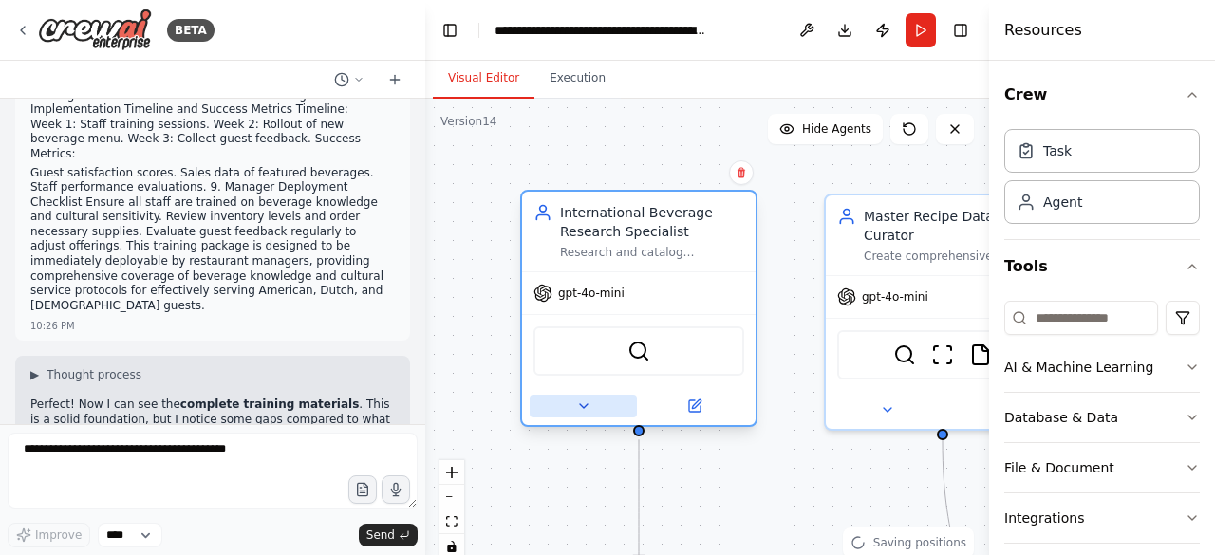
click at [581, 405] on icon at bounding box center [584, 406] width 8 height 4
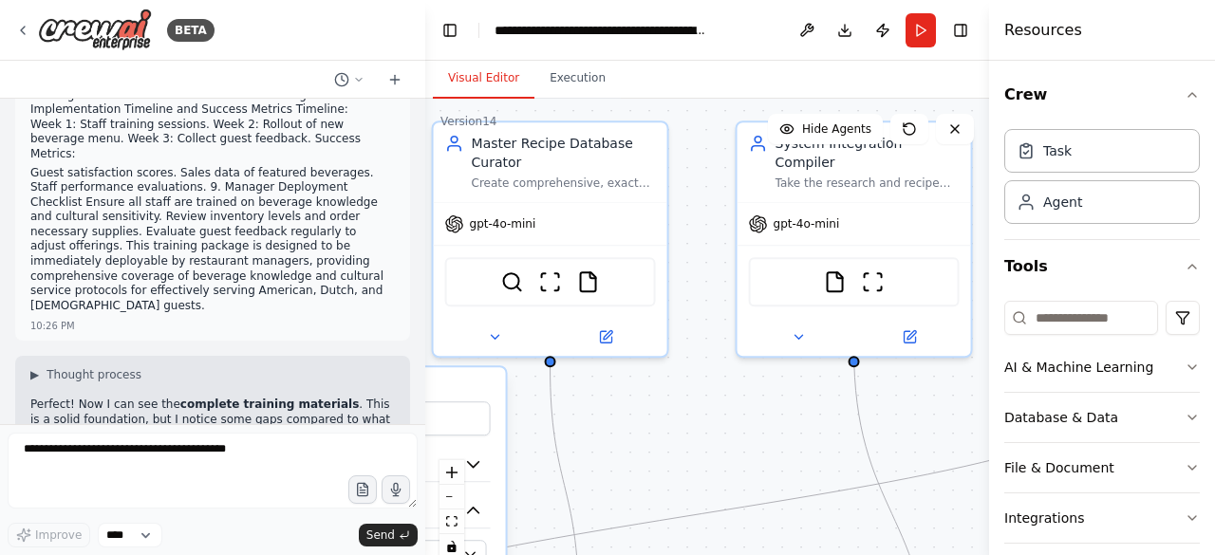
drag, startPoint x: 793, startPoint y: 336, endPoint x: 399, endPoint y: 265, distance: 401.1
click at [399, 265] on div "BETA Hello! I'm the CrewAI assistant. What kind of automation do you want to bu…" at bounding box center [607, 277] width 1215 height 555
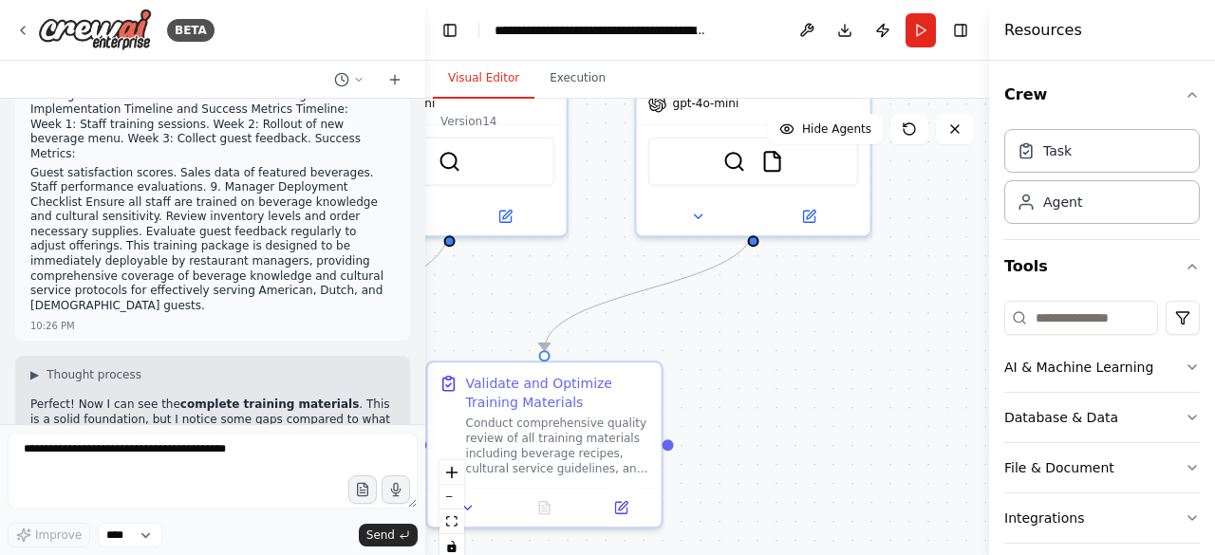
drag, startPoint x: 892, startPoint y: 376, endPoint x: 332, endPoint y: 280, distance: 568.0
click at [188, 236] on div "BETA Hello! I'm the CrewAI assistant. What kind of automation do you want to bu…" at bounding box center [607, 277] width 1215 height 555
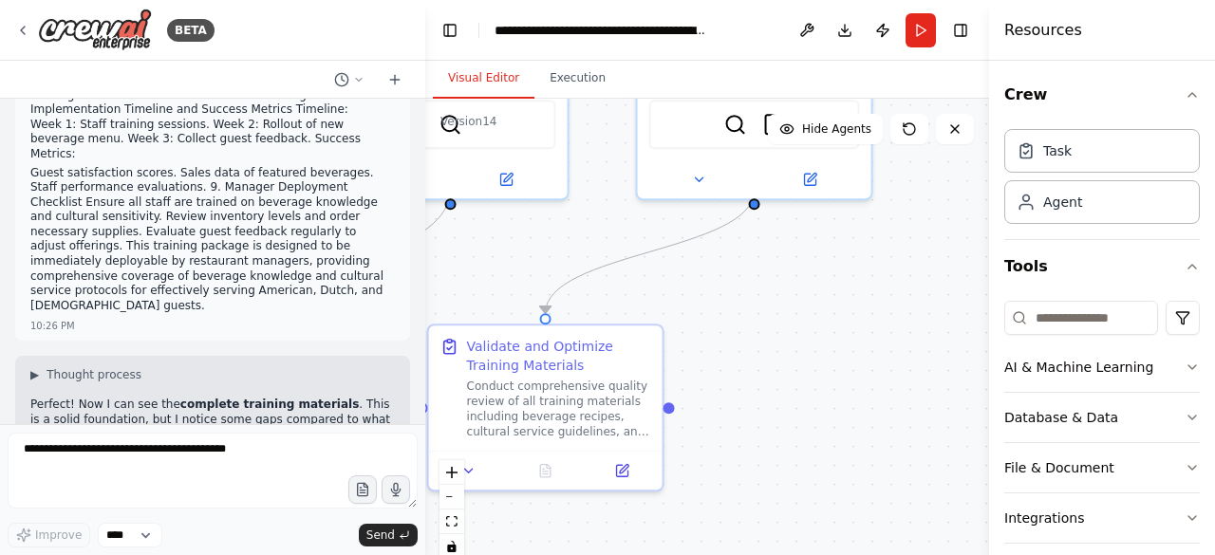
drag, startPoint x: 734, startPoint y: 340, endPoint x: 735, endPoint y: 288, distance: 51.2
click at [735, 291] on div ".deletable-edge-delete-btn { width: 20px; height: 20px; border: 0px solid #ffff…" at bounding box center [707, 336] width 564 height 474
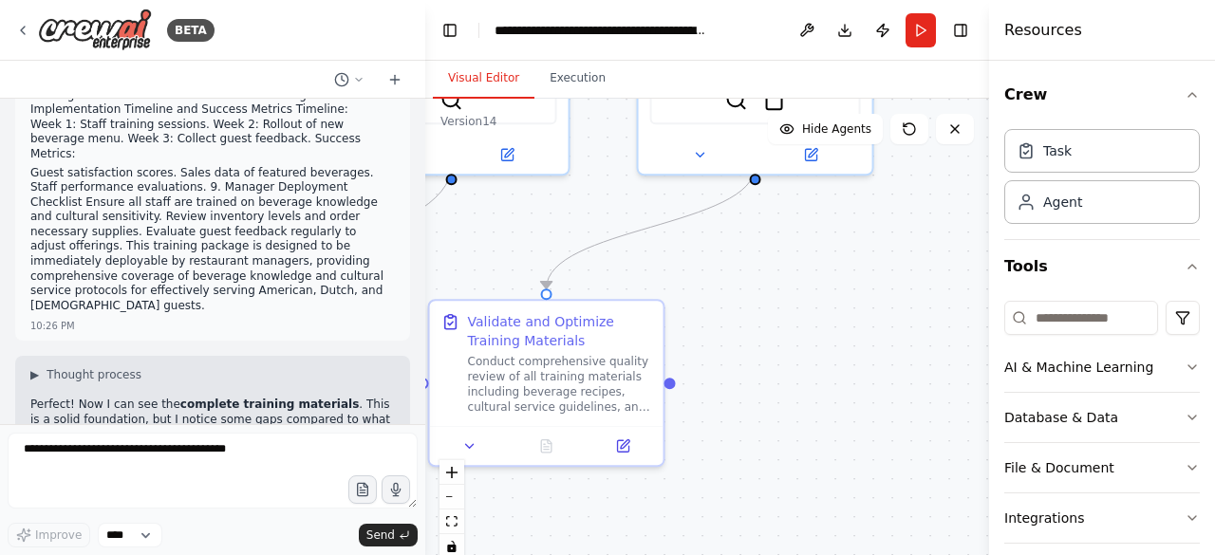
click at [675, 382] on div ".deletable-edge-delete-btn { width: 20px; height: 20px; border: 0px solid #ffff…" at bounding box center [707, 336] width 564 height 474
click at [465, 437] on icon at bounding box center [470, 442] width 15 height 15
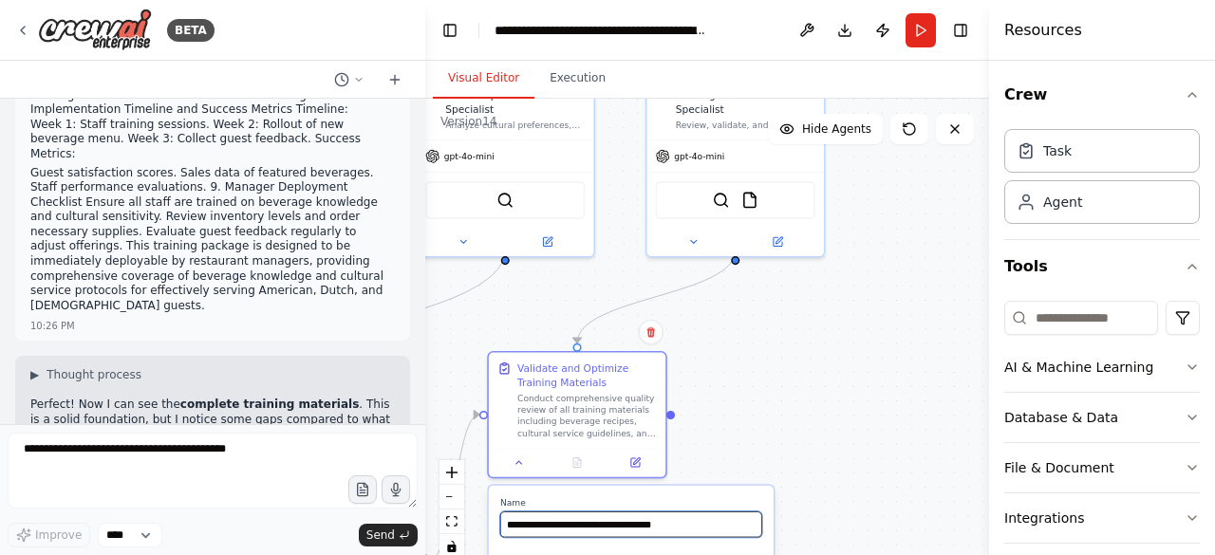
drag, startPoint x: 664, startPoint y: 507, endPoint x: 689, endPoint y: 529, distance: 32.9
click at [676, 517] on input "**********" at bounding box center [631, 524] width 262 height 26
click at [763, 442] on div ".deletable-edge-delete-btn { width: 20px; height: 20px; border: 0px solid #ffff…" at bounding box center [707, 336] width 564 height 474
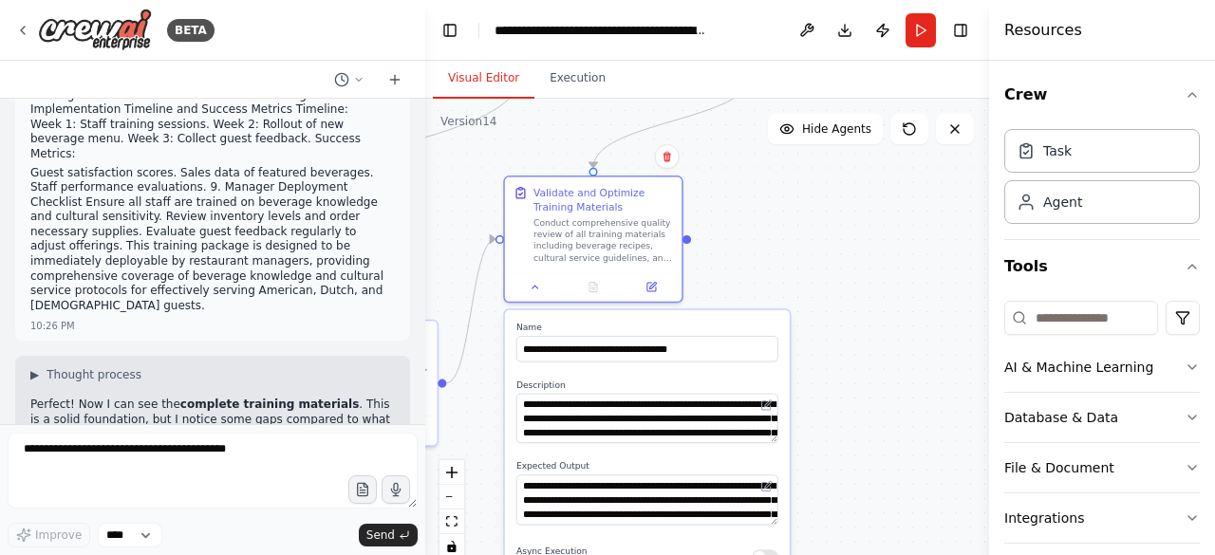
drag, startPoint x: 699, startPoint y: 458, endPoint x: 720, endPoint y: 218, distance: 241.0
click at [720, 218] on div ".deletable-edge-delete-btn { width: 20px; height: 20px; border: 0px solid #ffff…" at bounding box center [707, 336] width 564 height 474
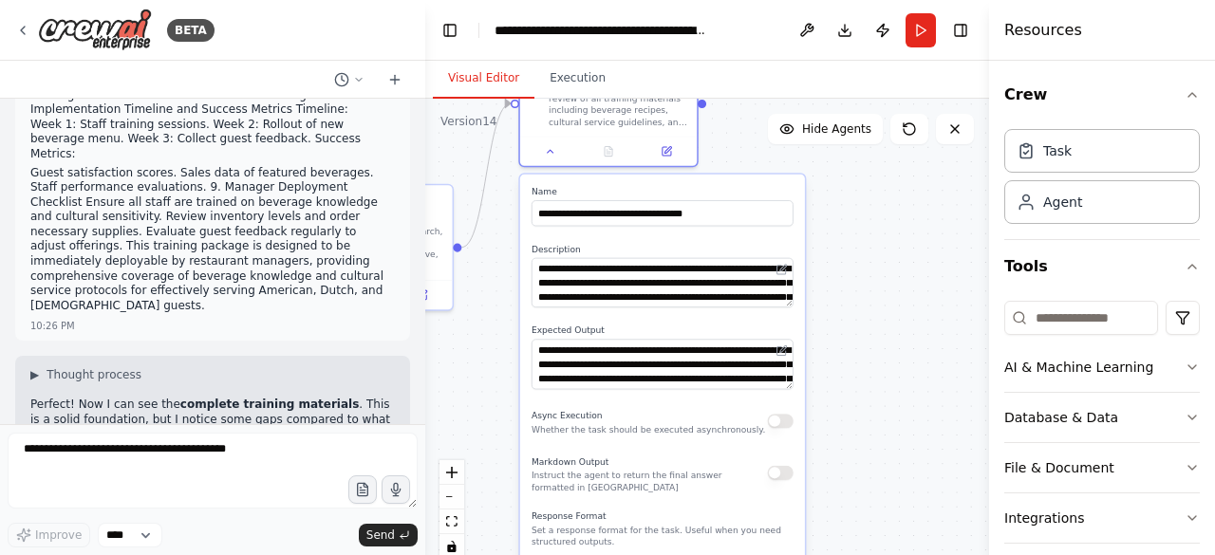
drag, startPoint x: 843, startPoint y: 304, endPoint x: 838, endPoint y: 293, distance: 11.5
click at [844, 289] on div ".deletable-edge-delete-btn { width: 20px; height: 20px; border: 0px solid #ffff…" at bounding box center [707, 336] width 564 height 474
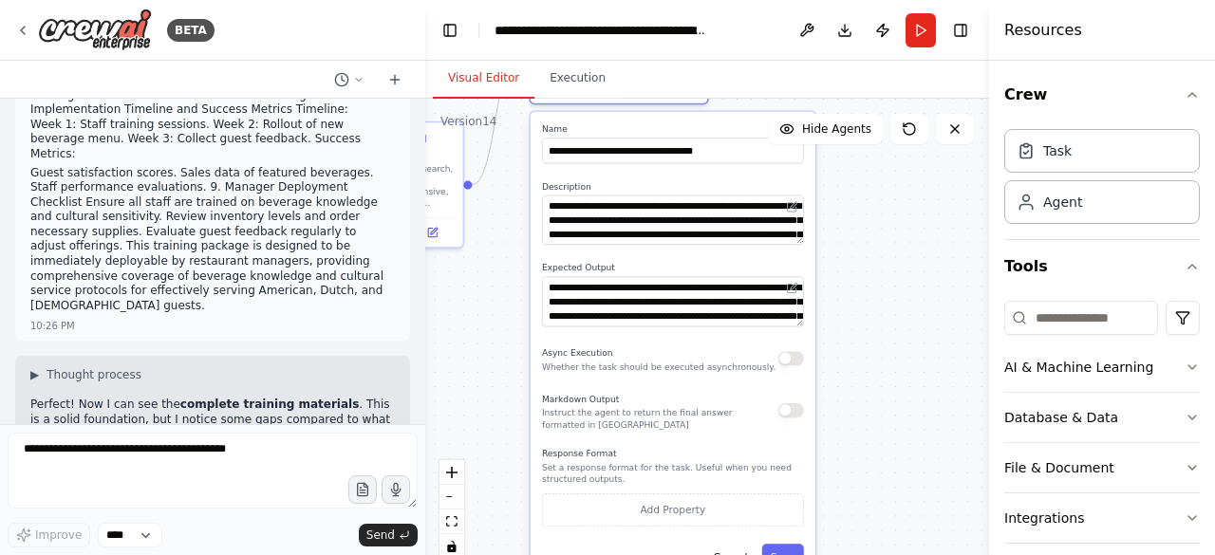
drag, startPoint x: 844, startPoint y: 290, endPoint x: 844, endPoint y: 280, distance: 10.4
click at [844, 280] on div ".deletable-edge-delete-btn { width: 20px; height: 20px; border: 0px solid #ffff…" at bounding box center [707, 336] width 564 height 474
click at [869, 207] on div ".deletable-edge-delete-btn { width: 20px; height: 20px; border: 0px solid #ffff…" at bounding box center [707, 336] width 564 height 474
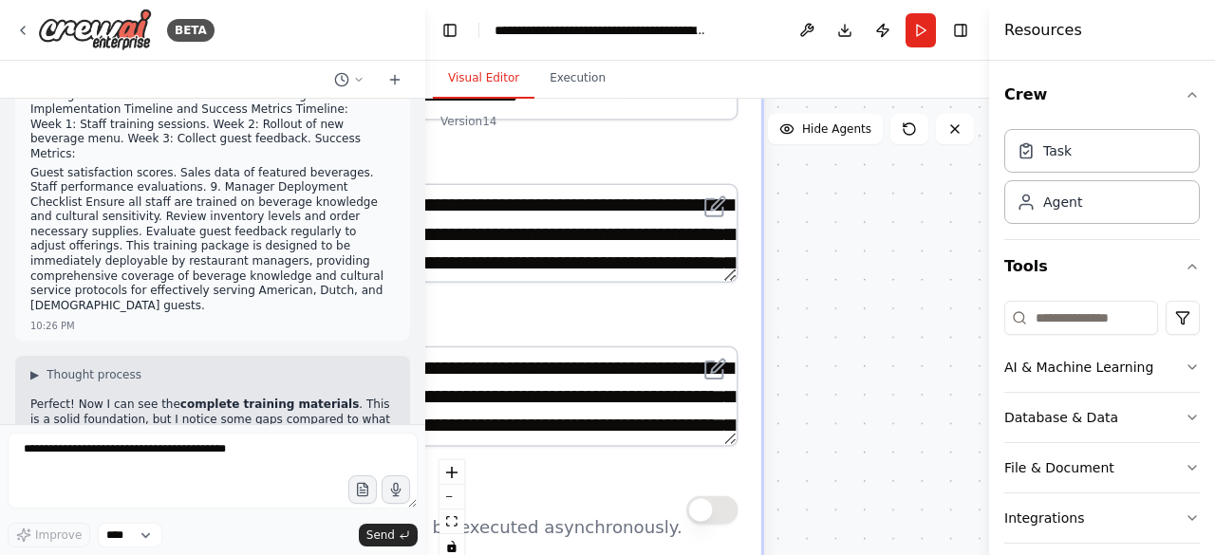
click at [770, 223] on div ".deletable-edge-delete-btn { width: 20px; height: 20px; border: 0px solid #ffff…" at bounding box center [707, 336] width 564 height 474
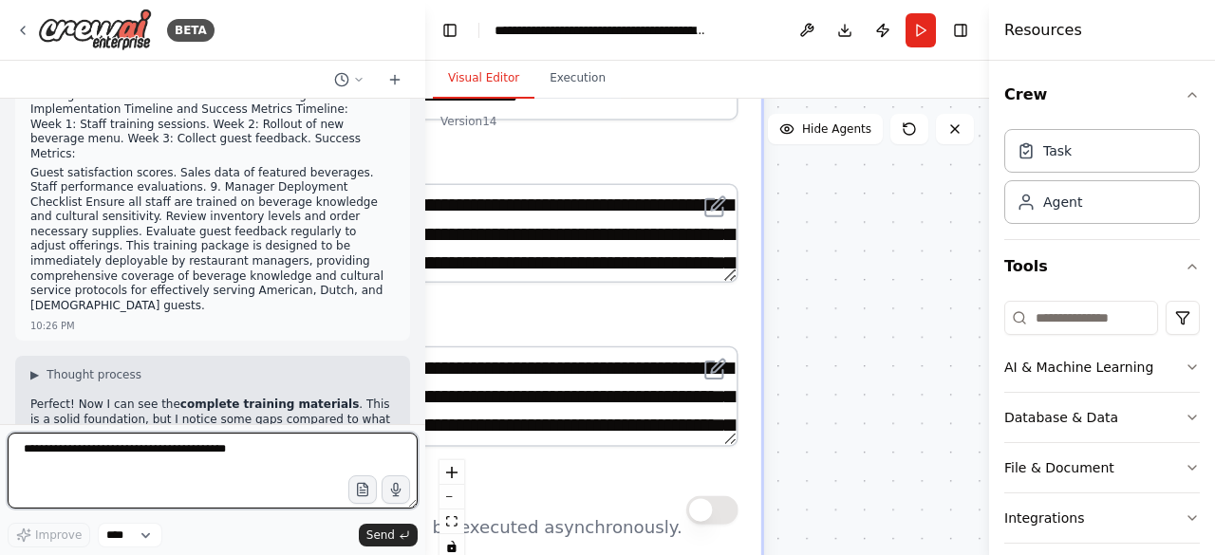
click at [52, 451] on textarea at bounding box center [213, 471] width 410 height 76
type textarea "*******"
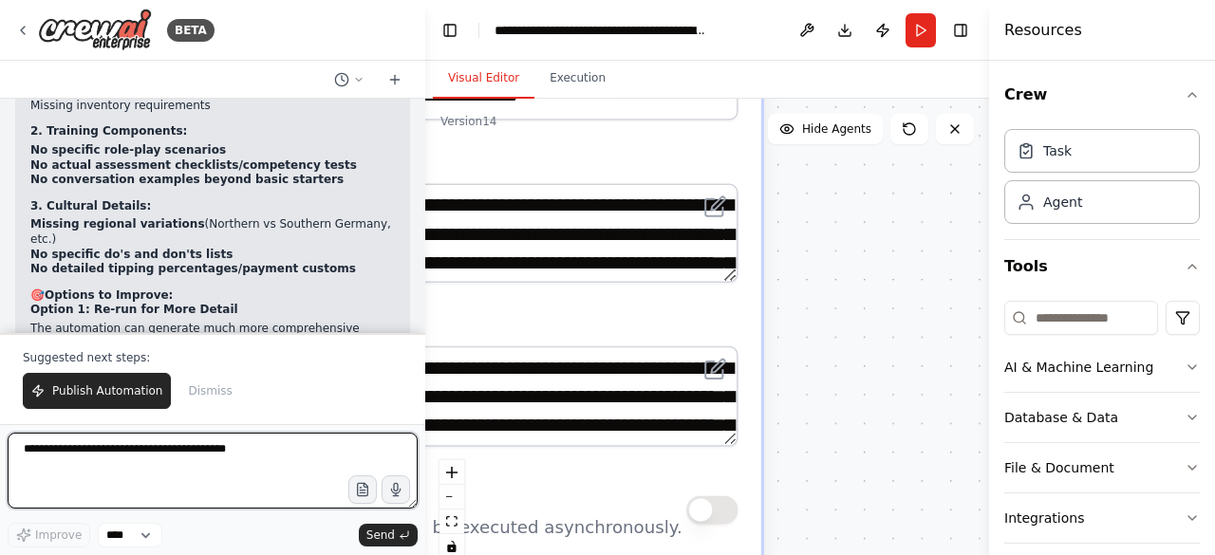
scroll to position [34917, 0]
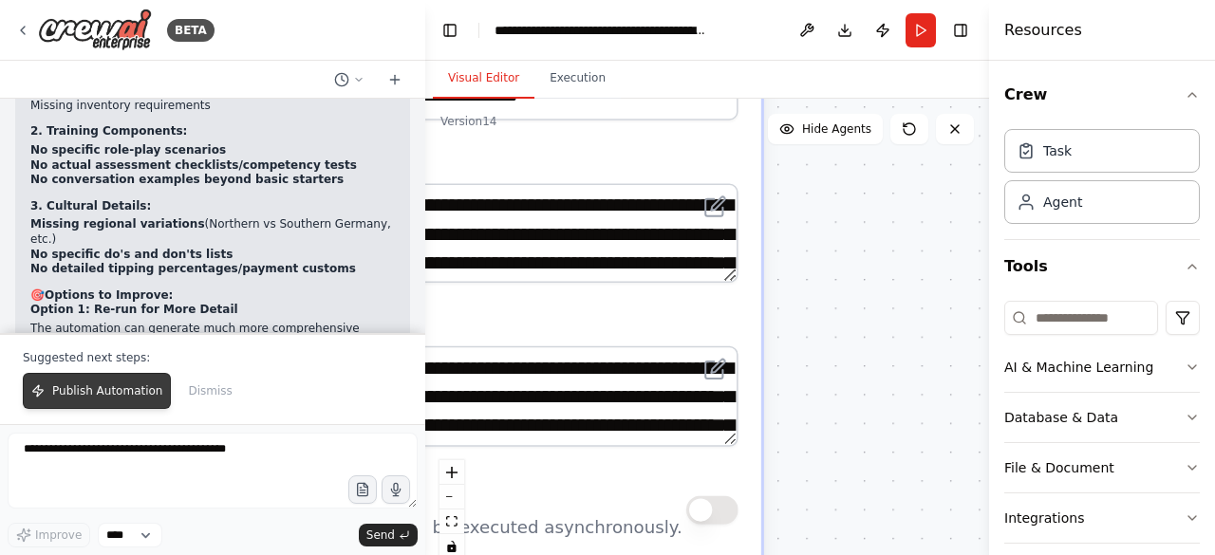
click at [97, 398] on span "Publish Automation" at bounding box center [107, 390] width 110 height 15
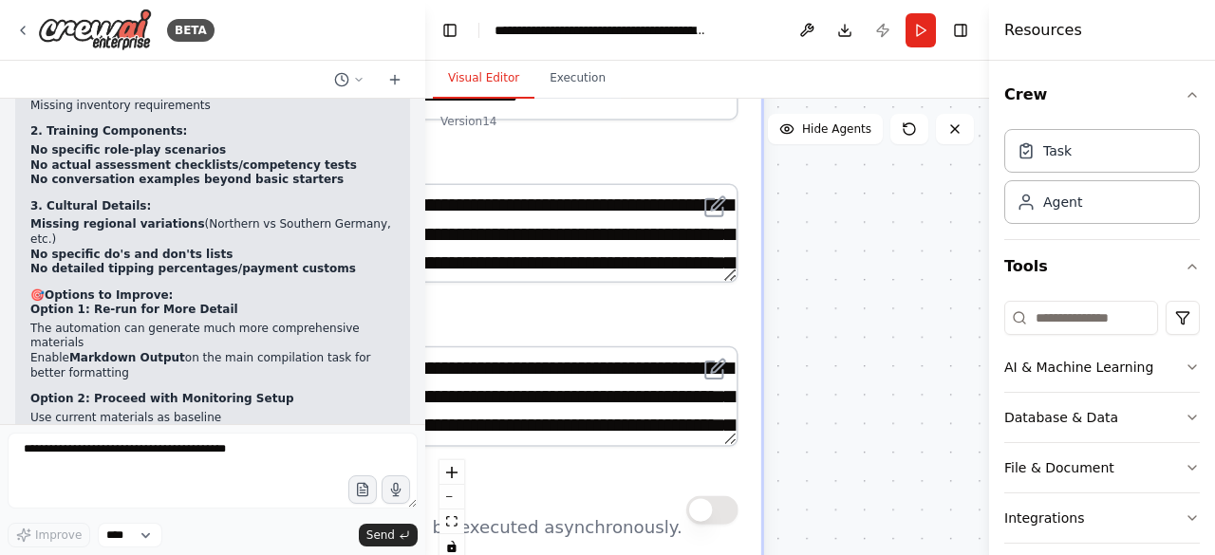
scroll to position [34827, 0]
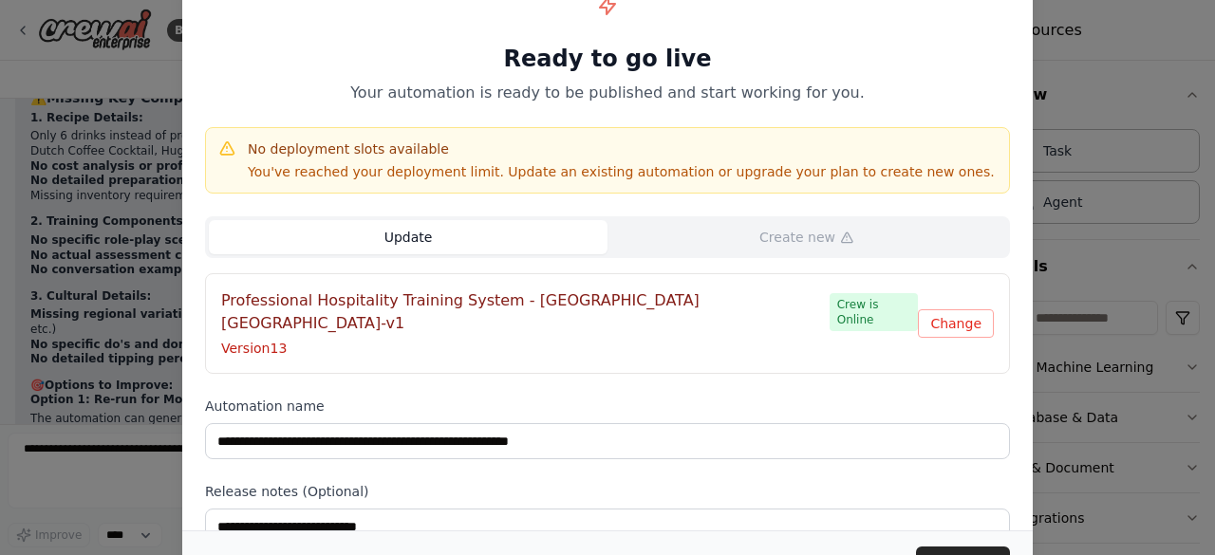
click at [455, 232] on button "Update" at bounding box center [408, 237] width 399 height 34
click at [626, 455] on div "**********" at bounding box center [607, 297] width 850 height 675
click at [934, 547] on button "Update" at bounding box center [963, 564] width 94 height 34
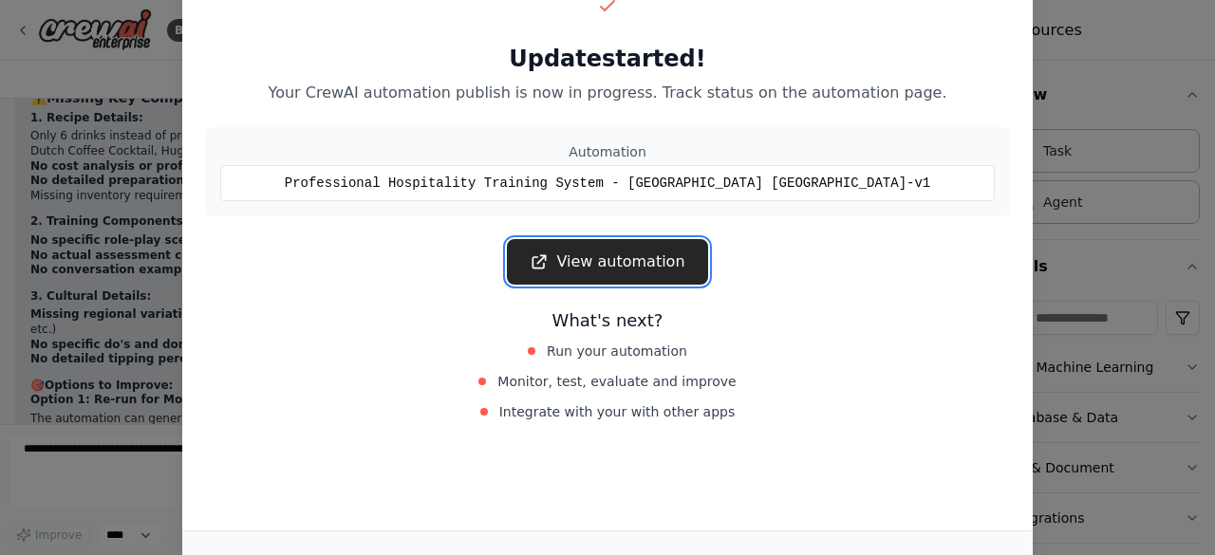
click at [628, 261] on link "View automation" at bounding box center [607, 262] width 200 height 46
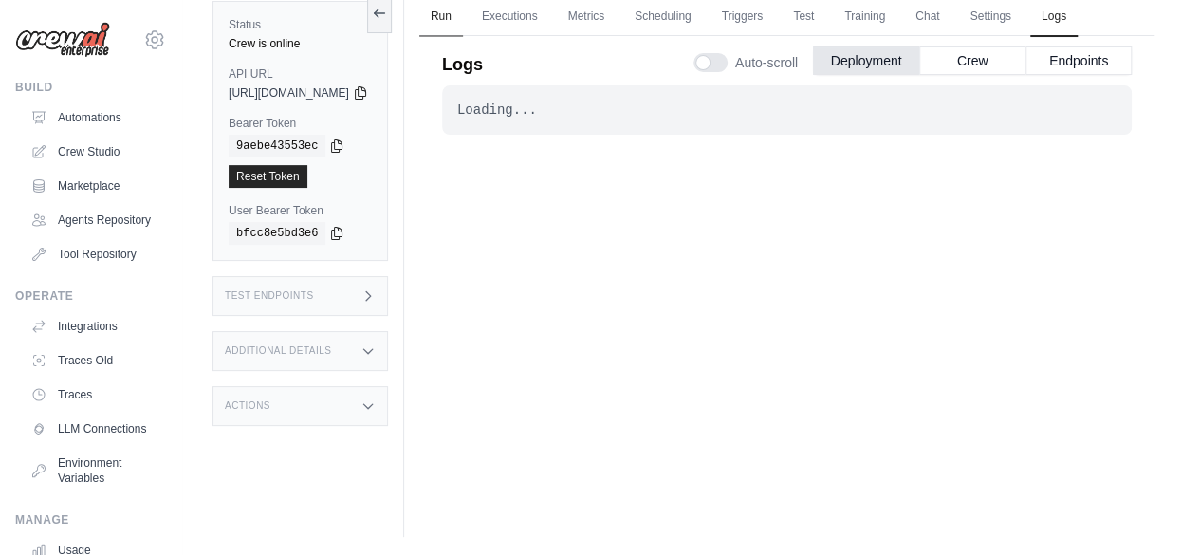
click at [463, 12] on link "Run" at bounding box center [441, 17] width 44 height 40
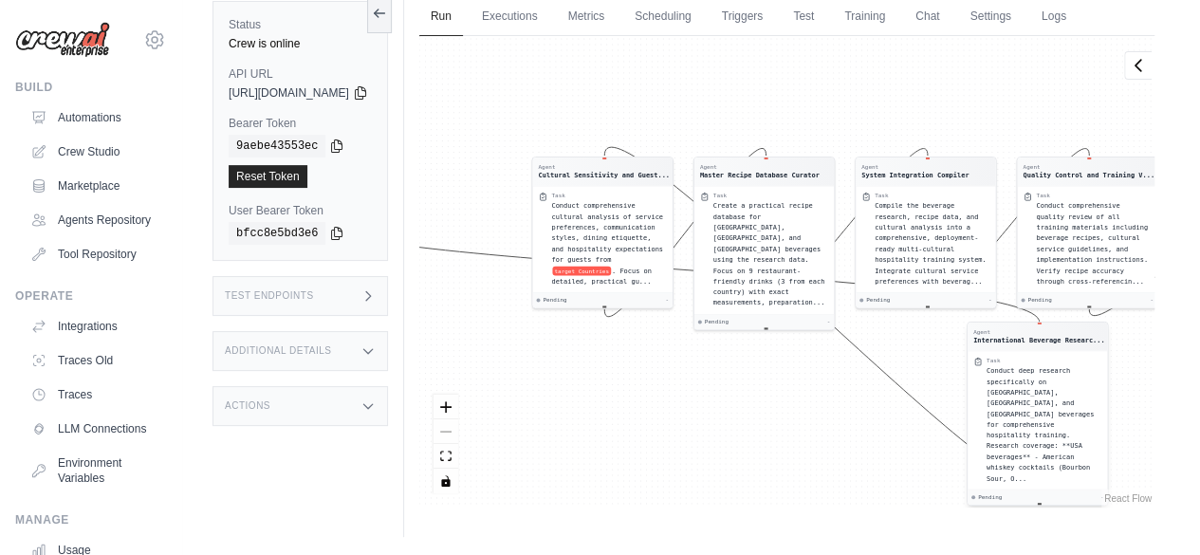
drag, startPoint x: 482, startPoint y: 210, endPoint x: 1086, endPoint y: 343, distance: 618.1
click at [1086, 343] on div "Agent International Beverage Researc... Task Conduct deep research specifically…" at bounding box center [1037, 414] width 141 height 184
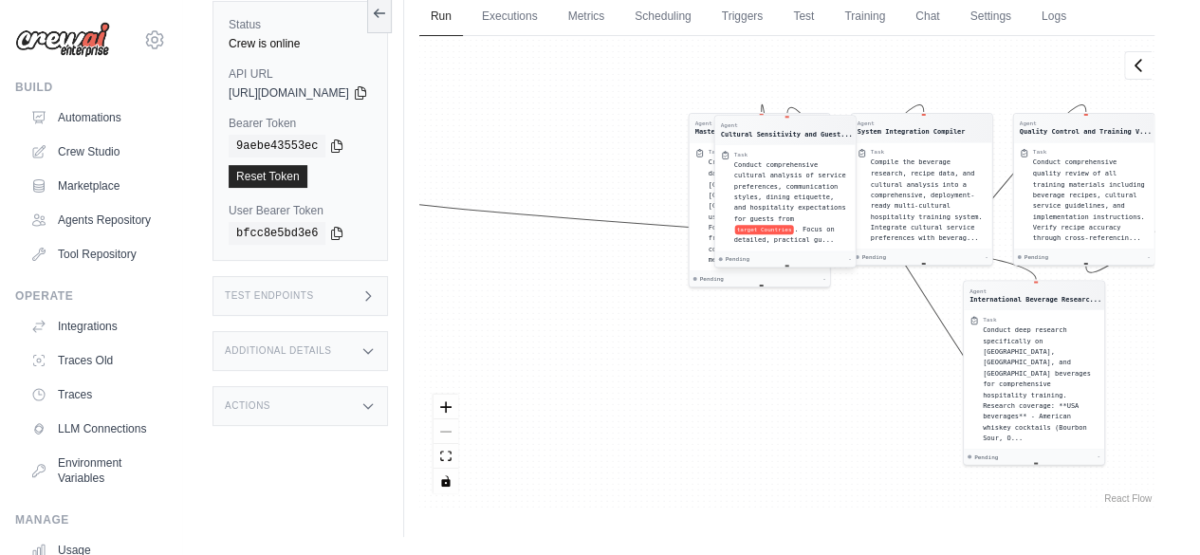
drag, startPoint x: 602, startPoint y: 194, endPoint x: 789, endPoint y: 197, distance: 187.9
click at [789, 197] on span "Conduct comprehensive cultural analysis of service preferences, communication s…" at bounding box center [789, 191] width 112 height 62
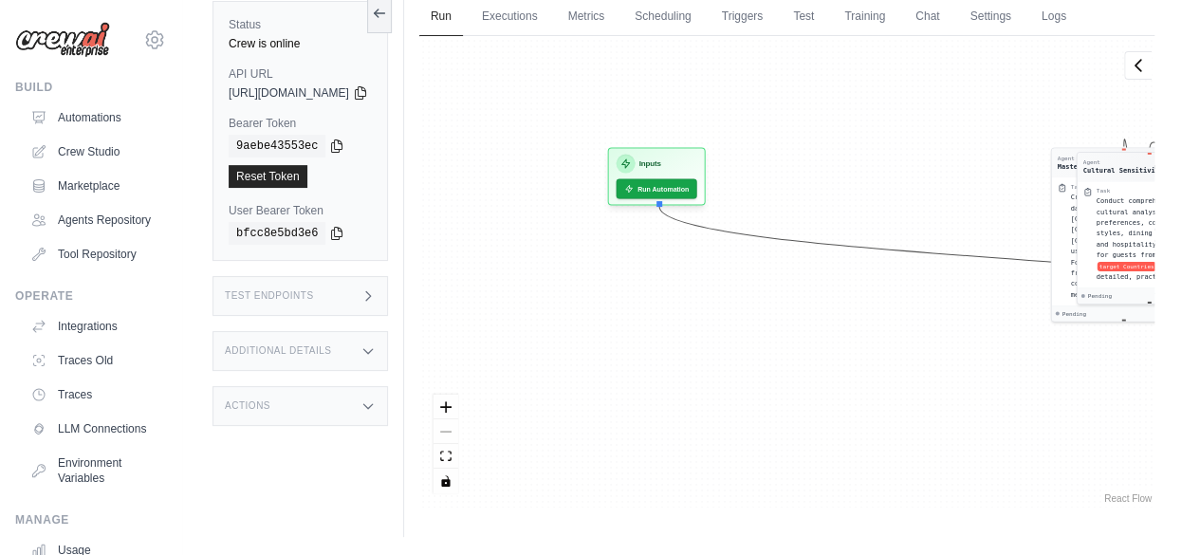
drag, startPoint x: 586, startPoint y: 107, endPoint x: 936, endPoint y: 146, distance: 351.3
click at [936, 146] on div "Agent International Beverage Researc... Task Conduct deep research specifically…" at bounding box center [786, 272] width 735 height 472
click at [660, 158] on h3 "Inputs" at bounding box center [650, 160] width 22 height 11
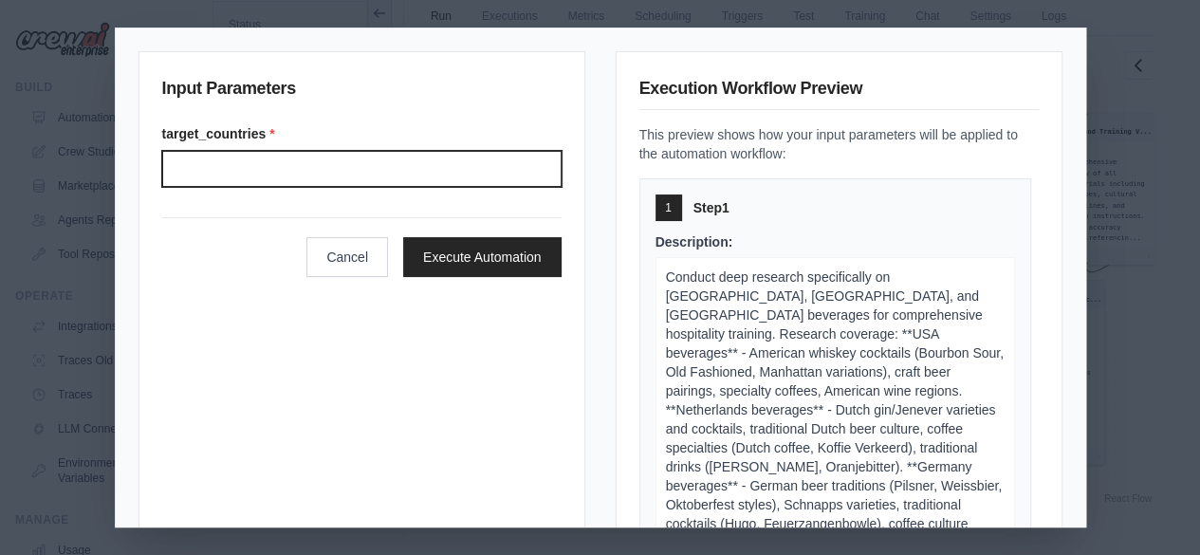
click at [313, 168] on input "Target countries" at bounding box center [361, 169] width 399 height 36
type input "**********"
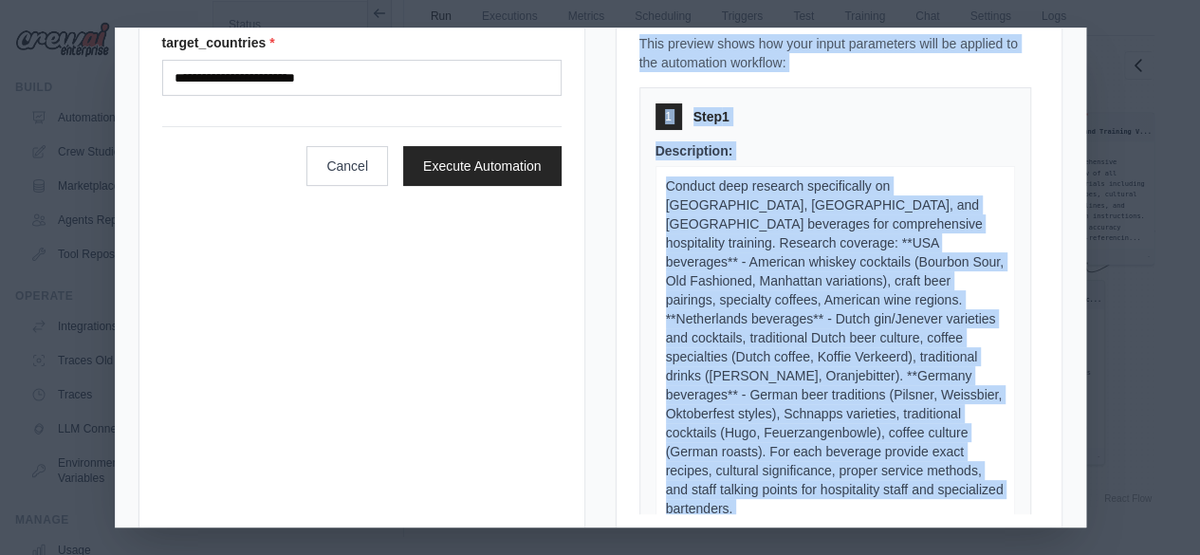
scroll to position [123, 0]
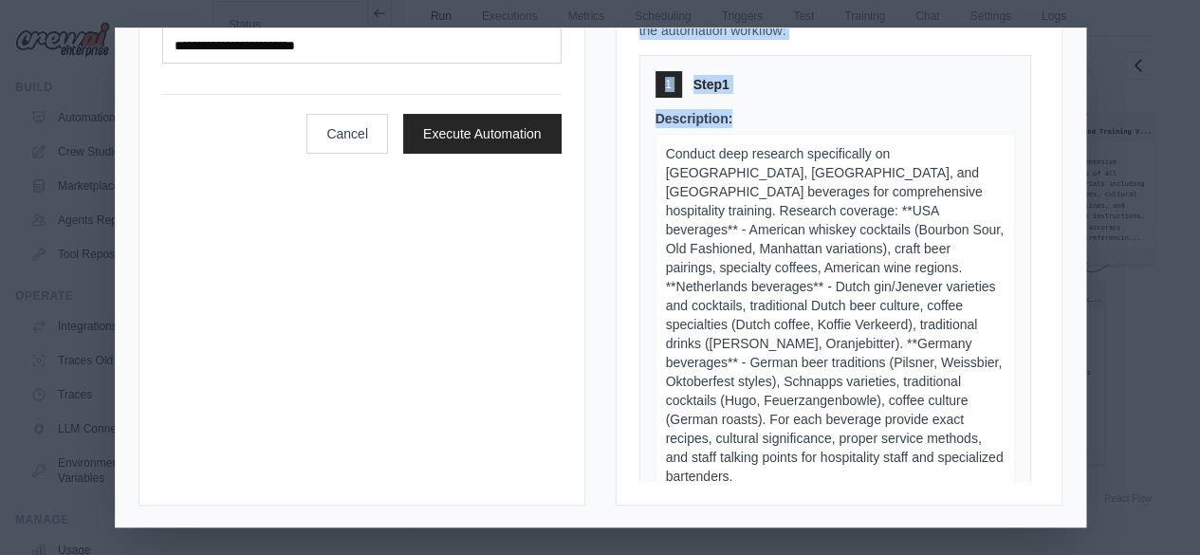
drag, startPoint x: 630, startPoint y: 86, endPoint x: 886, endPoint y: 119, distance: 258.2
click at [886, 119] on div "Execution Workflow Preview This preview shows how your input parameters will be…" at bounding box center [839, 217] width 447 height 578
click at [918, 111] on div "Description: Conduct deep research specifically on [GEOGRAPHIC_DATA], [GEOGRAPH…" at bounding box center [836, 302] width 360 height 387
click at [1008, 472] on div "1 Step 1 Description: Conduct deep research specifically on [GEOGRAPHIC_DATA], …" at bounding box center [839, 268] width 399 height 427
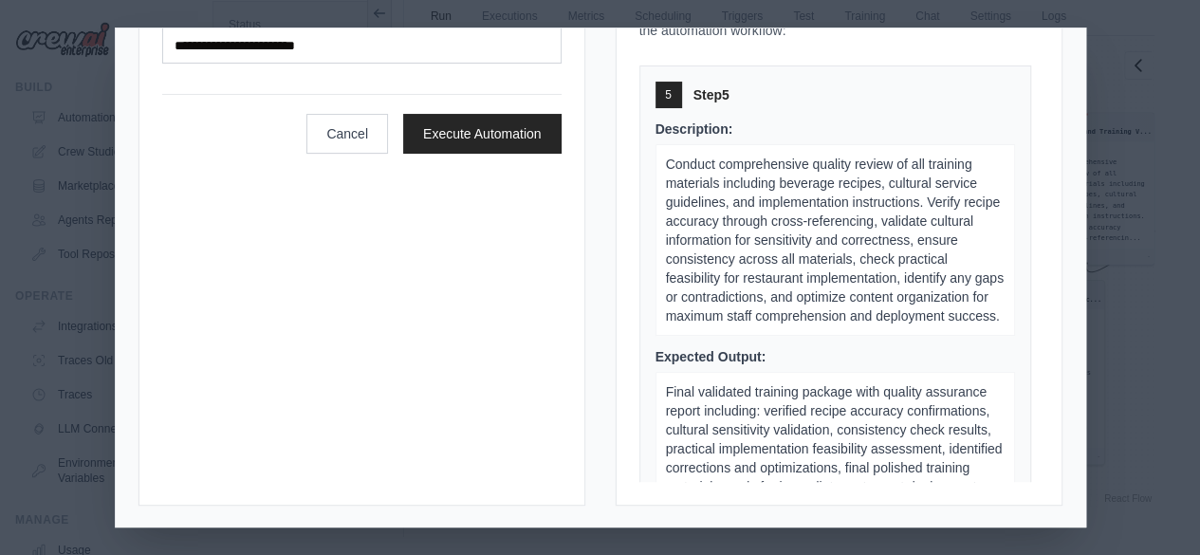
scroll to position [2803, 0]
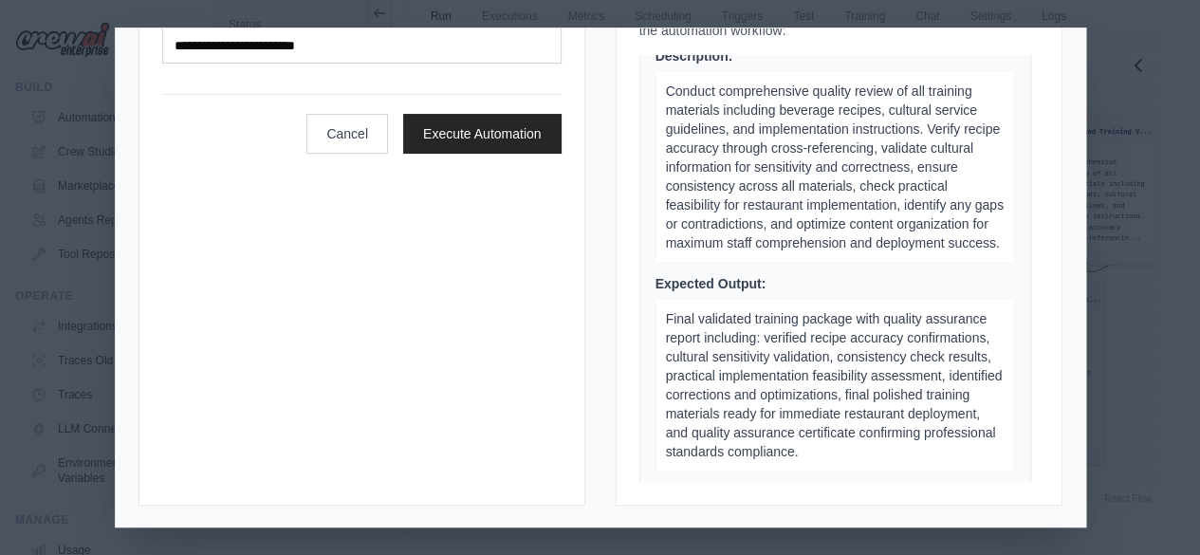
drag, startPoint x: 929, startPoint y: 215, endPoint x: 454, endPoint y: 256, distance: 477.1
click at [454, 256] on div "**********" at bounding box center [362, 217] width 447 height 578
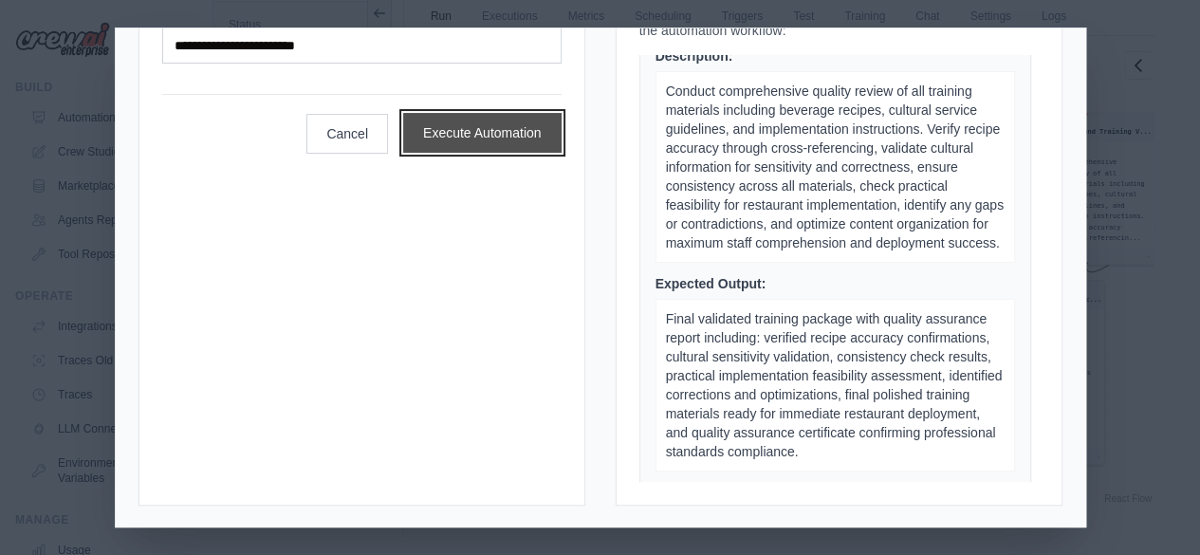
click at [440, 136] on button "Execute Automation" at bounding box center [482, 133] width 158 height 40
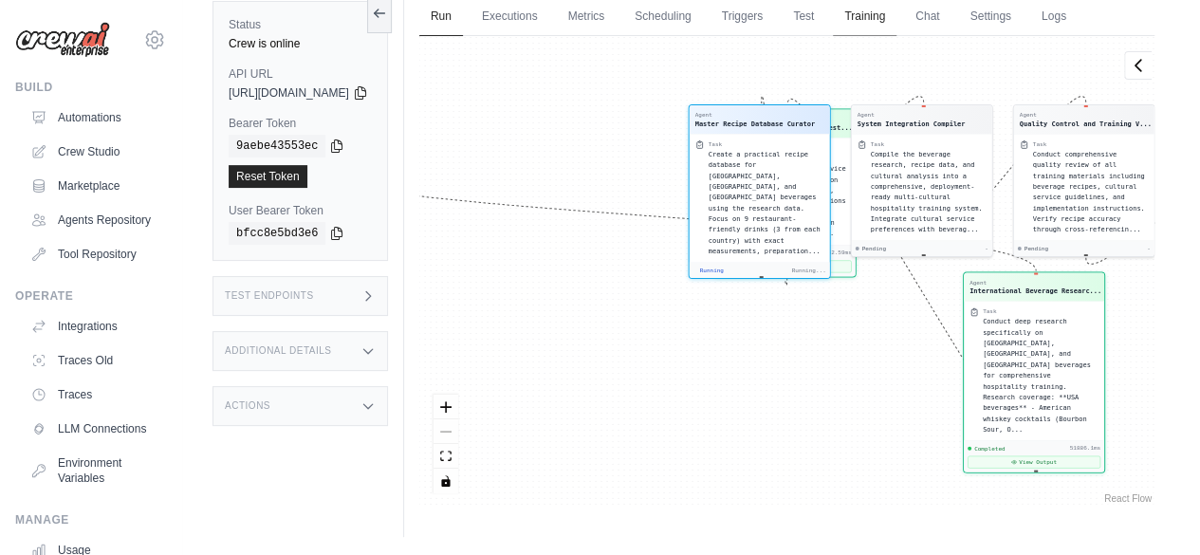
scroll to position [784, 0]
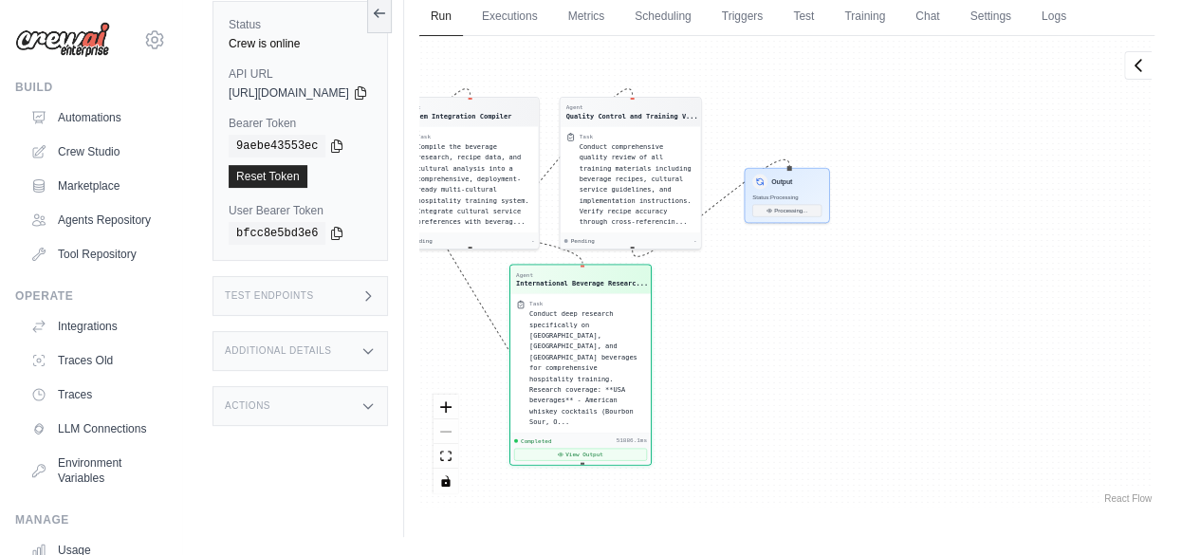
drag, startPoint x: 876, startPoint y: 353, endPoint x: 418, endPoint y: 344, distance: 458.4
click at [419, 344] on div "Status Crew is online API URL copied [URL][DOMAIN_NAME] Bearer Token copied 9ae…" at bounding box center [691, 259] width 957 height 555
drag, startPoint x: 807, startPoint y: 344, endPoint x: 349, endPoint y: 338, distance: 458.3
click at [349, 338] on div "Status Crew is online API URL copied [URL][DOMAIN_NAME] Bearer Token copied 9ae…" at bounding box center [691, 259] width 957 height 555
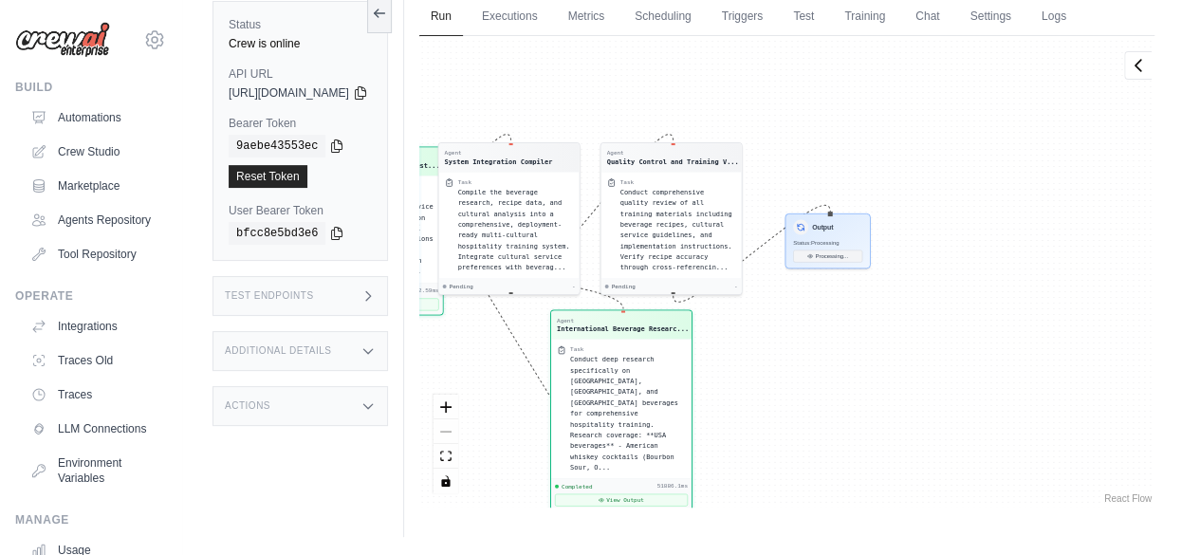
drag, startPoint x: 804, startPoint y: 338, endPoint x: 391, endPoint y: 376, distance: 414.5
click at [391, 376] on div "Status Crew is online API URL copied [URL][DOMAIN_NAME] Bearer Token copied 9ae…" at bounding box center [691, 259] width 957 height 555
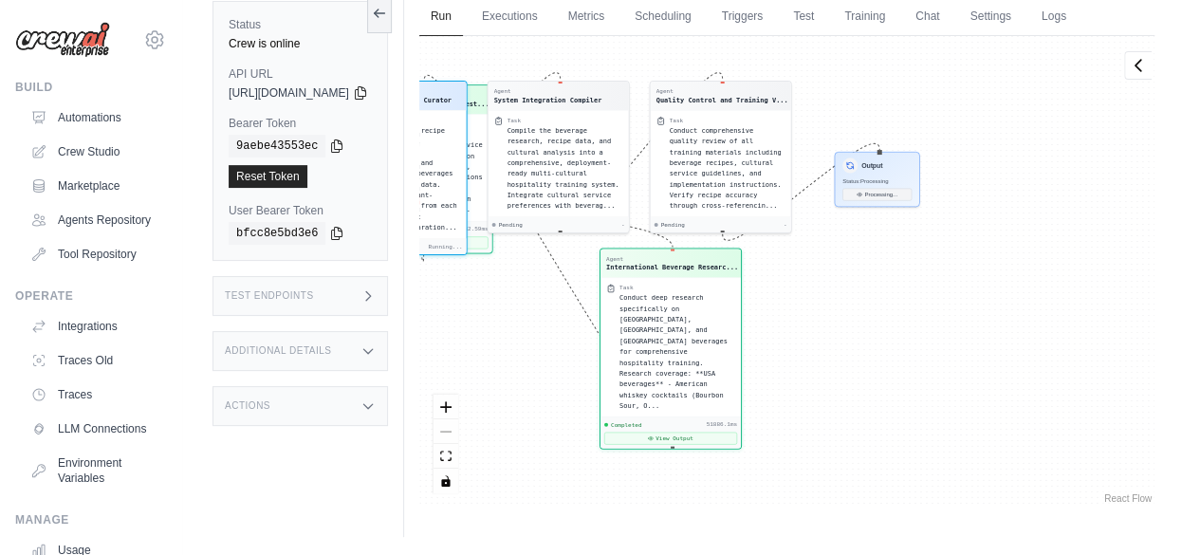
drag, startPoint x: 807, startPoint y: 369, endPoint x: 440, endPoint y: 346, distance: 367.9
click at [440, 345] on div "Status Crew is online API URL copied [URL][DOMAIN_NAME] Bearer Token copied 9ae…" at bounding box center [691, 259] width 957 height 555
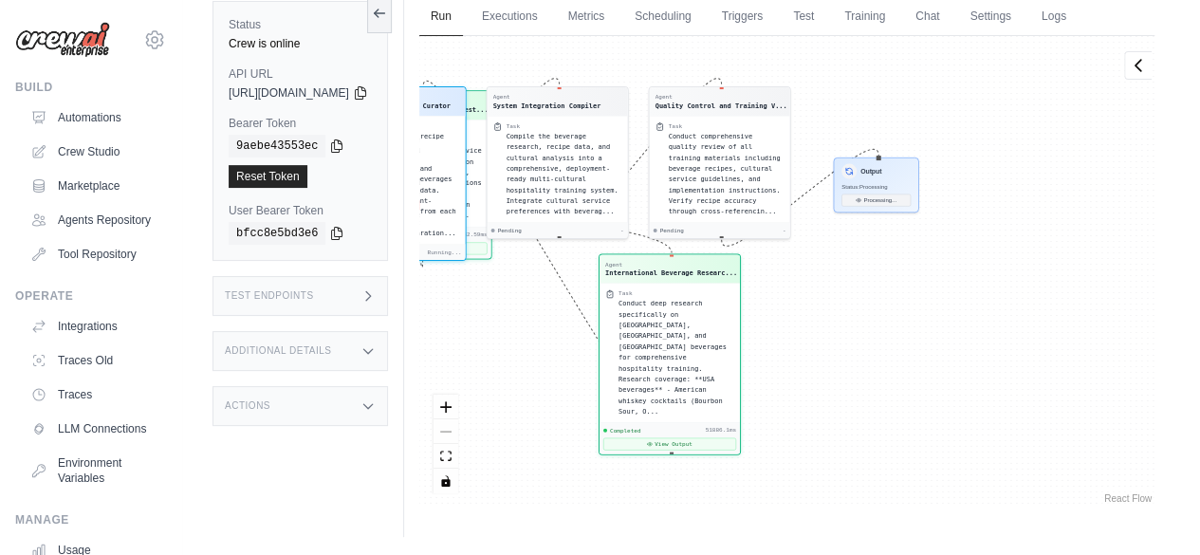
drag, startPoint x: 803, startPoint y: 347, endPoint x: 435, endPoint y: 333, distance: 368.4
click at [436, 331] on div "Status Crew is online API URL copied https://professional-hospitality-training-…" at bounding box center [691, 259] width 957 height 555
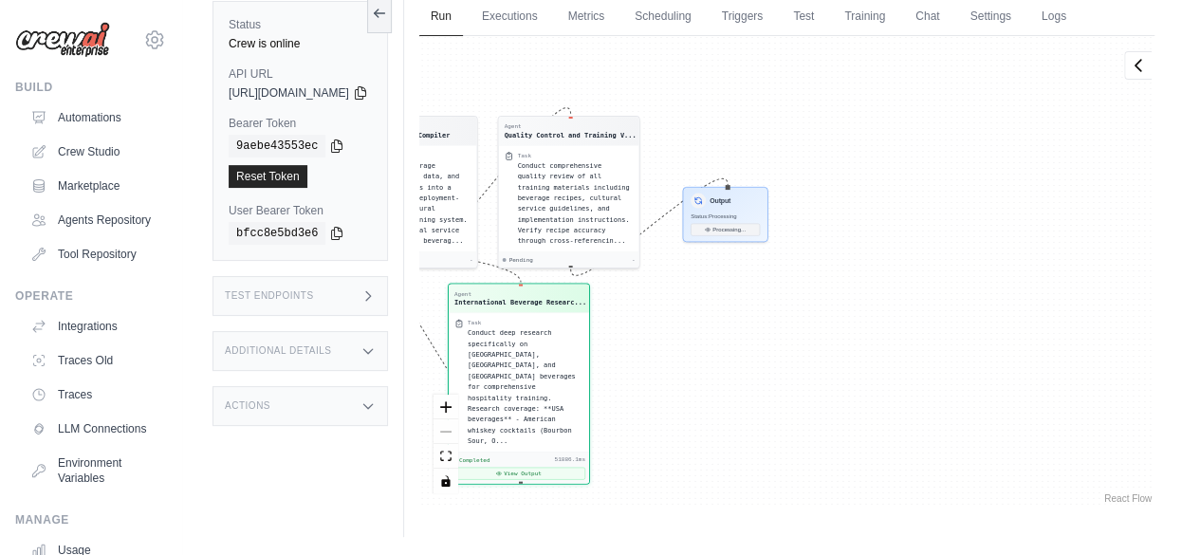
drag, startPoint x: 397, startPoint y: 386, endPoint x: 345, endPoint y: 388, distance: 51.3
click at [345, 388] on div "Status Crew is online API URL copied https://professional-hospitality-training-…" at bounding box center [691, 259] width 957 height 555
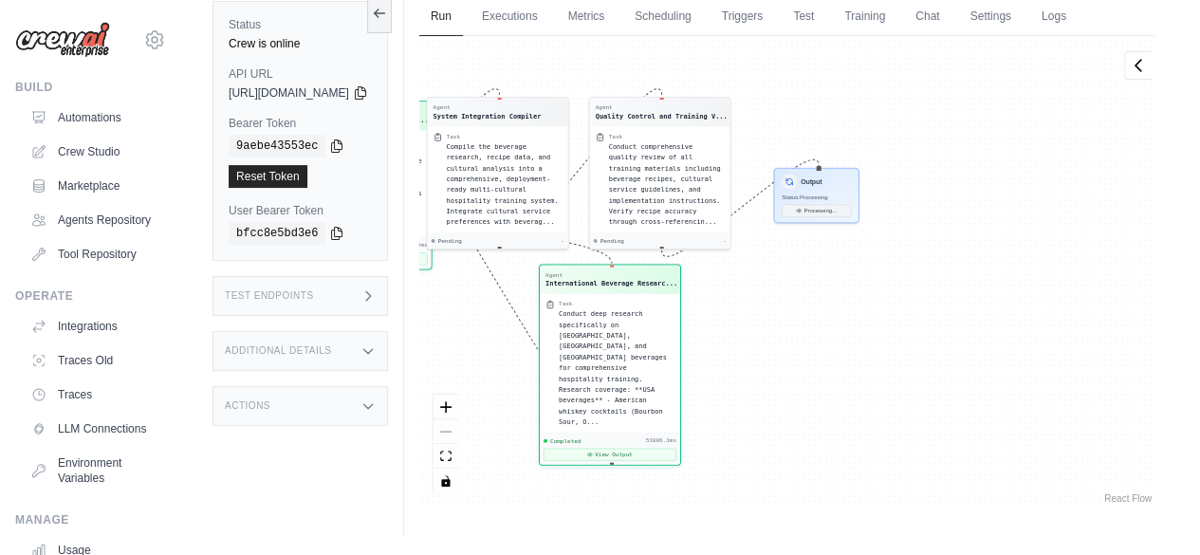
drag, startPoint x: 793, startPoint y: 346, endPoint x: 343, endPoint y: 343, distance: 449.8
click at [334, 338] on div "Status Crew is online API URL copied https://professional-hospitality-training-…" at bounding box center [691, 259] width 957 height 555
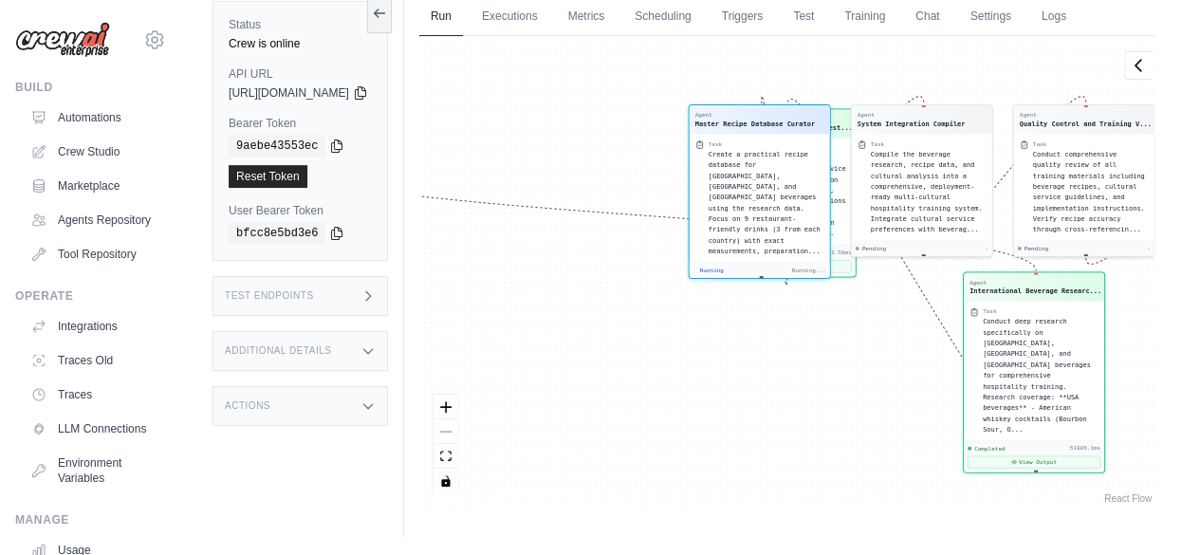
click at [760, 337] on div "Agent International Beverage Researc... Task Conduct deep research specifically…" at bounding box center [786, 272] width 735 height 472
click at [755, 340] on div "Agent International Beverage Researc... Task Conduct deep research specifically…" at bounding box center [786, 272] width 735 height 472
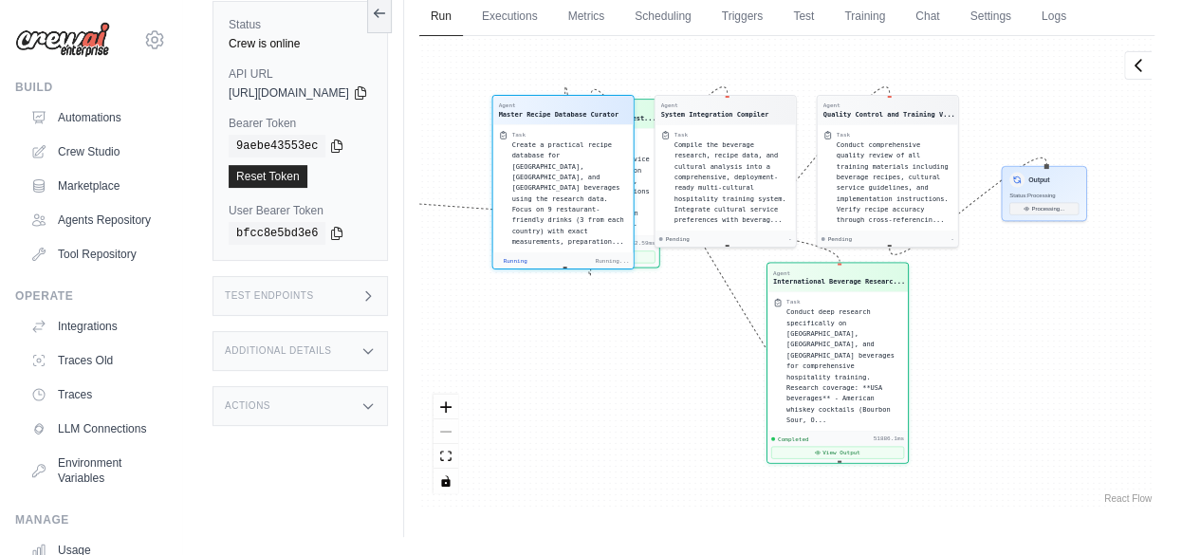
click at [445, 407] on div "Status Crew is online API URL copied https://professional-hospitality-training-…" at bounding box center [691, 259] width 957 height 555
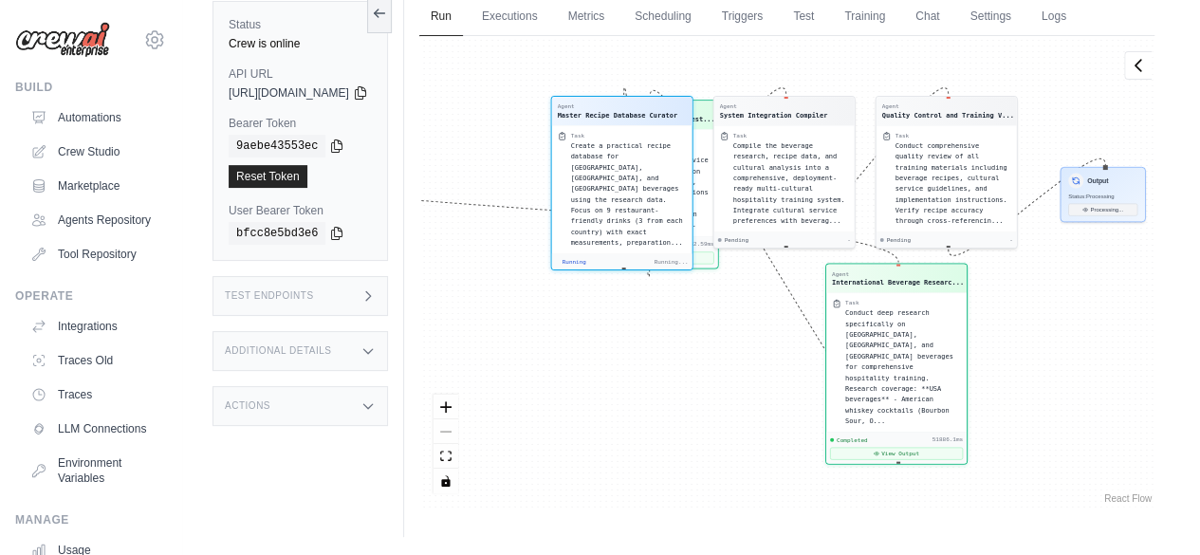
drag, startPoint x: 689, startPoint y: 398, endPoint x: 537, endPoint y: 389, distance: 152.1
click at [537, 389] on div "Agent International Beverage Researc... Task Conduct deep research specifically…" at bounding box center [786, 272] width 735 height 472
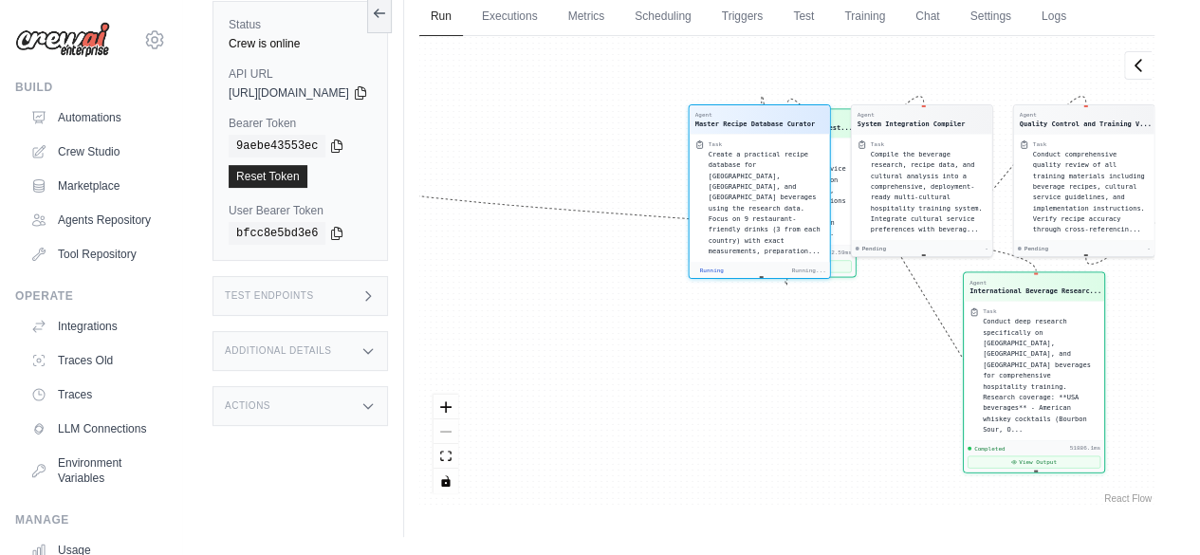
click at [458, 430] on div "React Flow controls" at bounding box center [446, 444] width 25 height 99
click at [458, 434] on div "React Flow controls" at bounding box center [446, 444] width 25 height 99
click at [458, 411] on button "zoom in" at bounding box center [446, 406] width 25 height 25
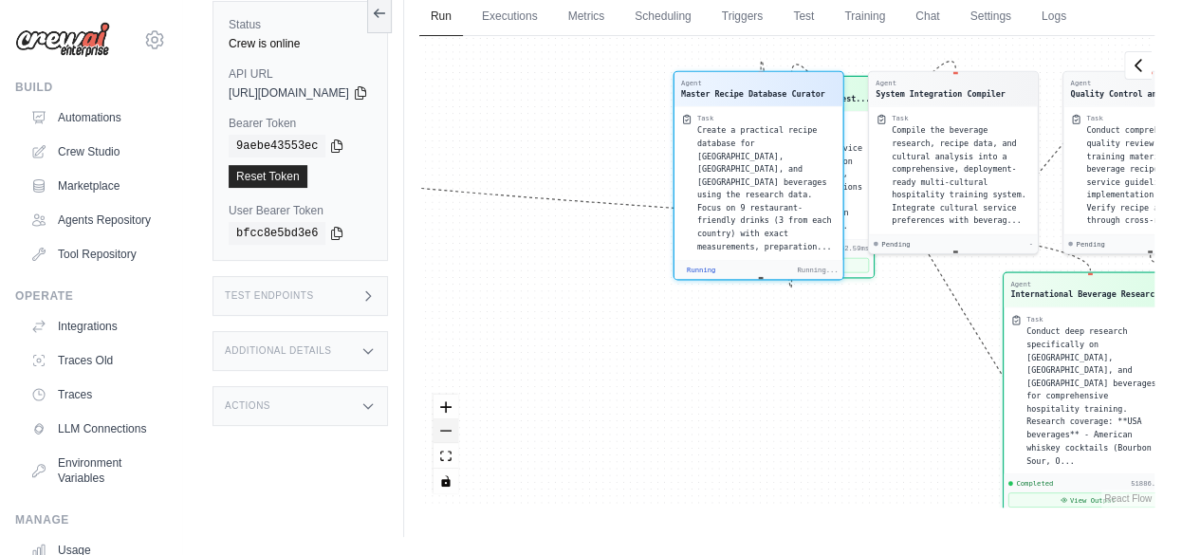
scroll to position [879, 0]
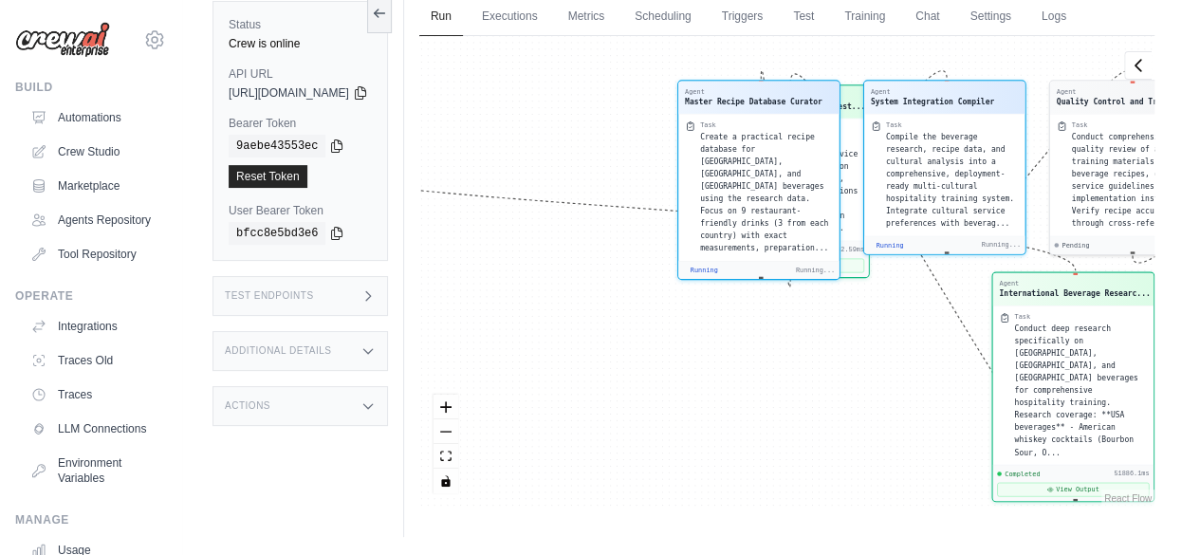
click at [458, 432] on div "React Flow controls" at bounding box center [446, 444] width 25 height 99
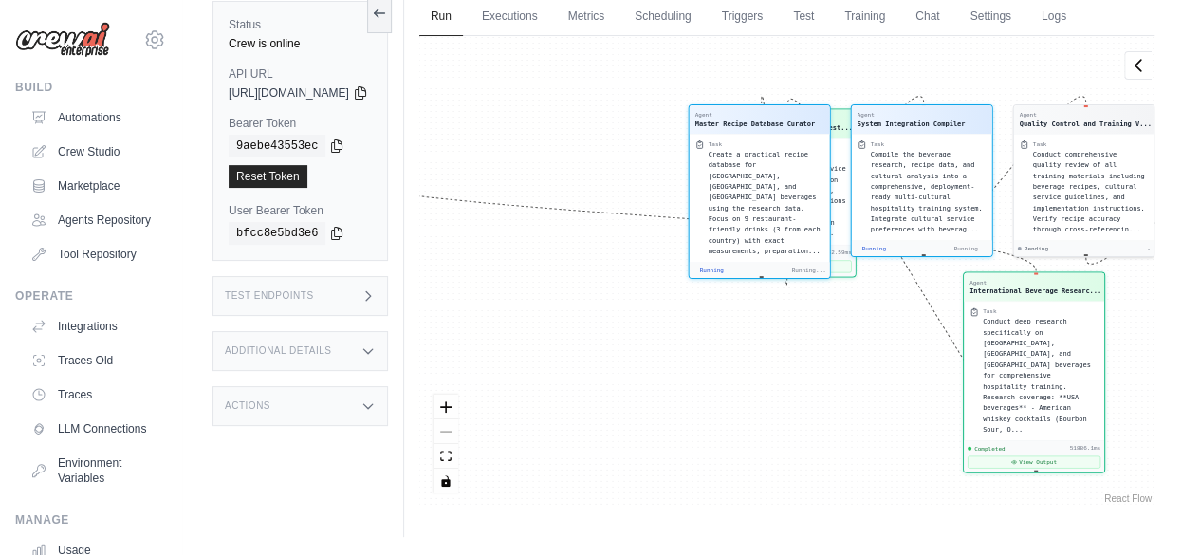
click at [458, 432] on div "React Flow controls" at bounding box center [446, 444] width 25 height 99
click at [452, 455] on icon "fit view" at bounding box center [445, 455] width 11 height 10
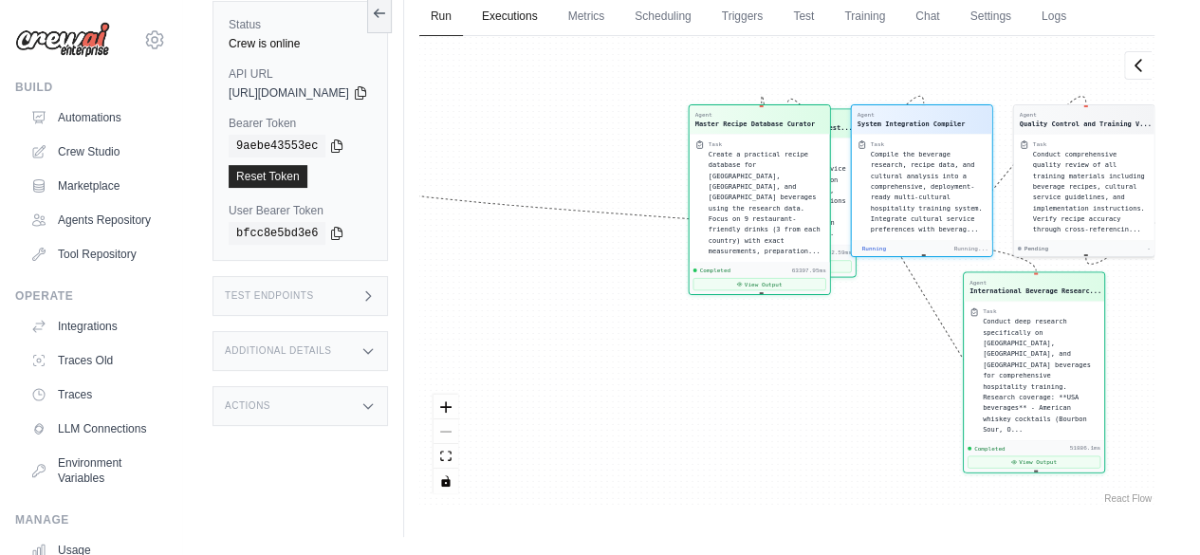
click at [549, 17] on link "Executions" at bounding box center [510, 17] width 79 height 40
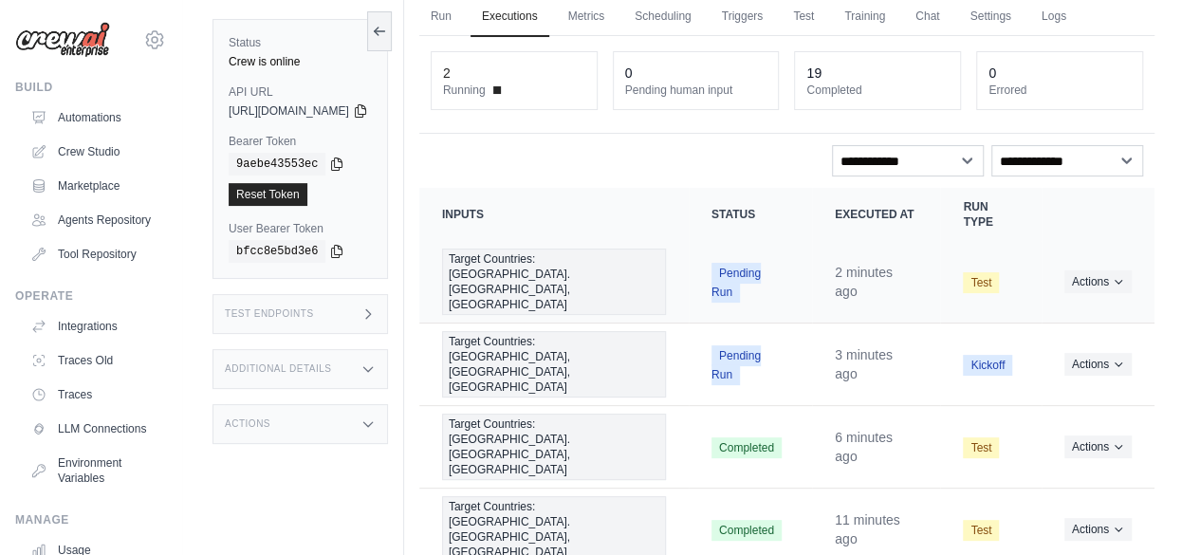
click at [979, 272] on span "Test" at bounding box center [981, 282] width 36 height 21
click at [1119, 275] on icon "Actions for execution" at bounding box center [1118, 280] width 11 height 11
click at [1075, 301] on link "View Details" at bounding box center [1071, 316] width 121 height 30
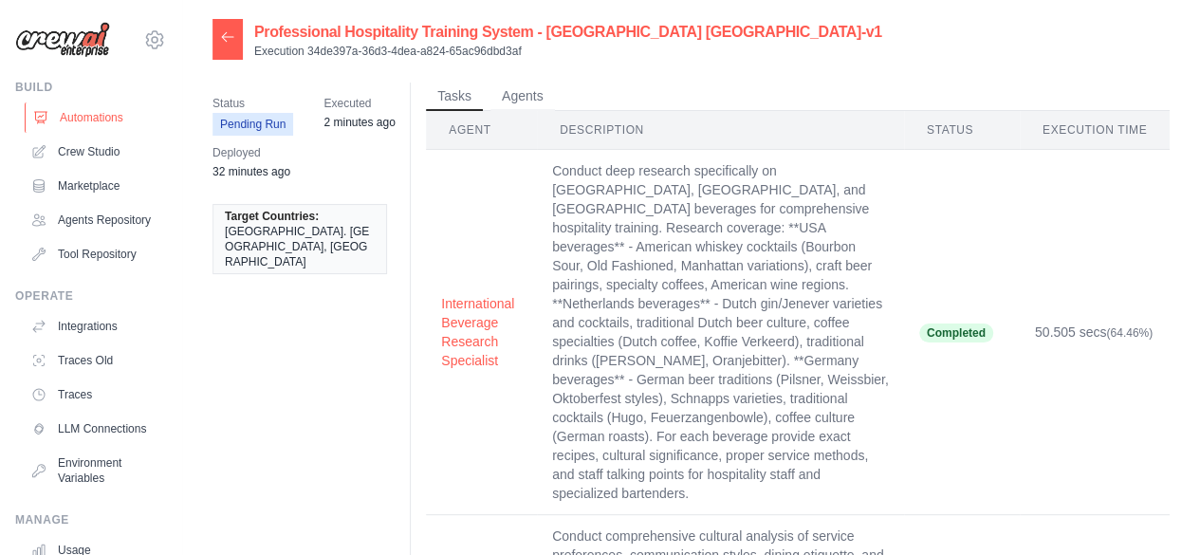
click at [105, 119] on link "Automations" at bounding box center [96, 117] width 143 height 30
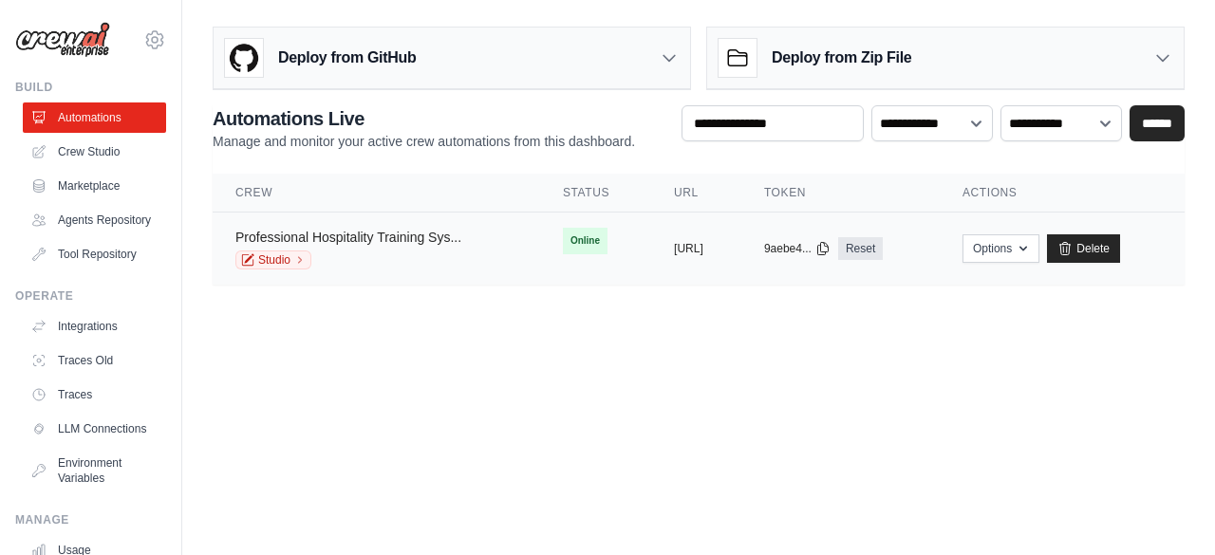
click at [342, 238] on link "Professional Hospitality Training Sys..." at bounding box center [348, 237] width 226 height 15
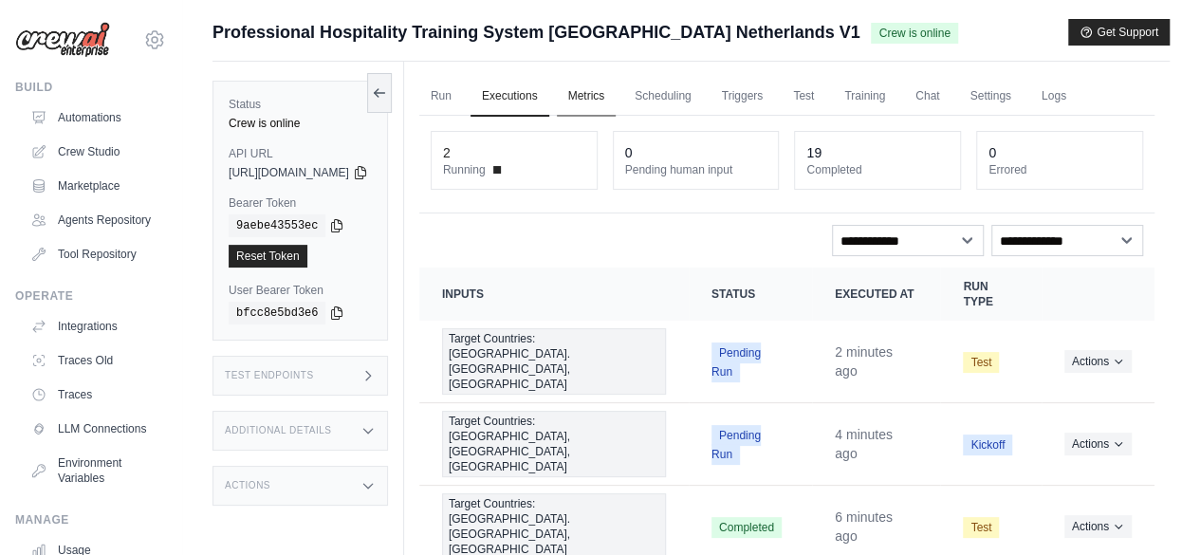
click at [617, 90] on link "Metrics" at bounding box center [587, 97] width 60 height 40
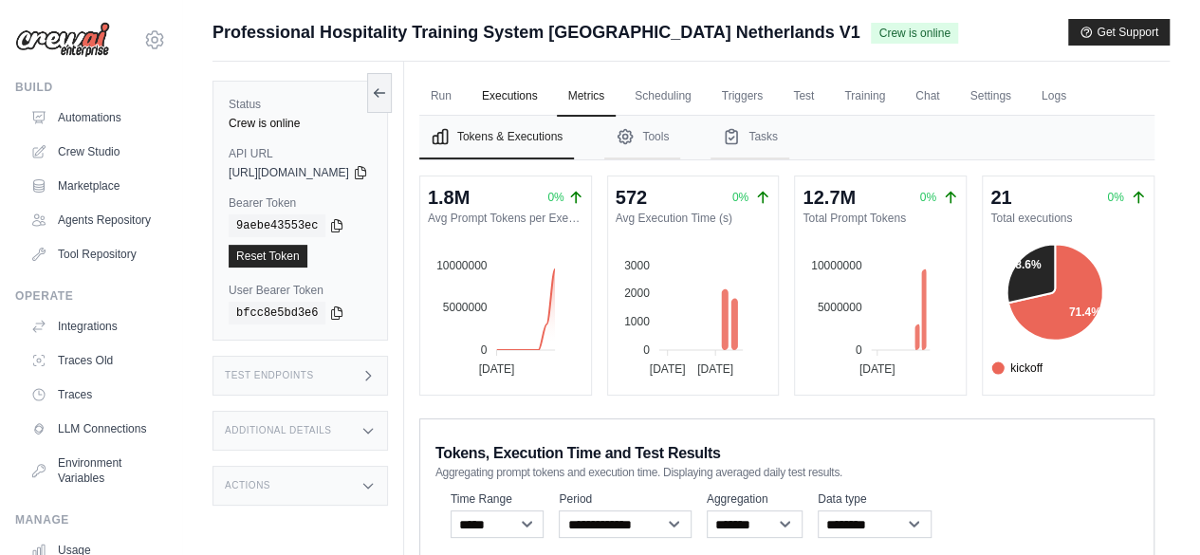
click at [549, 99] on link "Executions" at bounding box center [510, 97] width 79 height 40
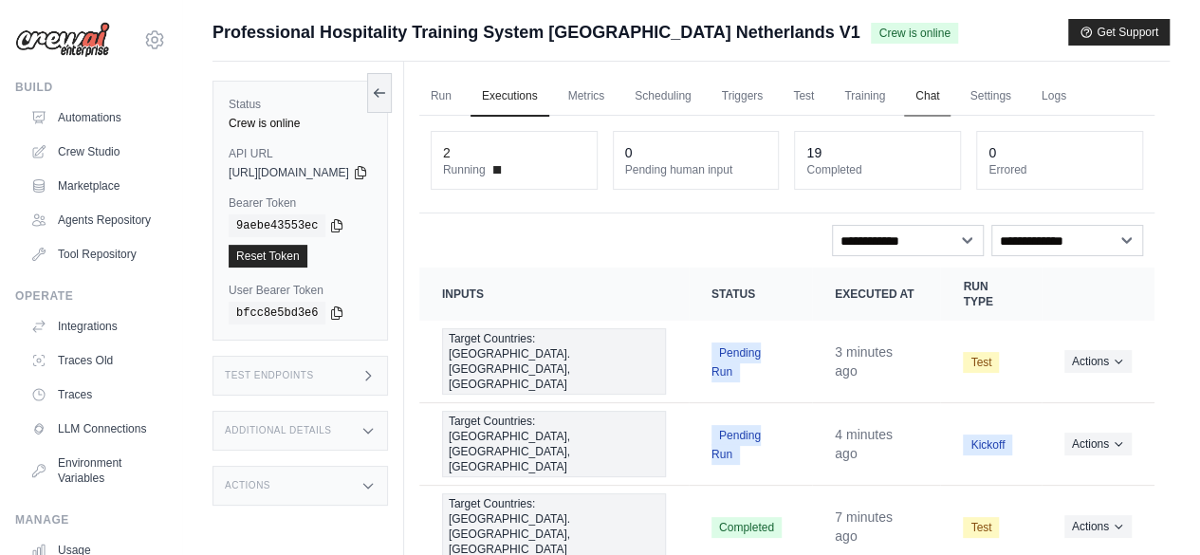
click at [951, 88] on link "Chat" at bounding box center [927, 97] width 46 height 40
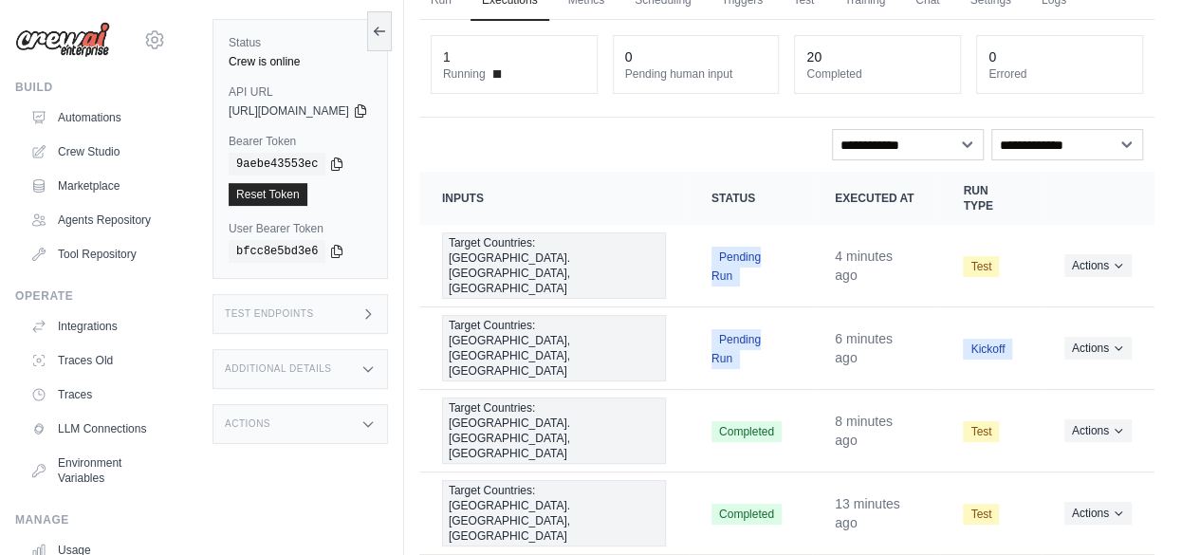
scroll to position [104, 0]
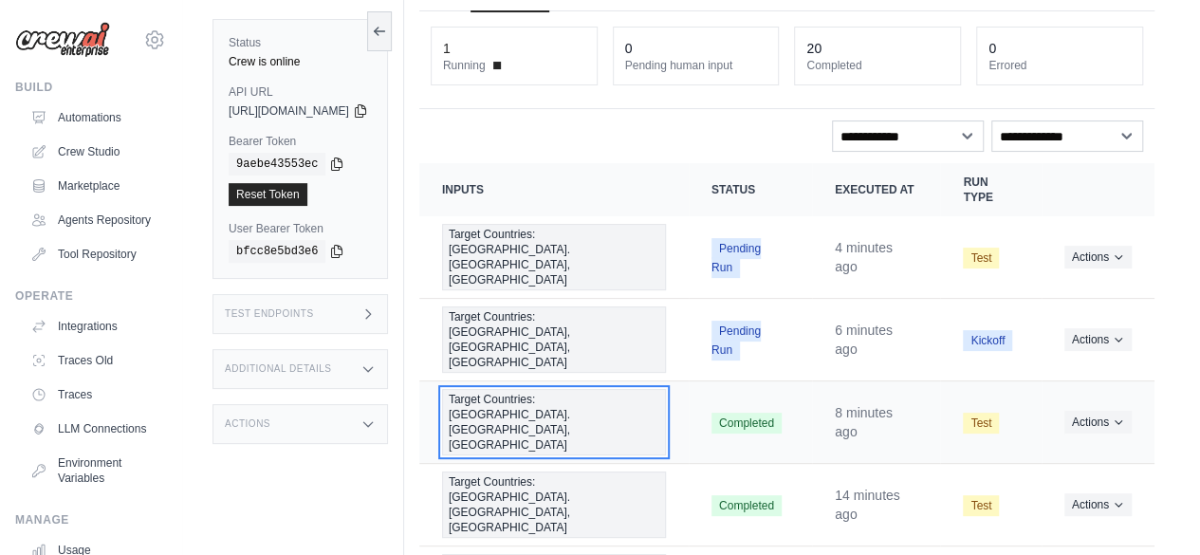
click at [582, 389] on span "Target Countries: [GEOGRAPHIC_DATA]. [GEOGRAPHIC_DATA], [GEOGRAPHIC_DATA]" at bounding box center [554, 422] width 224 height 66
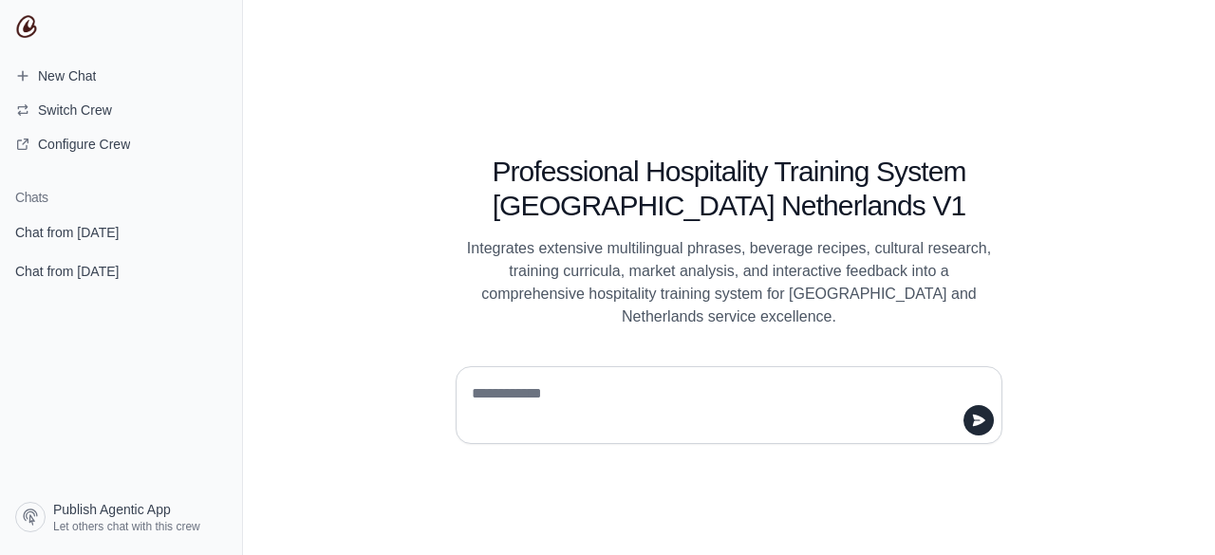
click at [540, 398] on textarea at bounding box center [723, 405] width 510 height 53
type textarea "**********"
click at [983, 417] on icon "submit" at bounding box center [978, 420] width 15 height 15
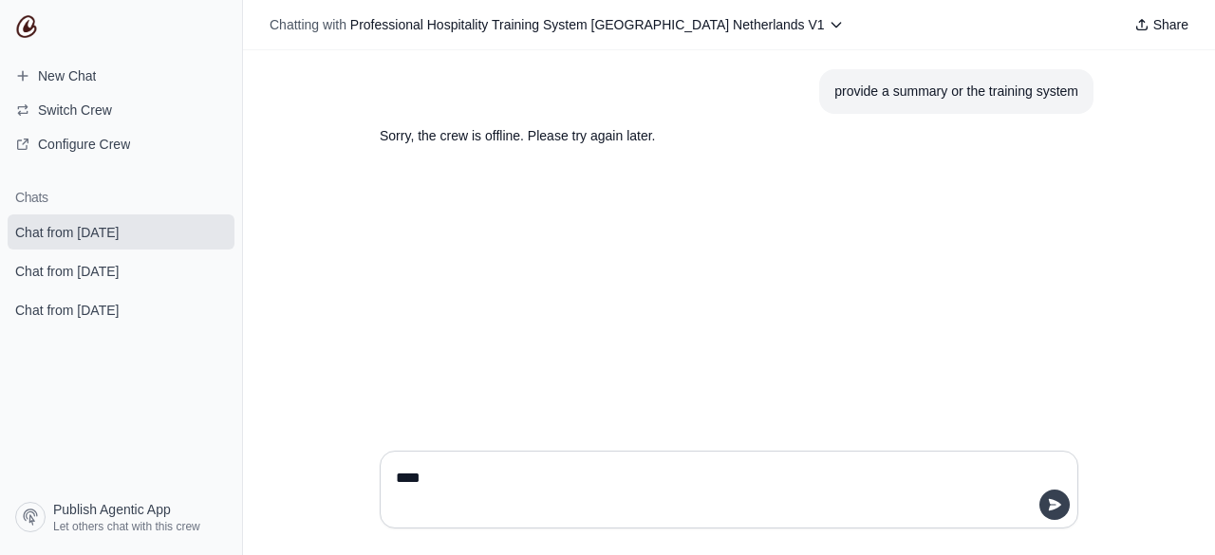
type textarea "****"
click at [1054, 509] on icon "submit" at bounding box center [1054, 504] width 12 height 11
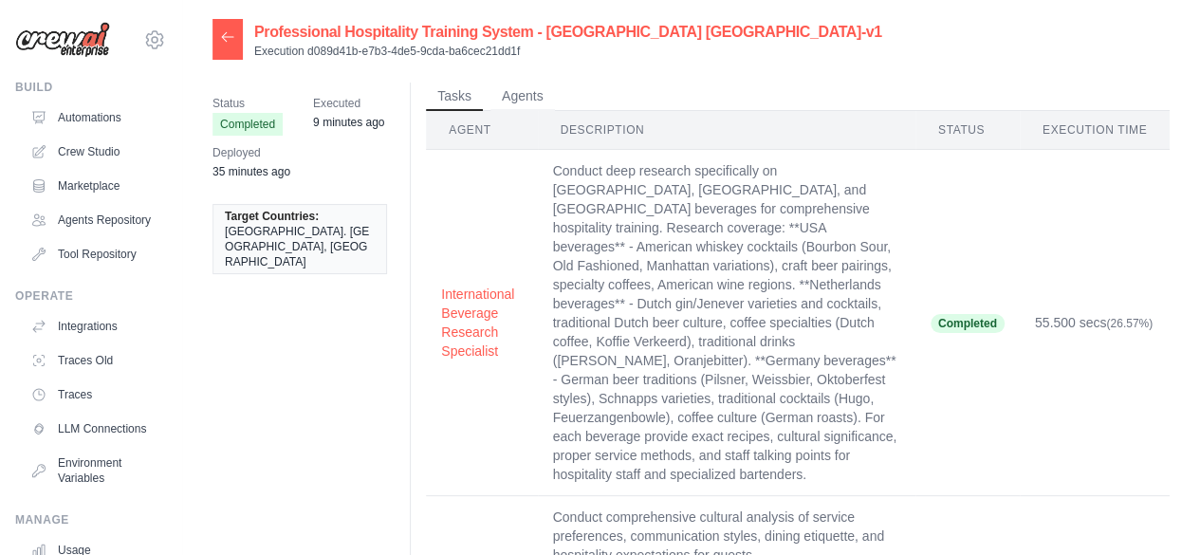
click at [220, 36] on icon at bounding box center [227, 36] width 15 height 15
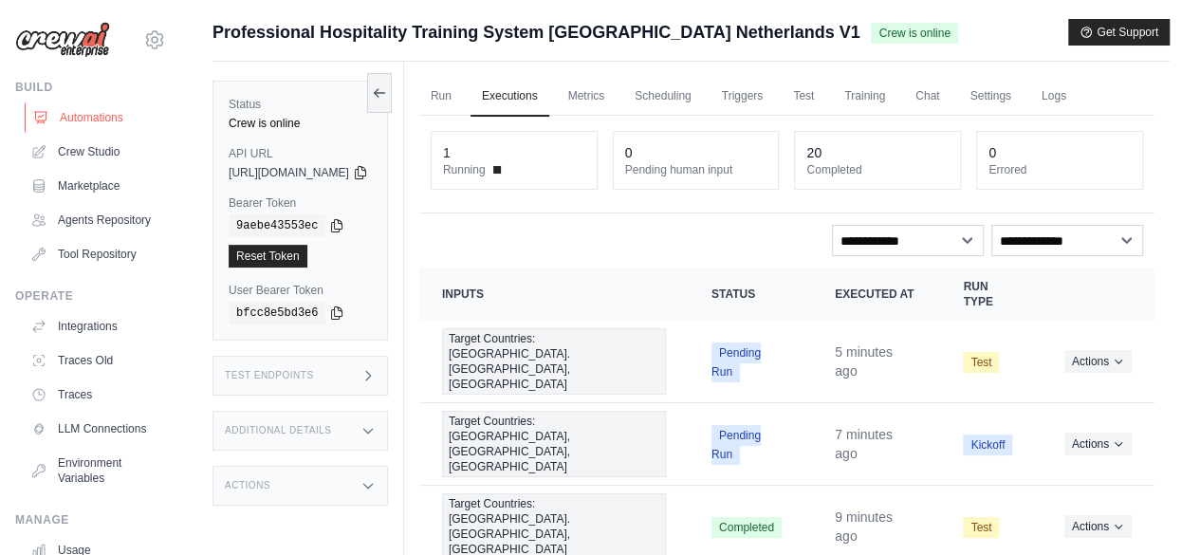
click at [79, 119] on link "Automations" at bounding box center [96, 117] width 143 height 30
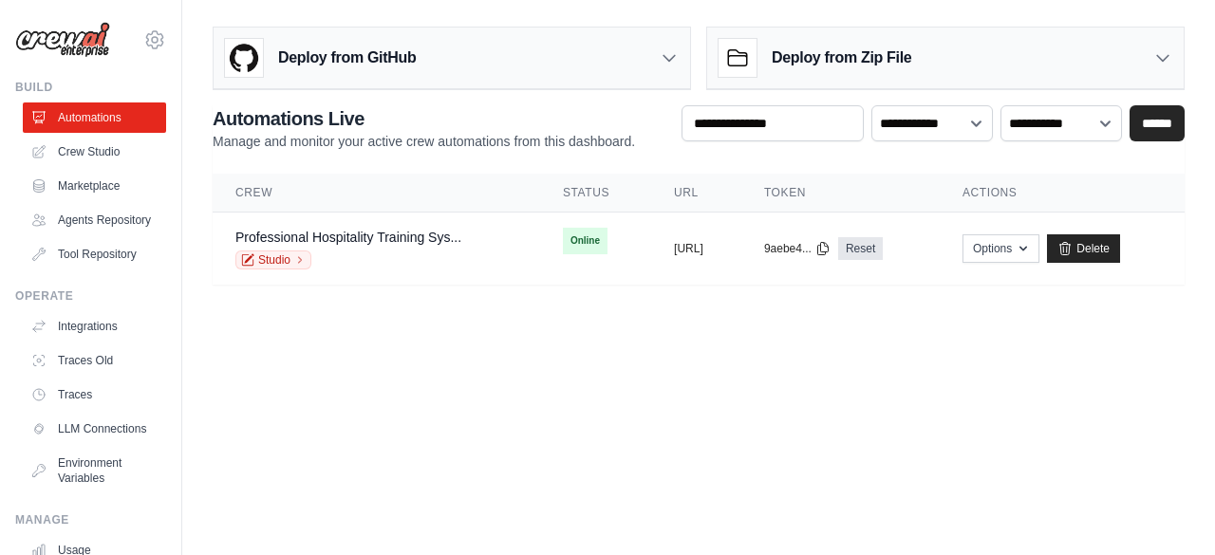
click at [662, 55] on icon at bounding box center [668, 57] width 19 height 19
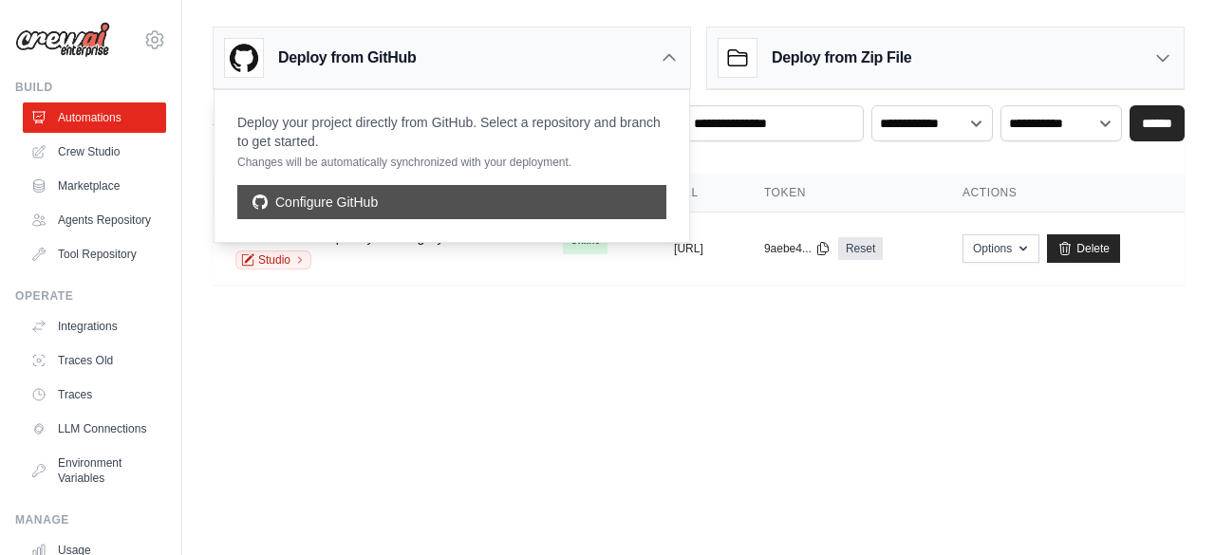
click at [292, 202] on link "Configure GitHub" at bounding box center [451, 202] width 429 height 34
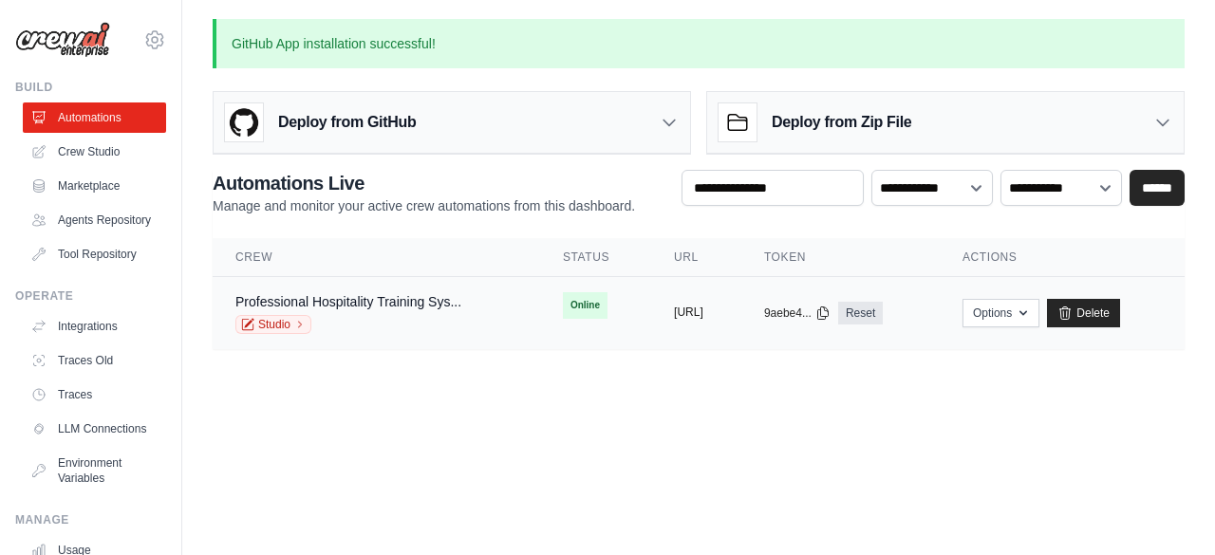
click at [677, 306] on button "[URL]" at bounding box center [688, 312] width 29 height 15
click at [92, 153] on link "Crew Studio" at bounding box center [96, 152] width 143 height 30
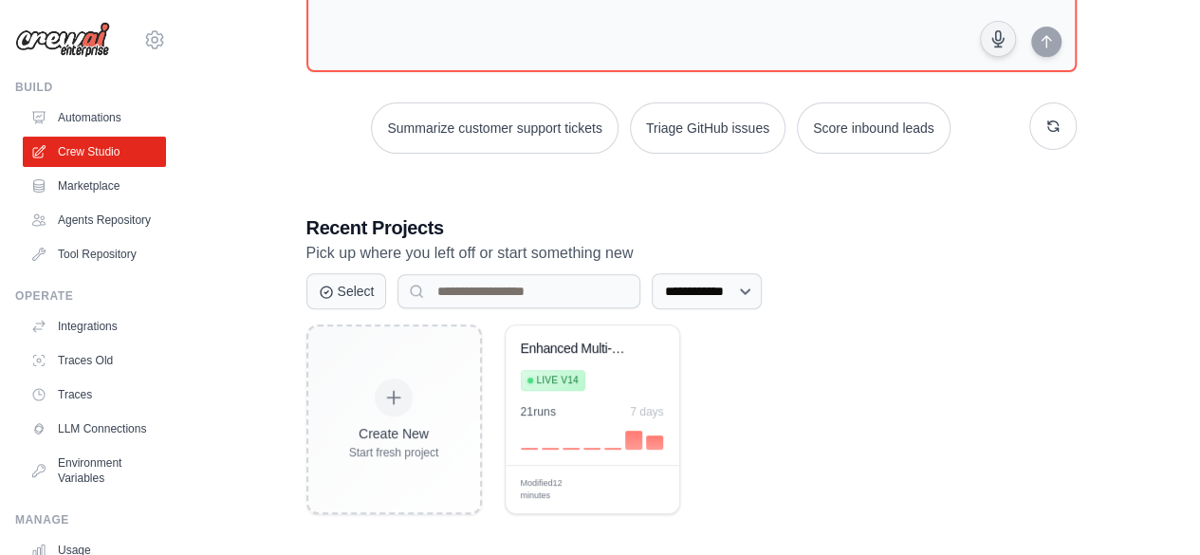
scroll to position [203, 0]
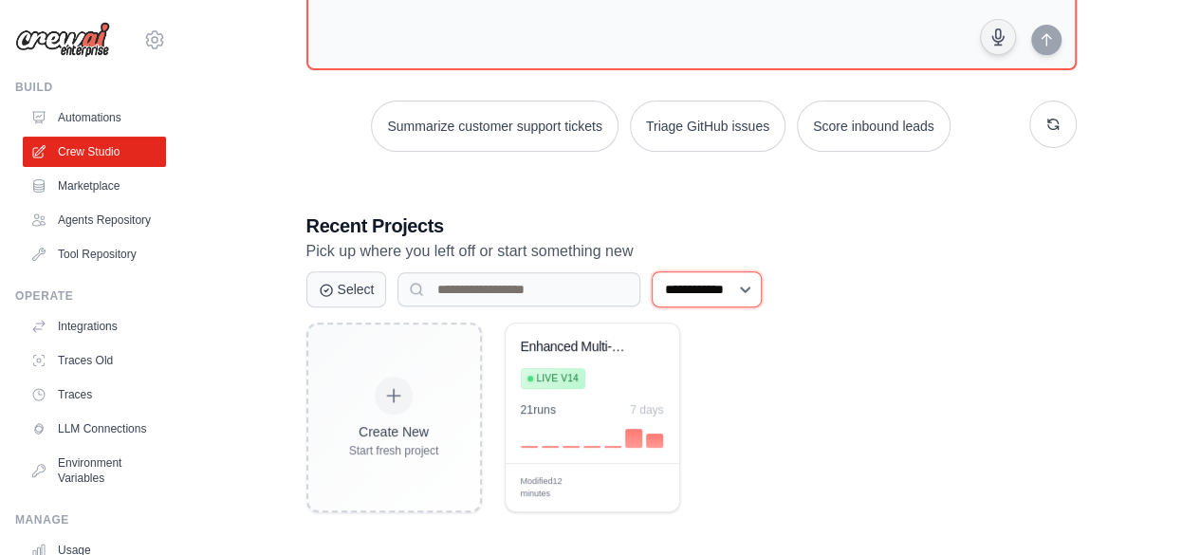
click at [761, 284] on select "**********" at bounding box center [707, 289] width 110 height 36
click at [652, 271] on select "**********" at bounding box center [707, 289] width 110 height 36
click at [762, 289] on select "**********" at bounding box center [707, 289] width 110 height 36
click at [652, 271] on select "**********" at bounding box center [707, 289] width 110 height 36
click at [762, 288] on select "**********" at bounding box center [707, 289] width 110 height 36
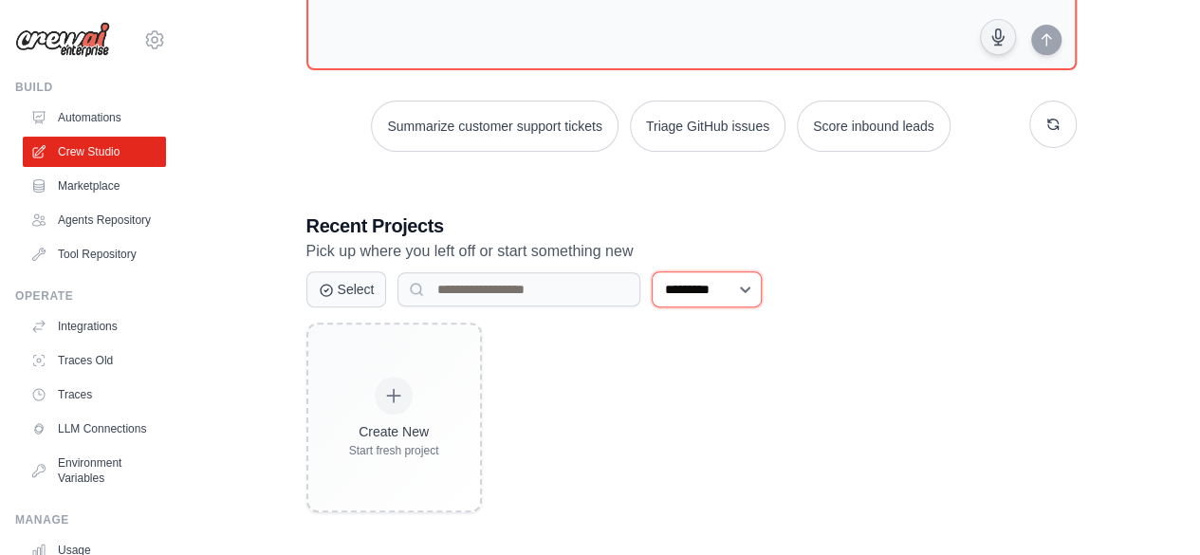
select select "********"
click at [652, 271] on select "**********" at bounding box center [707, 289] width 110 height 36
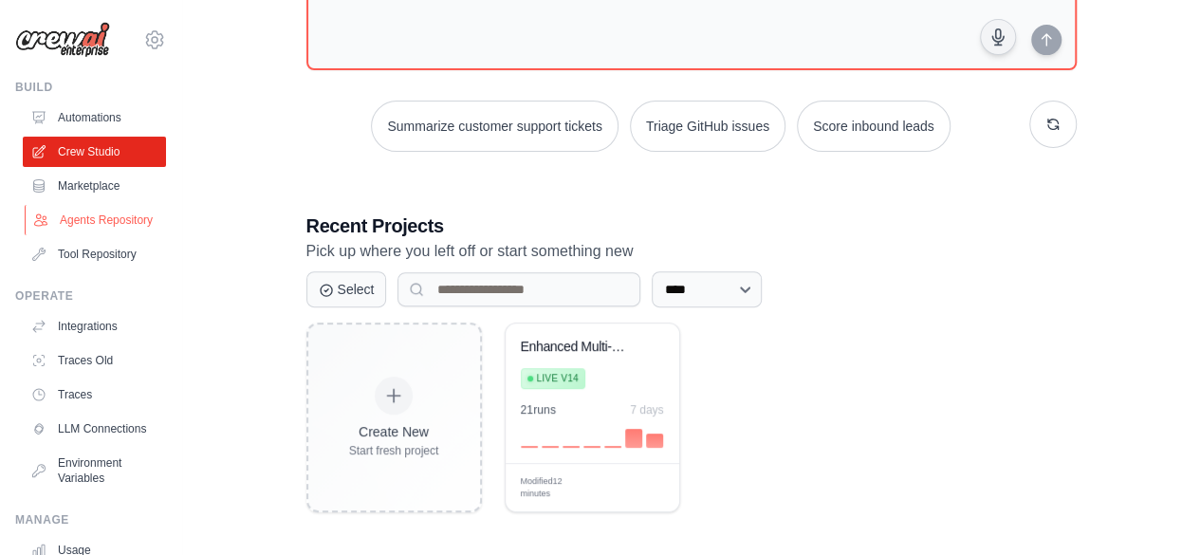
click at [93, 234] on link "Agents Repository" at bounding box center [96, 220] width 143 height 30
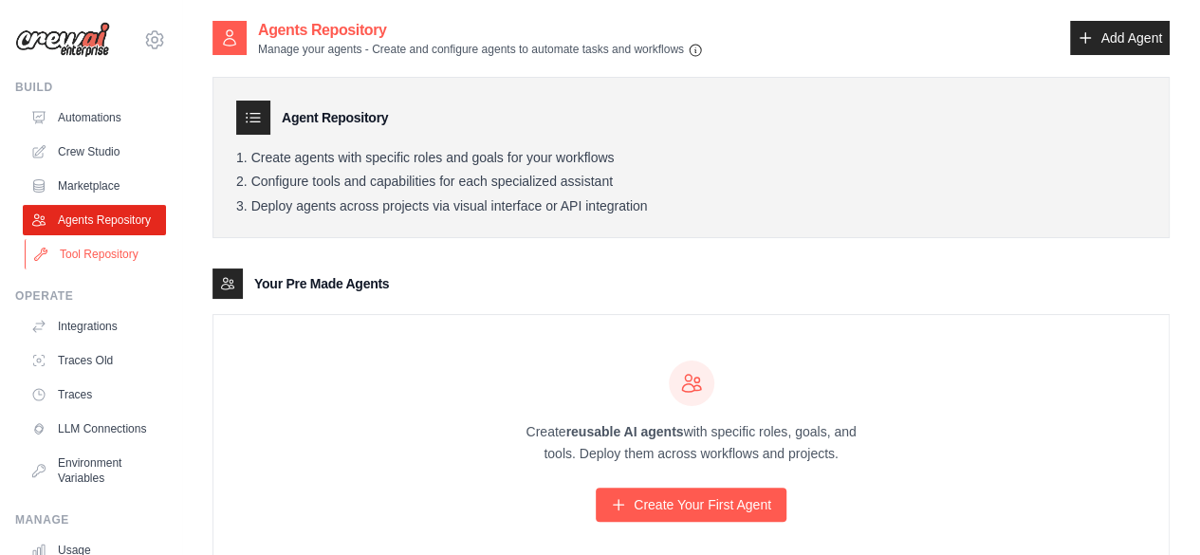
click at [93, 269] on link "Tool Repository" at bounding box center [96, 254] width 143 height 30
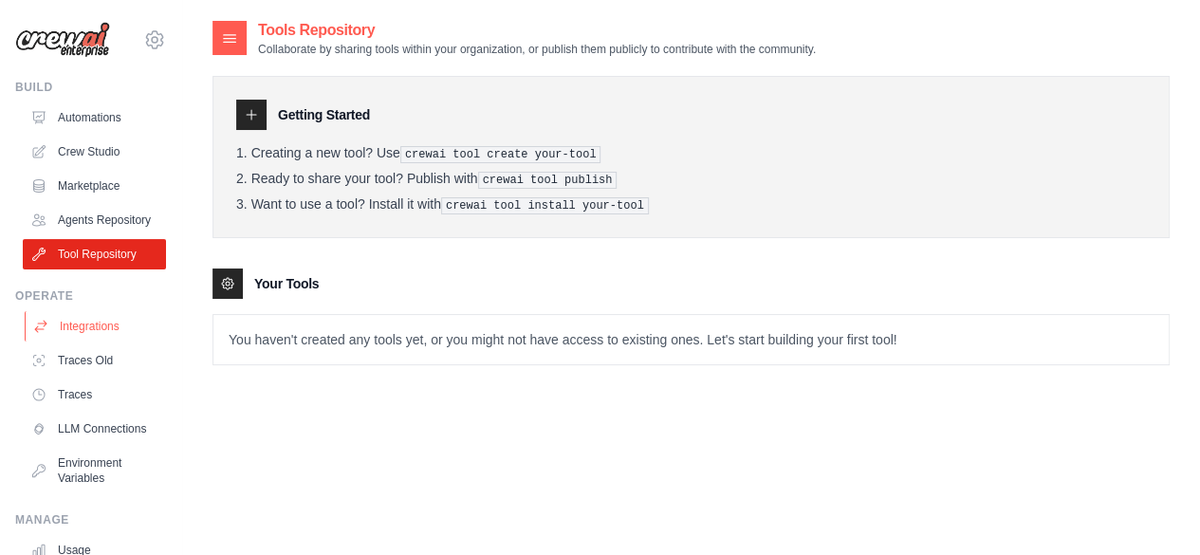
click at [85, 331] on link "Integrations" at bounding box center [96, 326] width 143 height 30
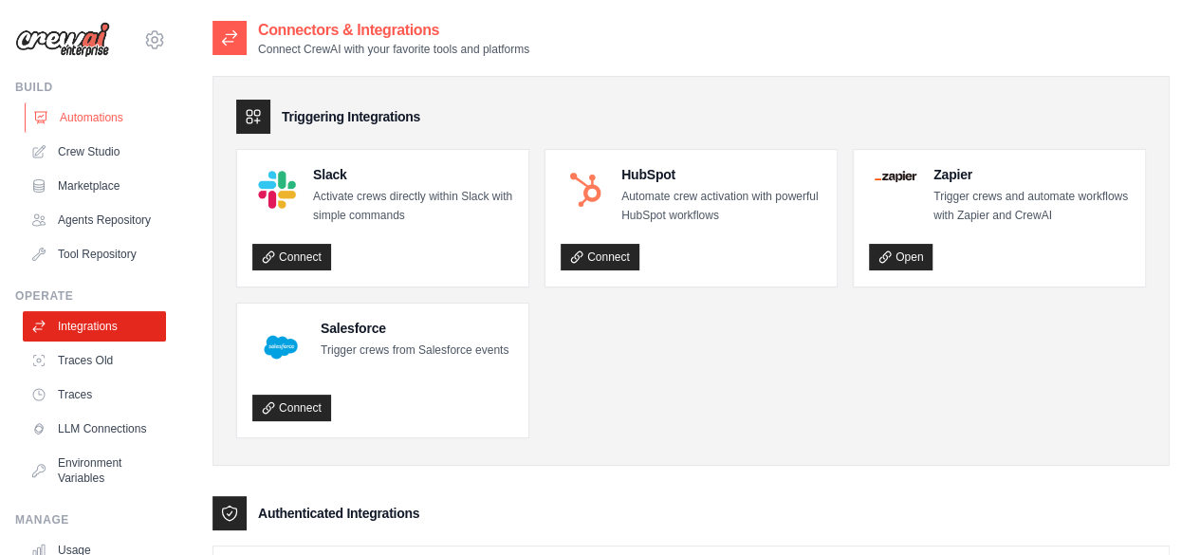
click at [84, 116] on link "Automations" at bounding box center [96, 117] width 143 height 30
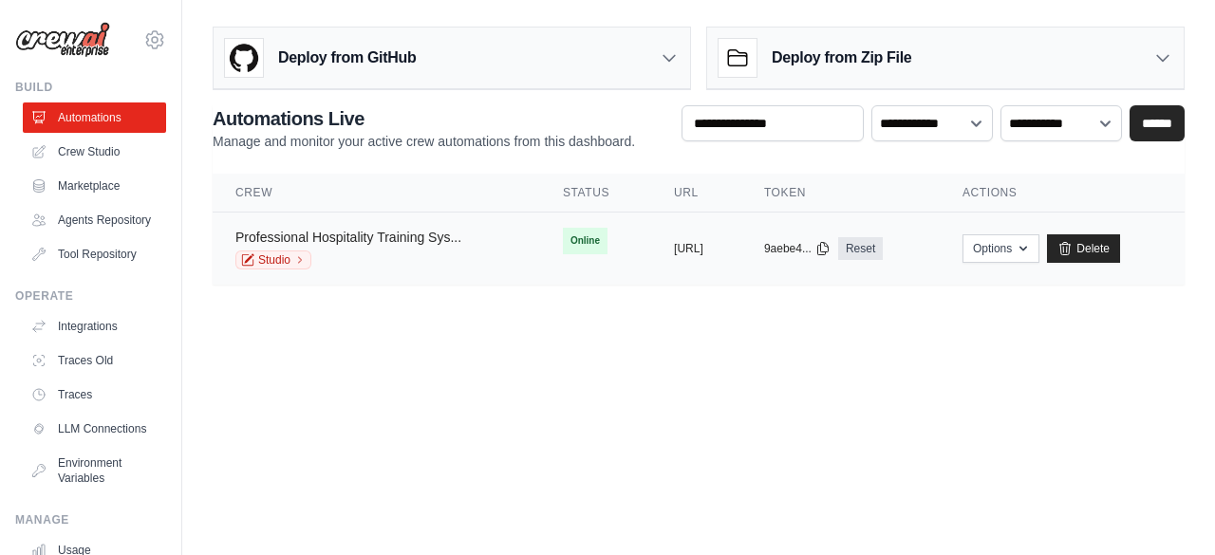
click at [283, 232] on link "Professional Hospitality Training Sys..." at bounding box center [348, 237] width 226 height 15
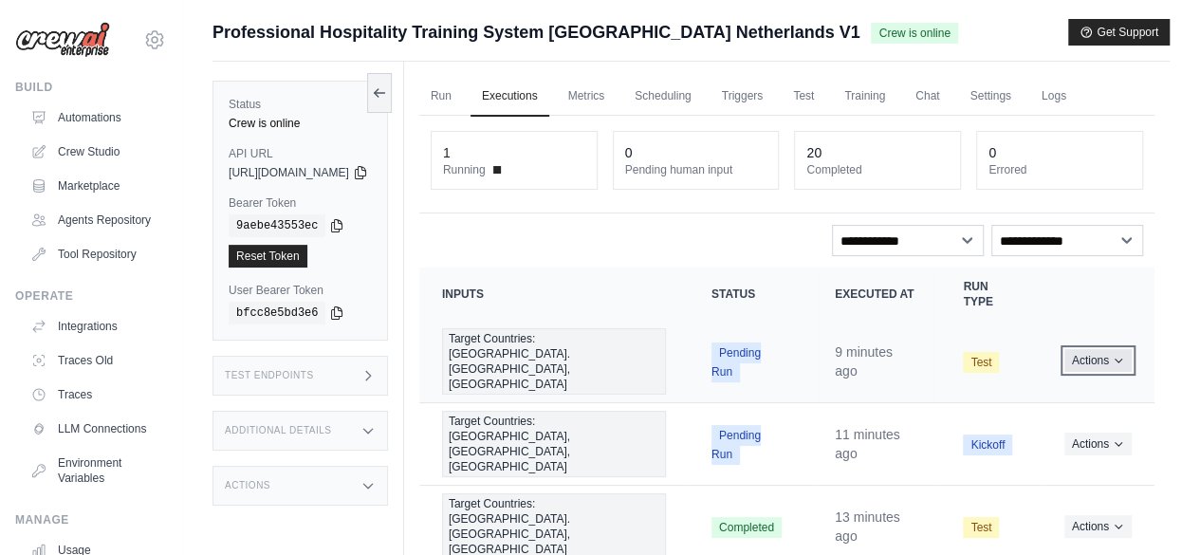
click at [1116, 349] on button "Actions" at bounding box center [1098, 360] width 67 height 23
click at [1074, 380] on link "View Details" at bounding box center [1071, 395] width 121 height 30
click at [1122, 442] on icon "Actions for execution" at bounding box center [1118, 444] width 7 height 4
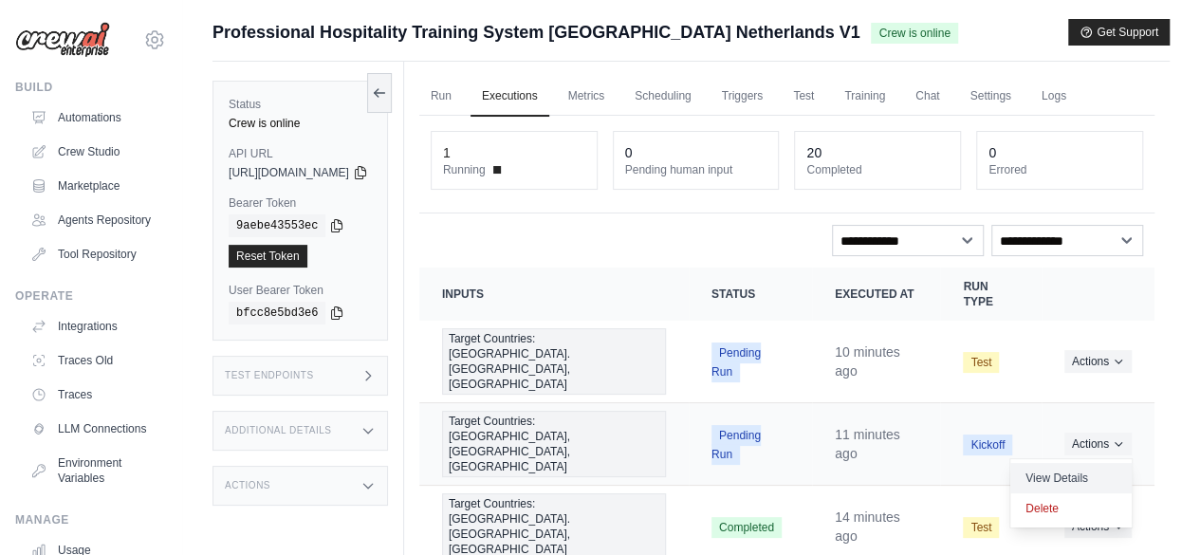
click at [1069, 463] on link "View Details" at bounding box center [1071, 478] width 121 height 30
click at [463, 94] on link "Run" at bounding box center [441, 97] width 44 height 40
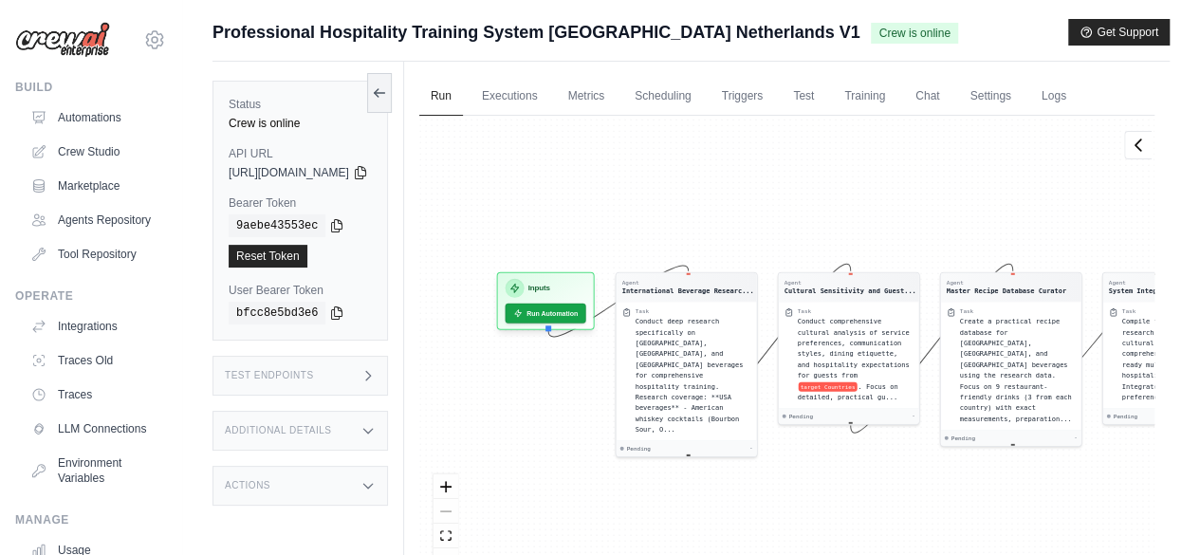
drag, startPoint x: 549, startPoint y: 215, endPoint x: 801, endPoint y: 212, distance: 251.5
click at [801, 212] on div "Agent International Beverage Researc... Task Conduct deep research specifically…" at bounding box center [786, 352] width 735 height 472
click at [549, 96] on link "Executions" at bounding box center [510, 97] width 79 height 40
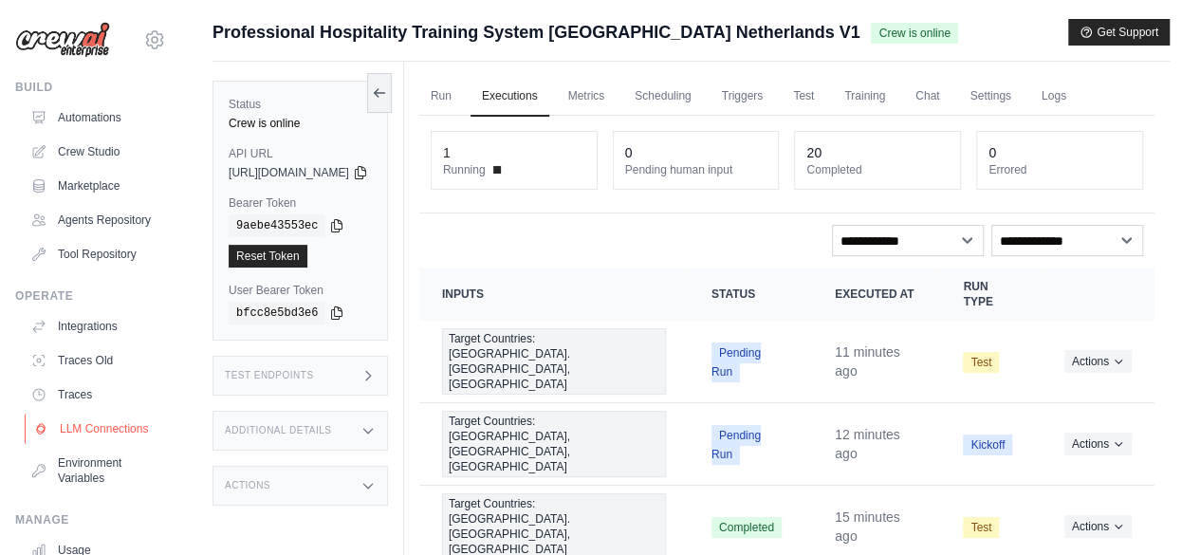
click at [101, 444] on link "LLM Connections" at bounding box center [96, 429] width 143 height 30
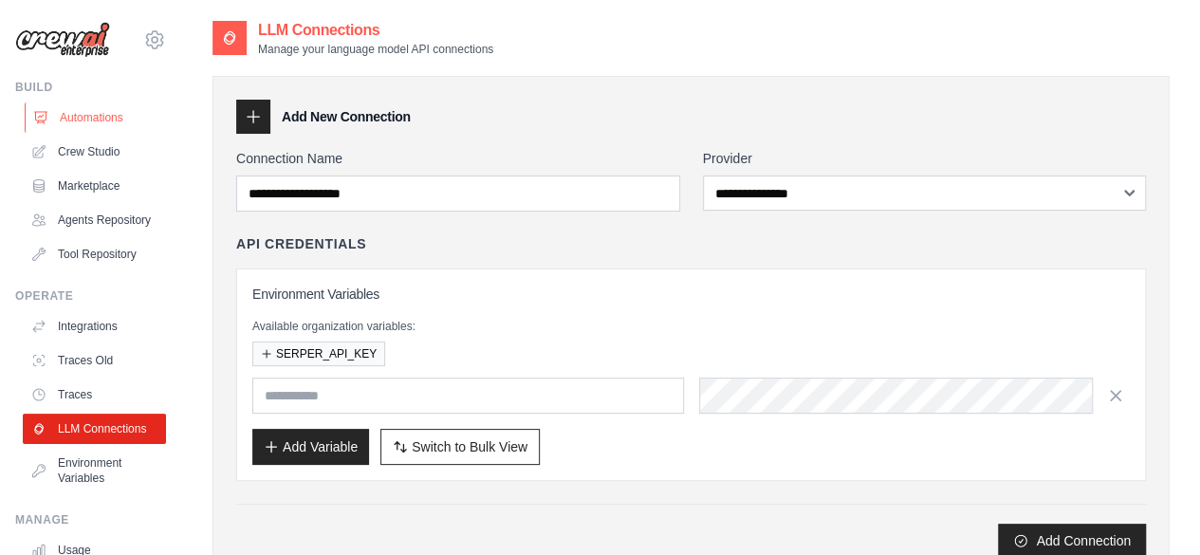
click at [89, 120] on link "Automations" at bounding box center [96, 117] width 143 height 30
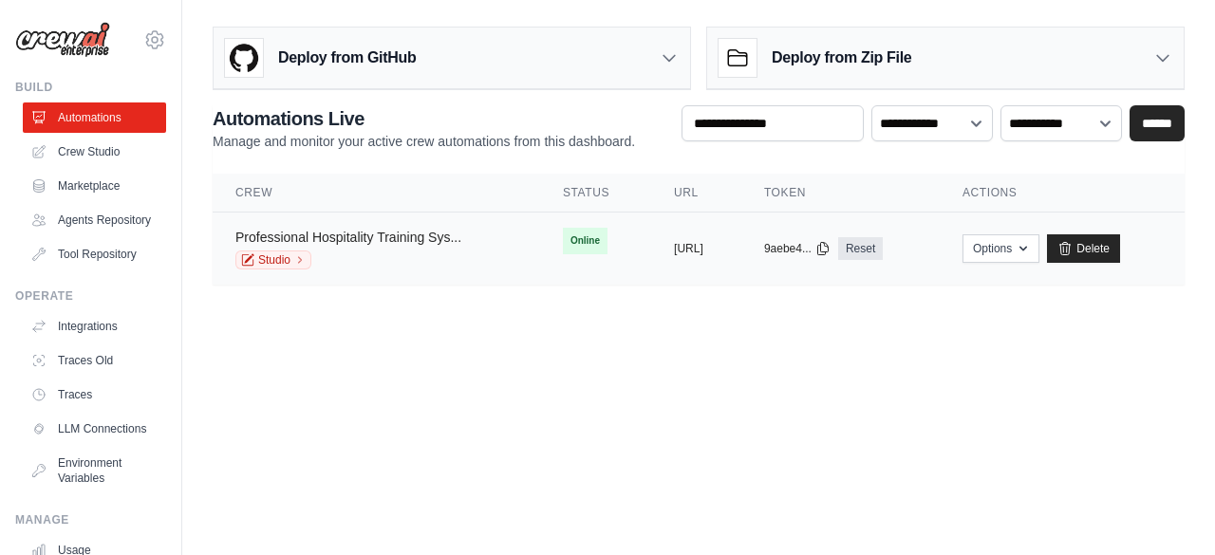
click at [379, 233] on link "Professional Hospitality Training Sys..." at bounding box center [348, 237] width 226 height 15
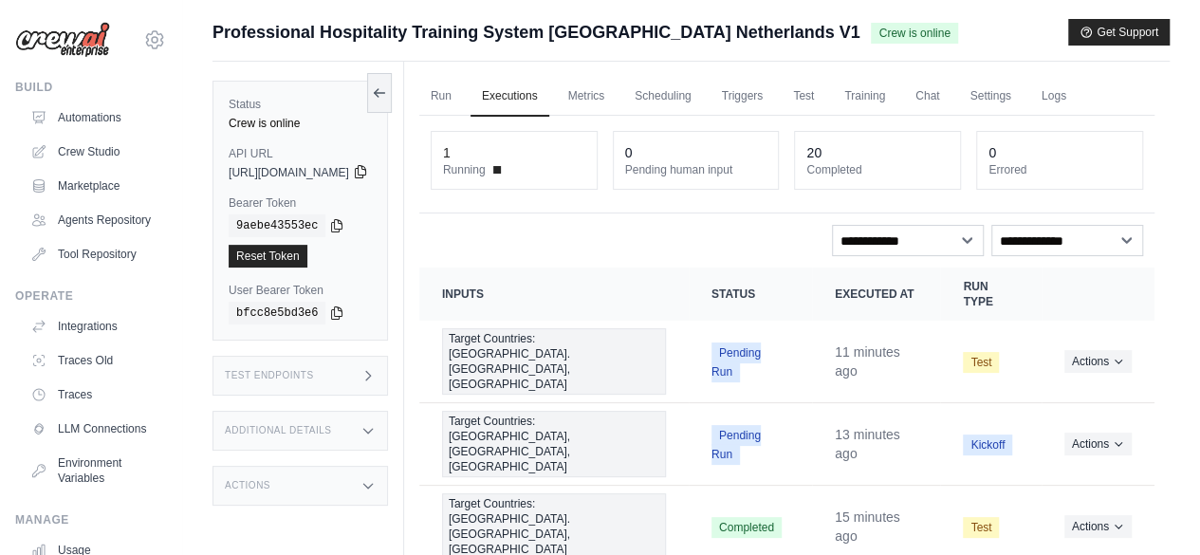
click at [368, 170] on icon at bounding box center [360, 171] width 15 height 15
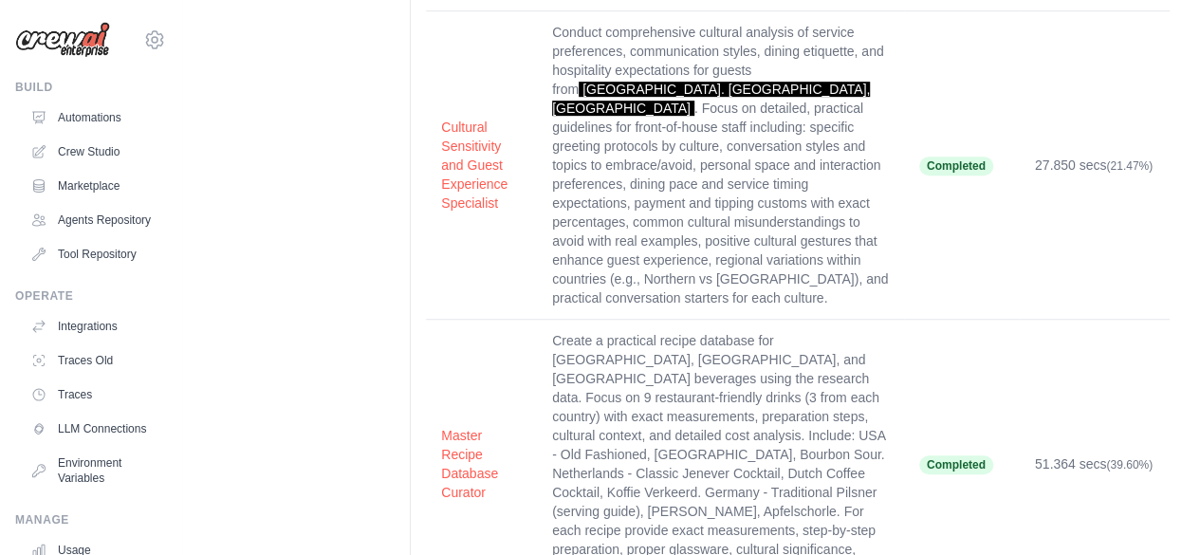
scroll to position [423, 0]
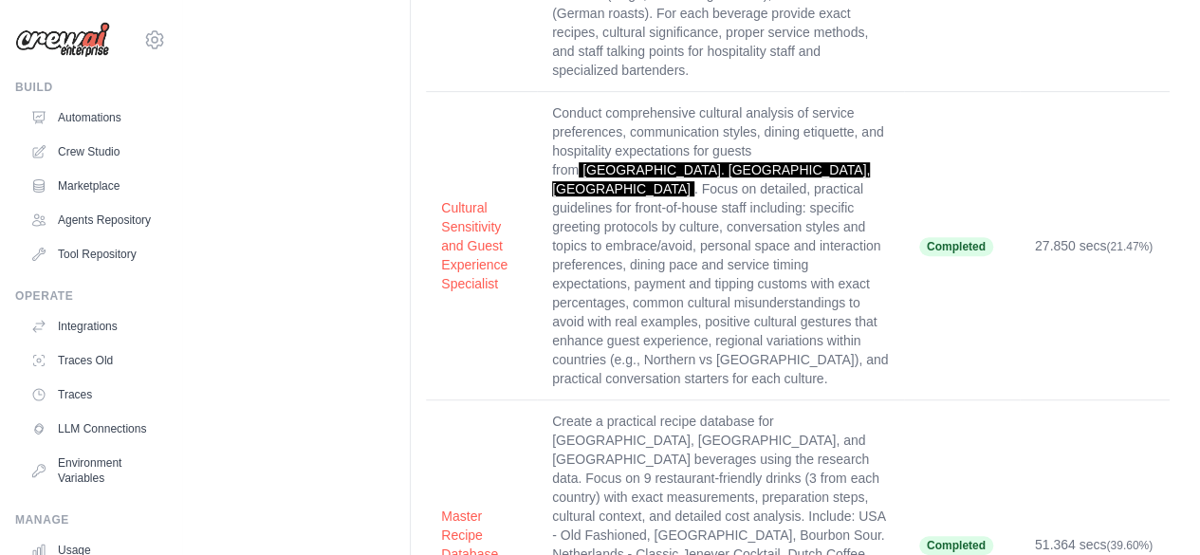
click at [915, 141] on td "Completed" at bounding box center [962, 246] width 116 height 308
click at [955, 119] on td "Completed" at bounding box center [962, 246] width 116 height 308
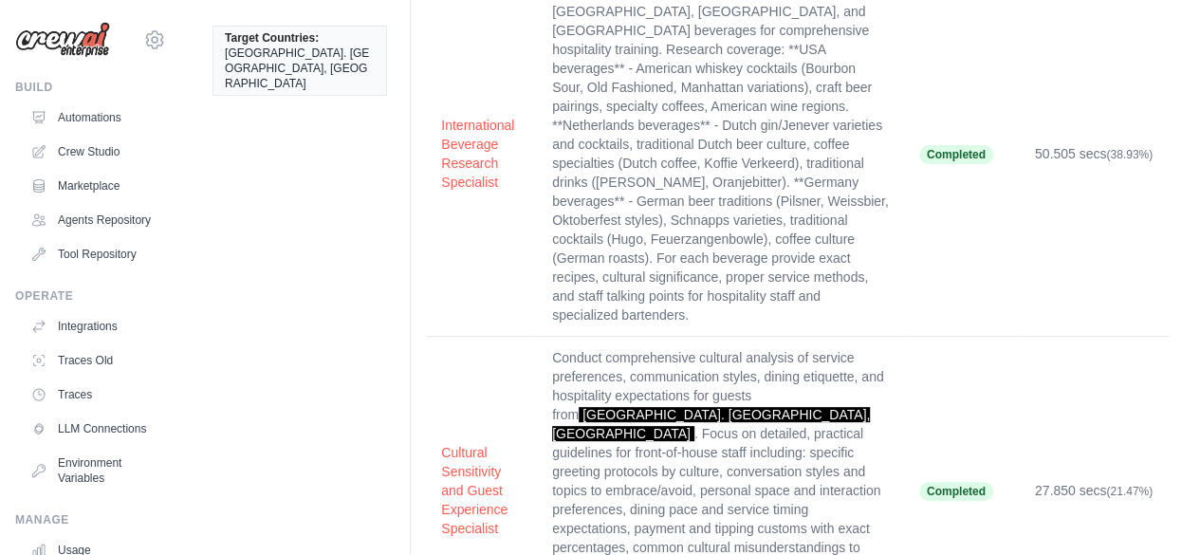
scroll to position [0, 0]
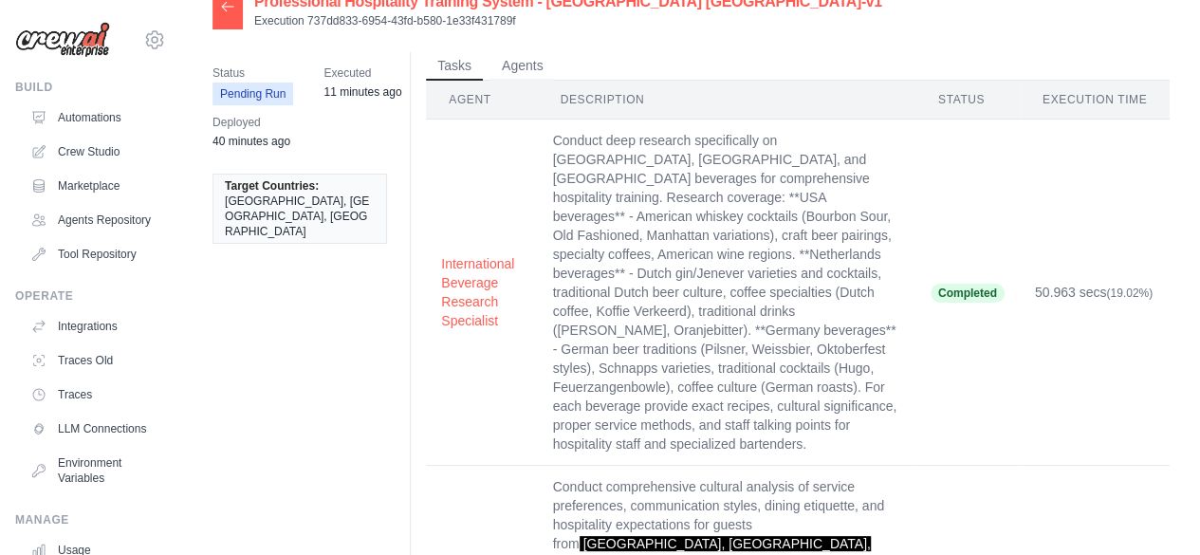
scroll to position [11, 0]
